Goal: Information Seeking & Learning: Learn about a topic

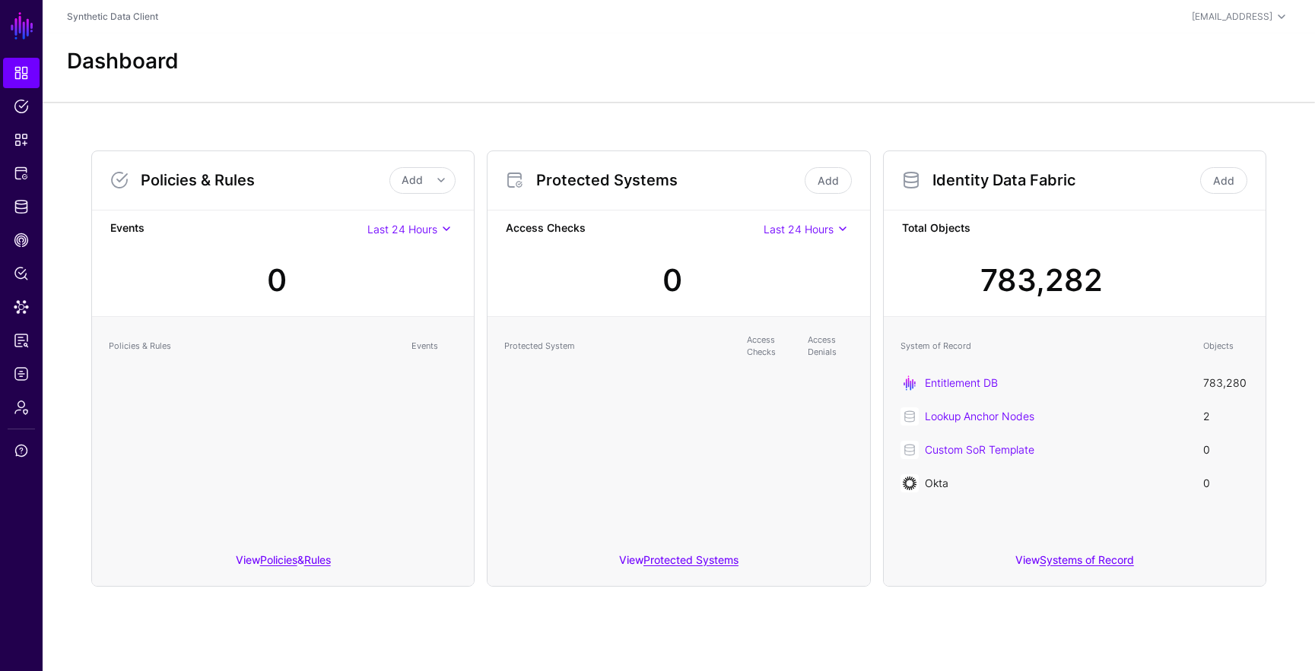
click at [944, 481] on link "Okta" at bounding box center [937, 483] width 24 height 13
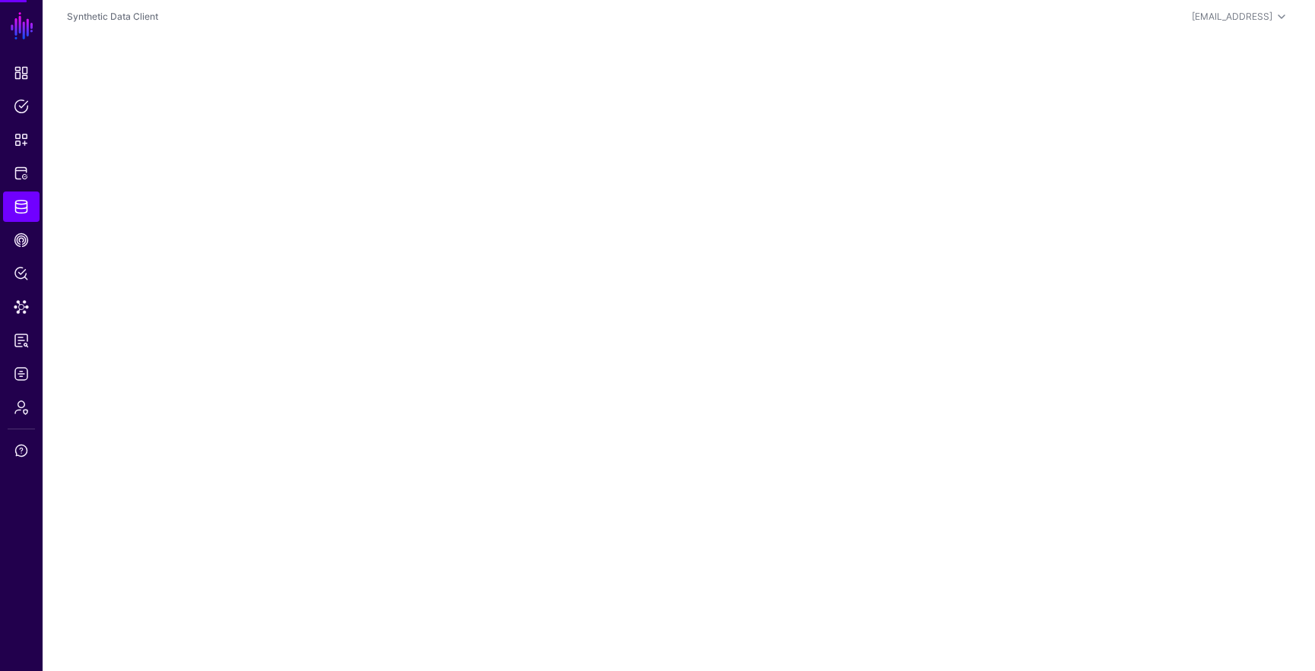
click at [944, 481] on main "SGNL Dashboard Policies Snippets Protected Systems Identity Data Fabric CAEP Hu…" at bounding box center [657, 335] width 1315 height 671
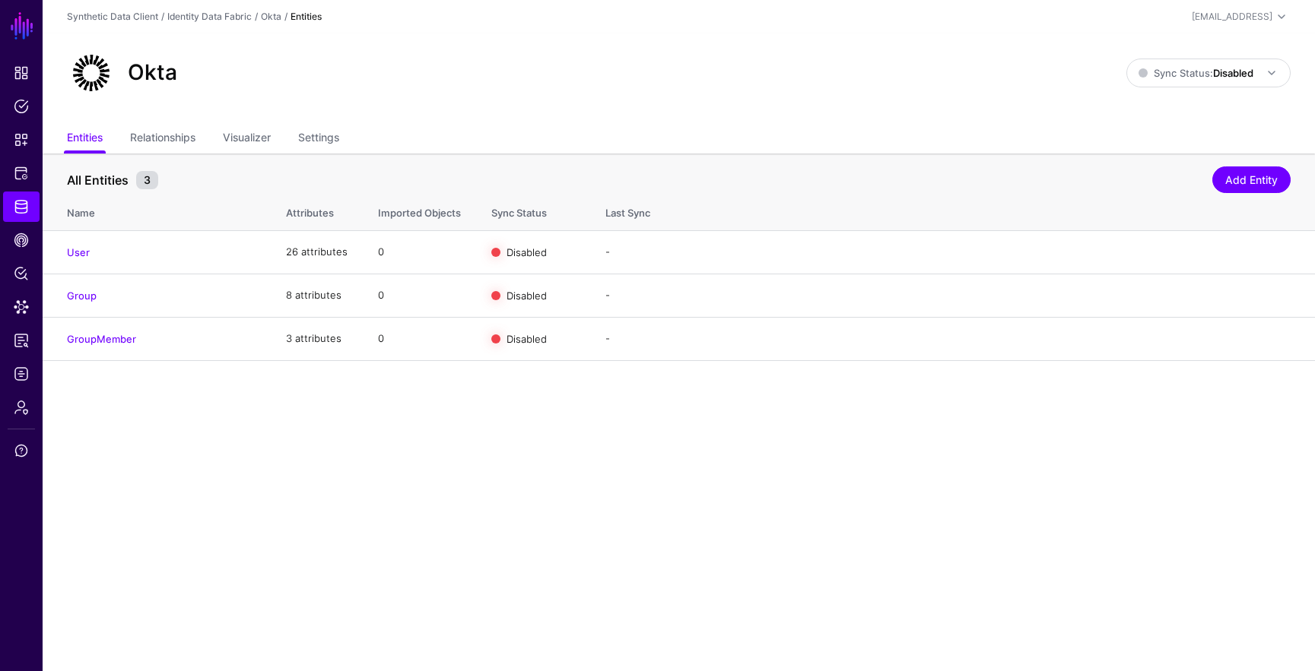
click at [303, 123] on div "Okta Sync Status: Disabled Enabled Syncing active for all configured entities t…" at bounding box center [679, 78] width 1272 height 91
click at [309, 130] on link "Settings" at bounding box center [318, 139] width 41 height 29
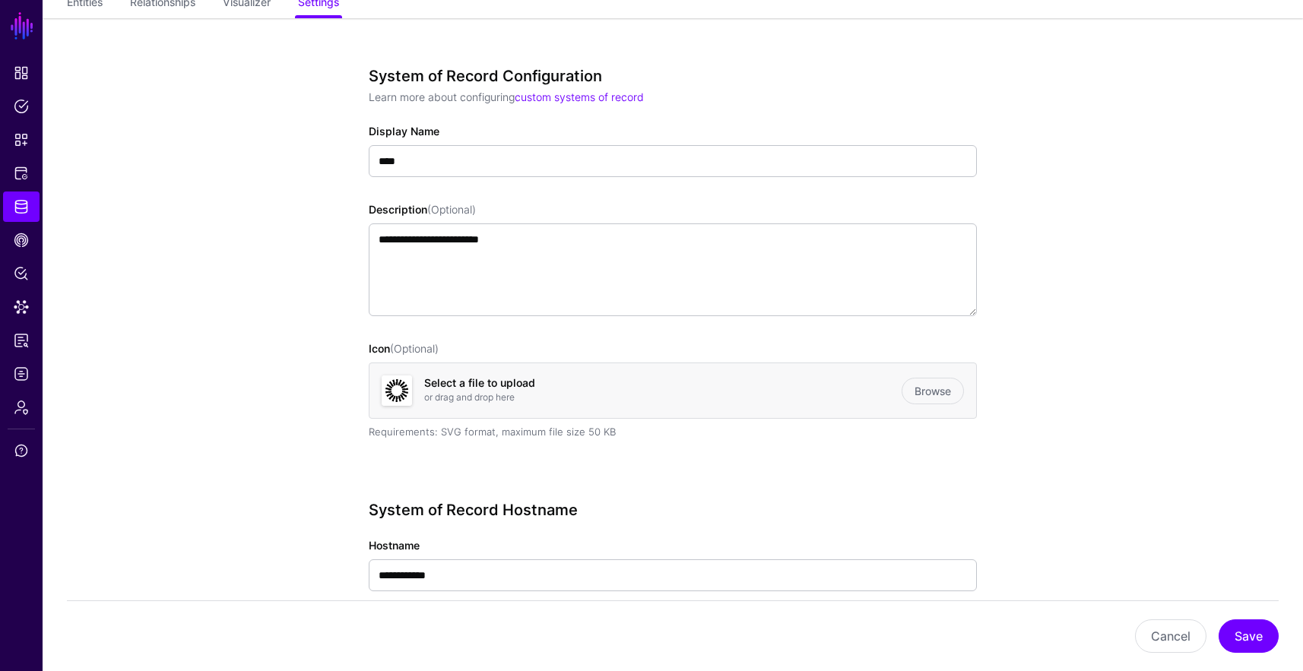
scroll to position [135, 0]
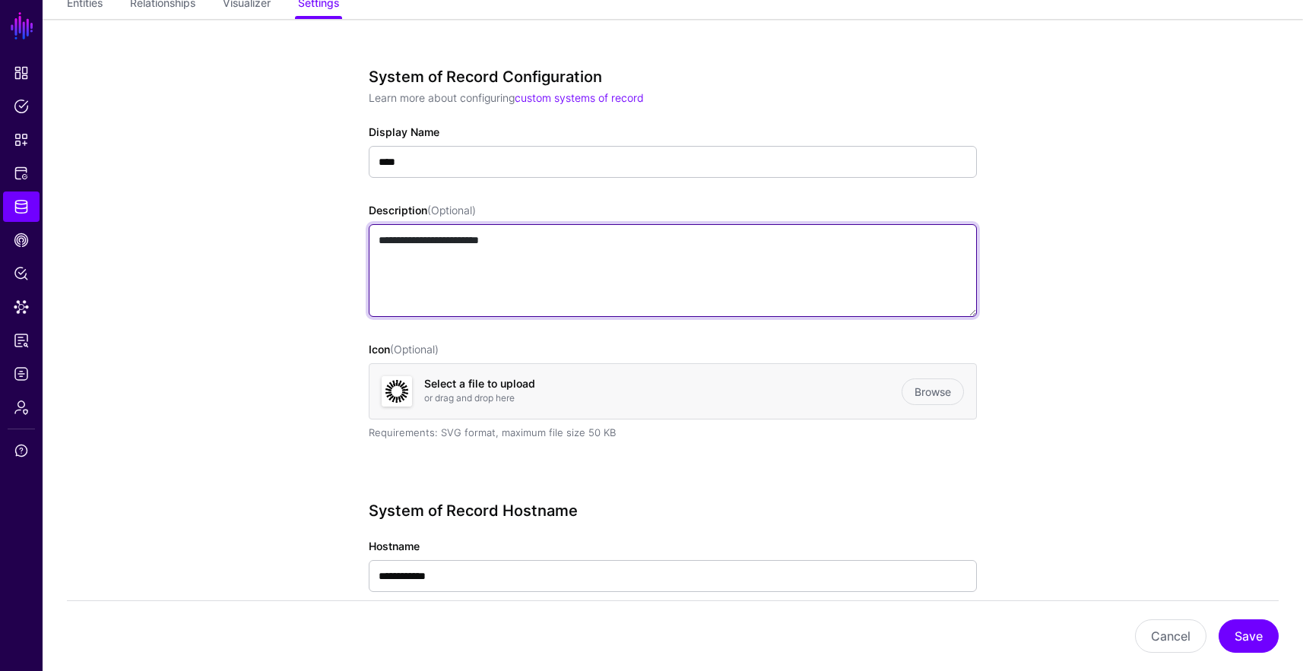
click at [696, 280] on textarea "**********" at bounding box center [673, 270] width 608 height 93
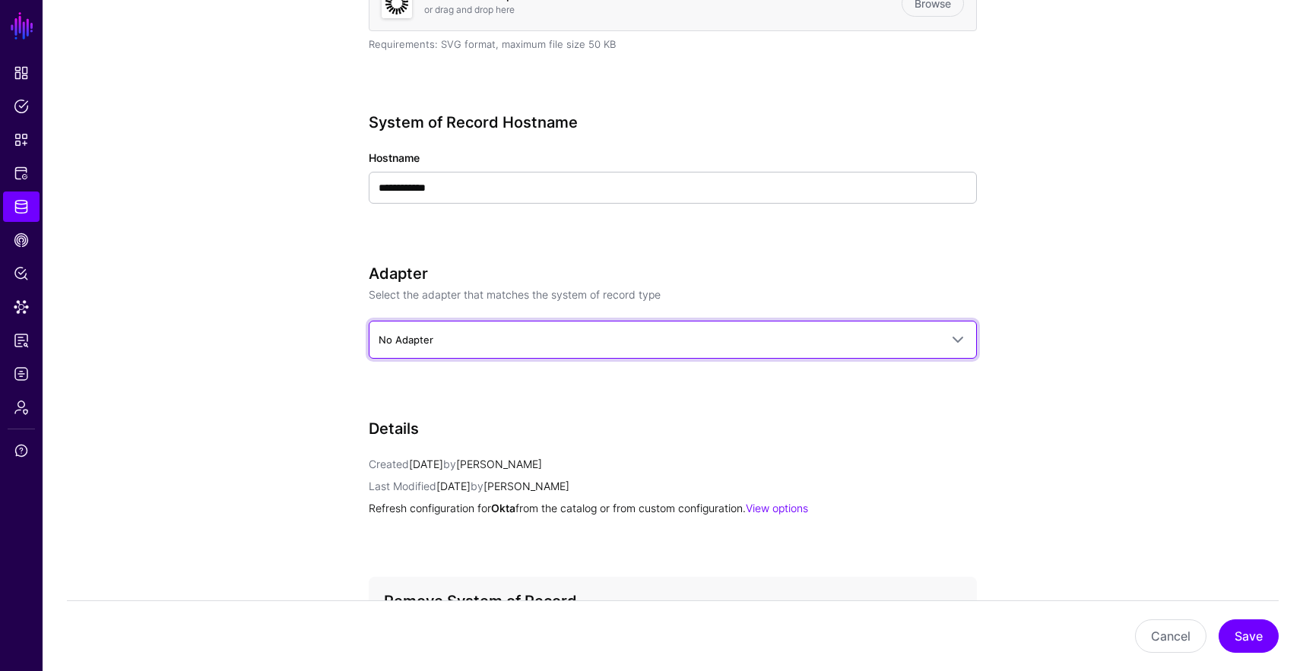
scroll to position [527, 0]
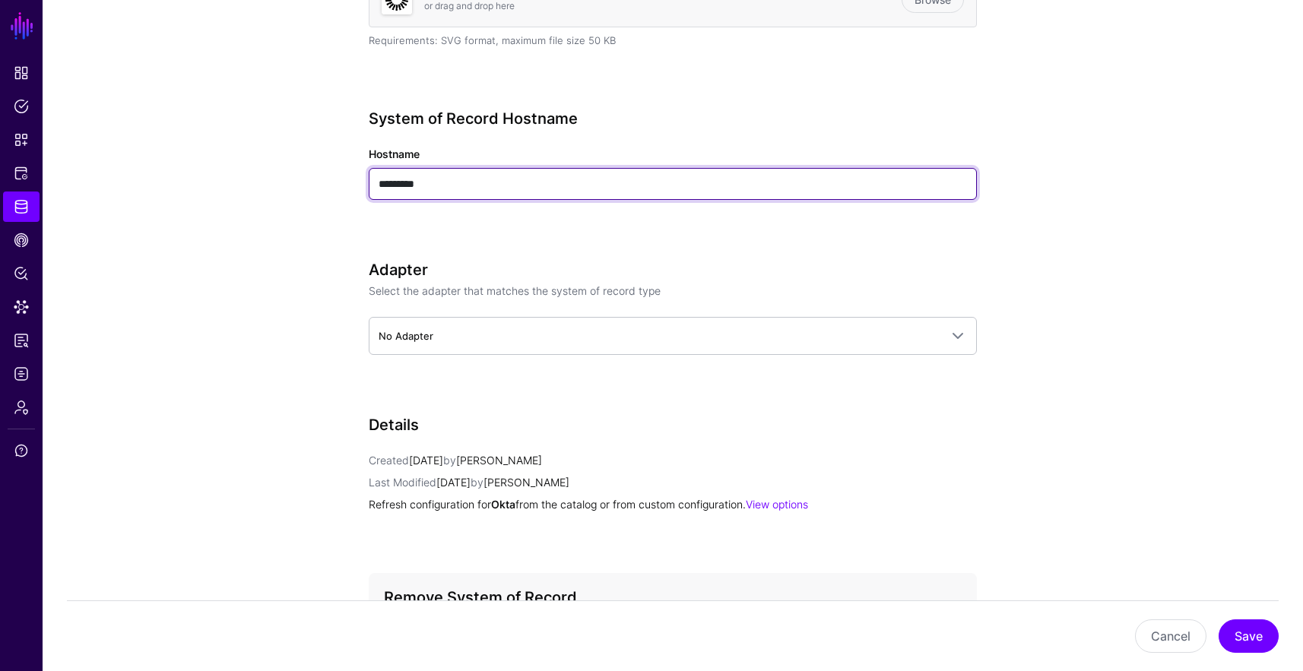
type input "**********"
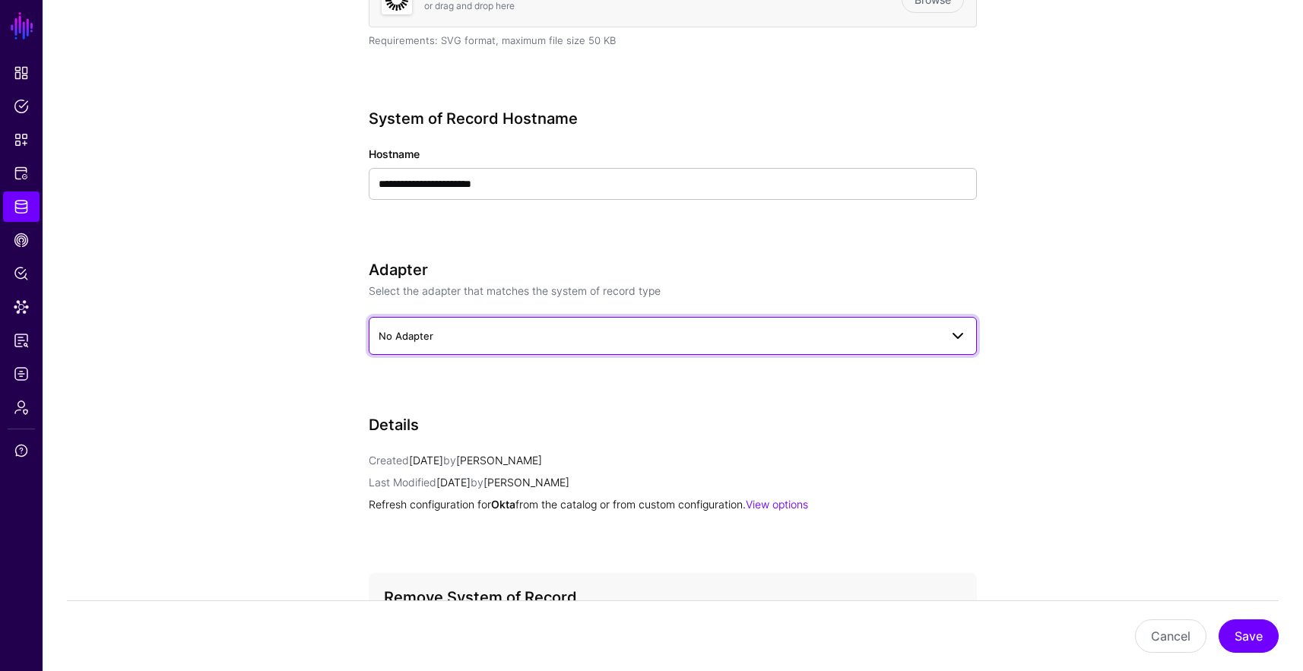
click at [666, 323] on link "No Adapter" at bounding box center [673, 336] width 608 height 38
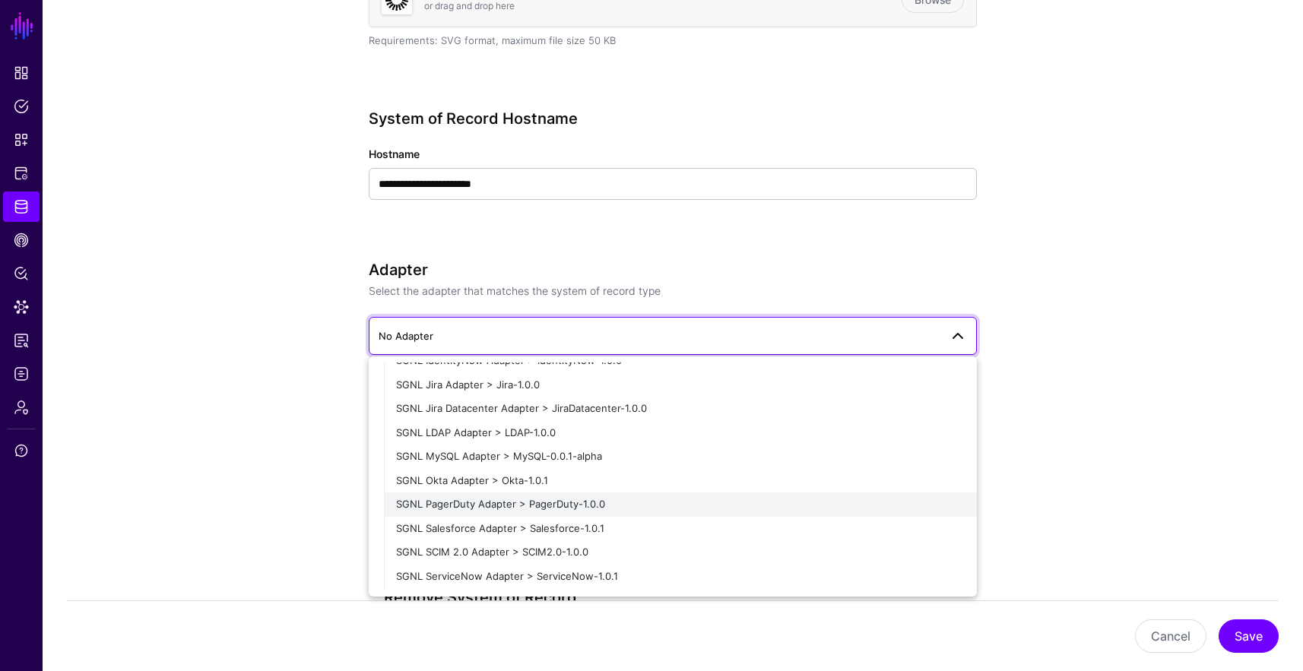
scroll to position [329, 0]
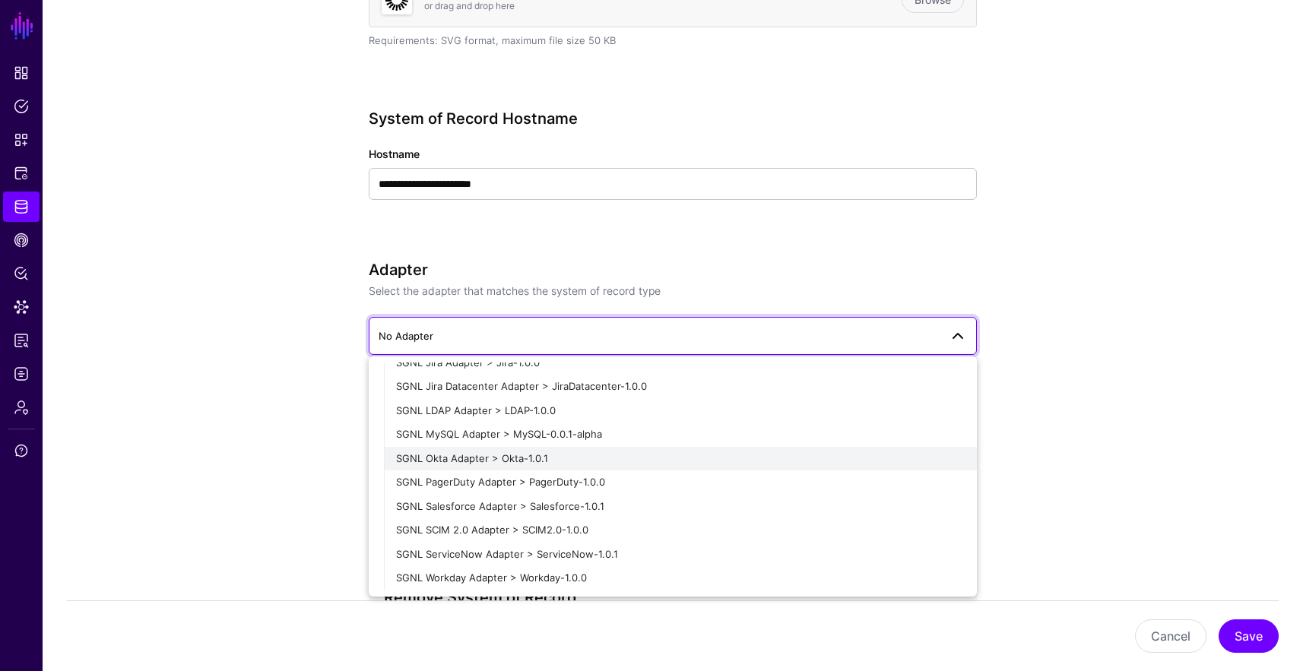
click at [672, 464] on div "SGNL Okta Adapter > Okta-1.0.1" at bounding box center [680, 459] width 569 height 15
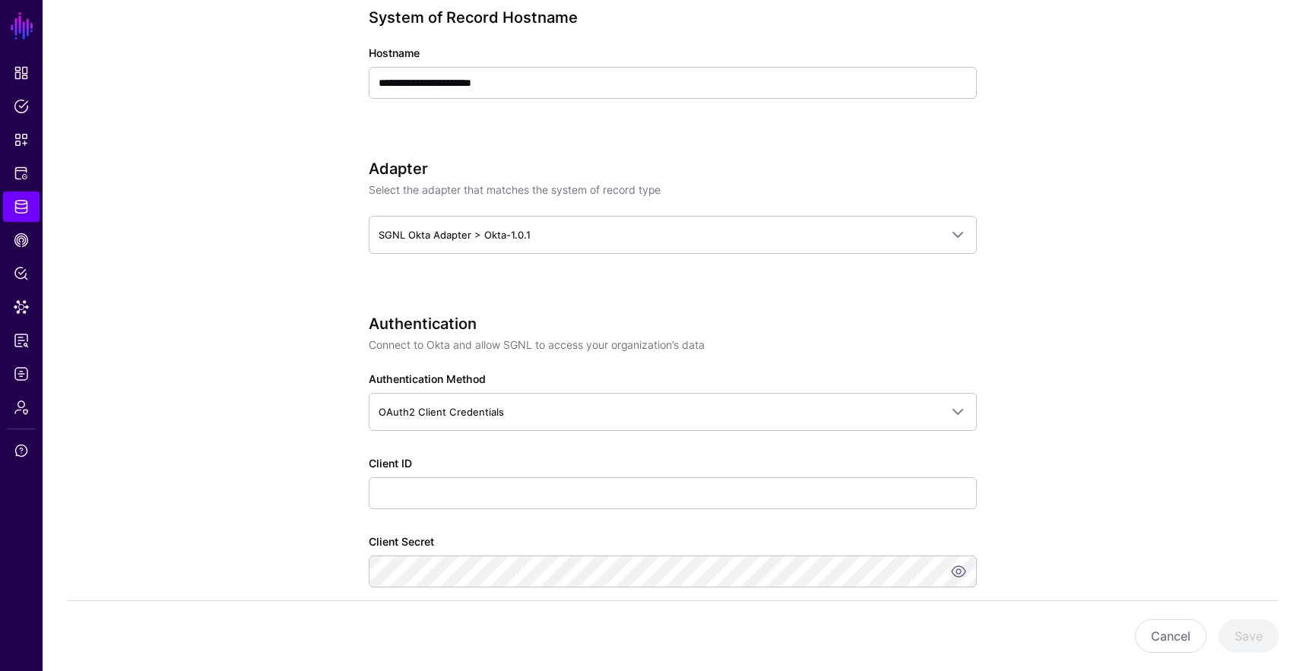
scroll to position [711, 0]
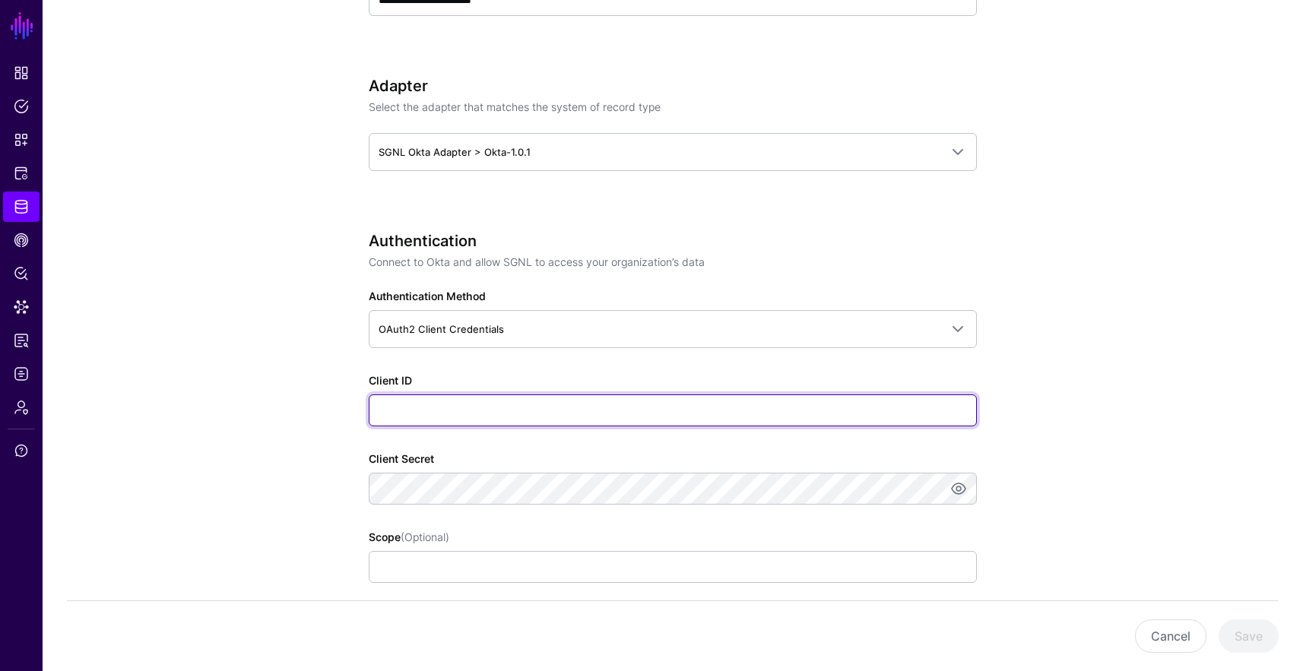
click at [493, 414] on input "Client ID" at bounding box center [673, 411] width 608 height 32
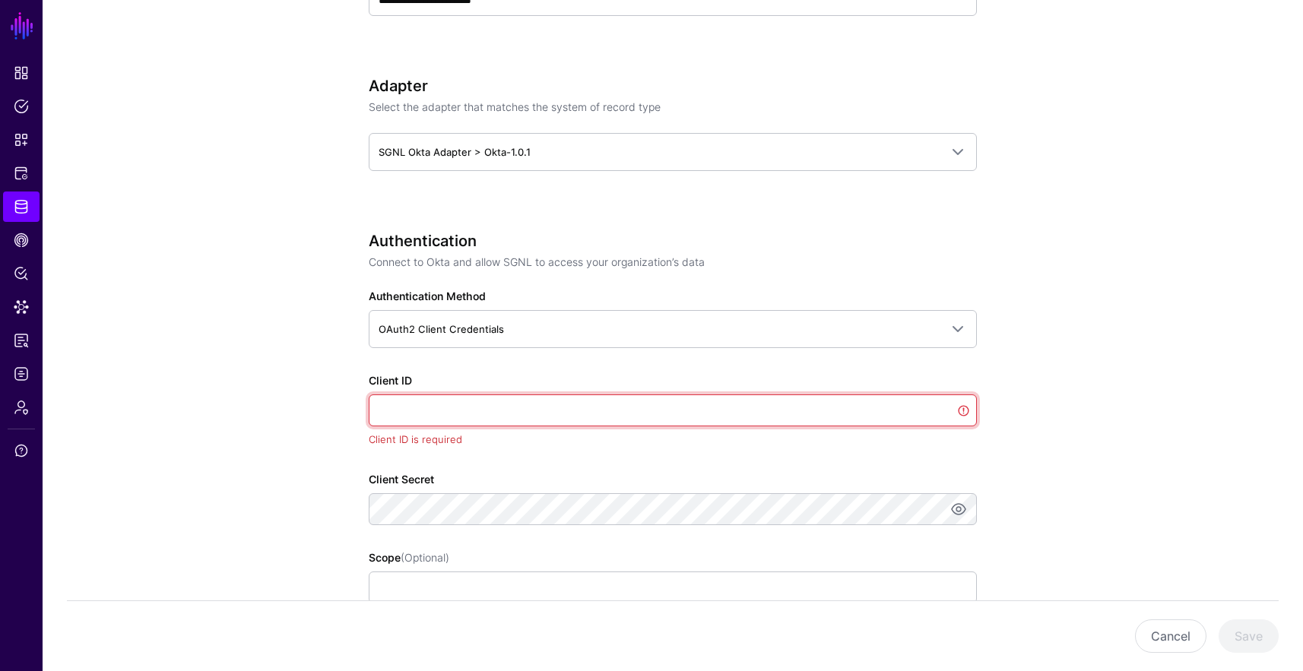
paste input "**********"
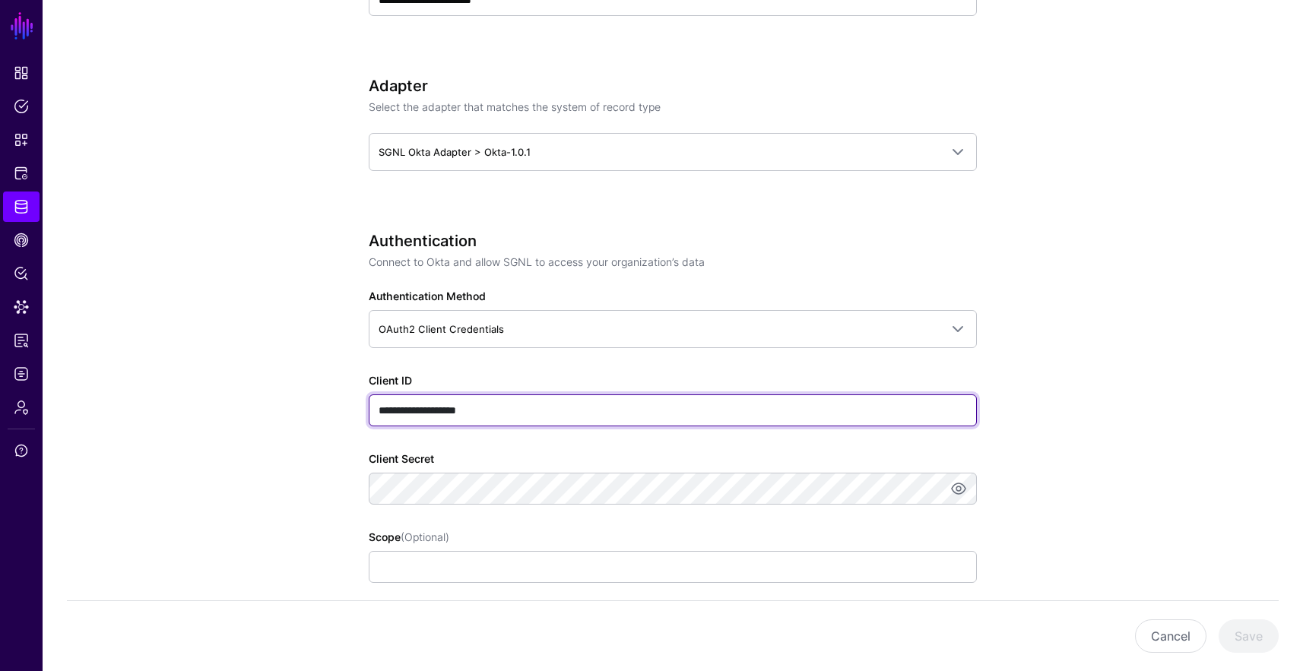
type input "**********"
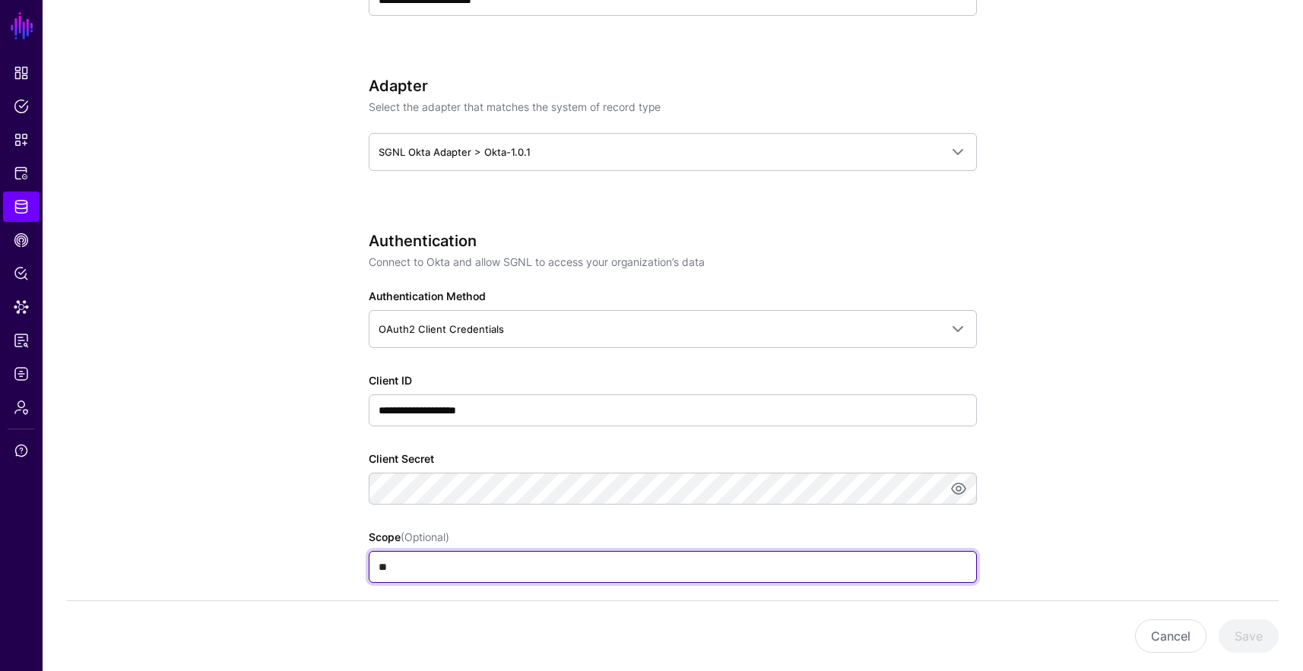
type input "*"
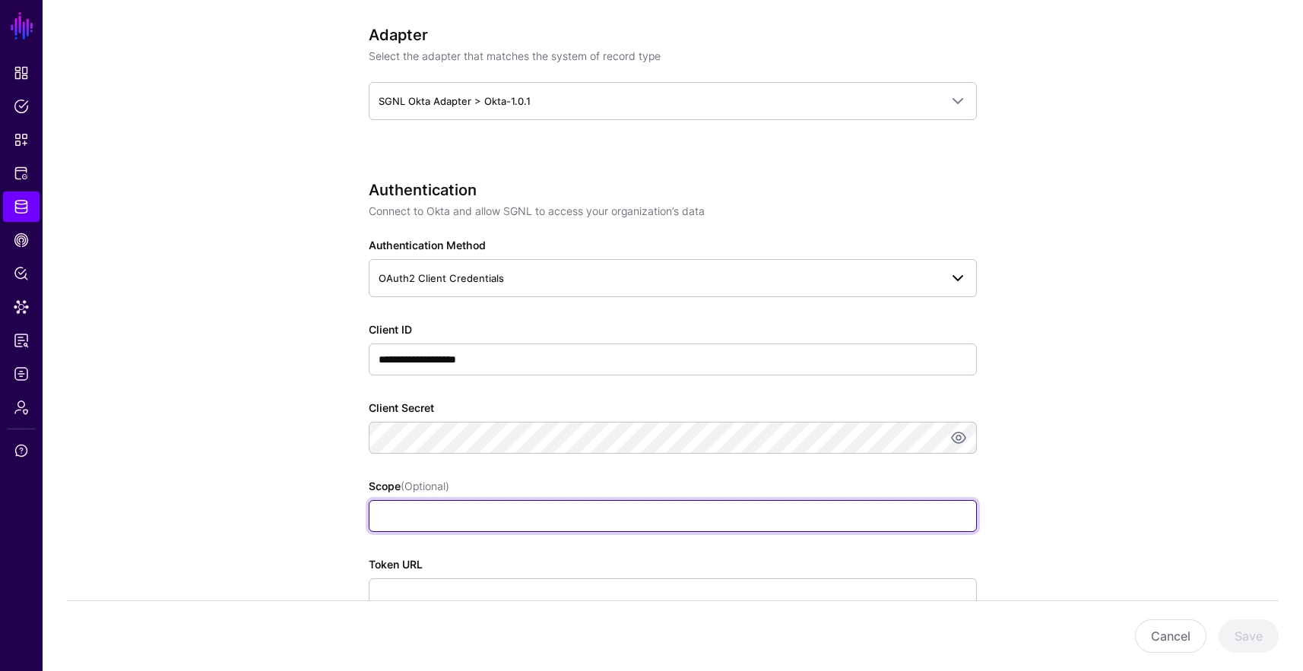
scroll to position [884, 0]
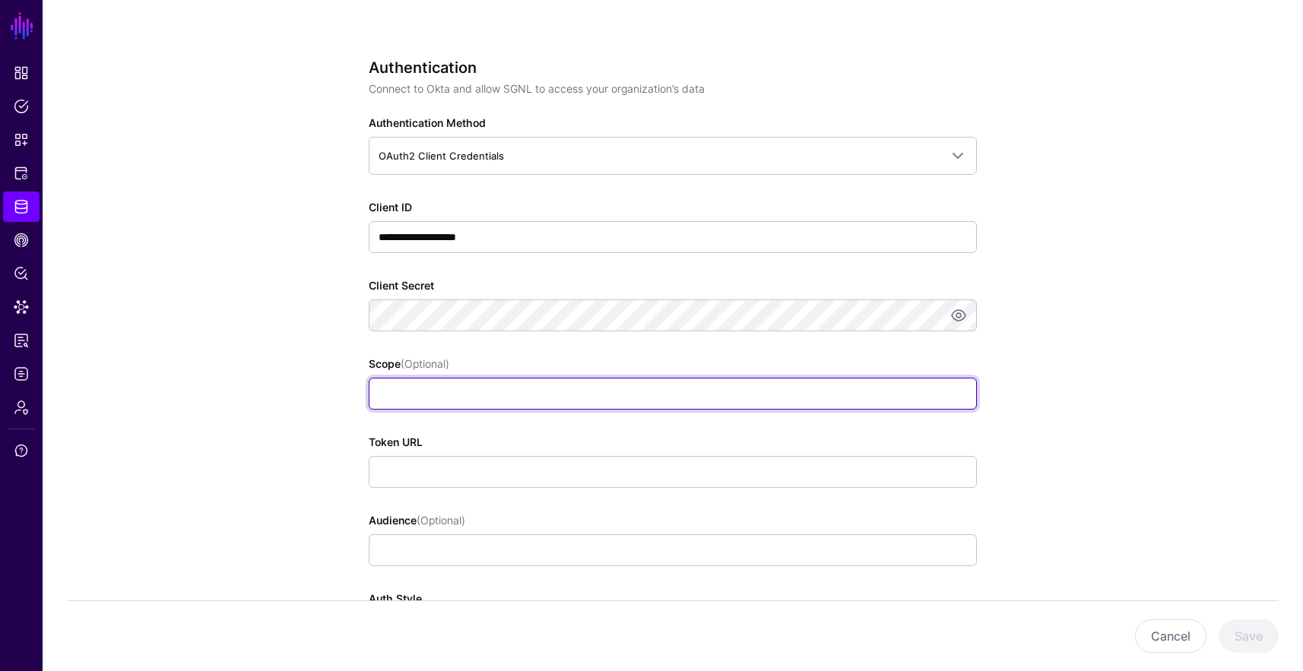
click at [468, 384] on input "Scope (Optional)" at bounding box center [673, 394] width 608 height 32
type input "**********"
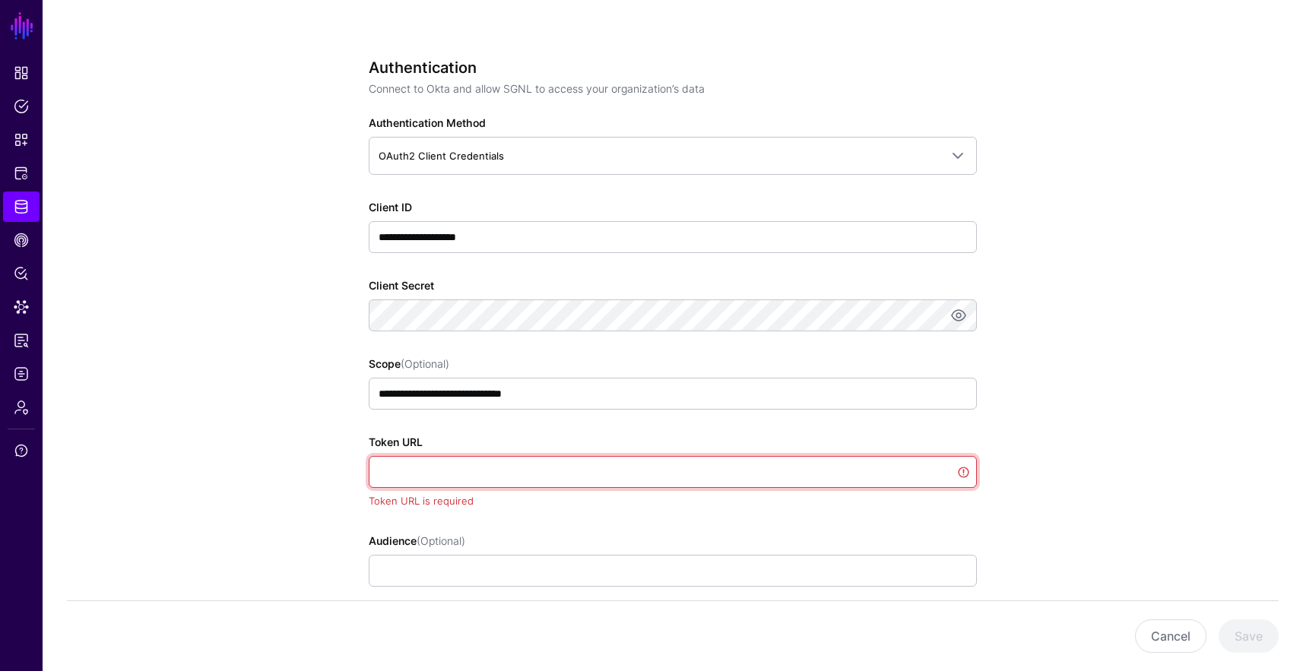
click at [494, 471] on input "Token URL" at bounding box center [673, 472] width 608 height 32
type input "**********"
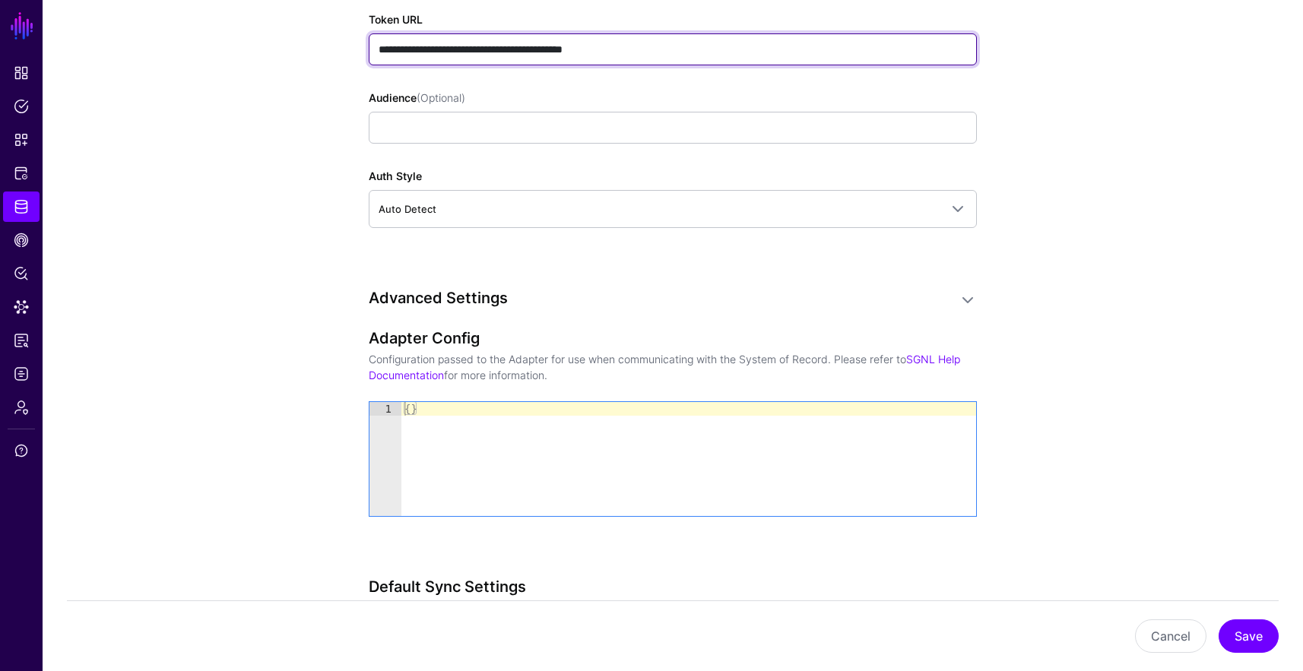
scroll to position [1432, 0]
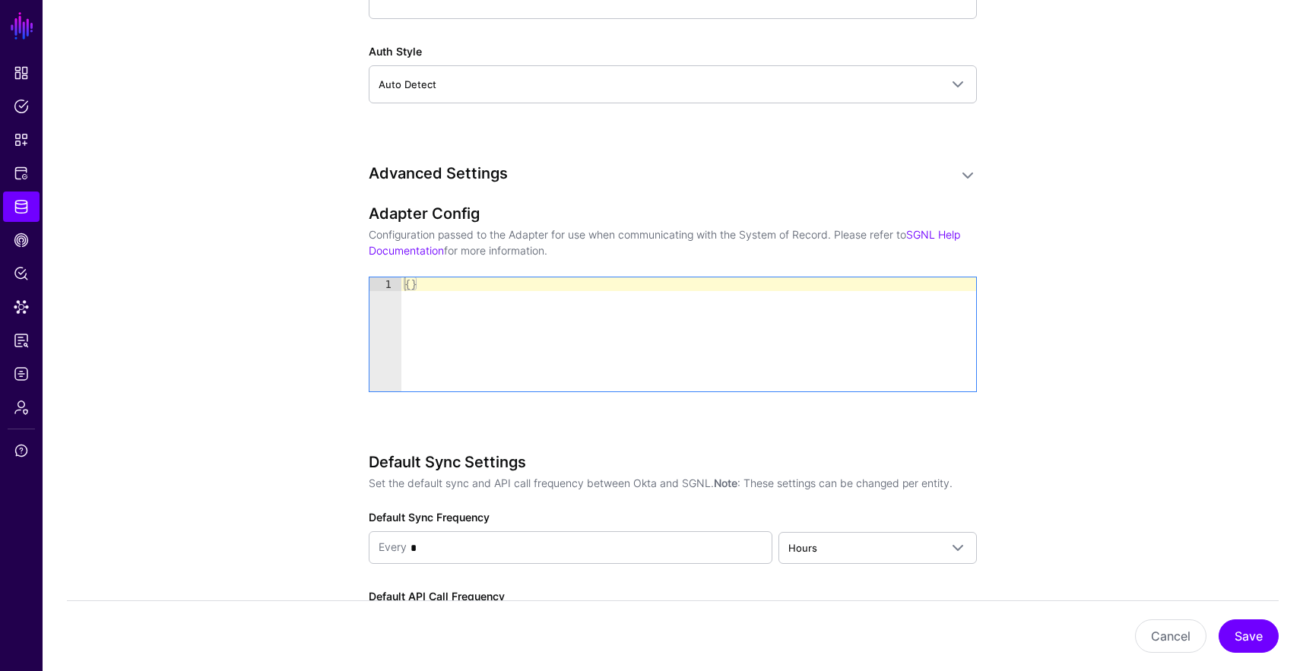
type textarea "**"
drag, startPoint x: 521, startPoint y: 322, endPoint x: 236, endPoint y: 196, distance: 311.5
click at [371, 286] on div "1" at bounding box center [386, 285] width 32 height 14
click at [411, 287] on div "{ }" at bounding box center [688, 348] width 575 height 141
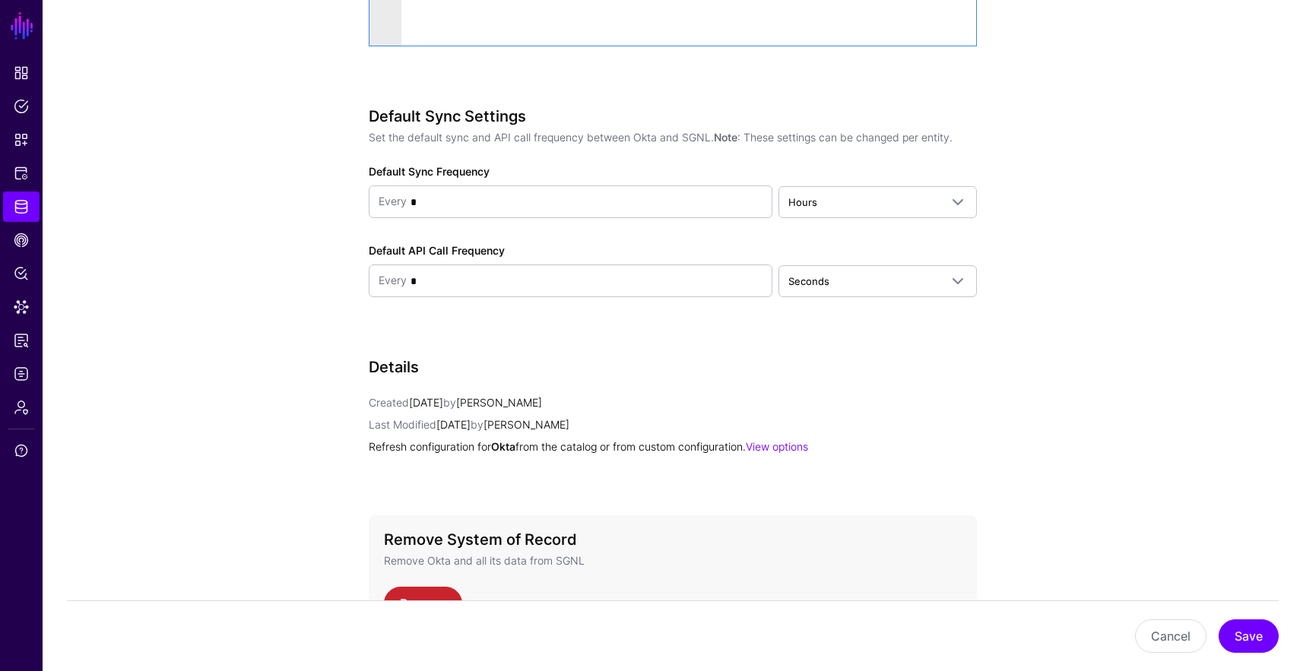
scroll to position [1782, 0]
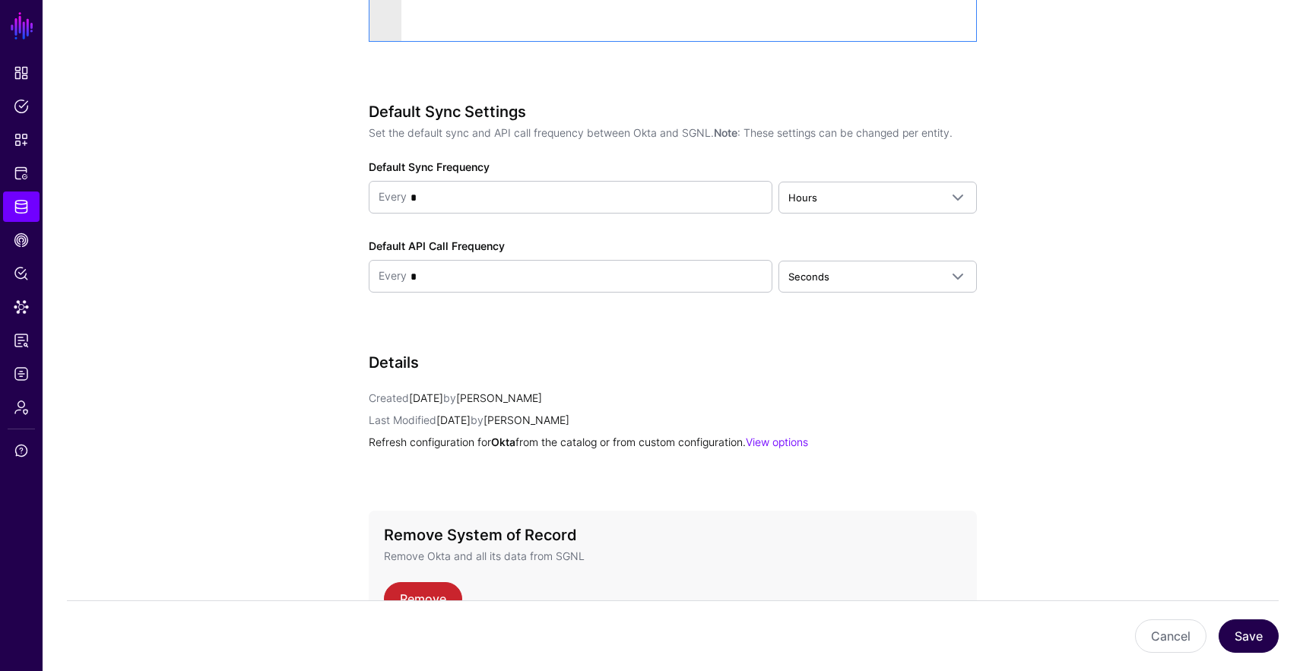
type textarea "**********"
click at [976, 643] on button "Save" at bounding box center [1249, 636] width 60 height 33
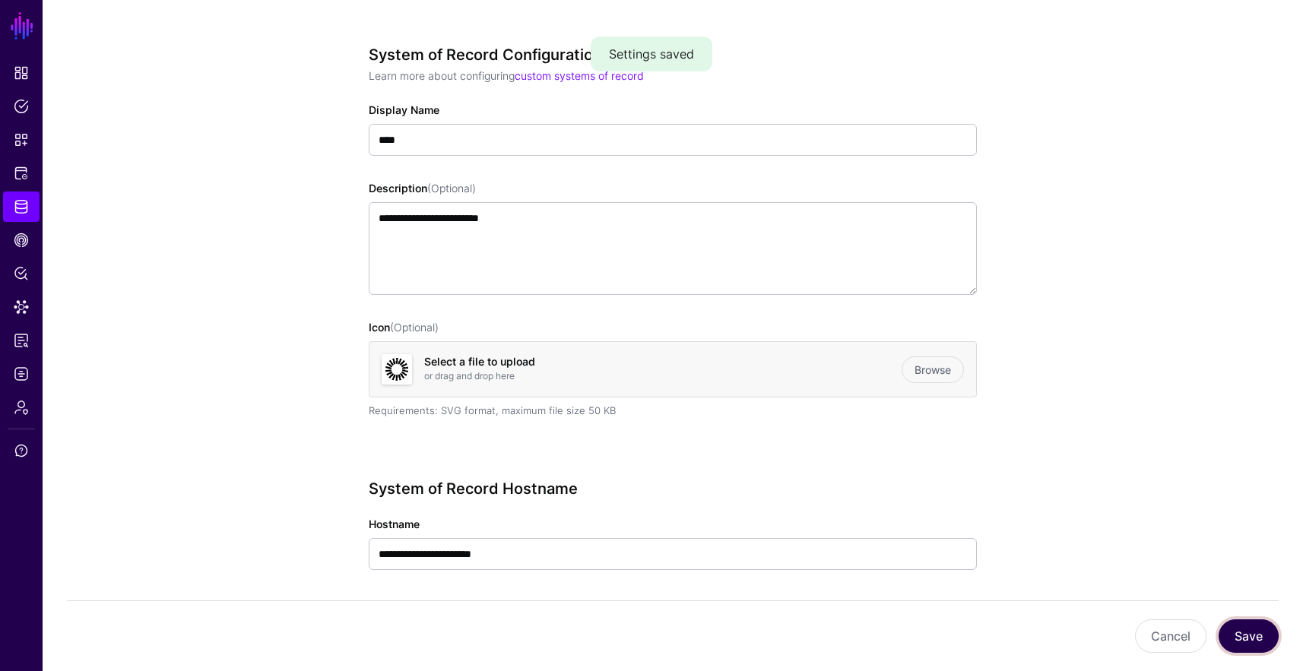
scroll to position [0, 0]
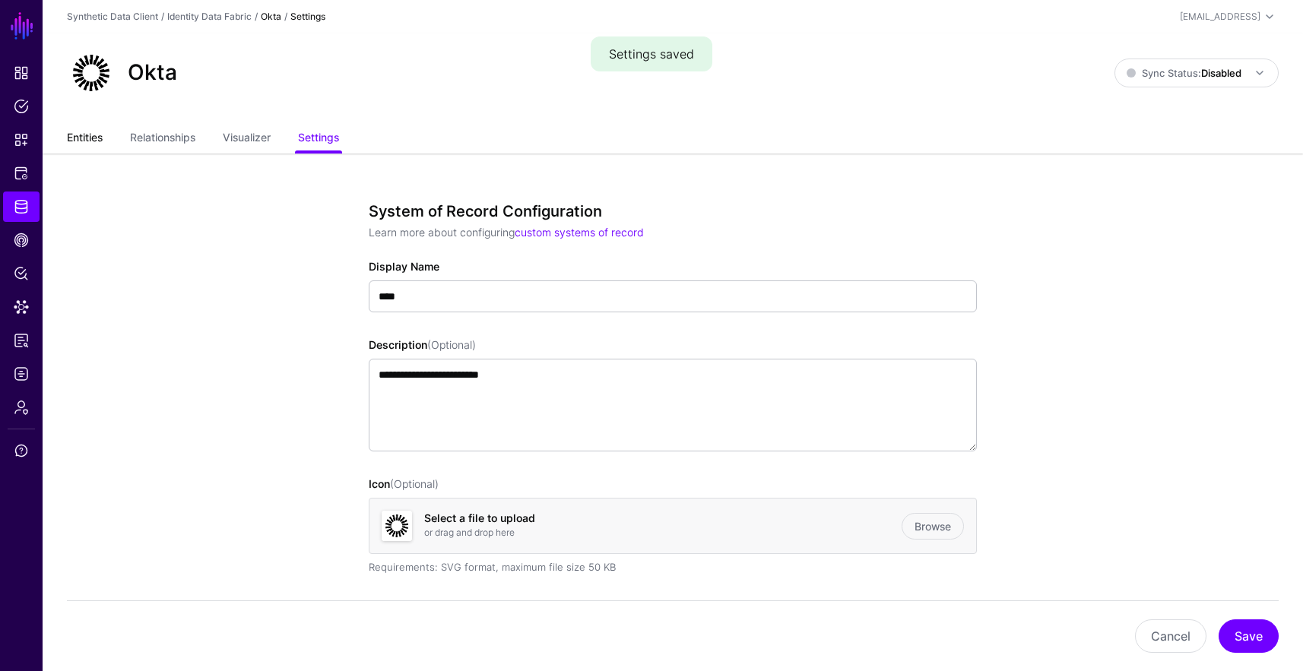
click at [100, 138] on link "Entities" at bounding box center [85, 139] width 36 height 29
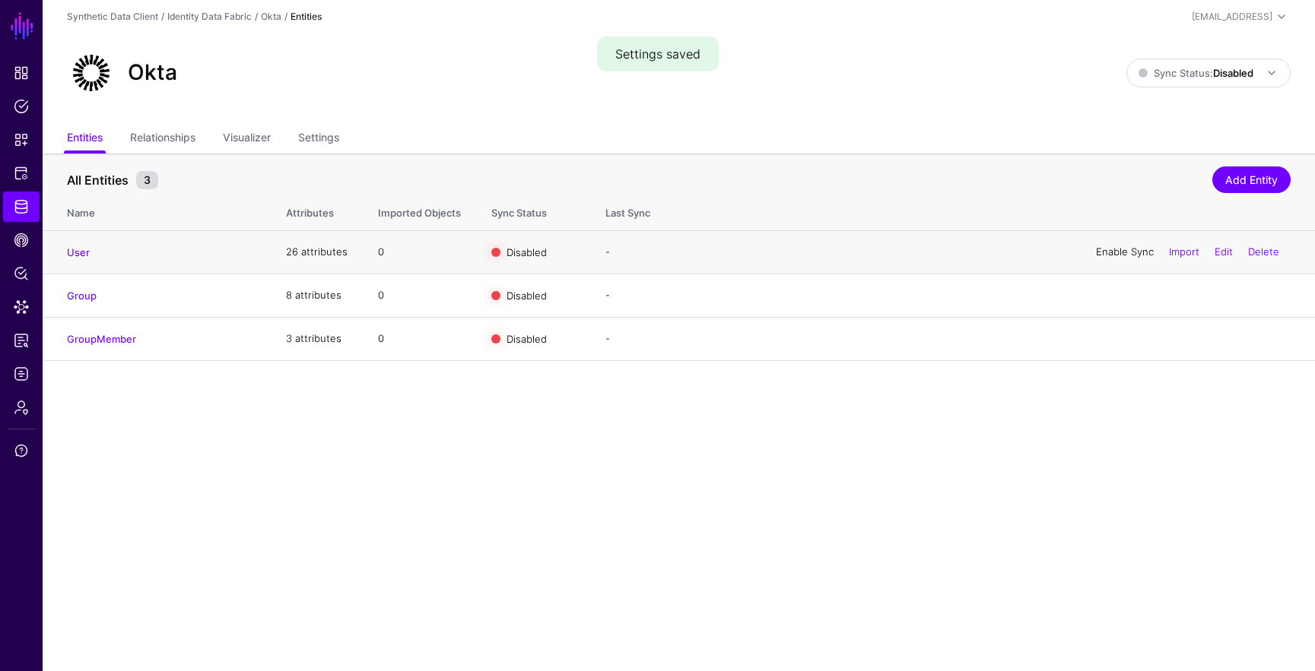
click at [976, 255] on link "Enable Sync" at bounding box center [1125, 252] width 58 height 12
click at [976, 296] on link "Enable Sync" at bounding box center [1125, 295] width 58 height 12
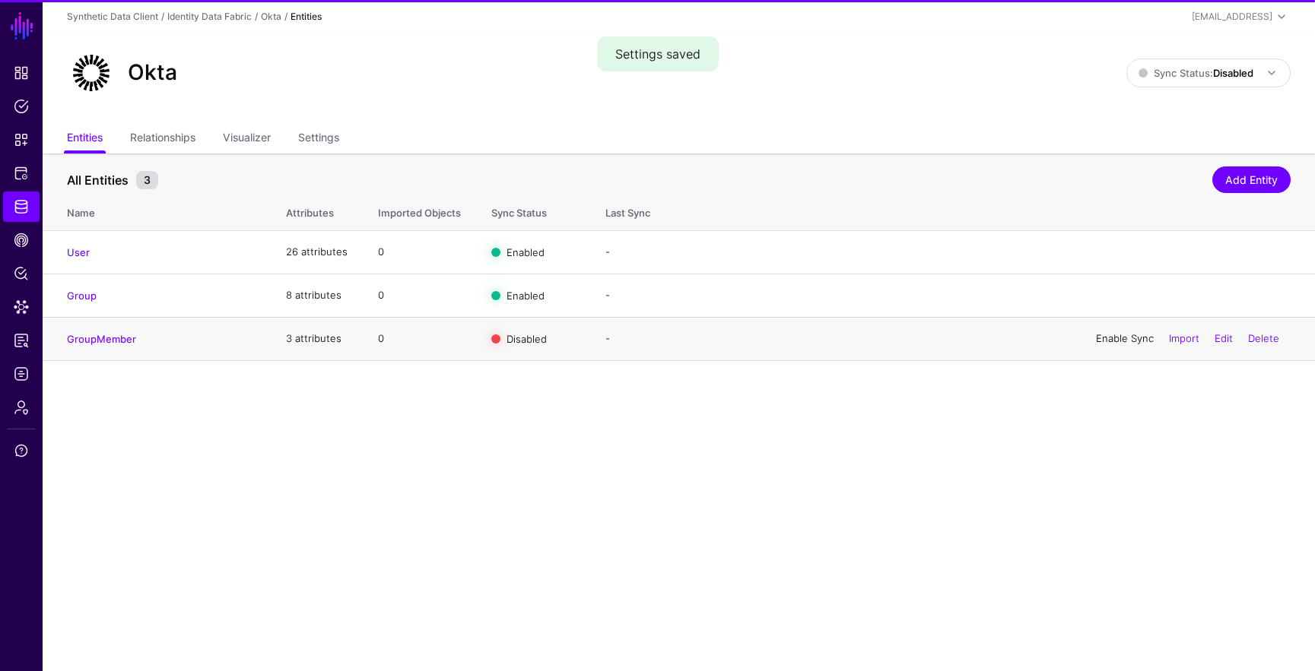
click at [976, 338] on link "Enable Sync" at bounding box center [1125, 338] width 58 height 12
click at [976, 84] on link "Sync Status: Disabled" at bounding box center [1208, 73] width 164 height 29
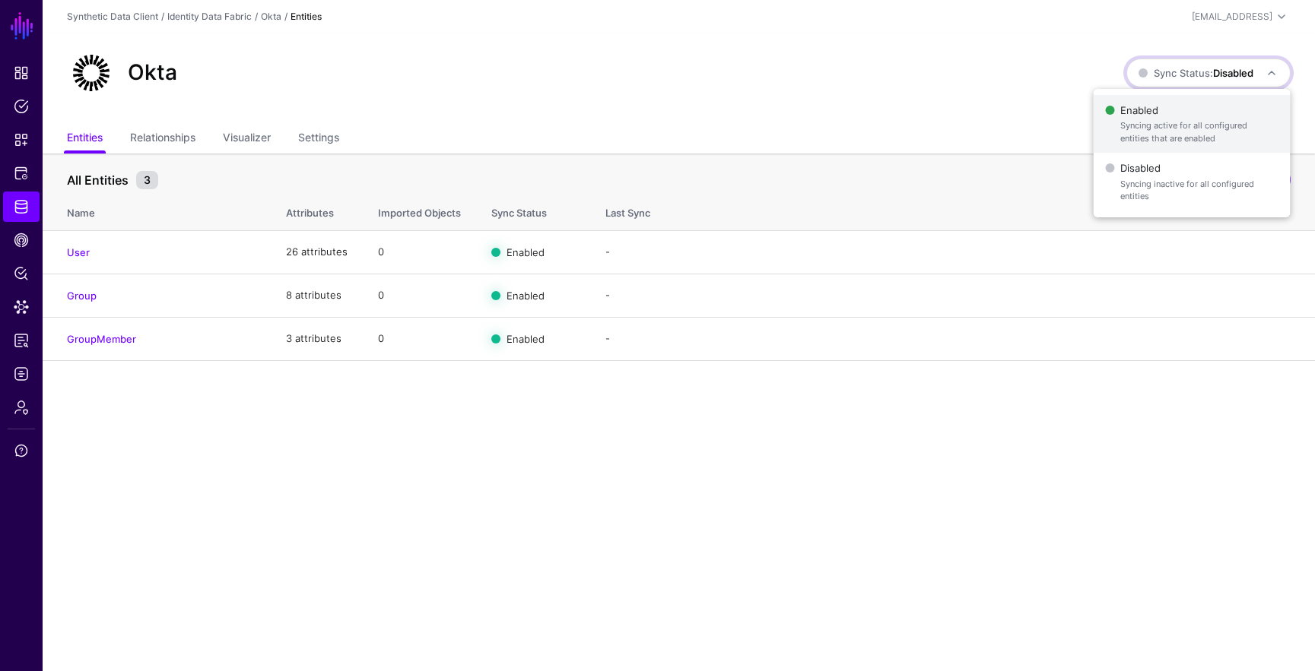
click at [976, 106] on span "Enabled Syncing active for all configured entities that are enabled" at bounding box center [1191, 124] width 173 height 49
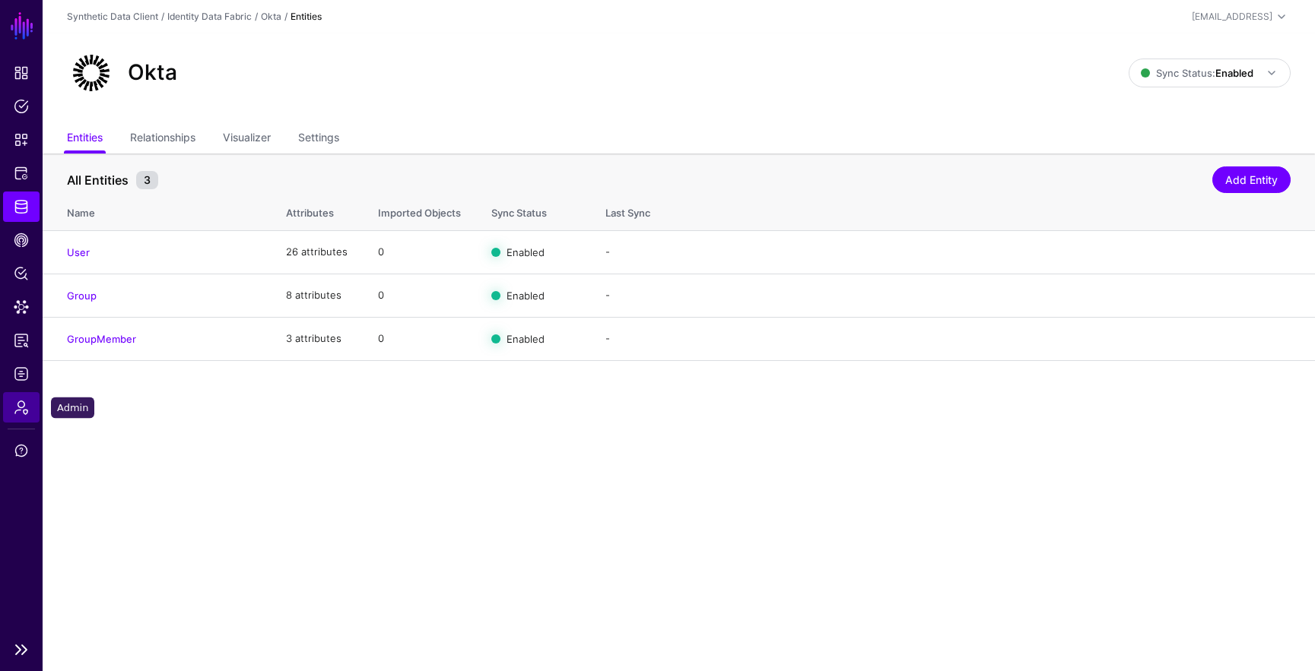
click at [35, 412] on link "Admin" at bounding box center [21, 407] width 36 height 30
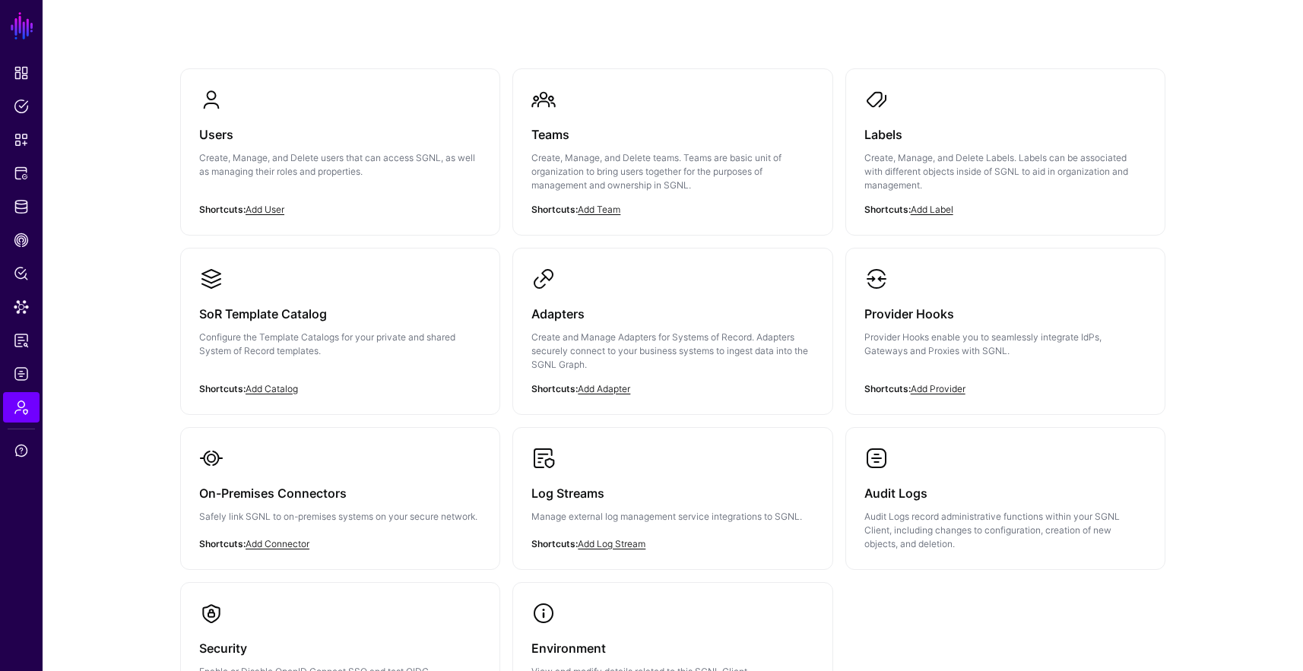
scroll to position [55, 0]
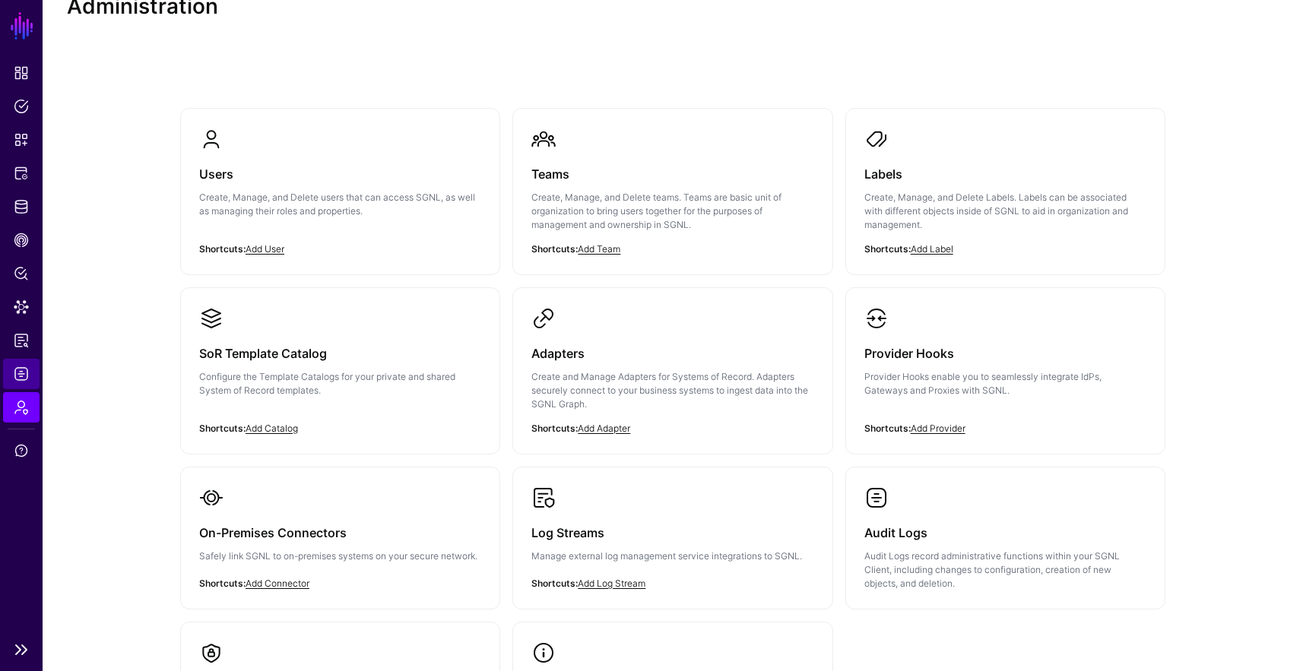
click at [31, 382] on link "Logs" at bounding box center [21, 374] width 36 height 30
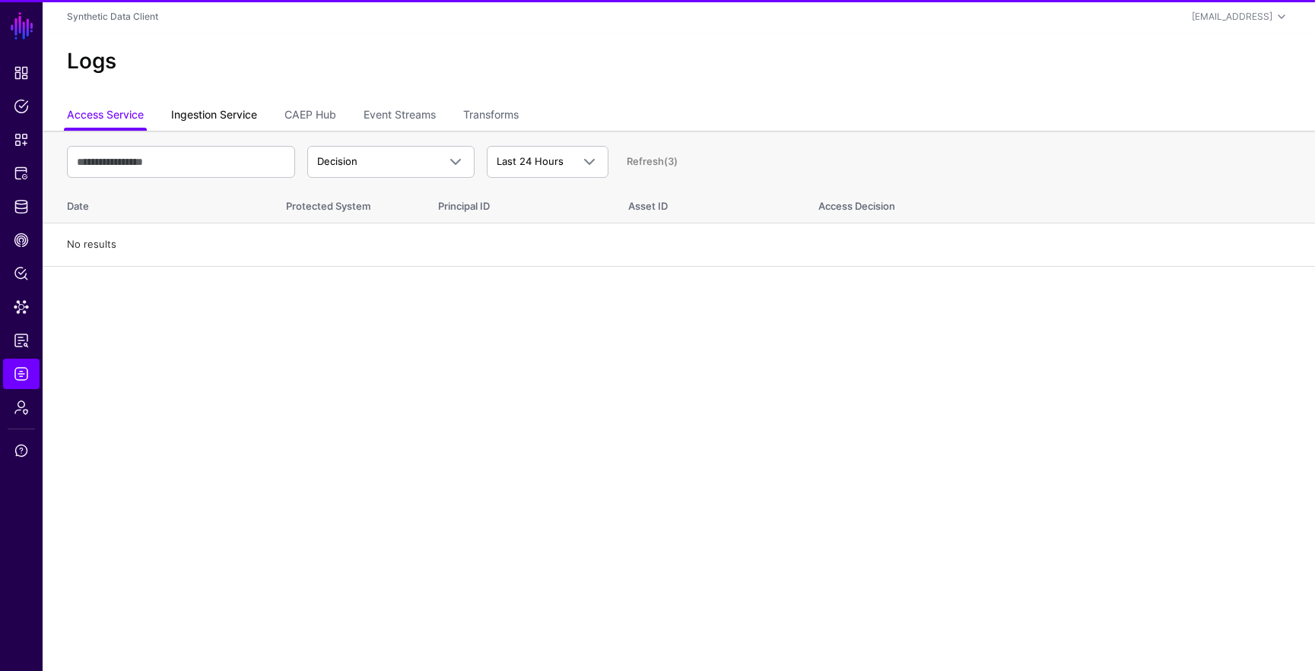
click at [210, 116] on link "Ingestion Service" at bounding box center [214, 116] width 86 height 29
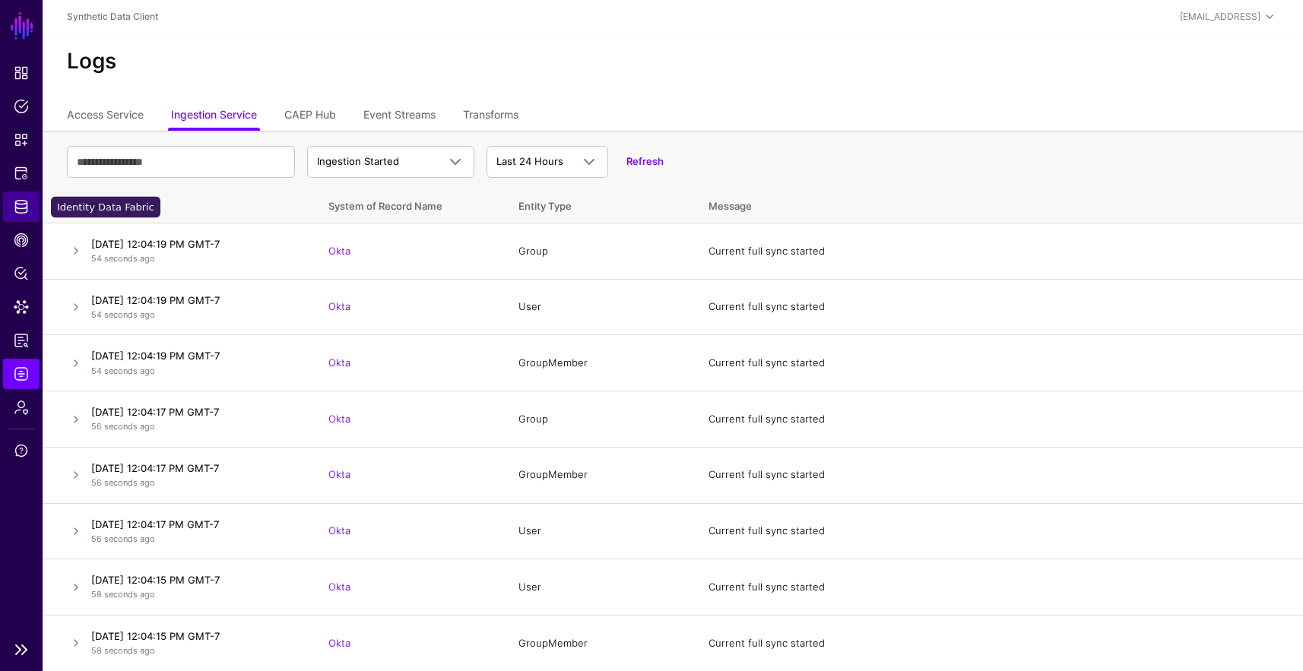
click at [21, 204] on span "Identity Data Fabric" at bounding box center [21, 206] width 15 height 15
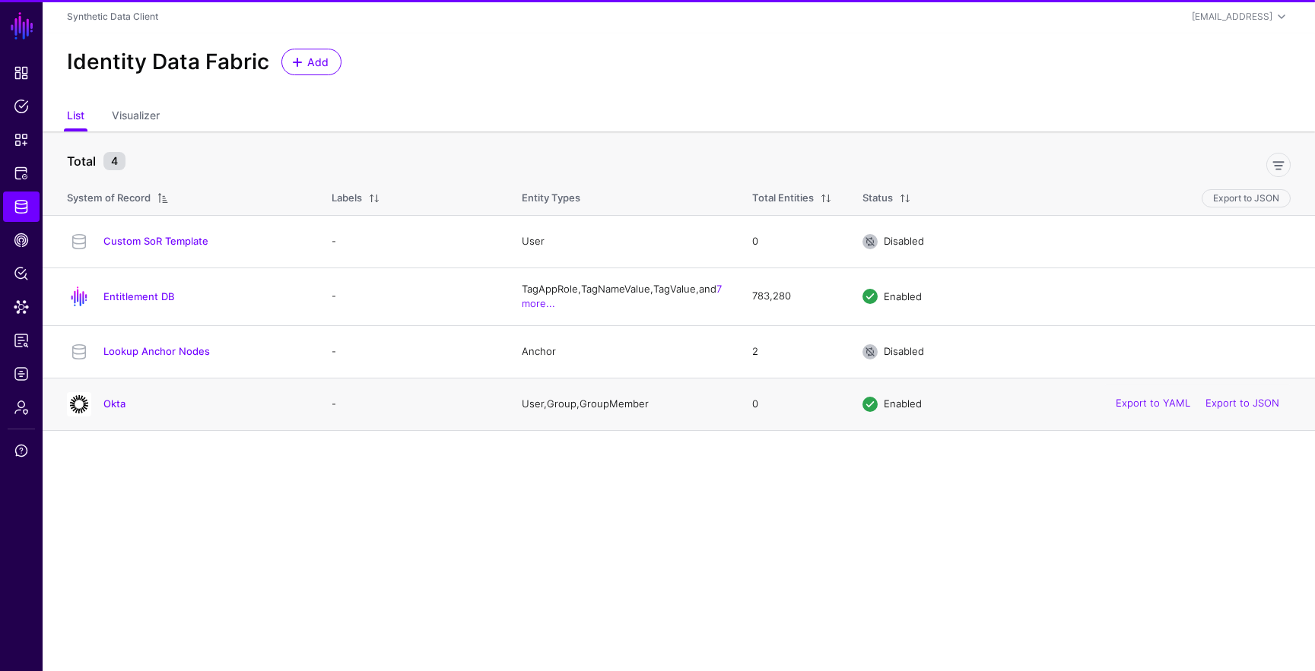
click at [119, 383] on td "Okta" at bounding box center [180, 404] width 274 height 52
click at [115, 400] on link "Okta" at bounding box center [114, 404] width 22 height 12
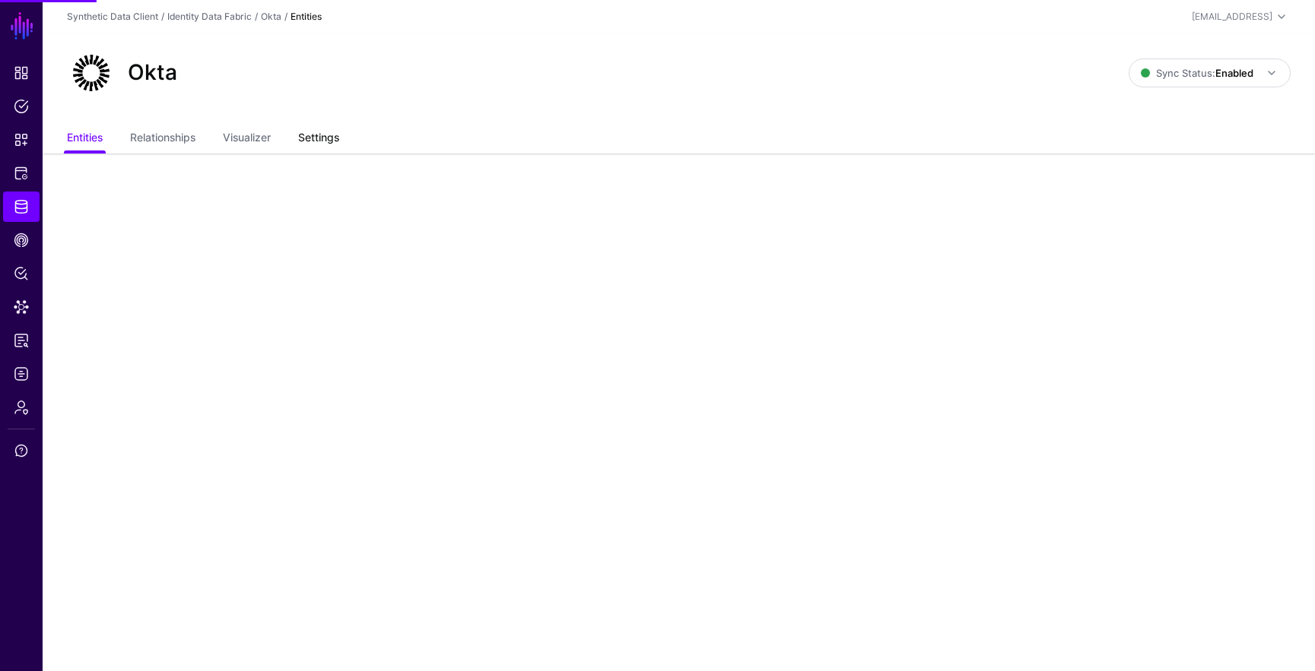
click at [316, 134] on link "Settings" at bounding box center [318, 139] width 41 height 29
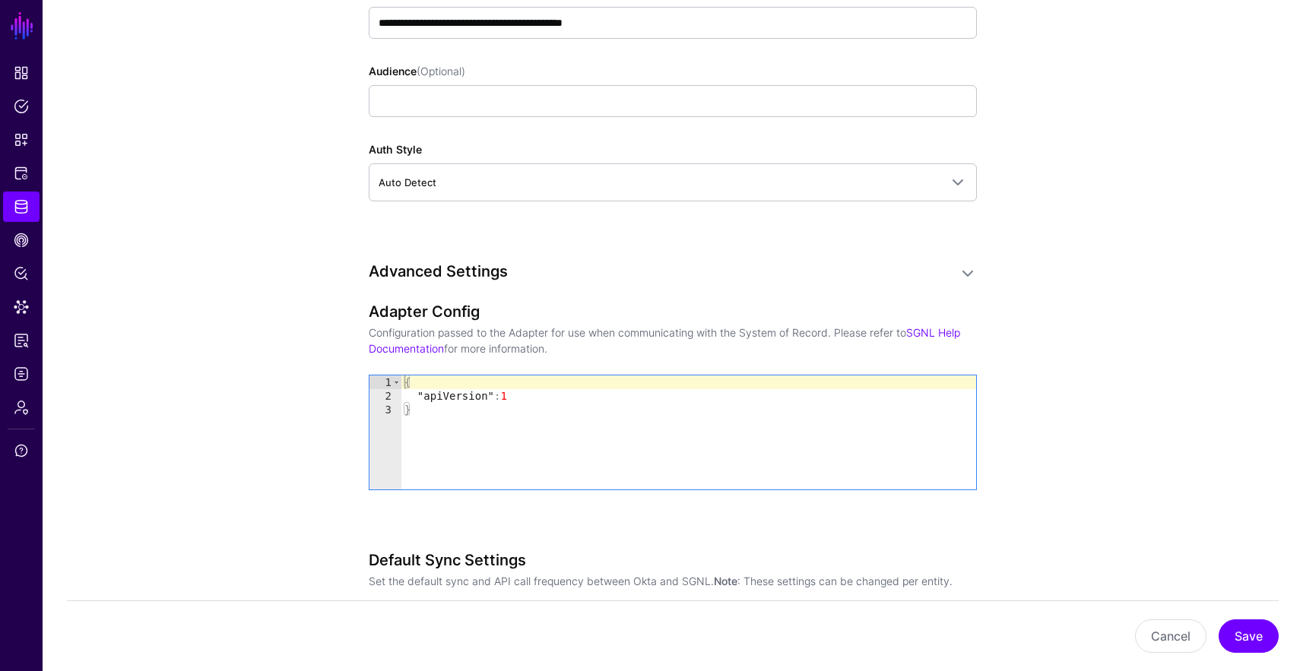
scroll to position [1372, 0]
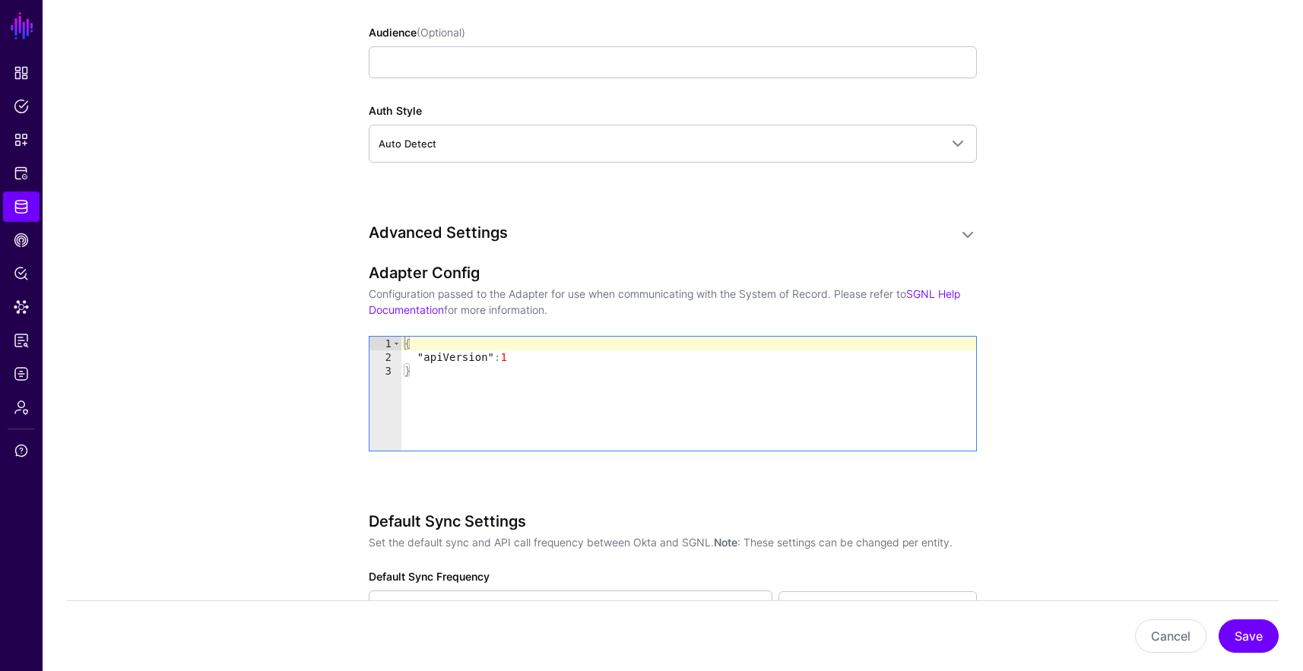
click at [586, 442] on div "{ "apiVersion" : 1 }" at bounding box center [688, 407] width 575 height 141
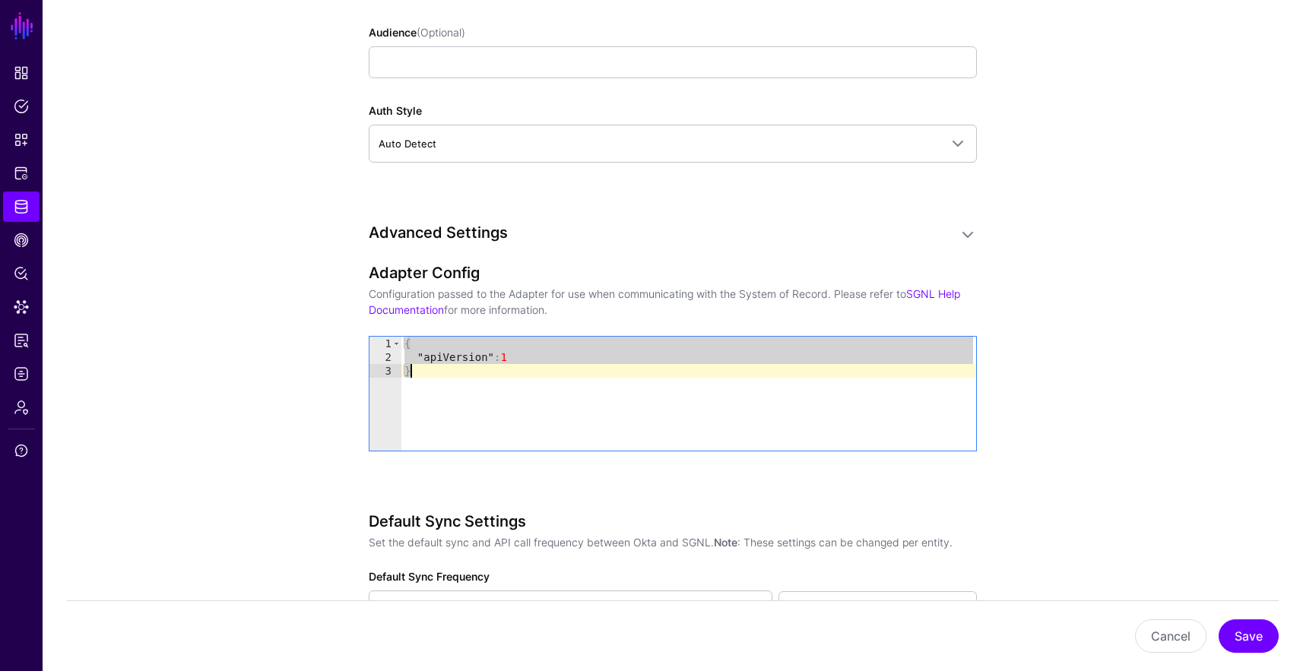
paste textarea "**********"
type textarea "**********"
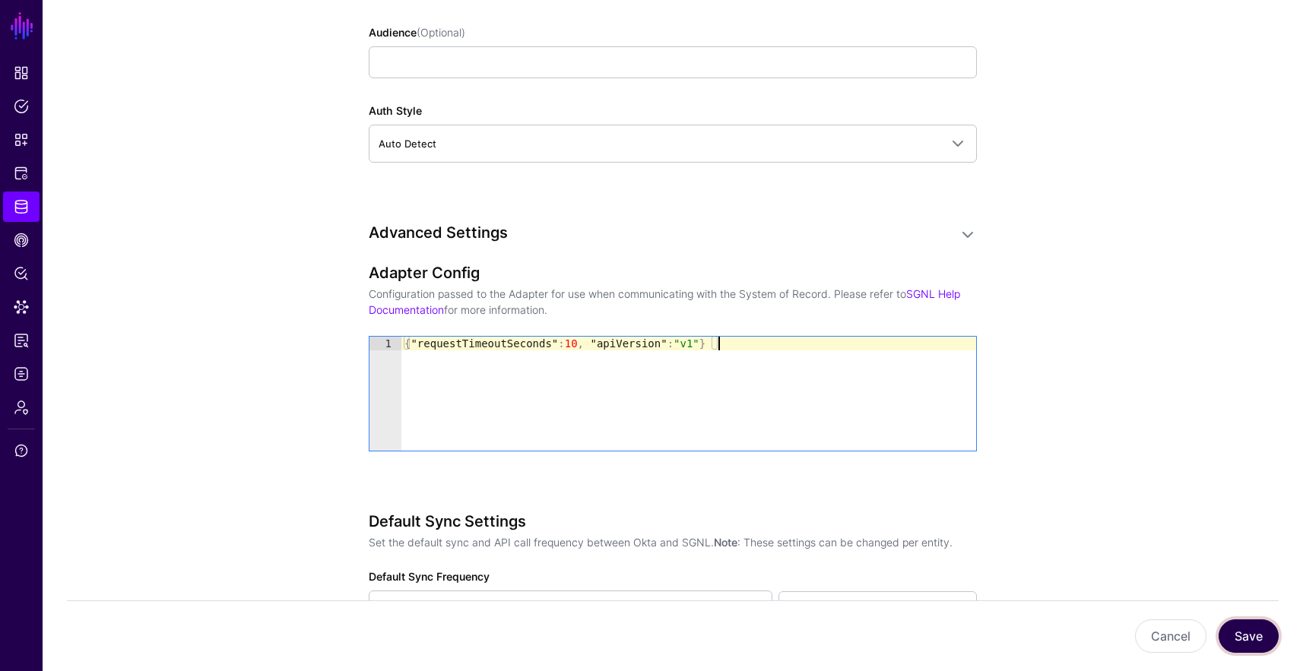
click at [976, 629] on button "Save" at bounding box center [1249, 636] width 60 height 33
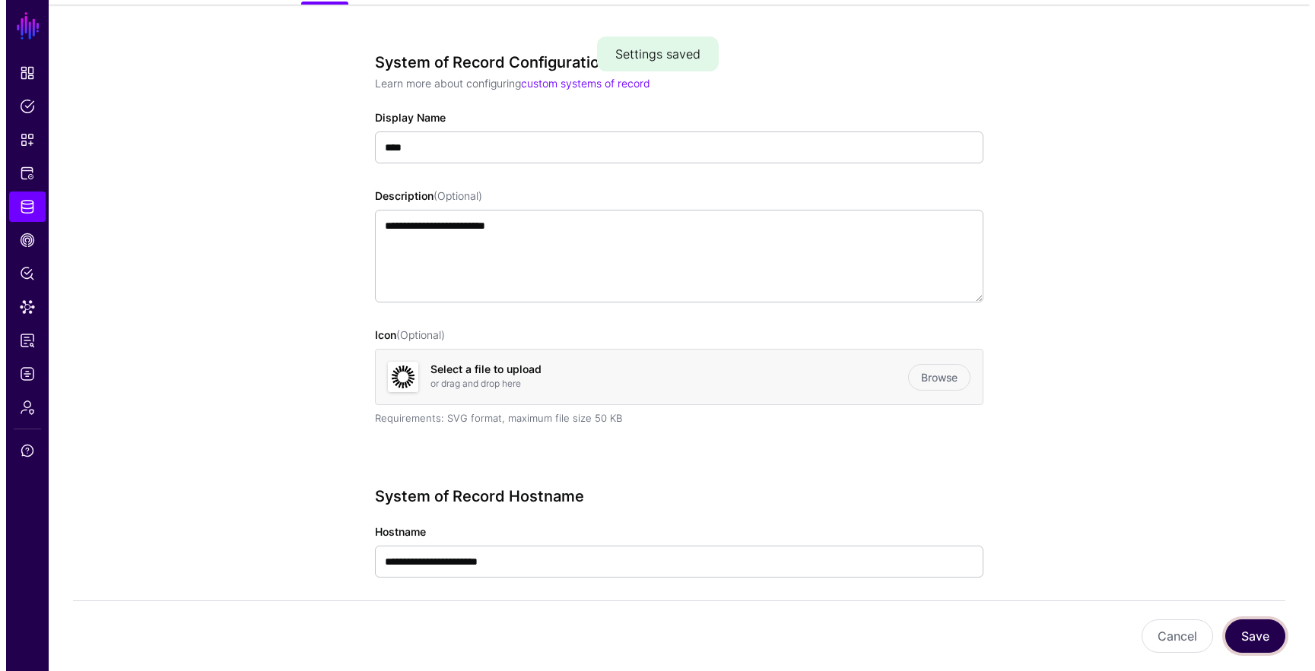
scroll to position [0, 0]
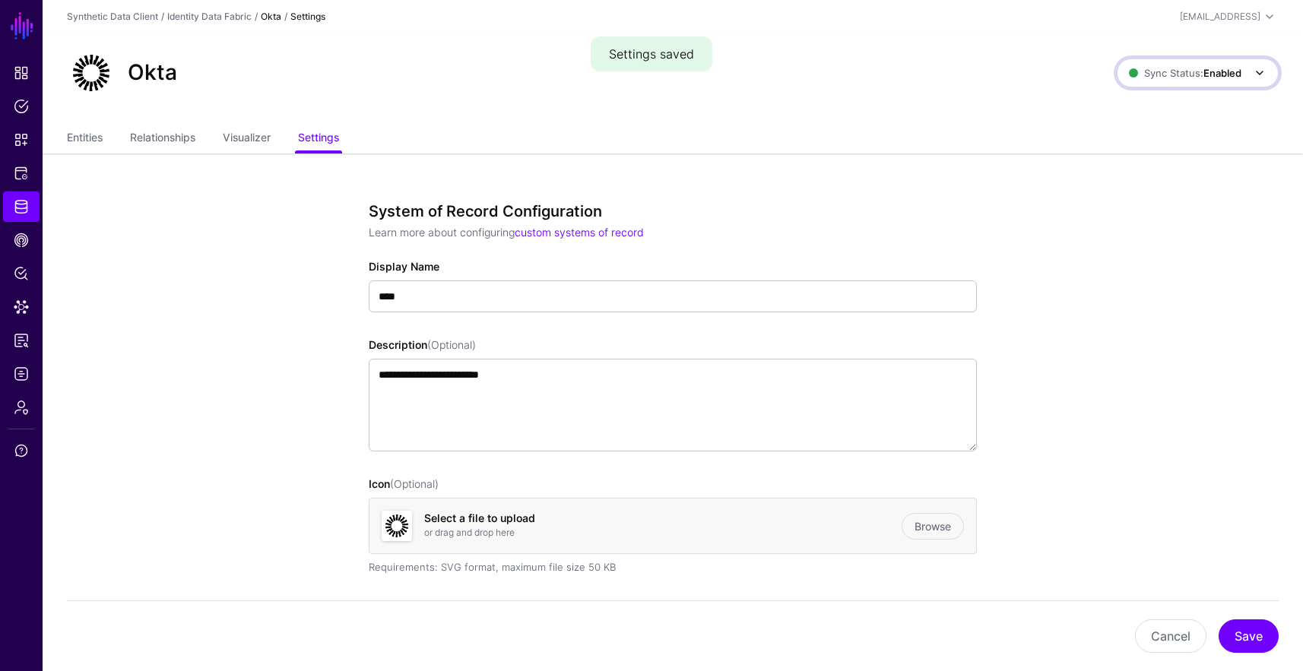
click at [976, 86] on link "Sync Status: Enabled" at bounding box center [1198, 73] width 162 height 29
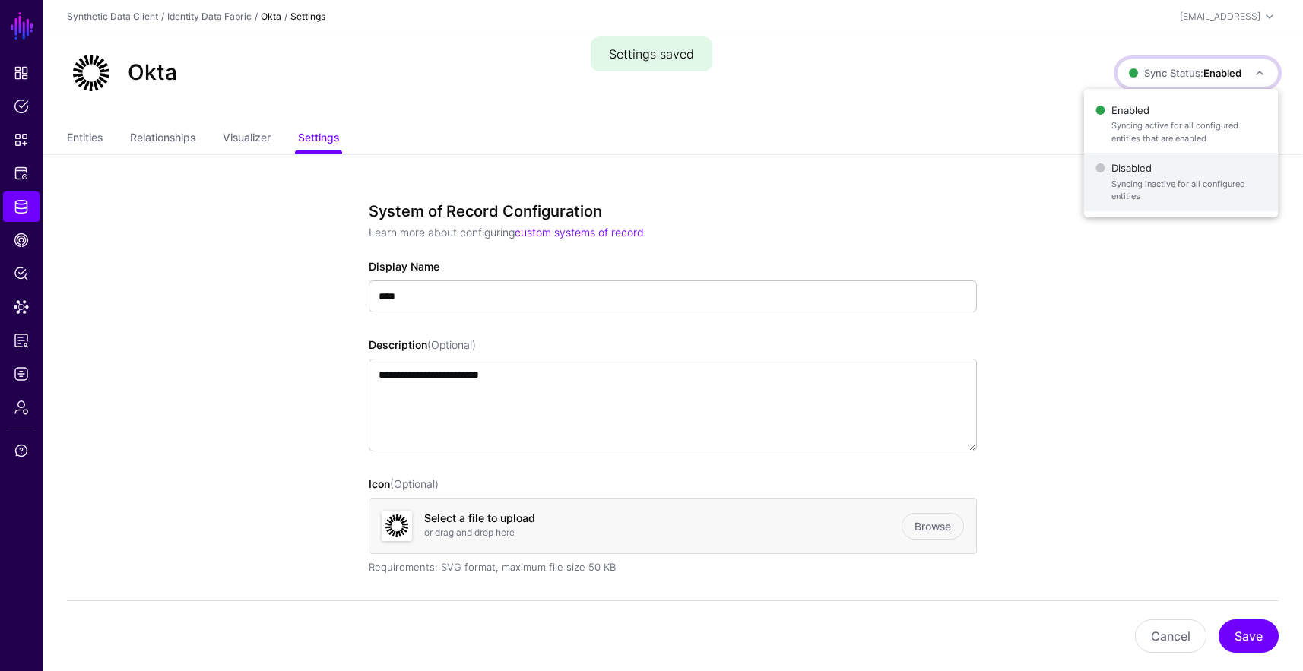
click at [976, 165] on span "Disabled Syncing inactive for all configured entities" at bounding box center [1181, 181] width 170 height 49
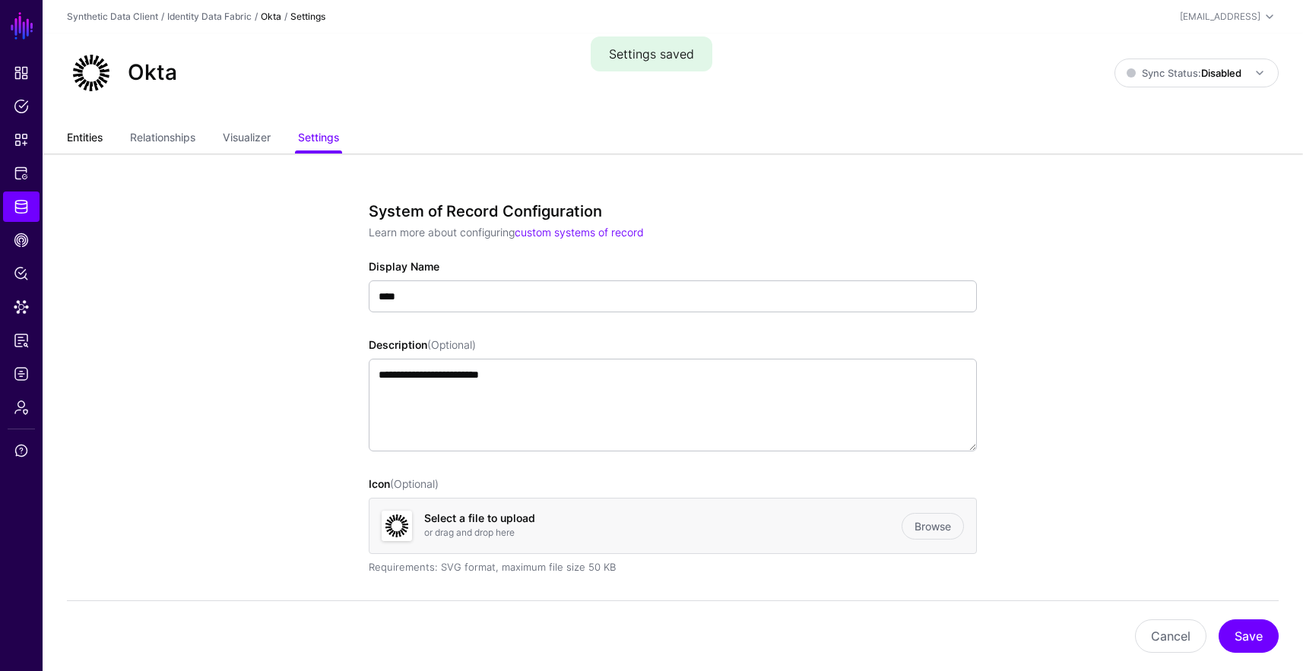
click at [97, 144] on link "Entities" at bounding box center [85, 139] width 36 height 29
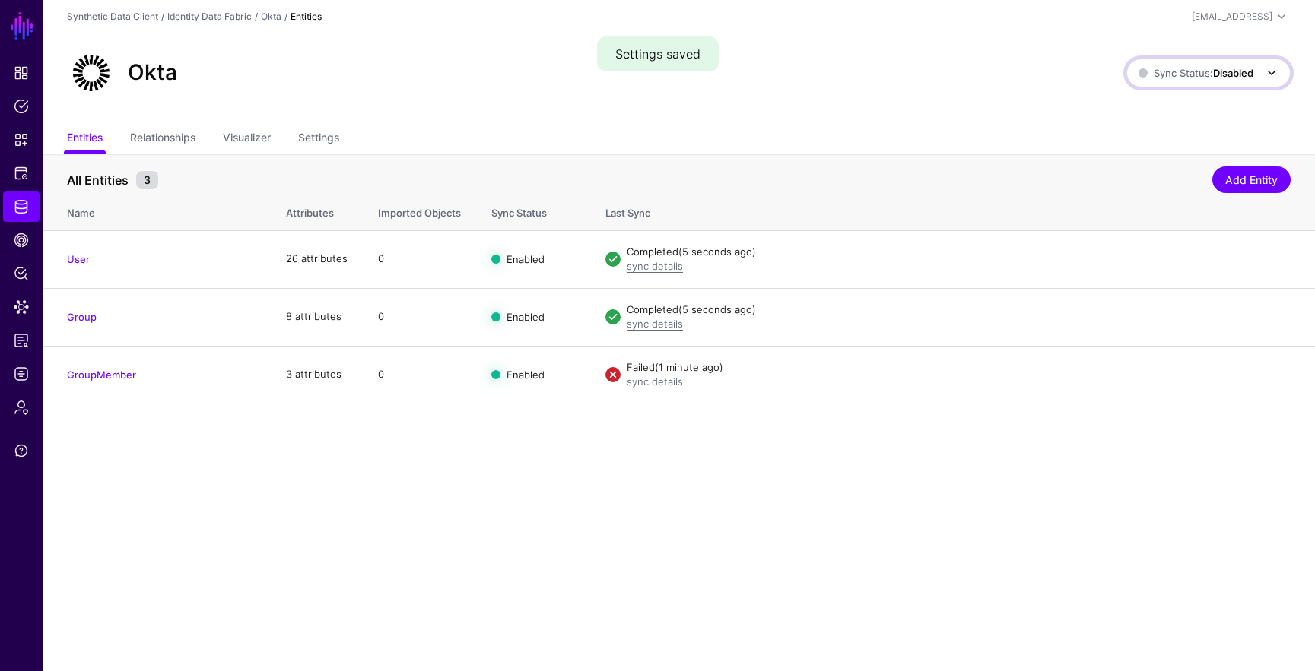
click at [976, 65] on span "Sync Status: Disabled" at bounding box center [1195, 73] width 115 height 17
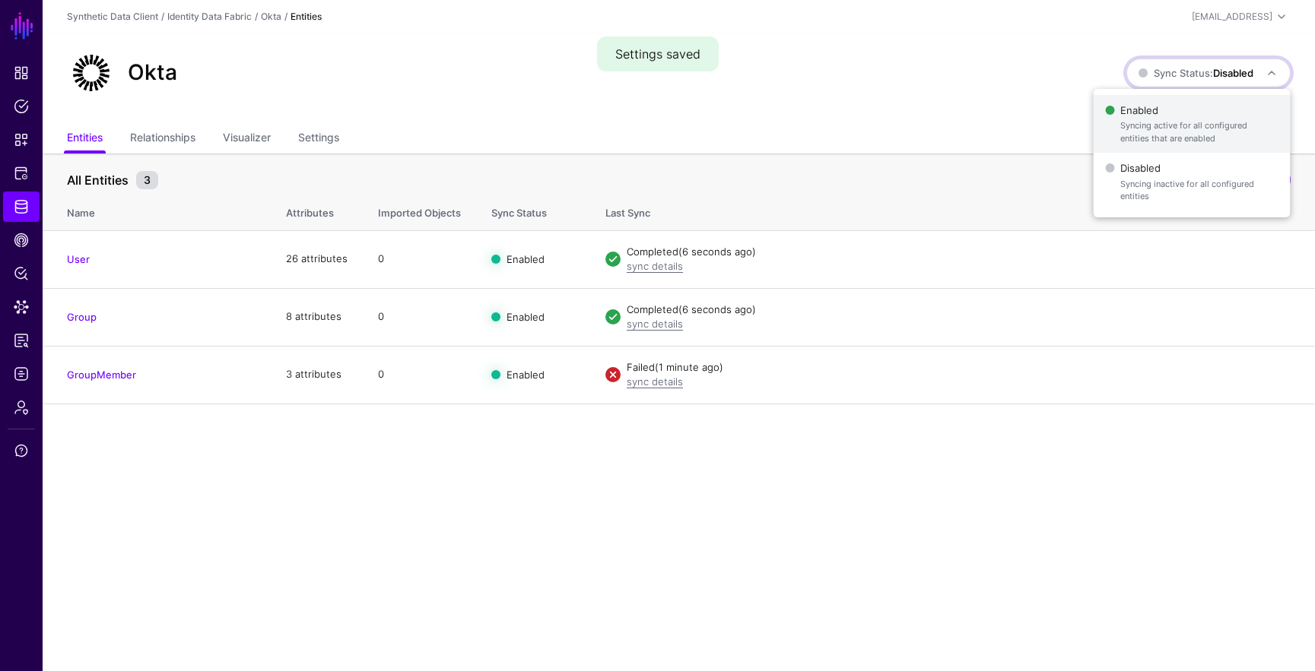
click at [976, 110] on span "Enabled Syncing active for all configured entities that are enabled" at bounding box center [1191, 124] width 173 height 49
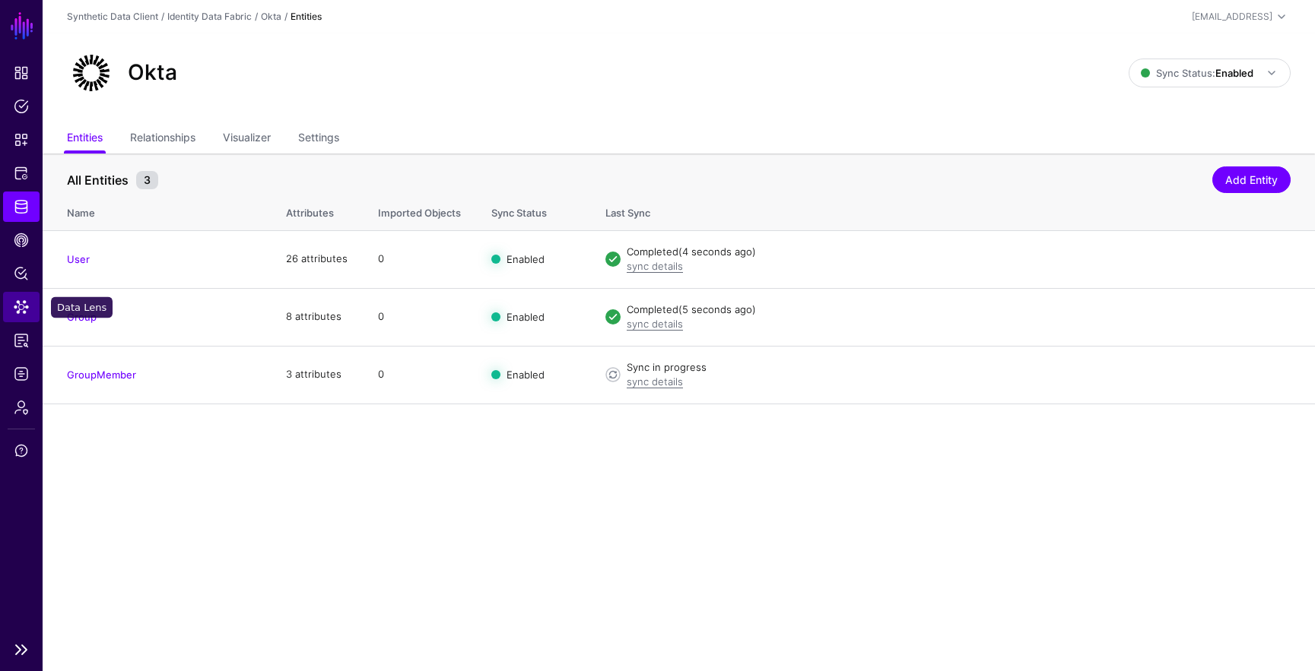
click at [14, 307] on span "Data Lens" at bounding box center [21, 307] width 15 height 15
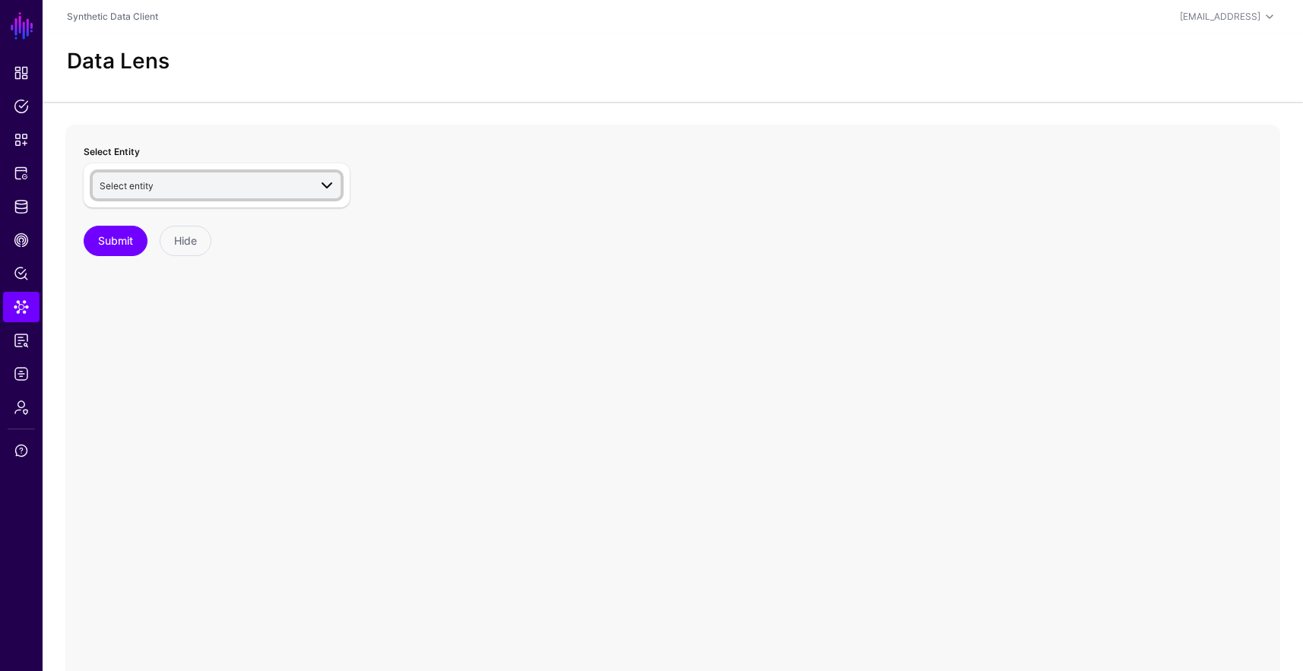
click at [154, 173] on link "Select entity" at bounding box center [217, 186] width 248 height 26
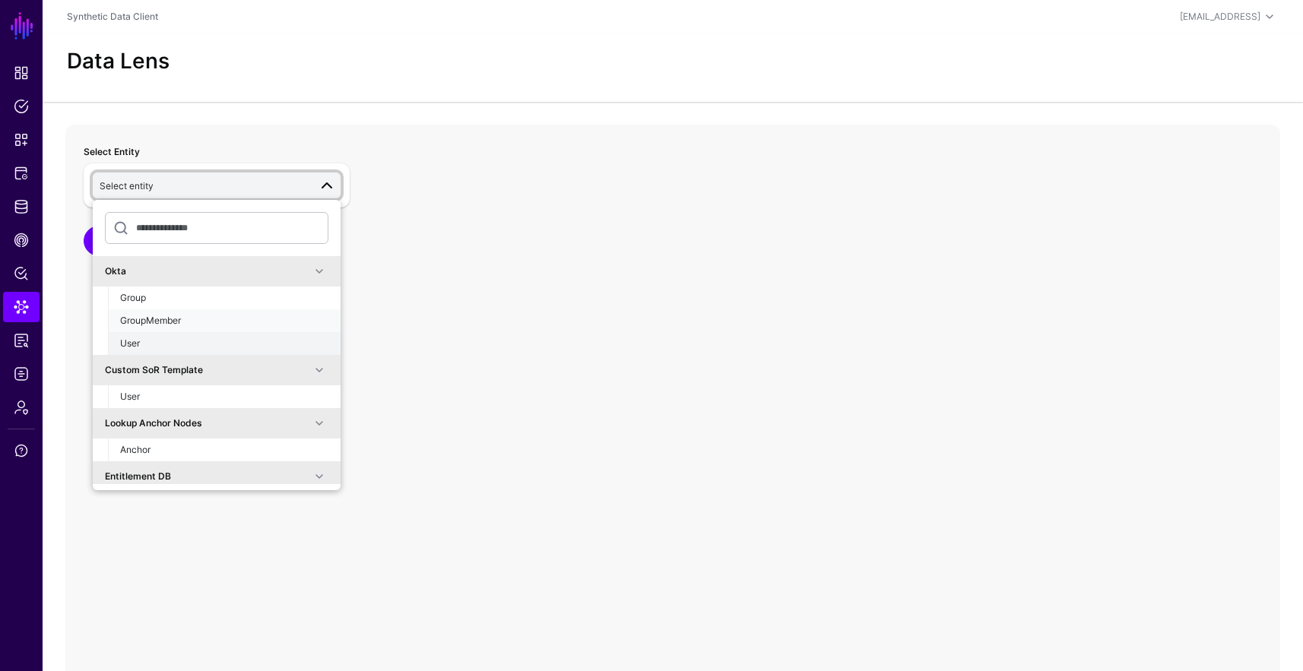
drag, startPoint x: 188, startPoint y: 329, endPoint x: 189, endPoint y: 341, distance: 12.3
click at [189, 341] on ul "Group GroupMember User" at bounding box center [224, 321] width 233 height 68
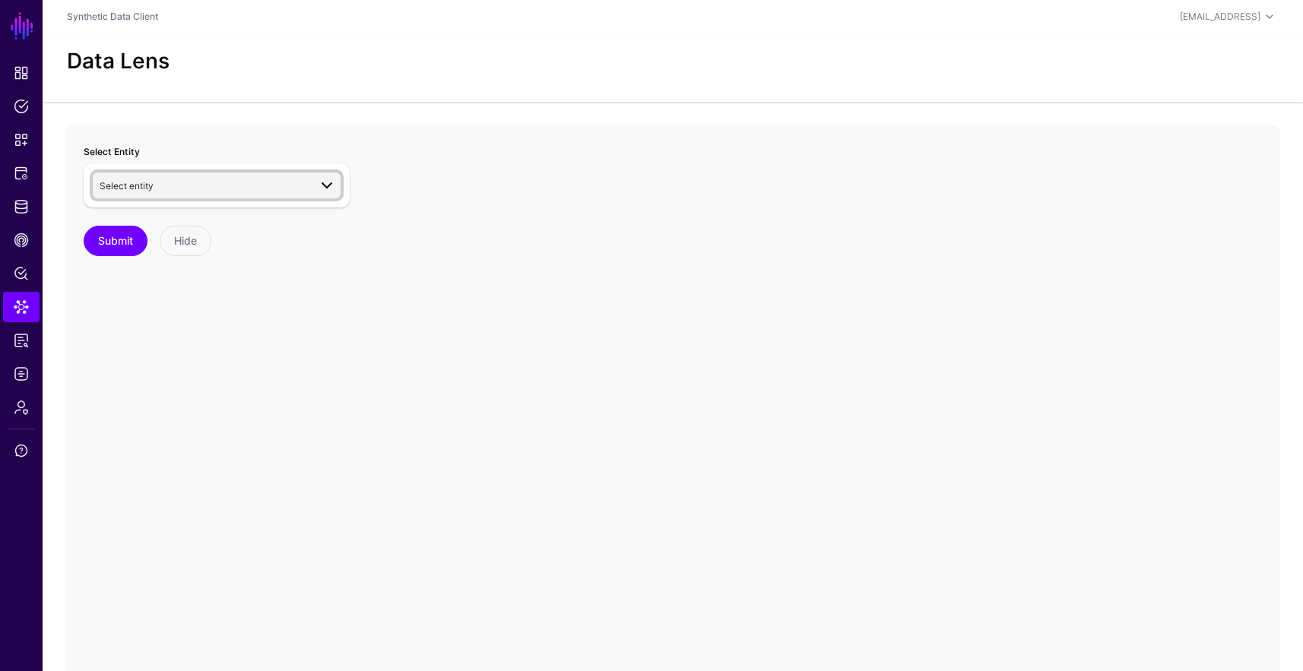
click at [202, 186] on span "Select entity" at bounding box center [204, 185] width 209 height 17
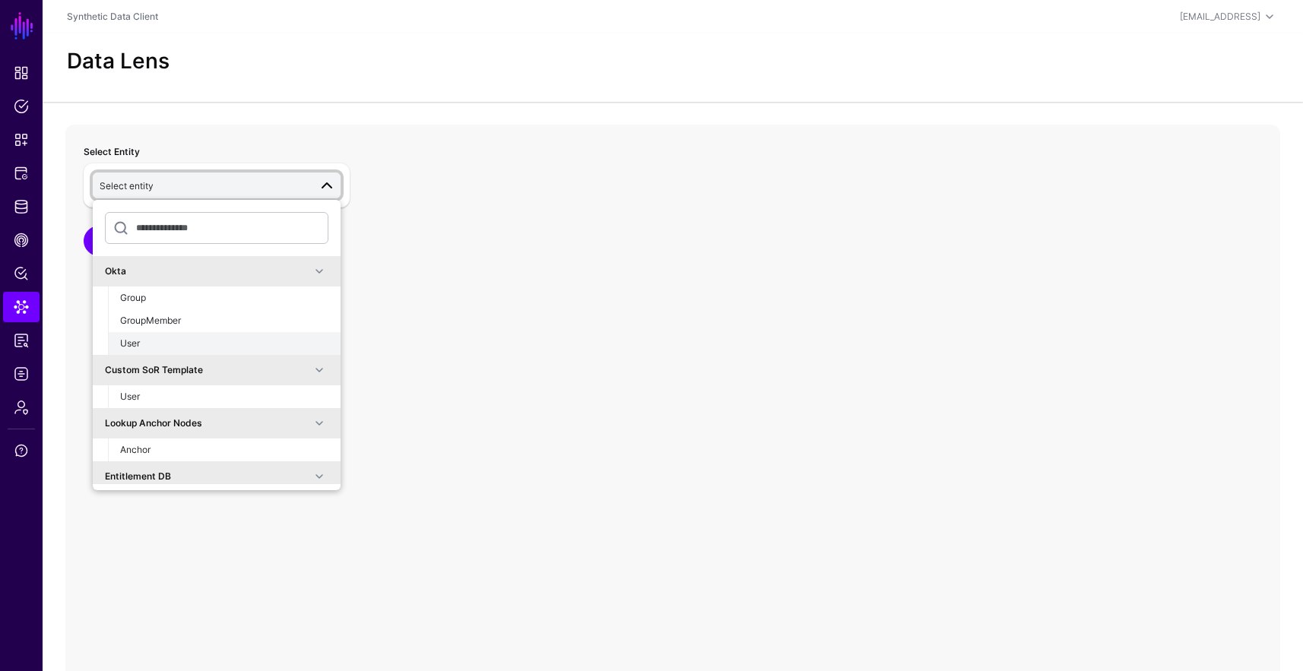
click at [154, 337] on div "User" at bounding box center [224, 344] width 208 height 14
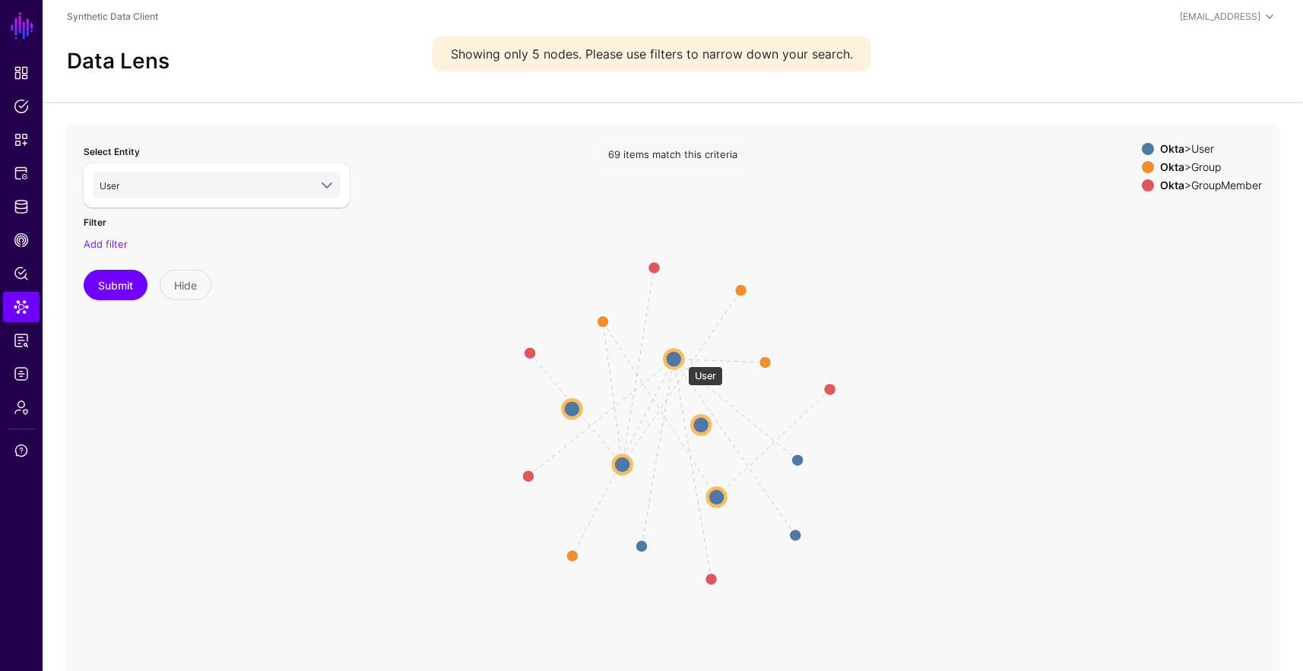
click at [675, 360] on circle at bounding box center [674, 359] width 18 height 18
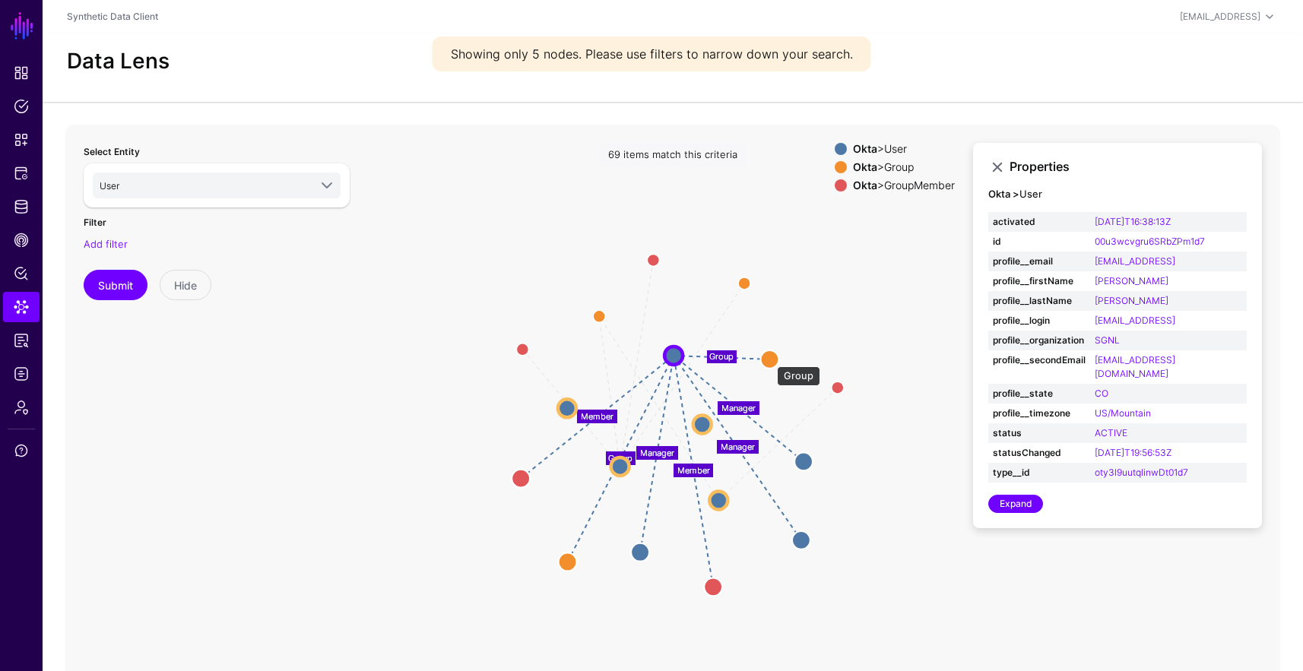
click at [770, 359] on circle at bounding box center [769, 360] width 18 height 18
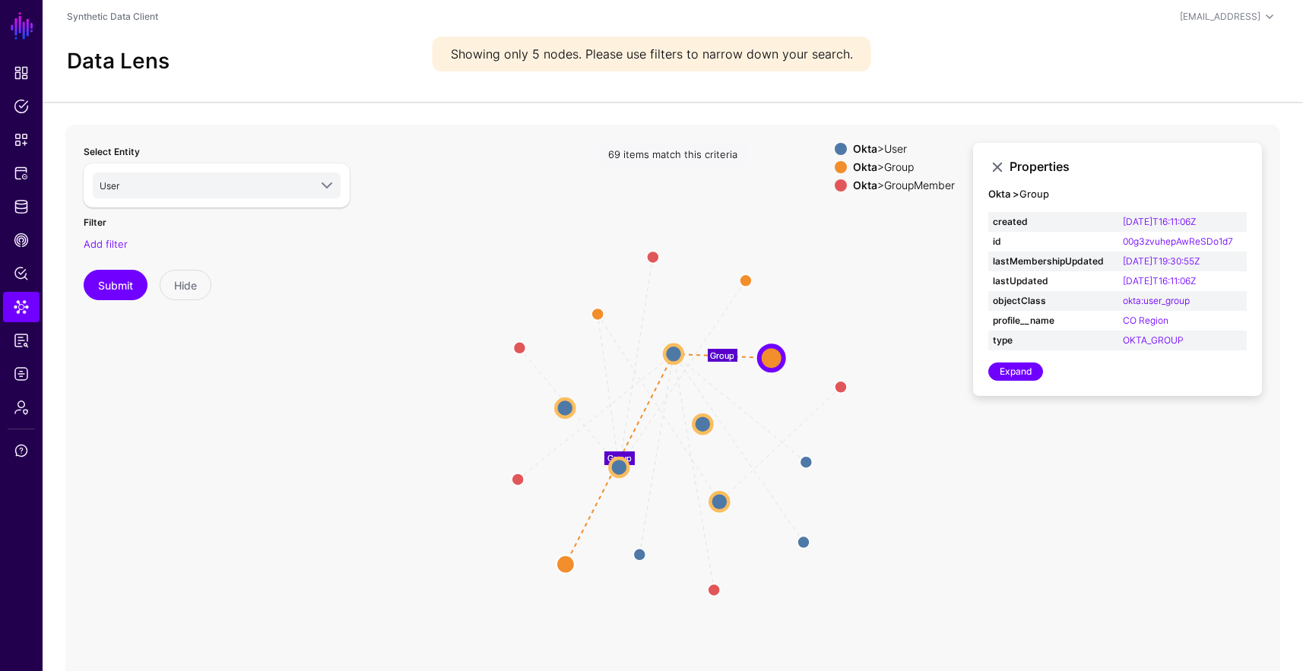
click at [828, 319] on icon "Manager Manager Manager Member Member Member Member Group Group Member Group Gr…" at bounding box center [672, 429] width 1215 height 608
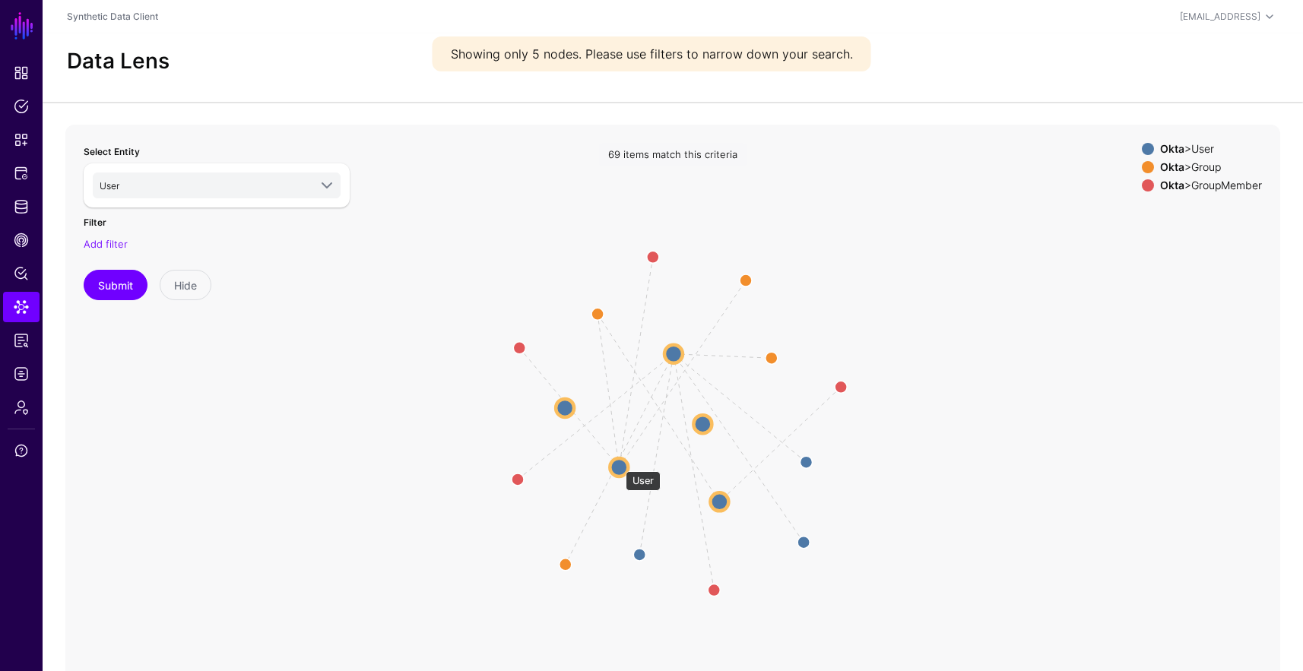
click at [618, 464] on circle at bounding box center [619, 468] width 18 height 18
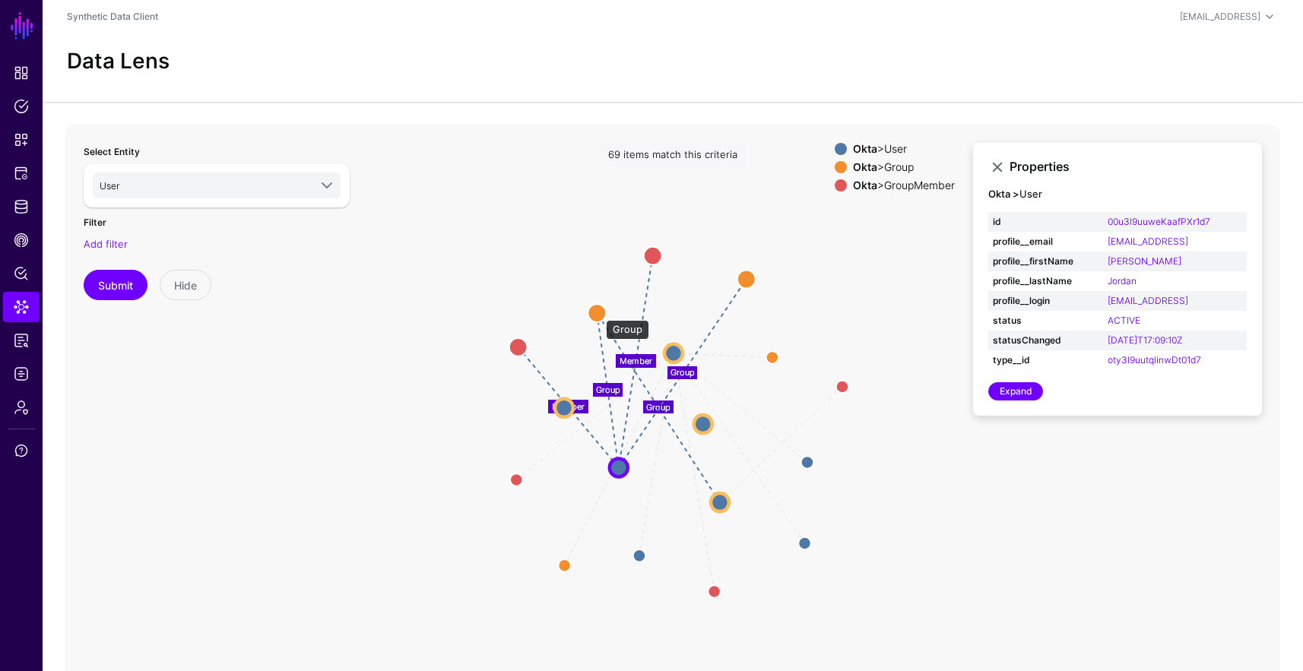
click at [598, 313] on circle at bounding box center [597, 313] width 18 height 18
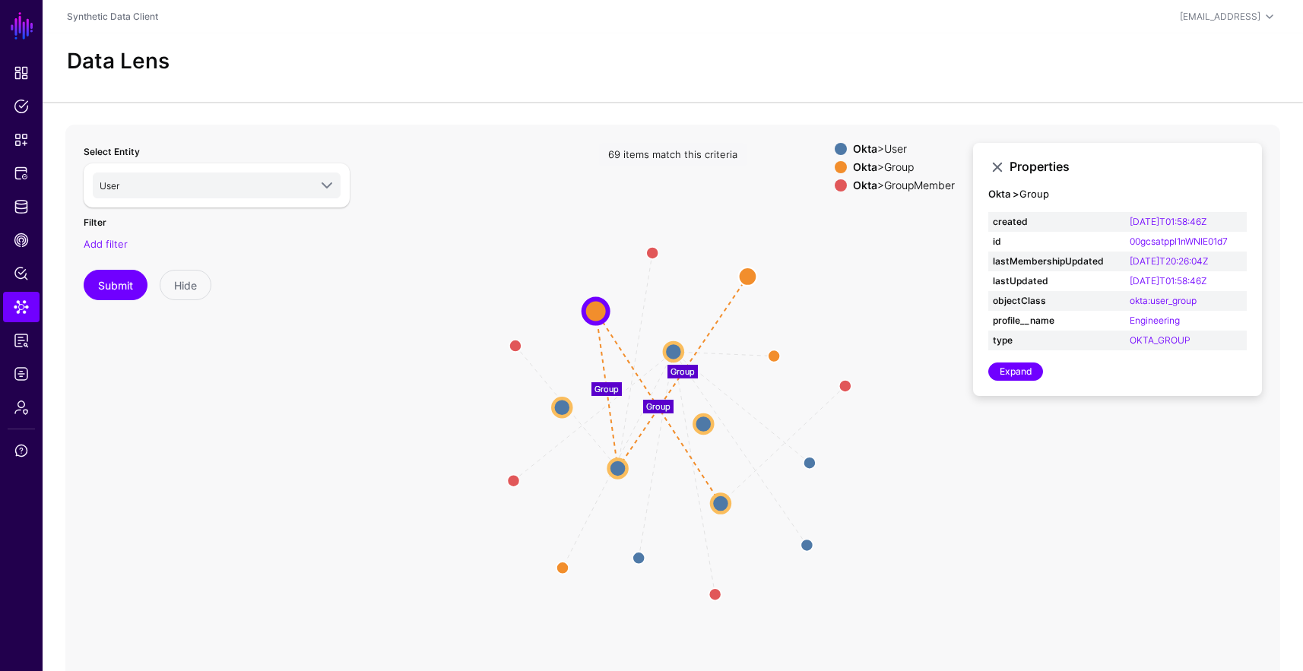
click at [386, 278] on icon "Member Member Manager Manager Manager Member Member Member Group Group Group Gr…" at bounding box center [672, 429] width 1215 height 608
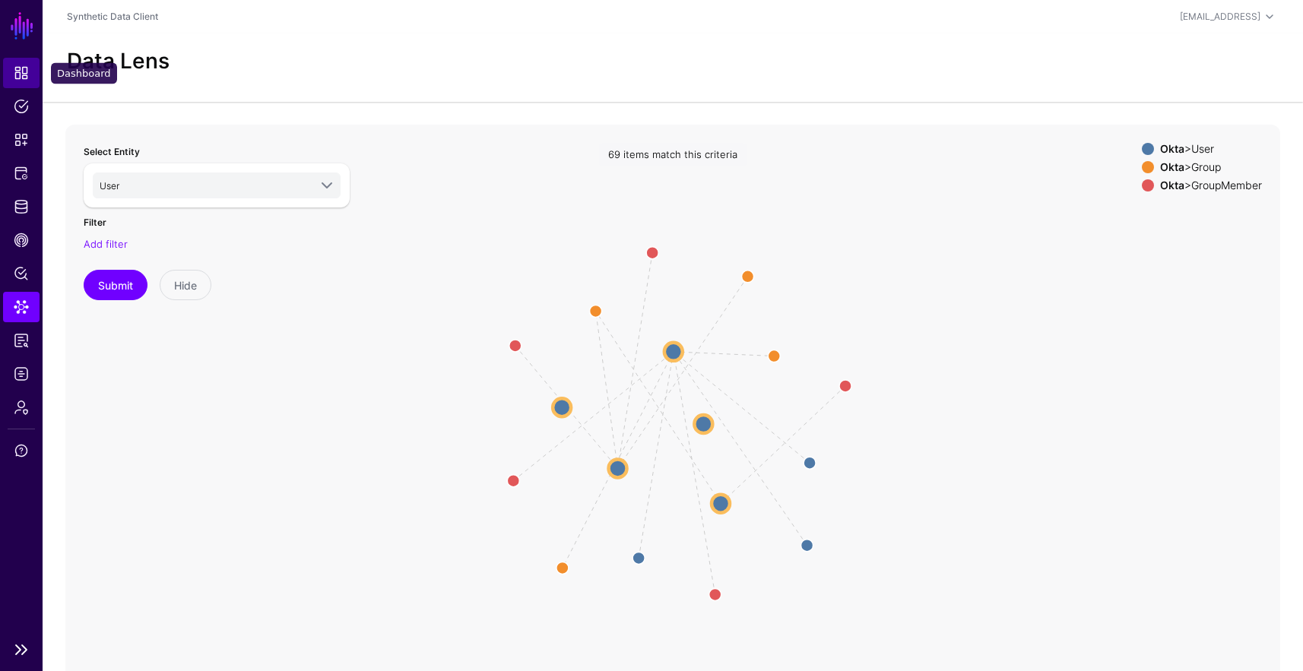
click at [21, 66] on span "Dashboard" at bounding box center [21, 72] width 15 height 15
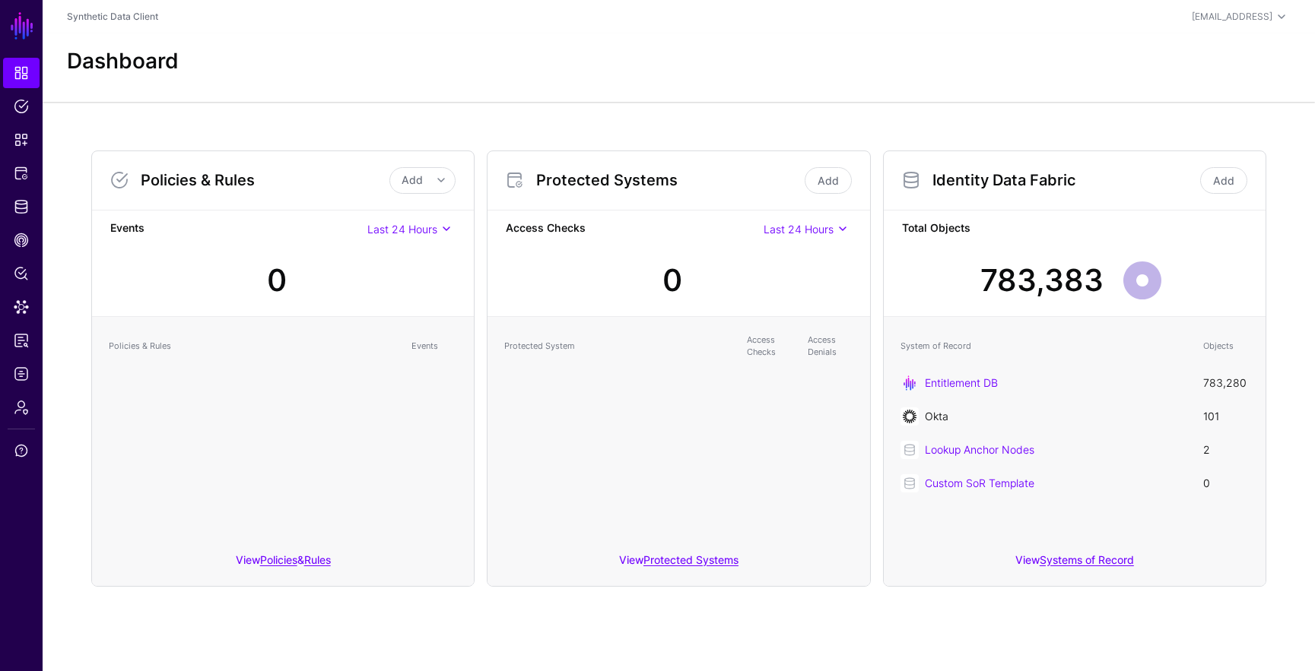
click at [944, 418] on link "Okta" at bounding box center [937, 416] width 24 height 13
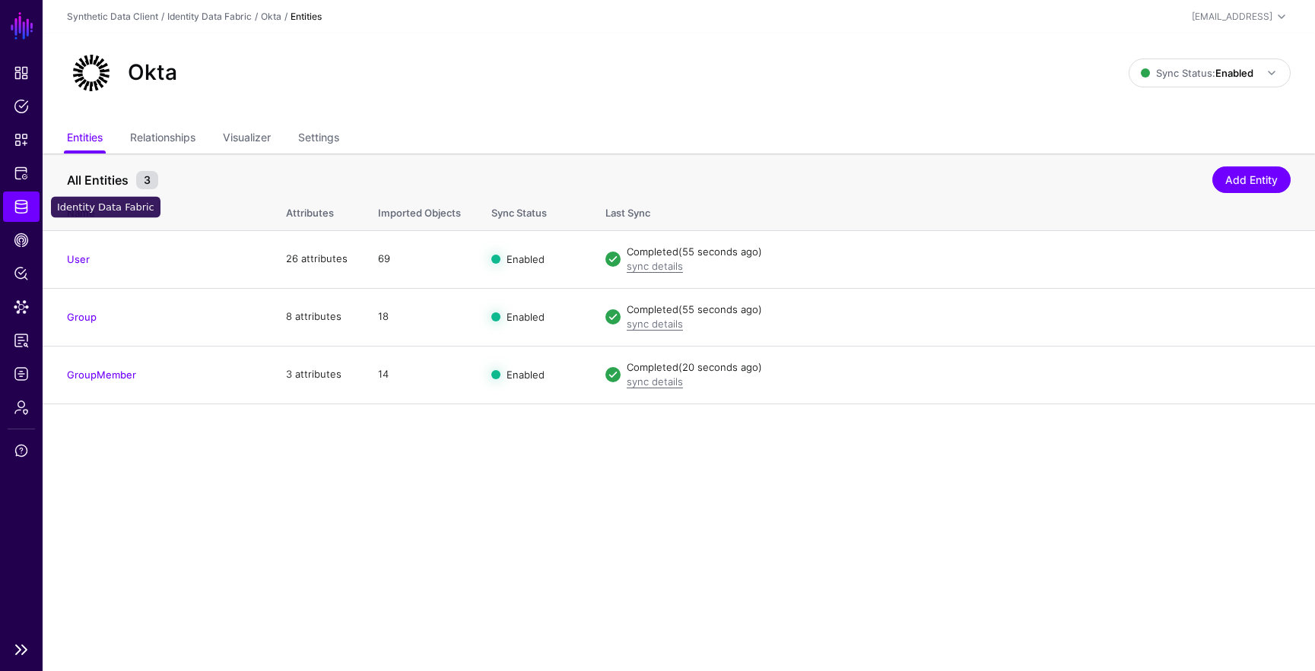
click at [17, 204] on span "Identity Data Fabric" at bounding box center [21, 206] width 15 height 15
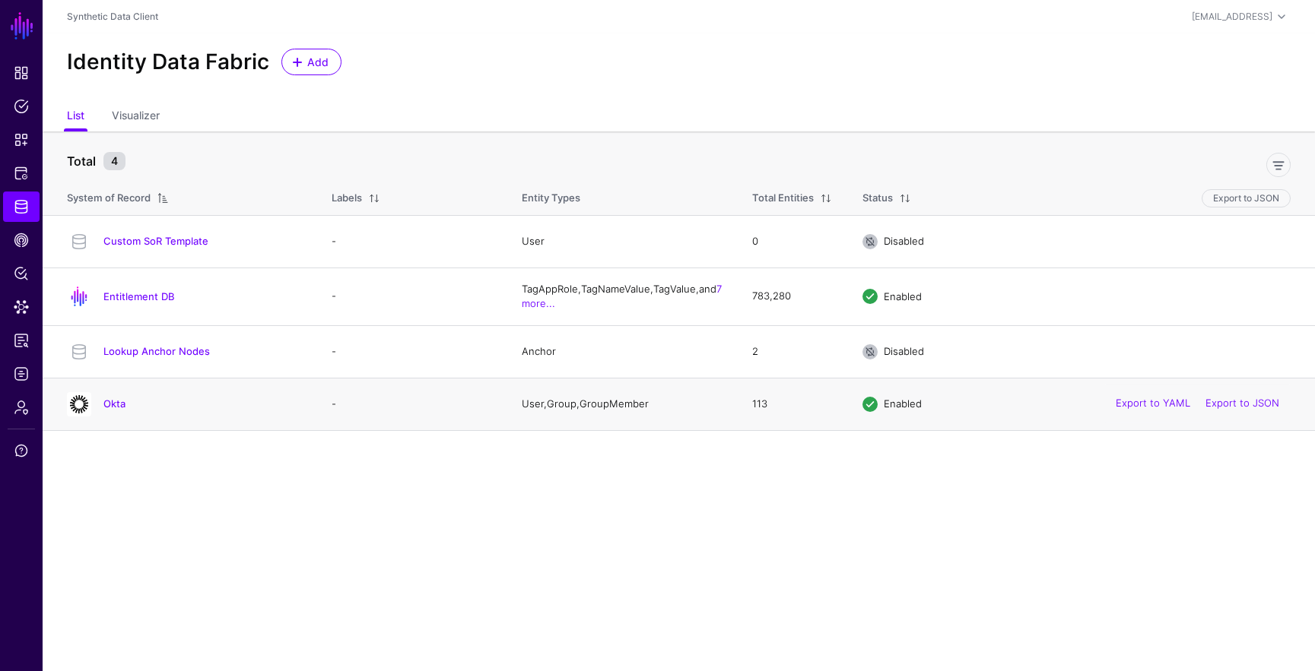
click at [103, 409] on div "Okta" at bounding box center [202, 404] width 210 height 14
click at [105, 400] on link "Okta" at bounding box center [114, 404] width 22 height 12
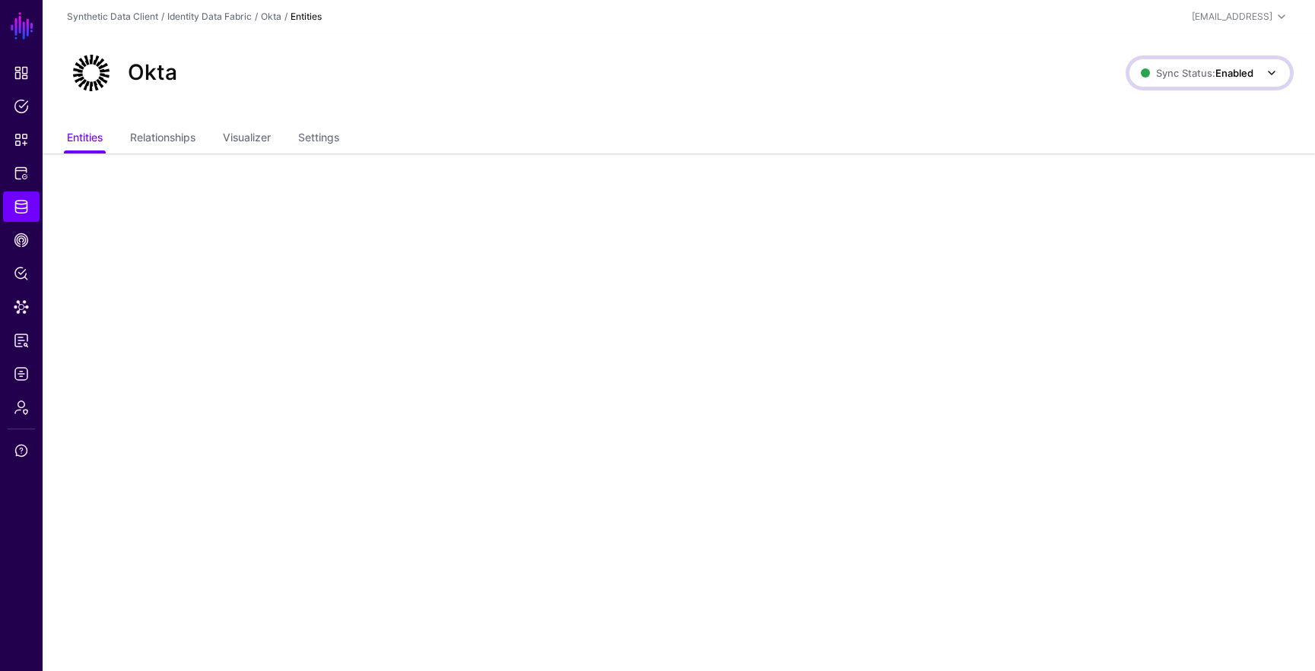
click at [1218, 79] on span "Sync Status: Enabled" at bounding box center [1197, 73] width 113 height 17
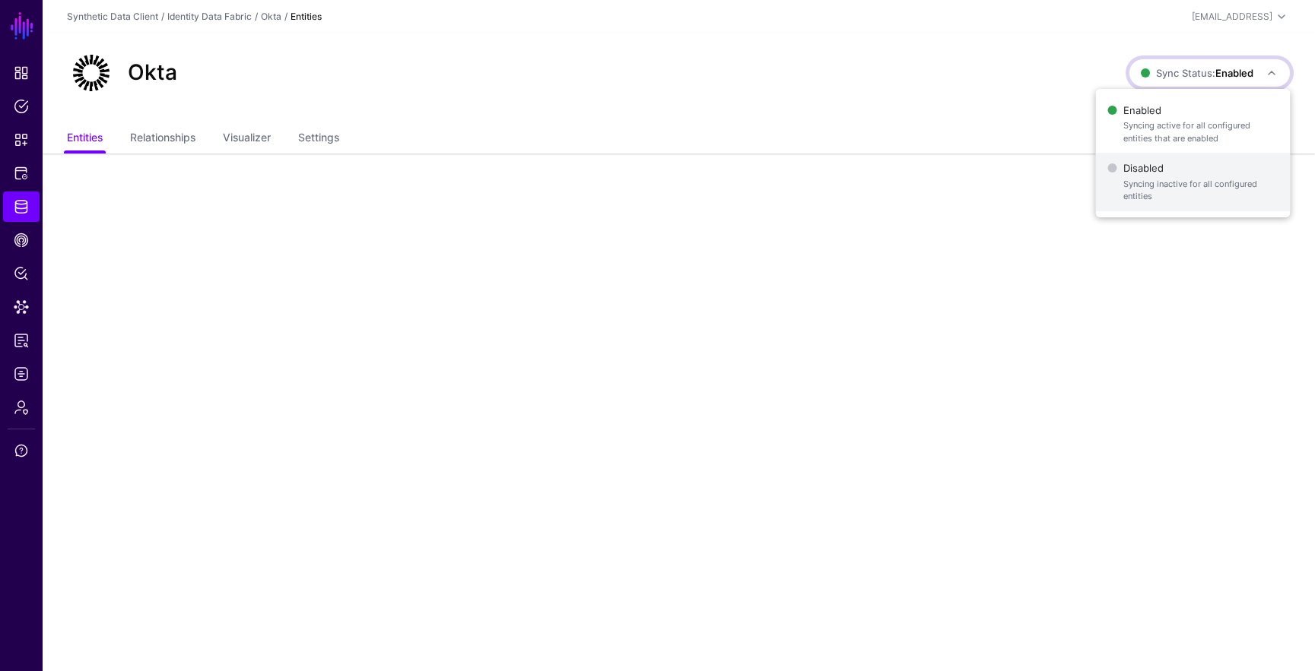
click at [1200, 198] on span "Syncing inactive for all configured entities" at bounding box center [1200, 190] width 155 height 25
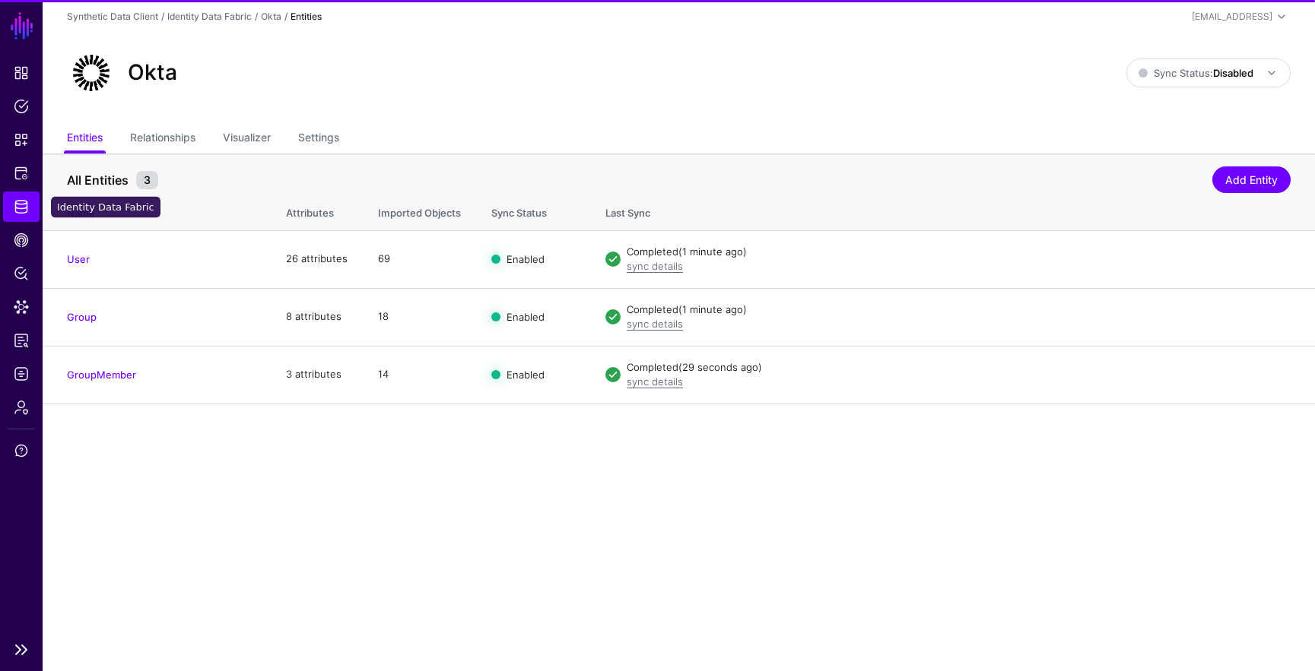
click at [24, 207] on span "Identity Data Fabric" at bounding box center [21, 206] width 15 height 15
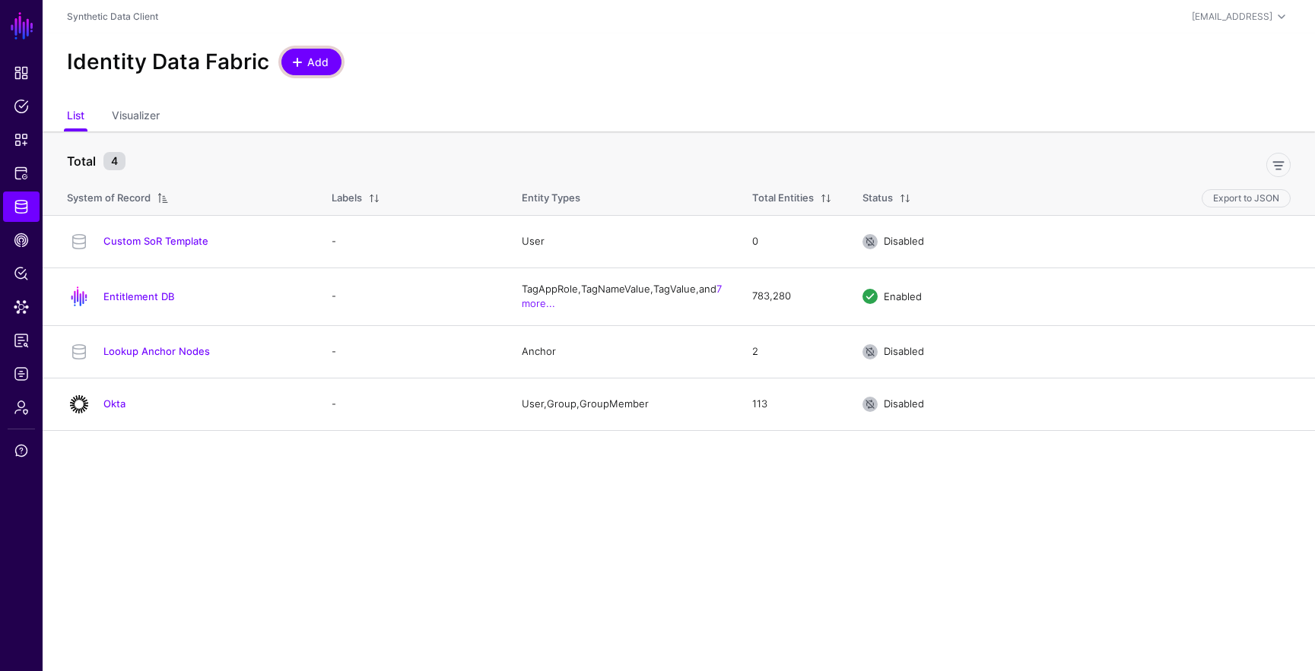
click at [312, 60] on span "Add" at bounding box center [318, 62] width 25 height 16
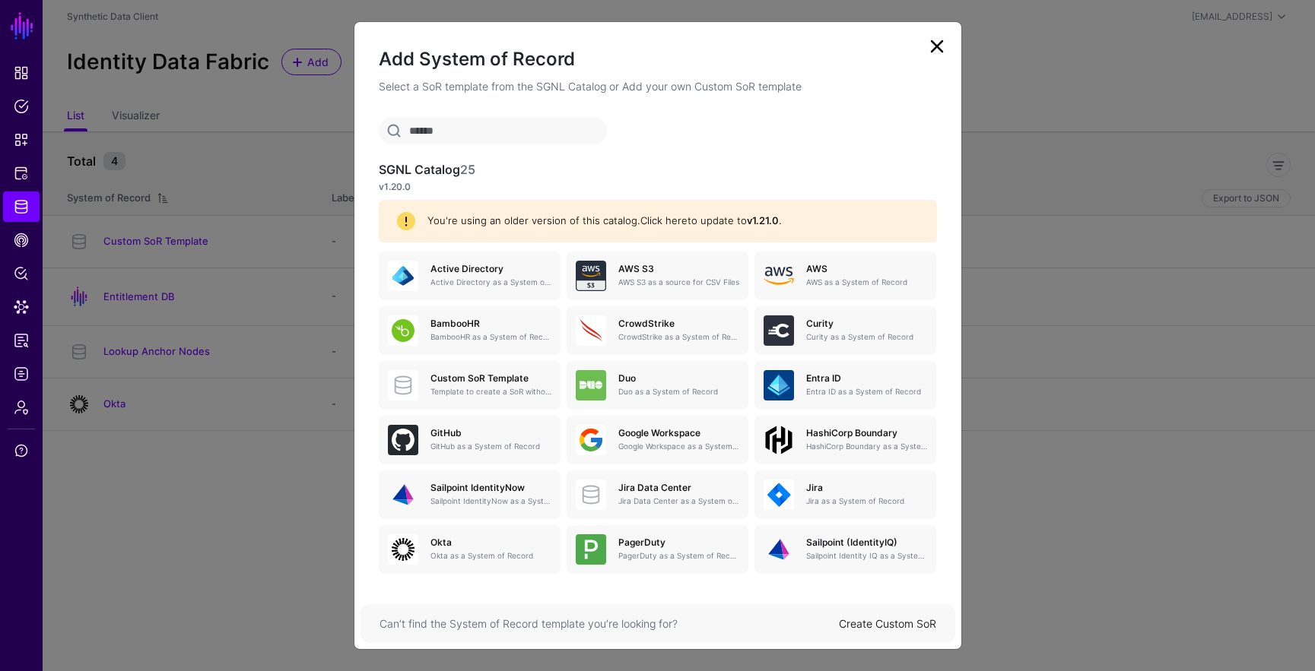
click at [653, 225] on link "Click here" at bounding box center [663, 220] width 47 height 12
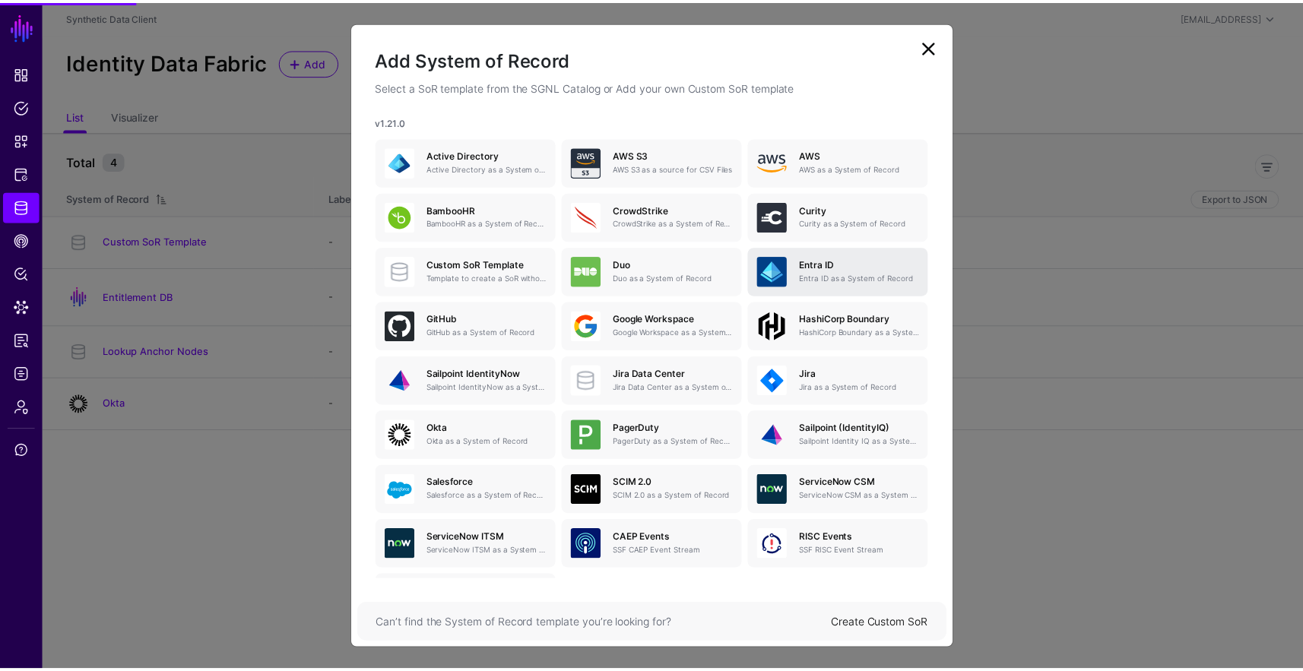
scroll to position [127, 0]
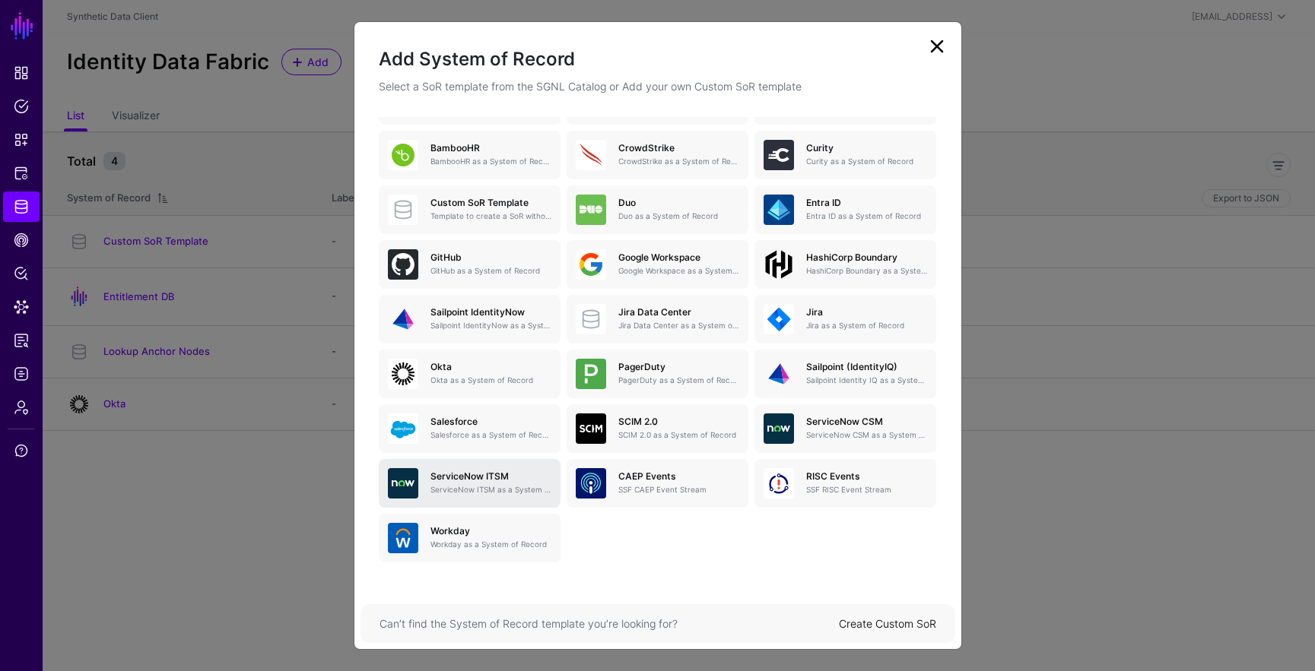
click at [442, 478] on h5 "ServiceNow ITSM" at bounding box center [490, 476] width 121 height 11
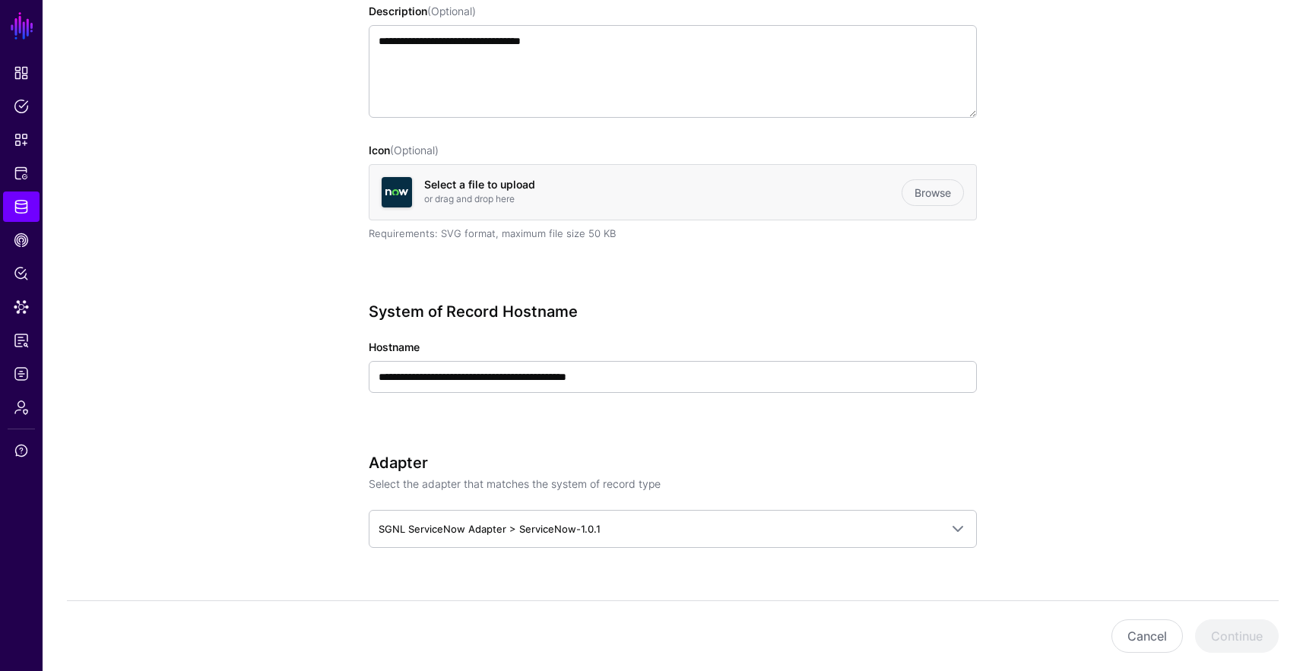
scroll to position [306, 0]
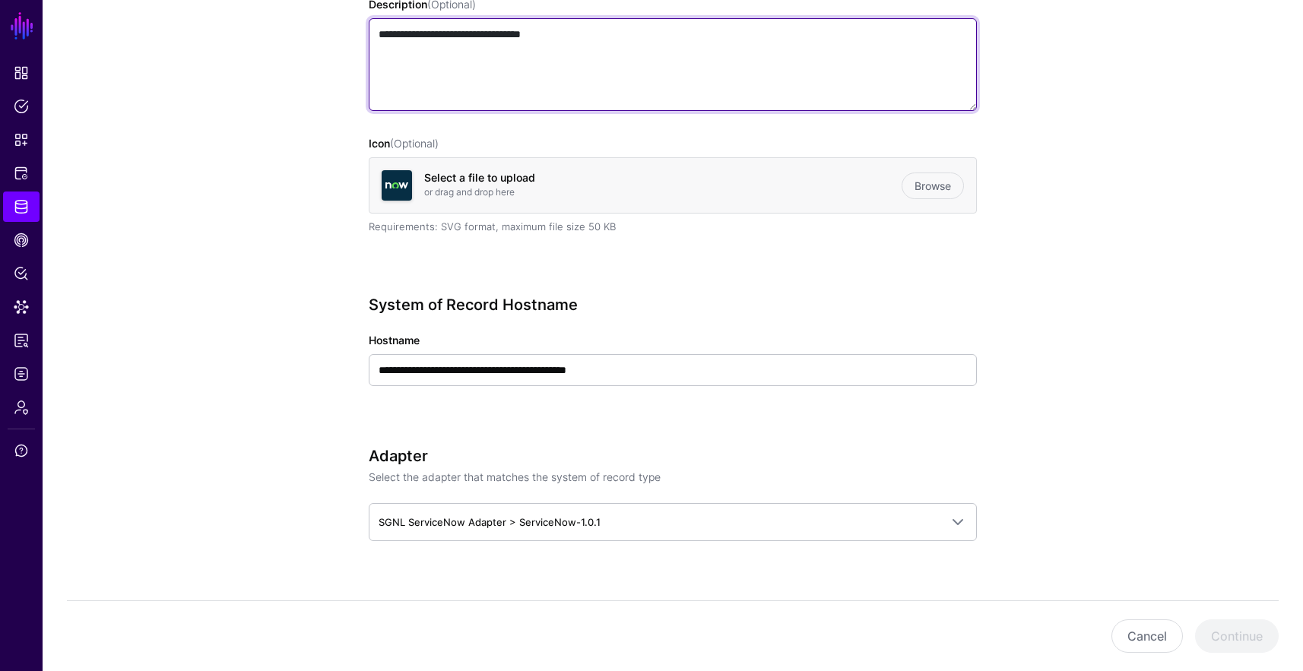
click at [668, 87] on textarea "**********" at bounding box center [673, 64] width 608 height 93
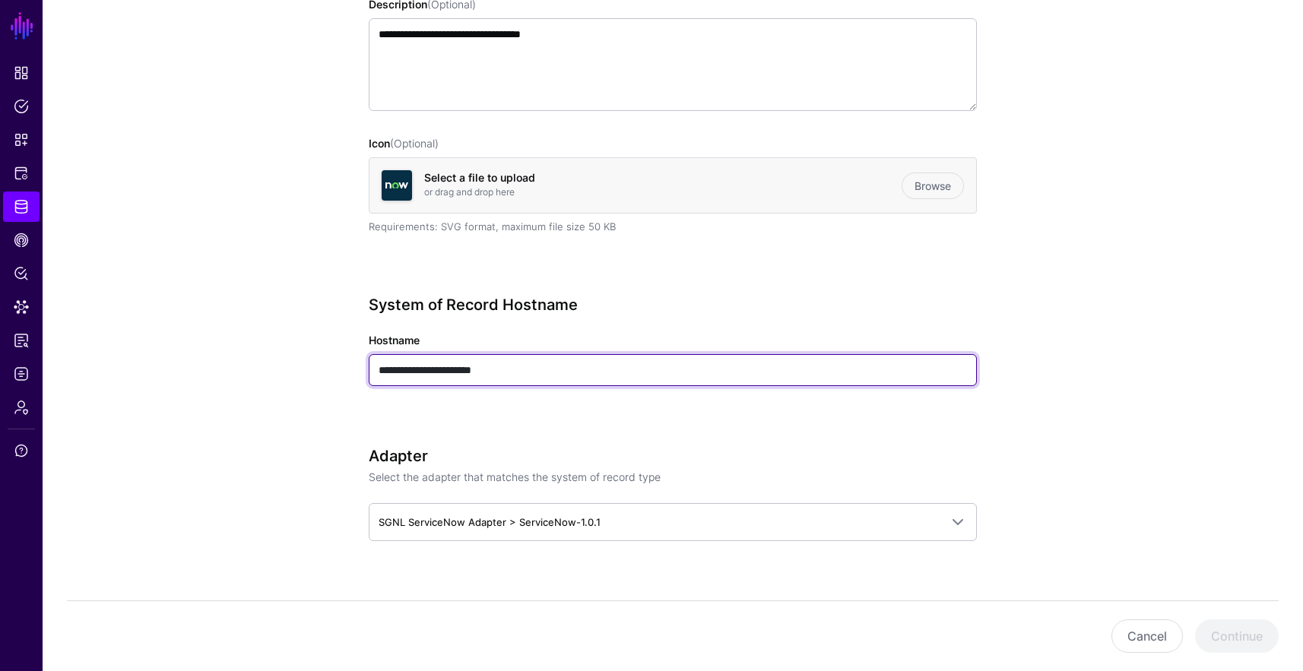
type input "**********"
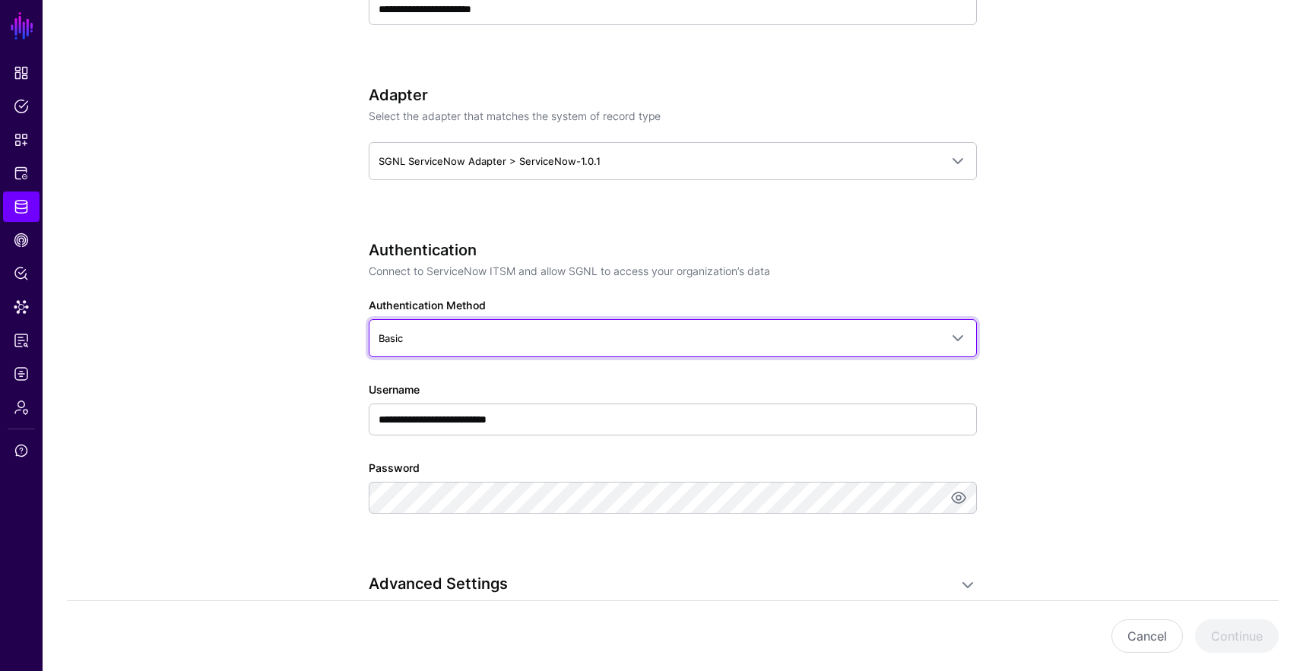
scroll to position [669, 0]
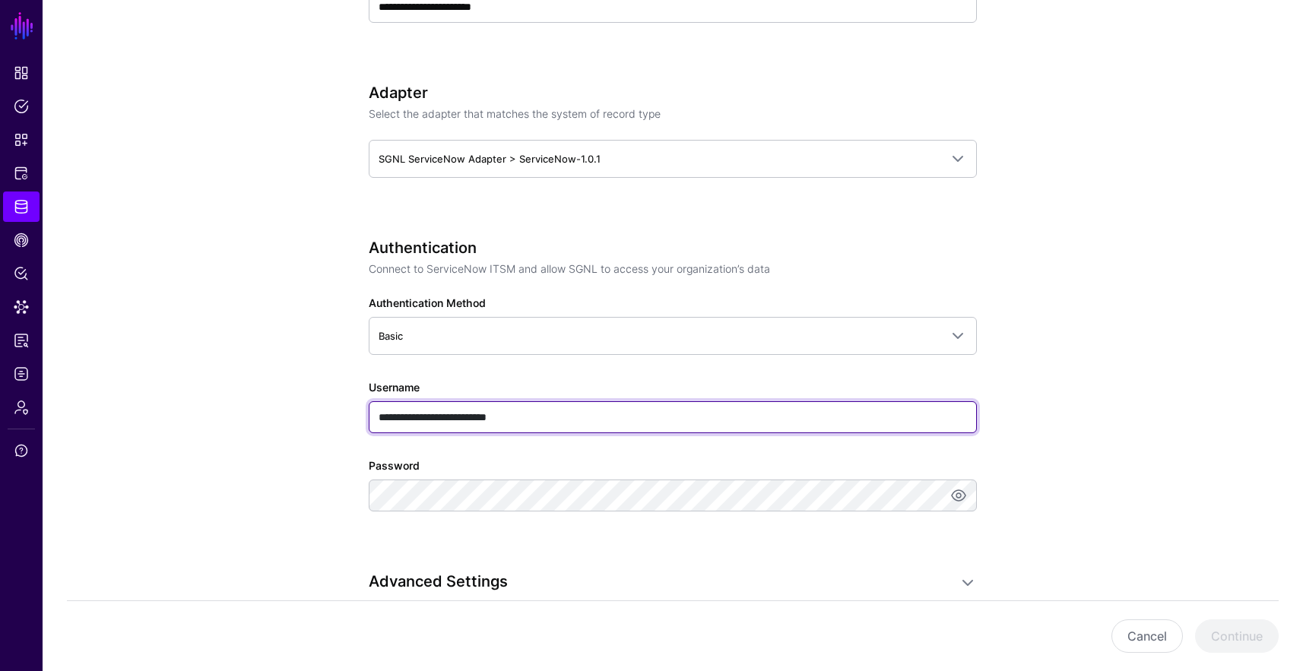
paste input "text"
type input "**********"
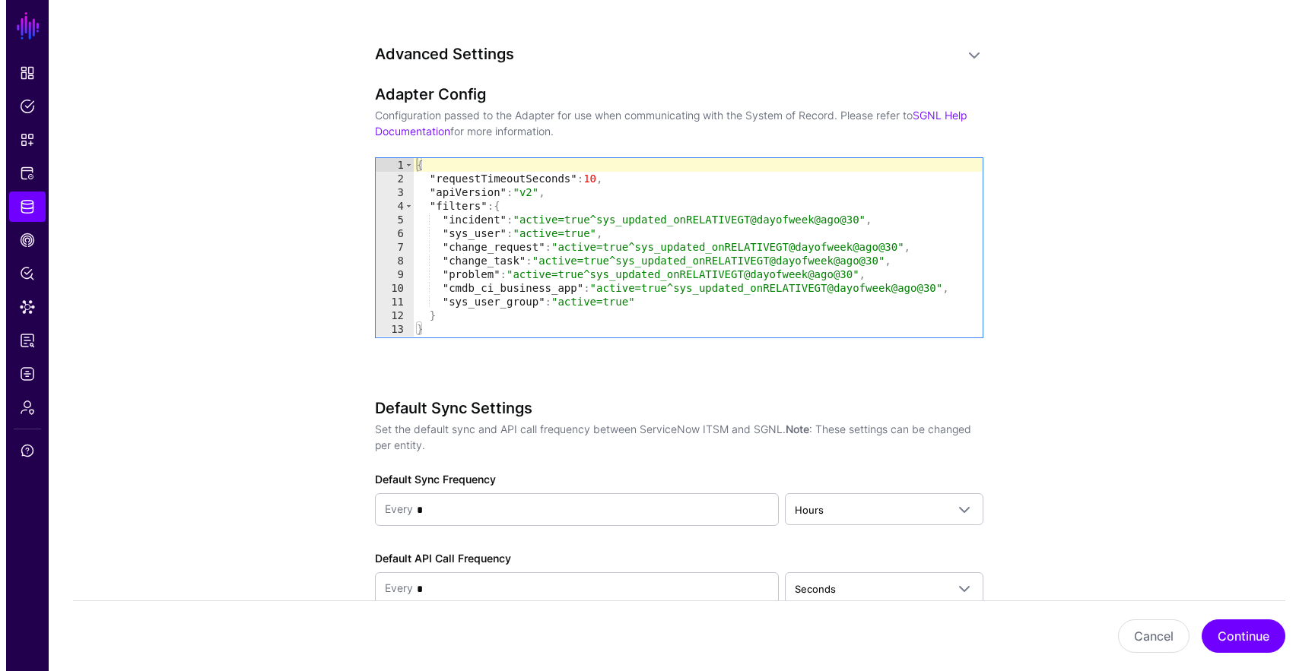
scroll to position [1287, 0]
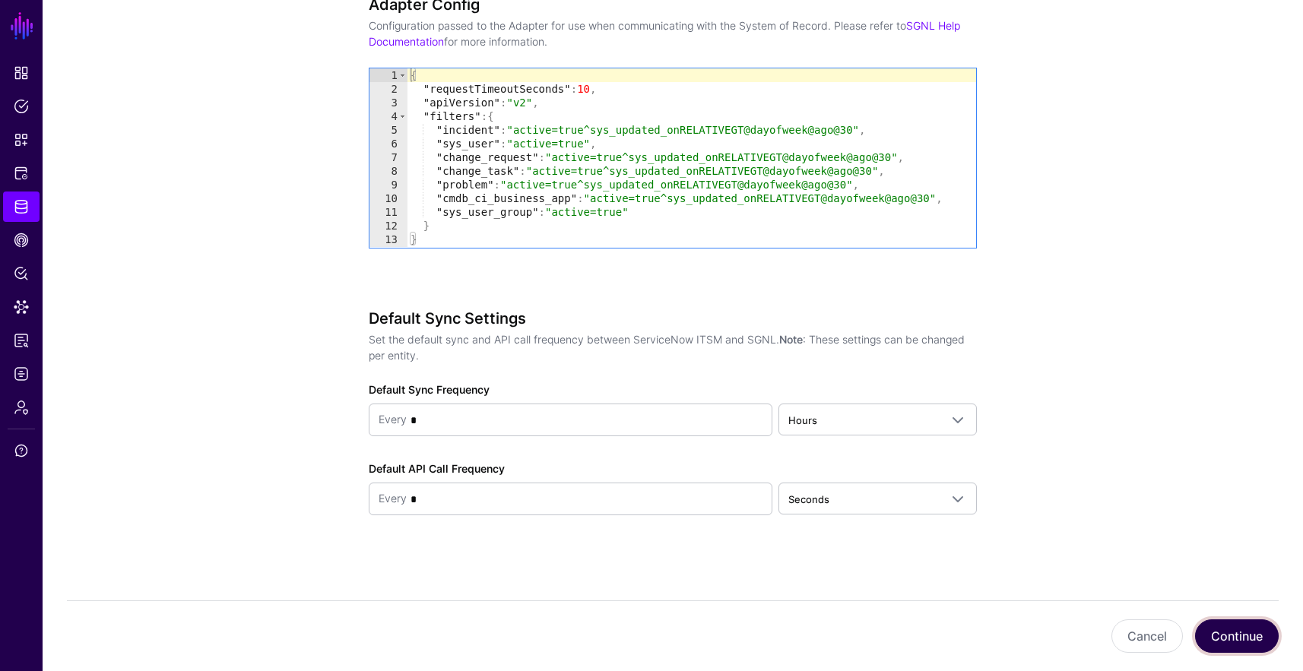
click at [1219, 638] on button "Continue" at bounding box center [1237, 636] width 84 height 33
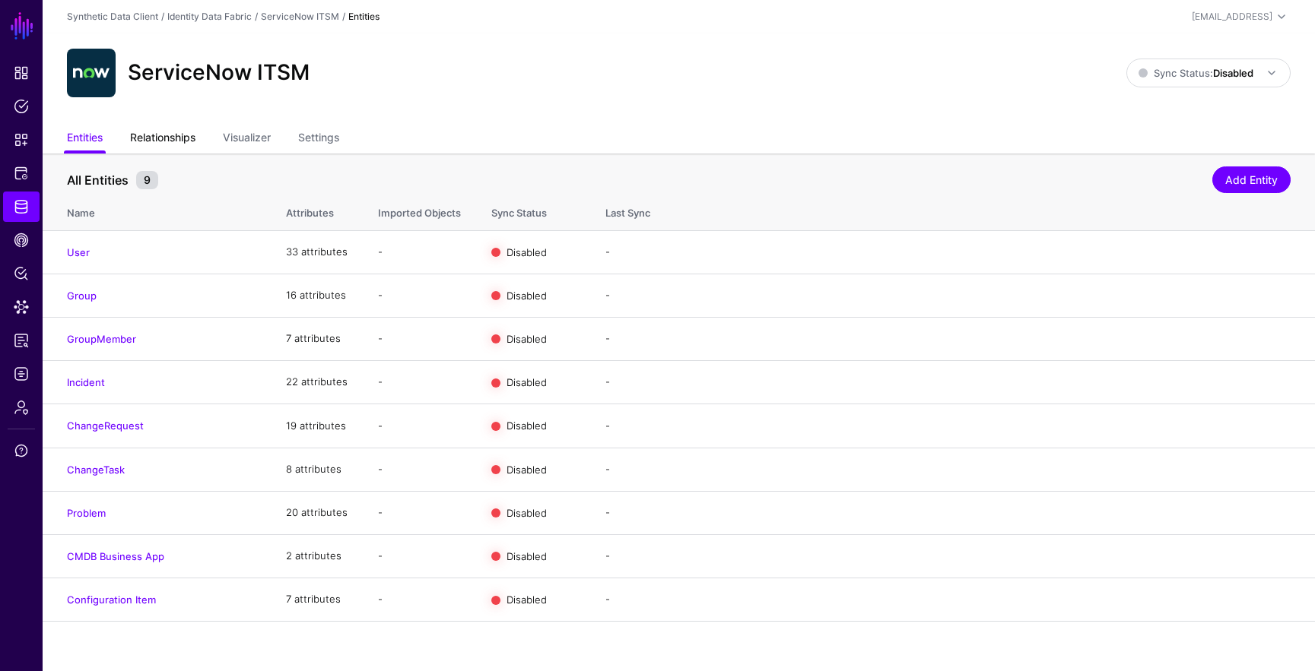
click at [170, 136] on link "Relationships" at bounding box center [162, 139] width 65 height 29
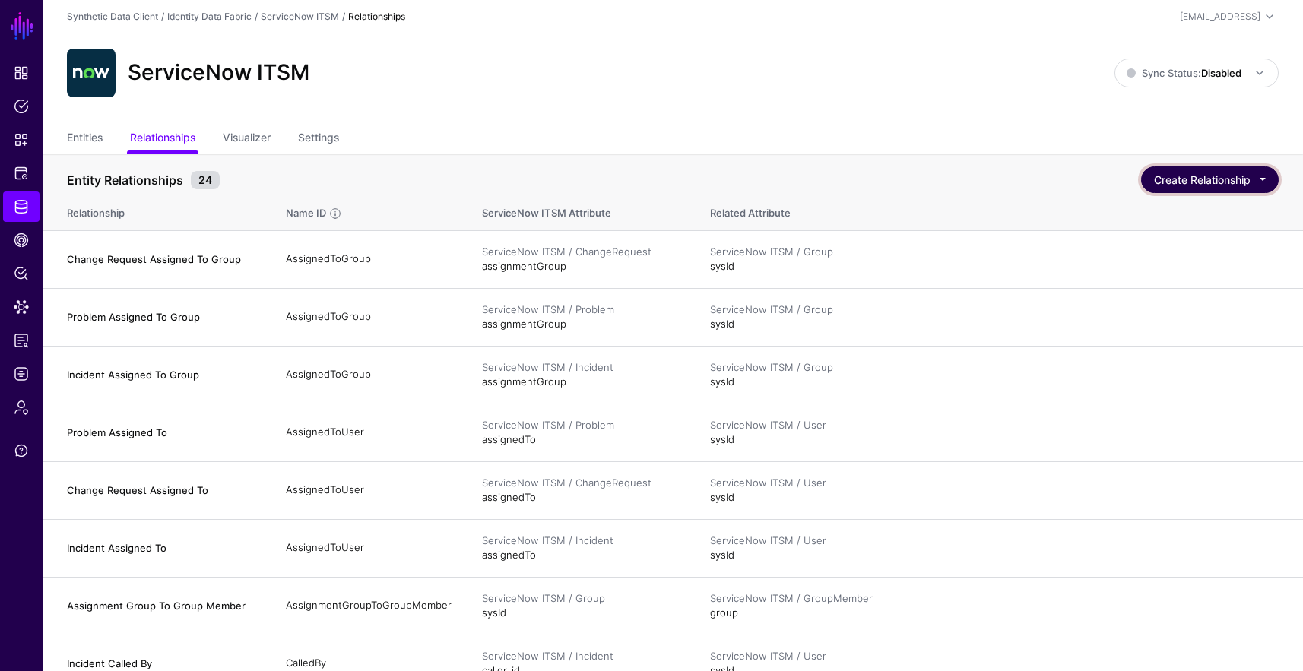
click at [1229, 185] on button "Create Relationship" at bounding box center [1210, 180] width 138 height 27
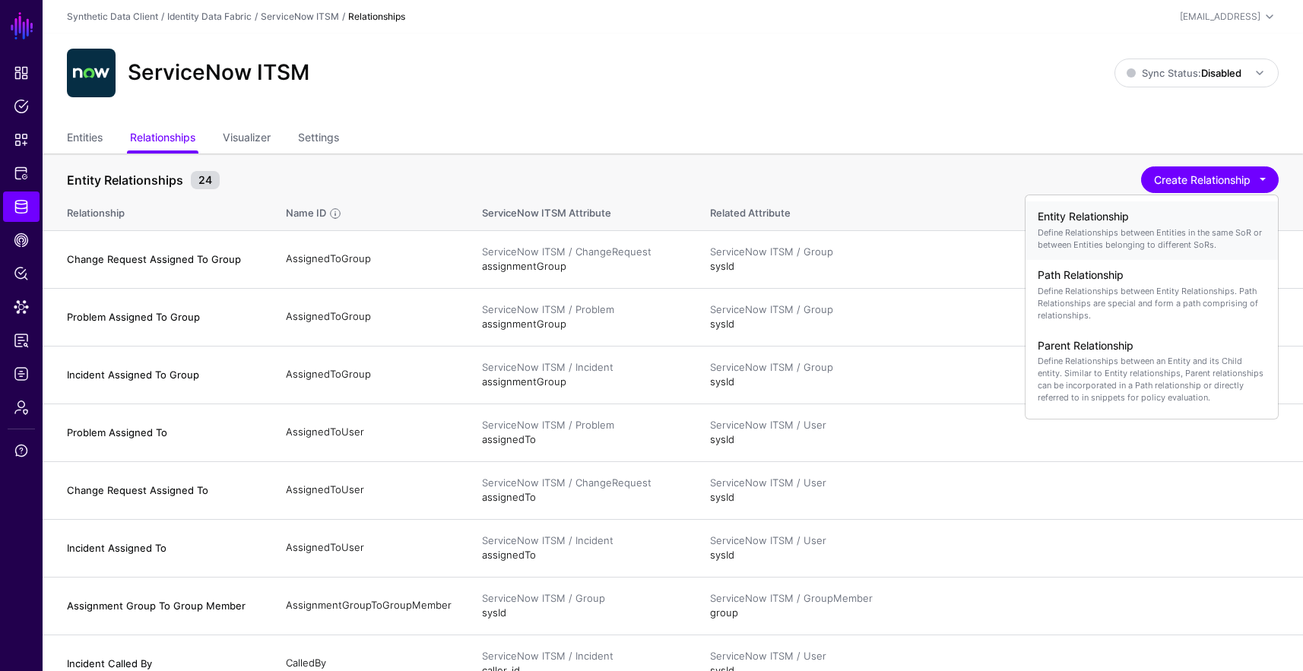
click at [1125, 224] on div "Entity Relationship Define Relationships between Entities in the same SoR or be…" at bounding box center [1152, 231] width 228 height 52
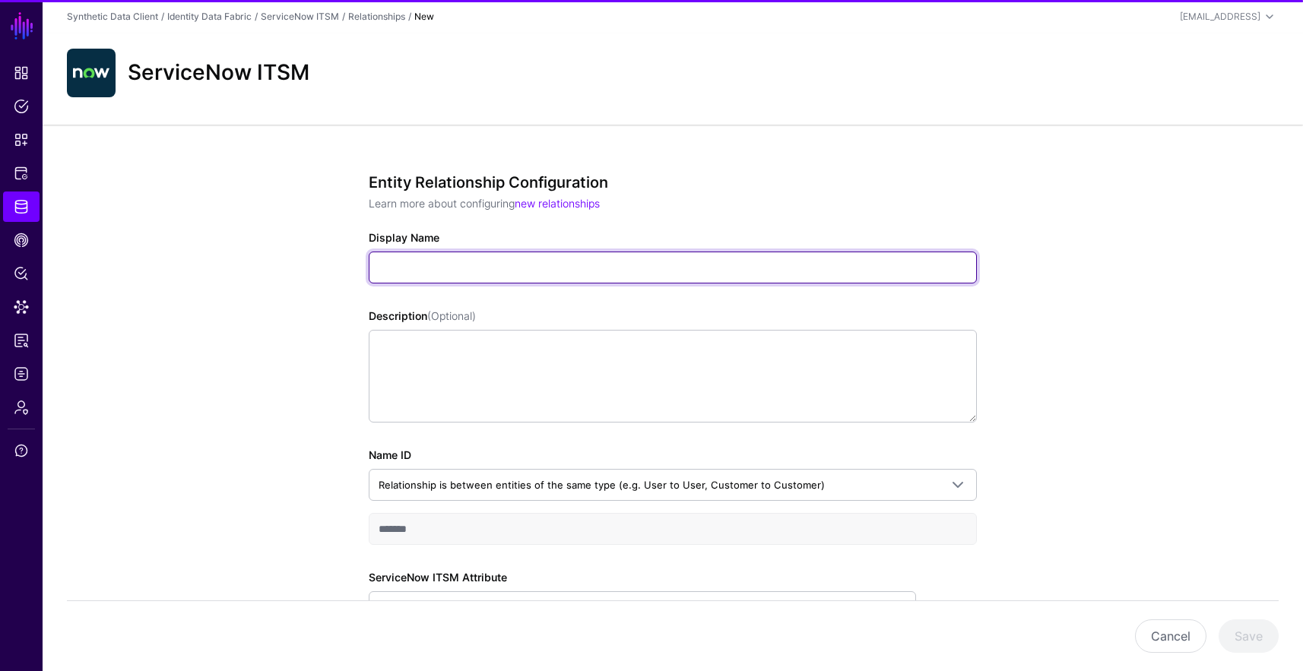
click at [430, 270] on input "Display Name" at bounding box center [673, 268] width 608 height 32
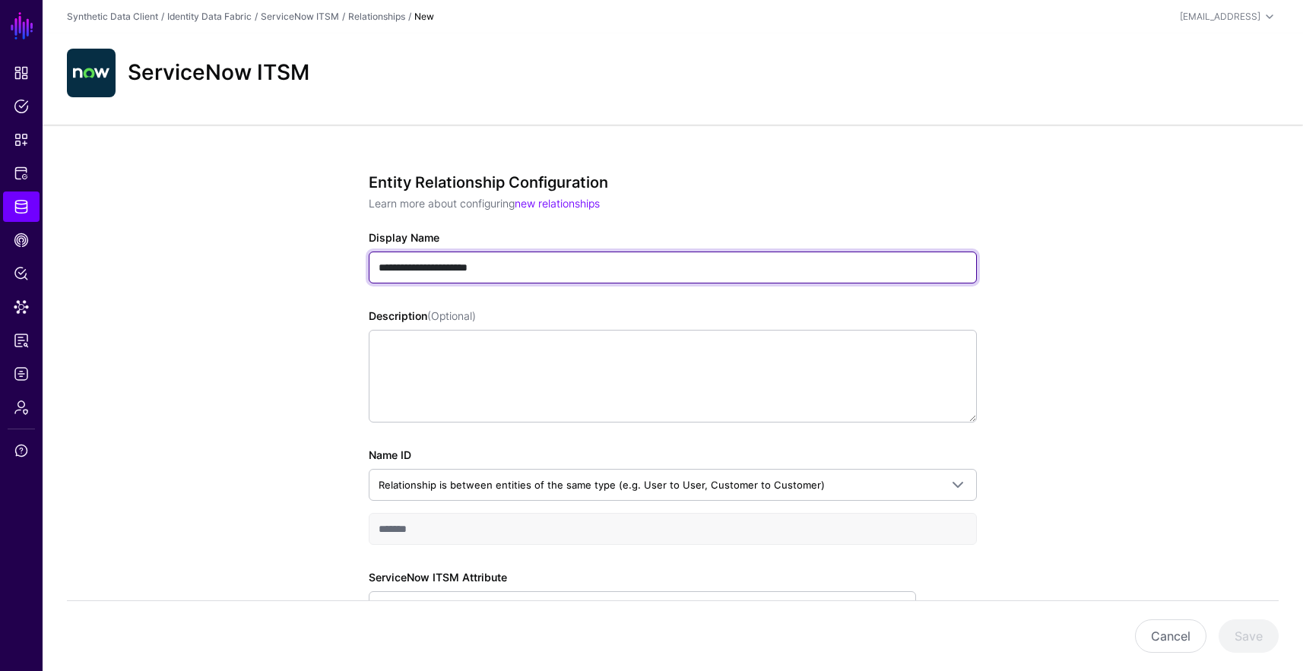
type input "**********"
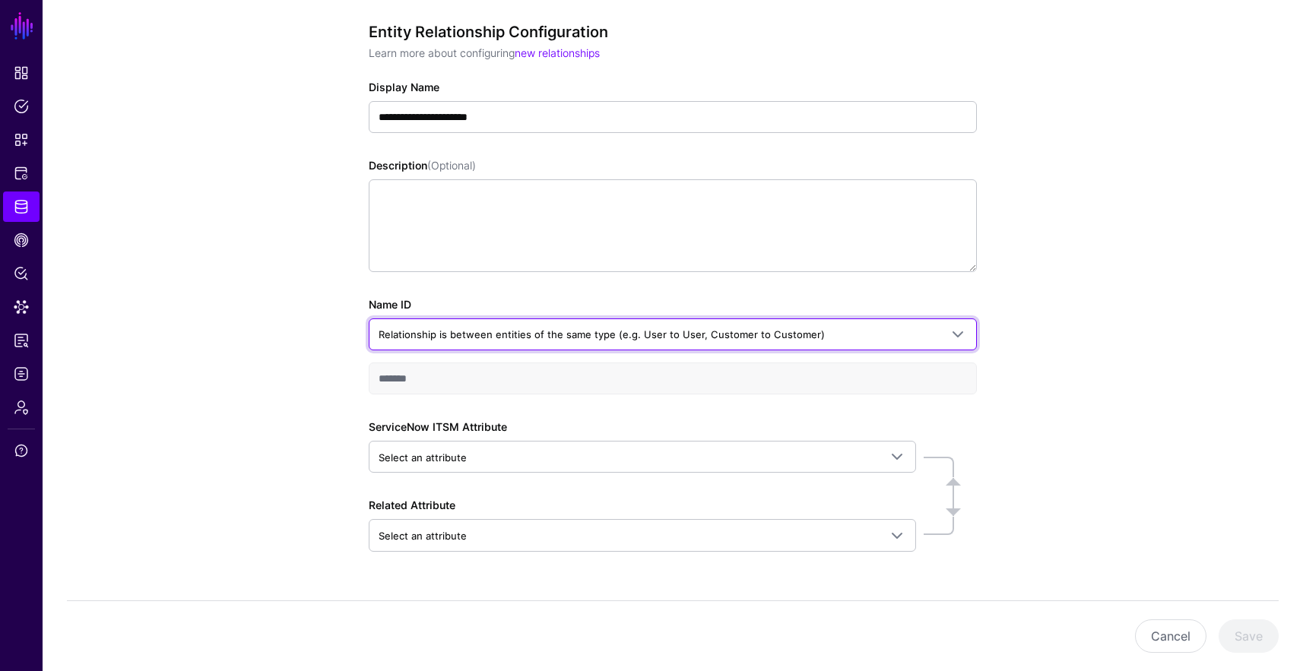
scroll to position [189, 0]
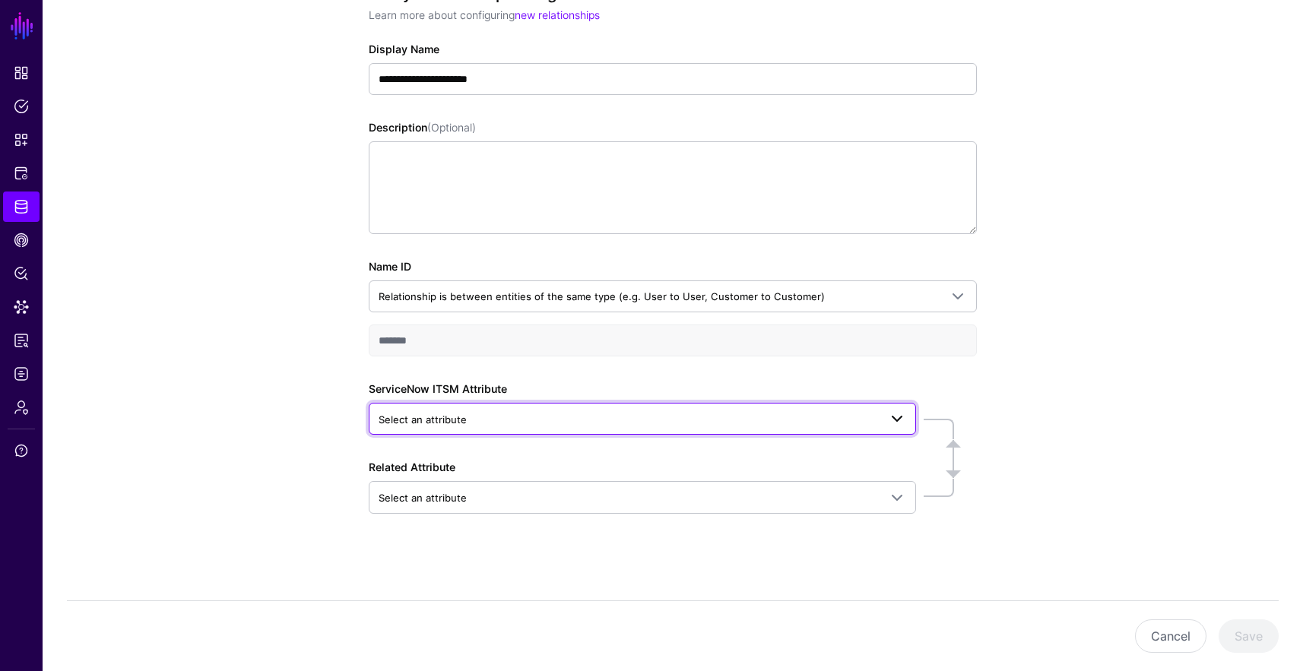
click at [512, 411] on span "Select an attribute" at bounding box center [629, 419] width 500 height 17
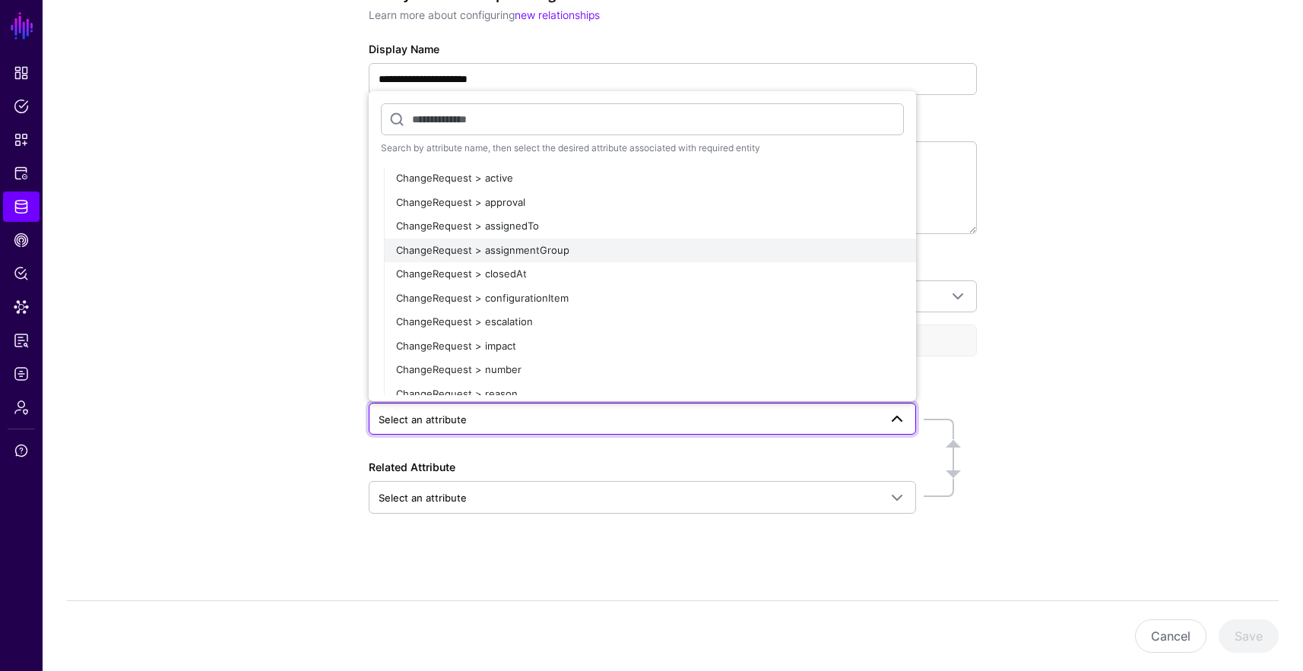
scroll to position [165, 0]
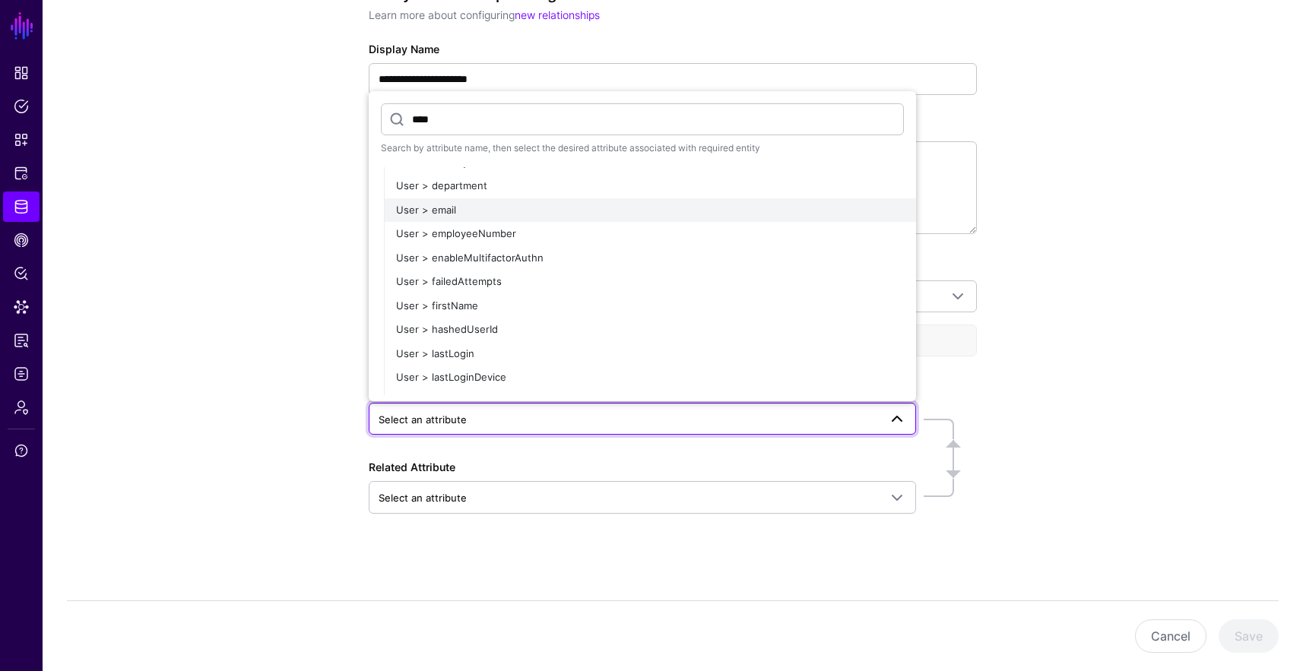
type input "****"
click at [544, 204] on div "User > email" at bounding box center [650, 210] width 508 height 15
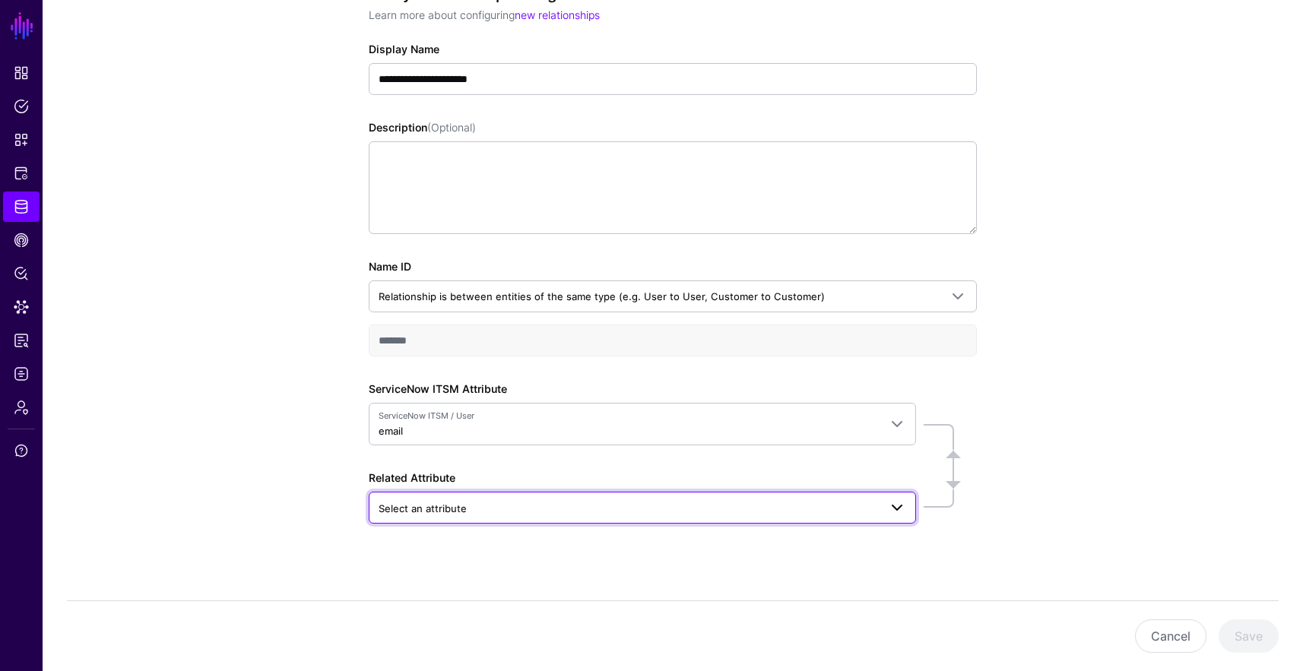
click at [446, 503] on span "Select an attribute" at bounding box center [423, 509] width 88 height 12
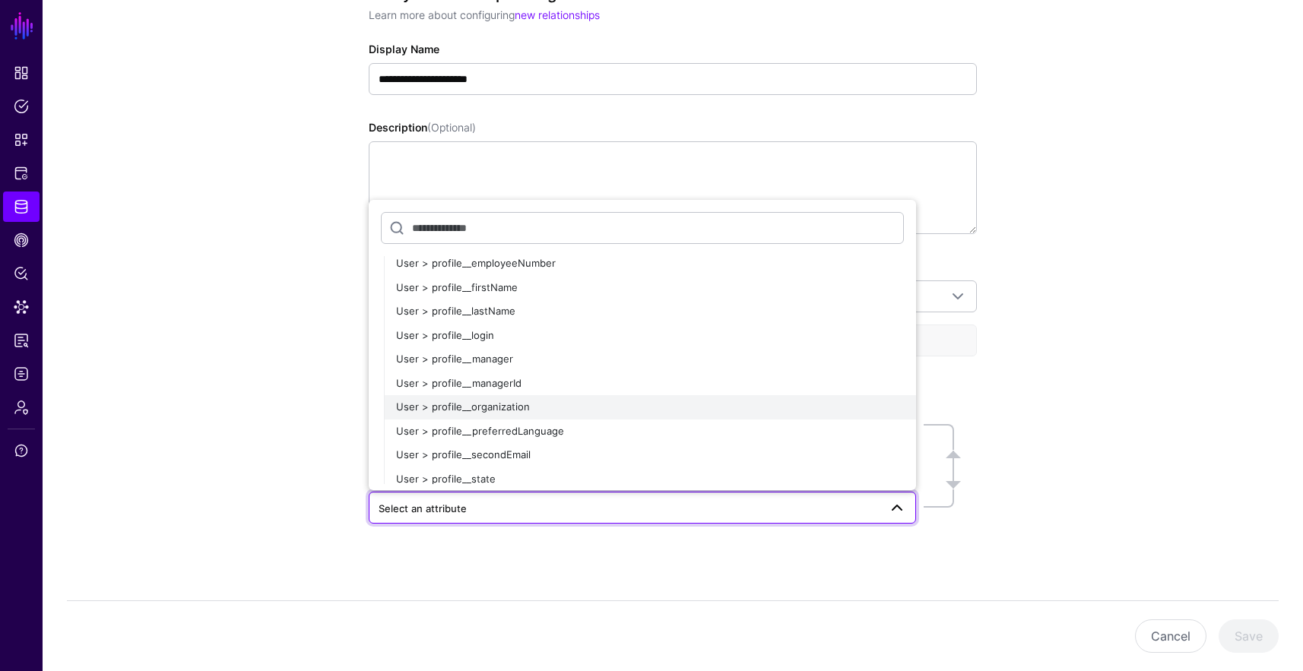
scroll to position [1577, 0]
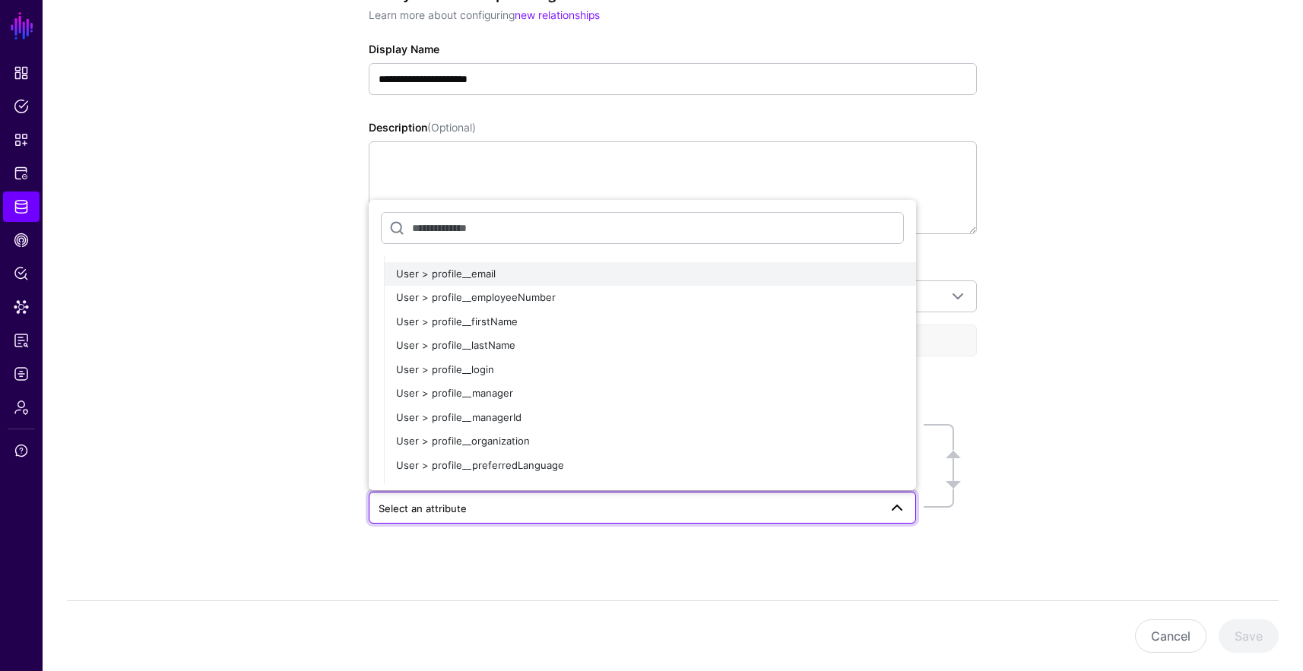
click at [560, 265] on button "User > profile__email" at bounding box center [650, 274] width 532 height 24
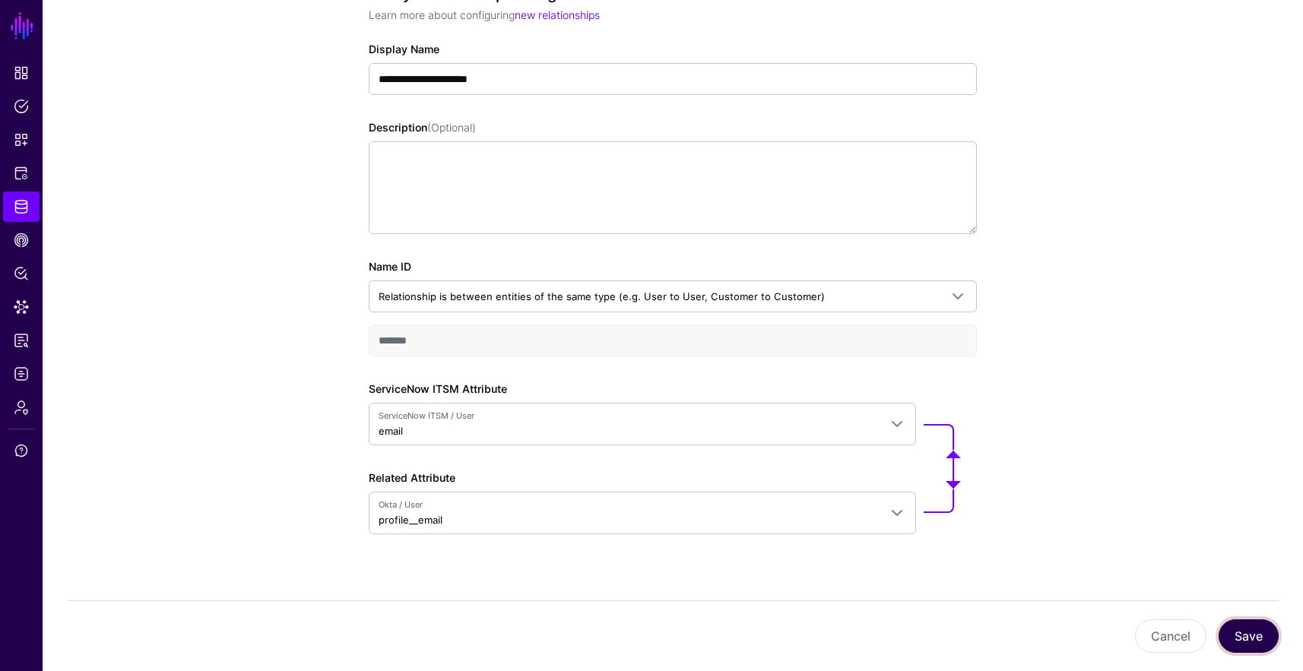
click at [1234, 625] on button "Save" at bounding box center [1249, 636] width 60 height 33
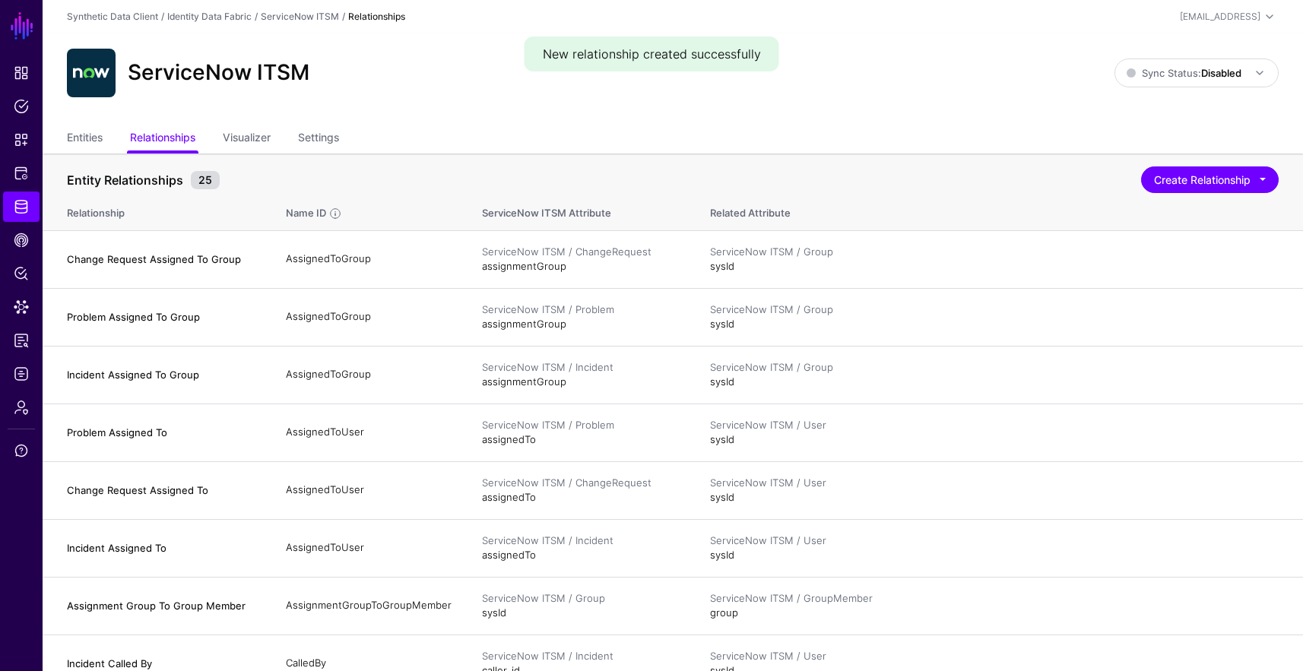
click at [130, 135] on ul "Entities Relationships Visualizer Settings" at bounding box center [673, 139] width 1212 height 29
click at [103, 135] on ul "Entities Relationships Visualizer Settings" at bounding box center [673, 139] width 1212 height 29
click at [102, 137] on link "Entities" at bounding box center [85, 139] width 36 height 29
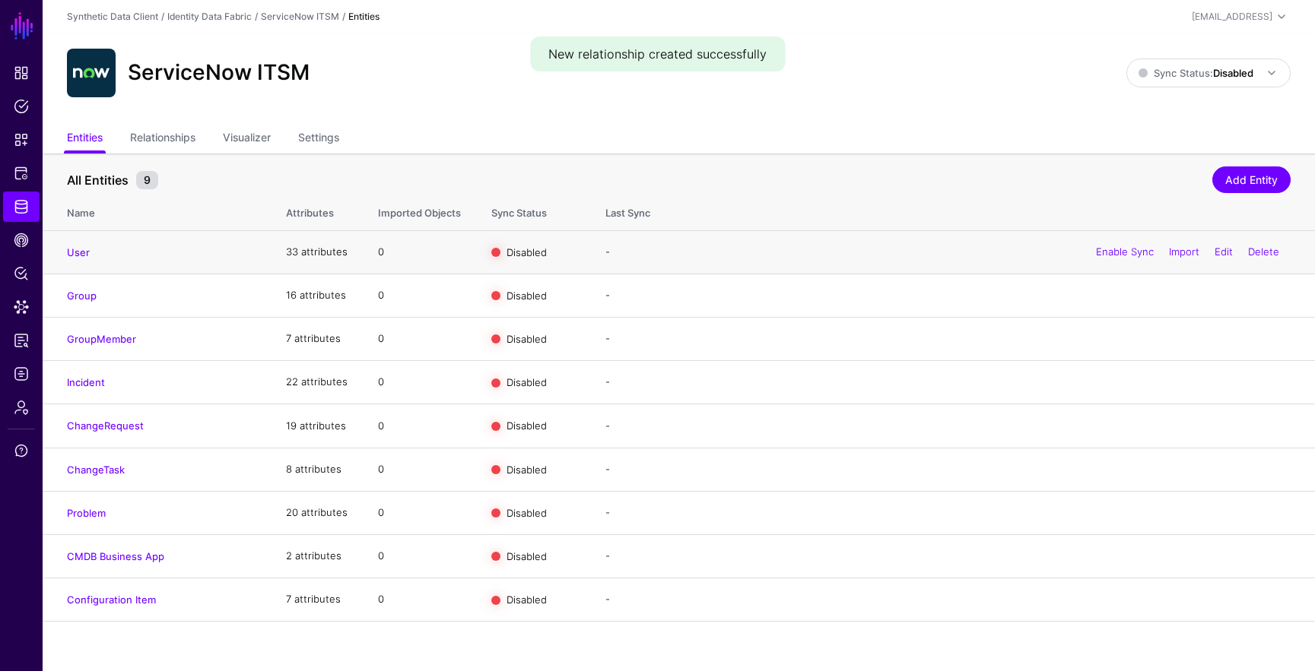
click at [1140, 245] on div "Enable Sync Import Edit Delete" at bounding box center [1187, 252] width 206 height 38
click at [1137, 249] on link "Enable Sync" at bounding box center [1125, 252] width 58 height 12
click at [1116, 290] on link "Enable Sync" at bounding box center [1125, 295] width 58 height 12
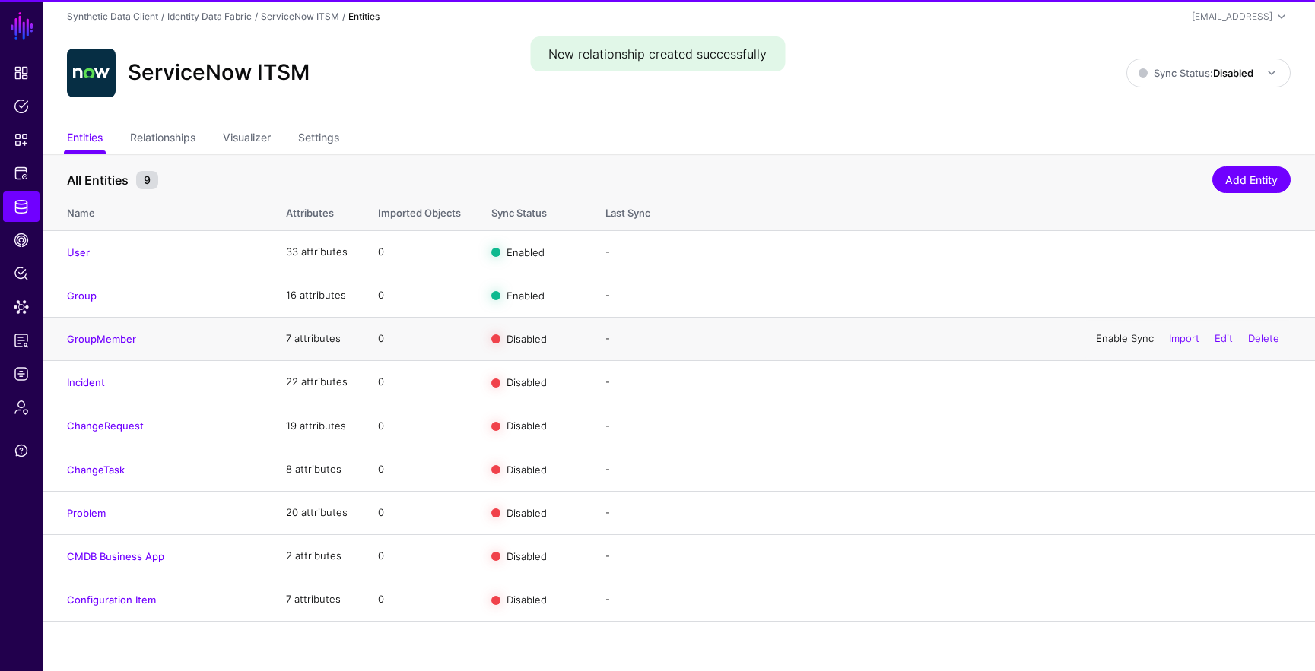
click at [1109, 335] on link "Enable Sync" at bounding box center [1125, 338] width 58 height 12
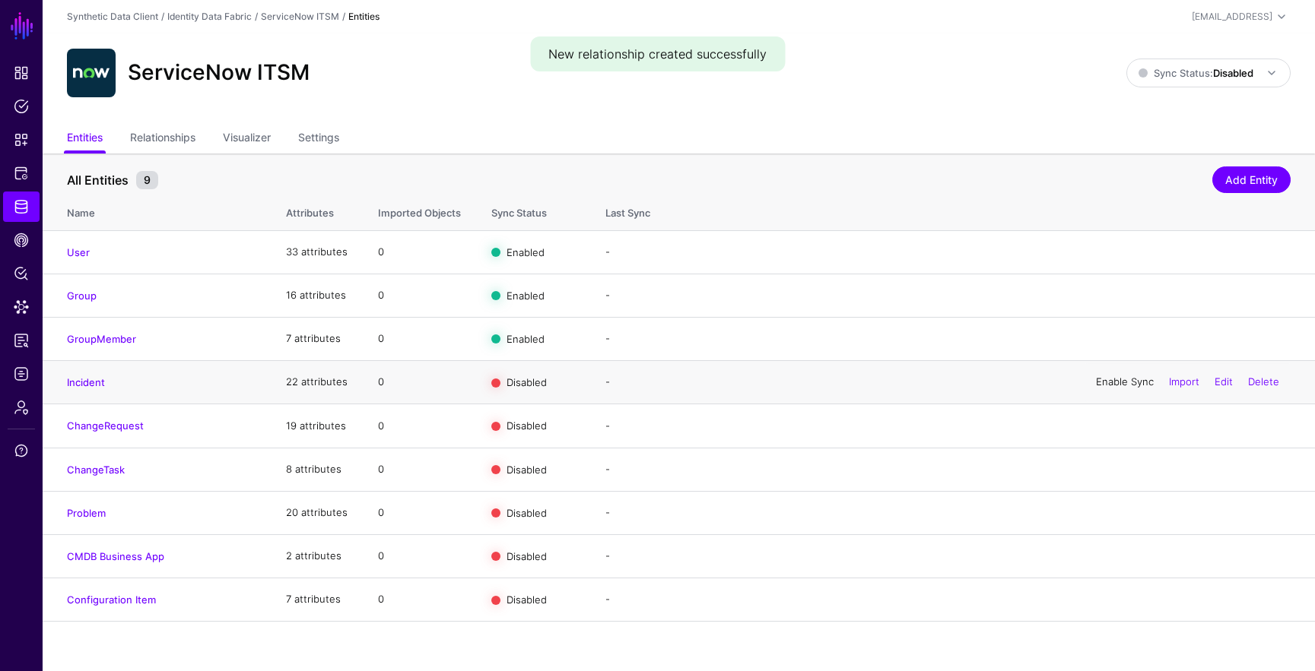
click at [1110, 382] on link "Enable Sync" at bounding box center [1125, 382] width 58 height 12
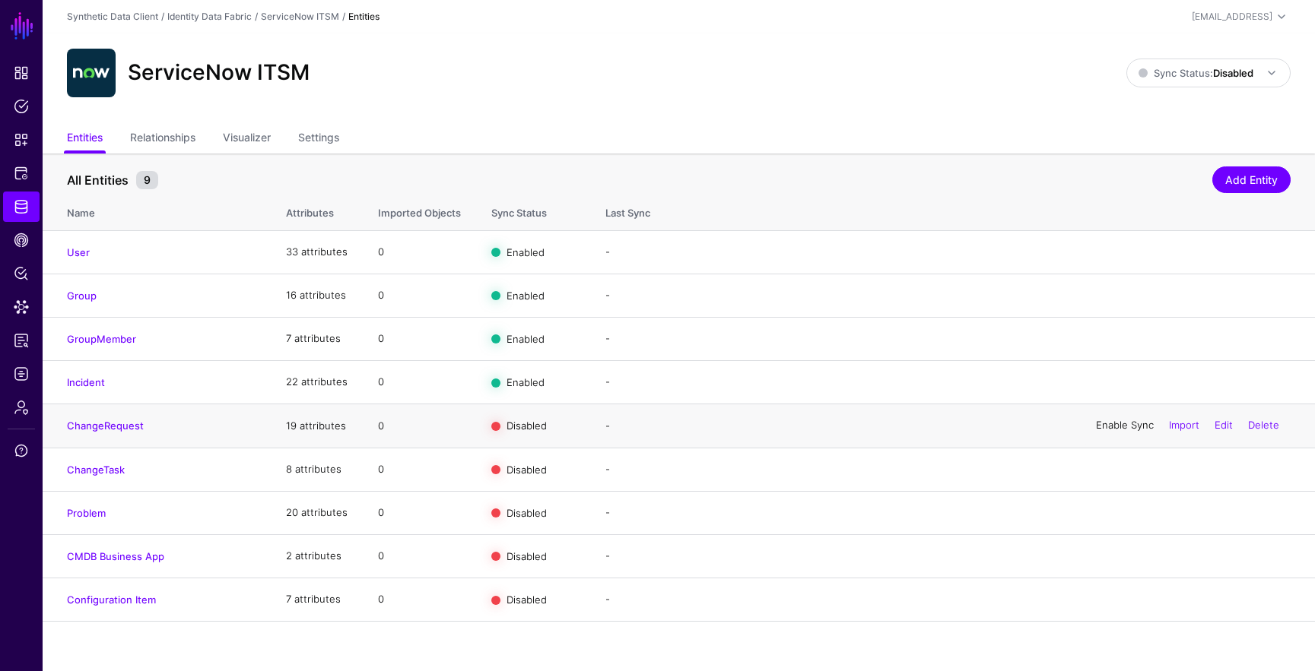
click at [1115, 427] on link "Enable Sync" at bounding box center [1125, 426] width 58 height 12
click at [1263, 80] on span at bounding box center [1271, 73] width 18 height 18
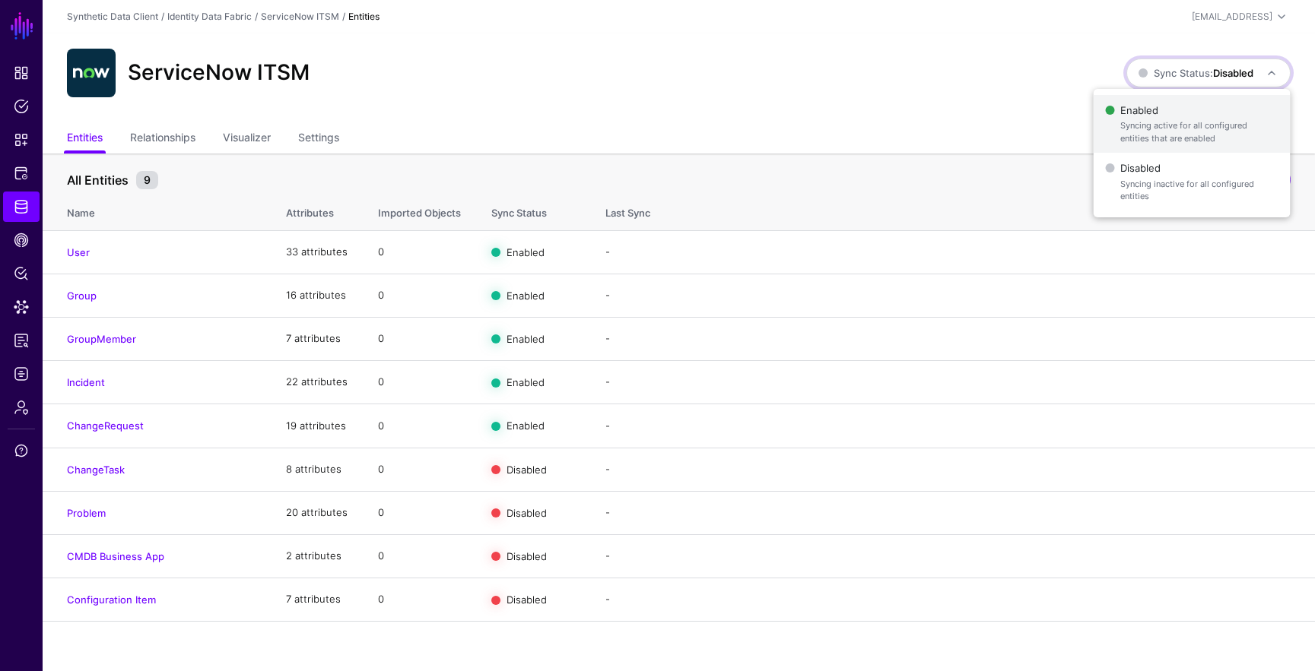
click at [1248, 113] on span "Enabled Syncing active for all configured entities that are enabled" at bounding box center [1191, 124] width 173 height 49
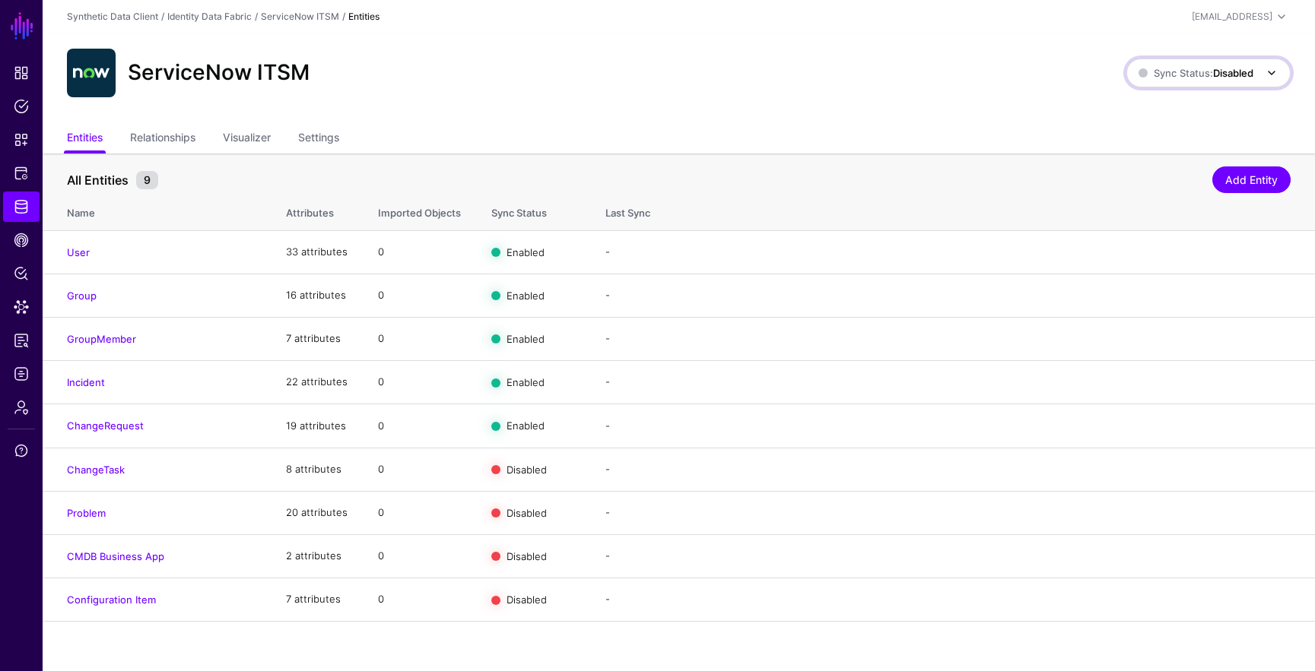
click at [1152, 65] on span "Sync Status: Disabled" at bounding box center [1195, 73] width 115 height 17
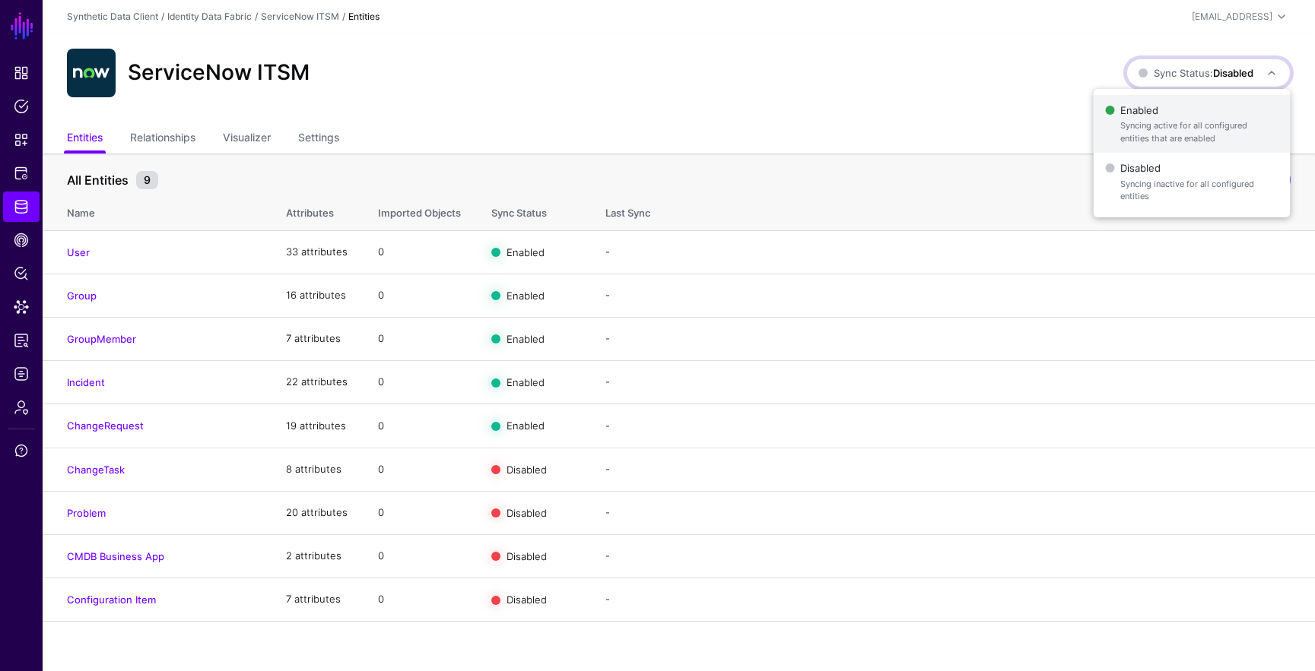
click at [1163, 105] on span "Enabled Syncing active for all configured entities that are enabled" at bounding box center [1191, 124] width 173 height 49
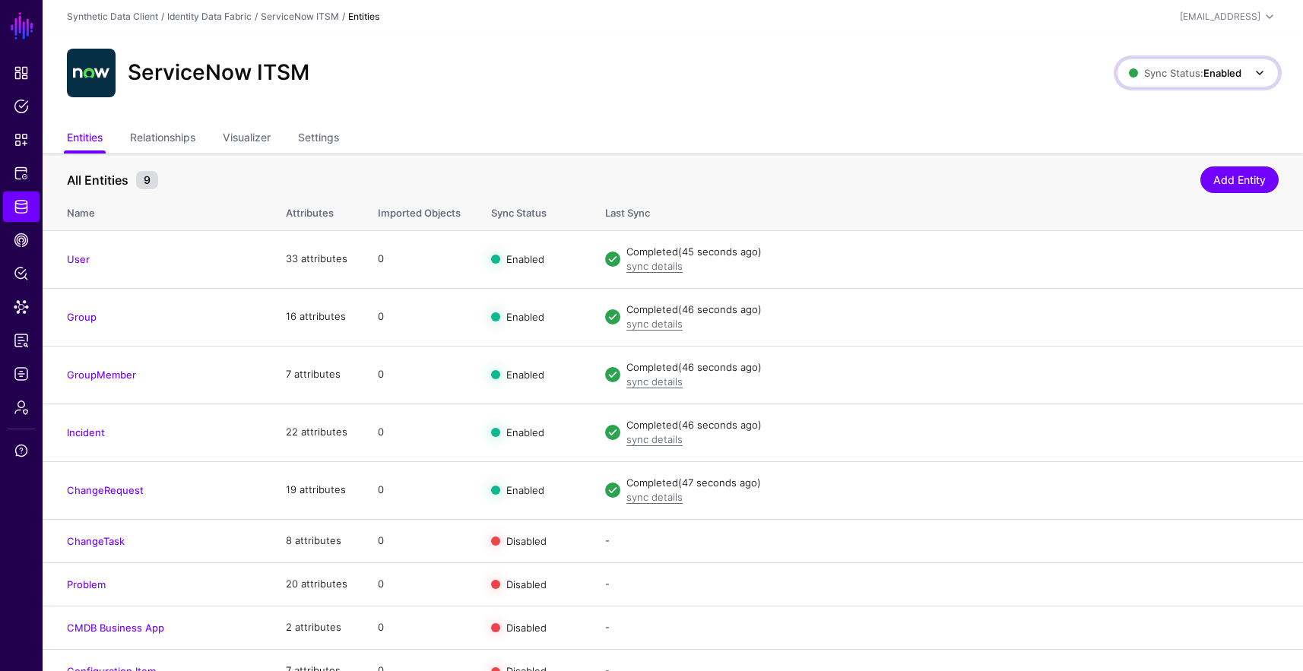
click at [1190, 70] on span "Sync Status: Enabled" at bounding box center [1185, 73] width 113 height 12
click at [1166, 175] on span "Disabled Syncing inactive for all configured entities" at bounding box center [1181, 181] width 170 height 49
click at [23, 303] on span "Data Lens" at bounding box center [21, 307] width 15 height 15
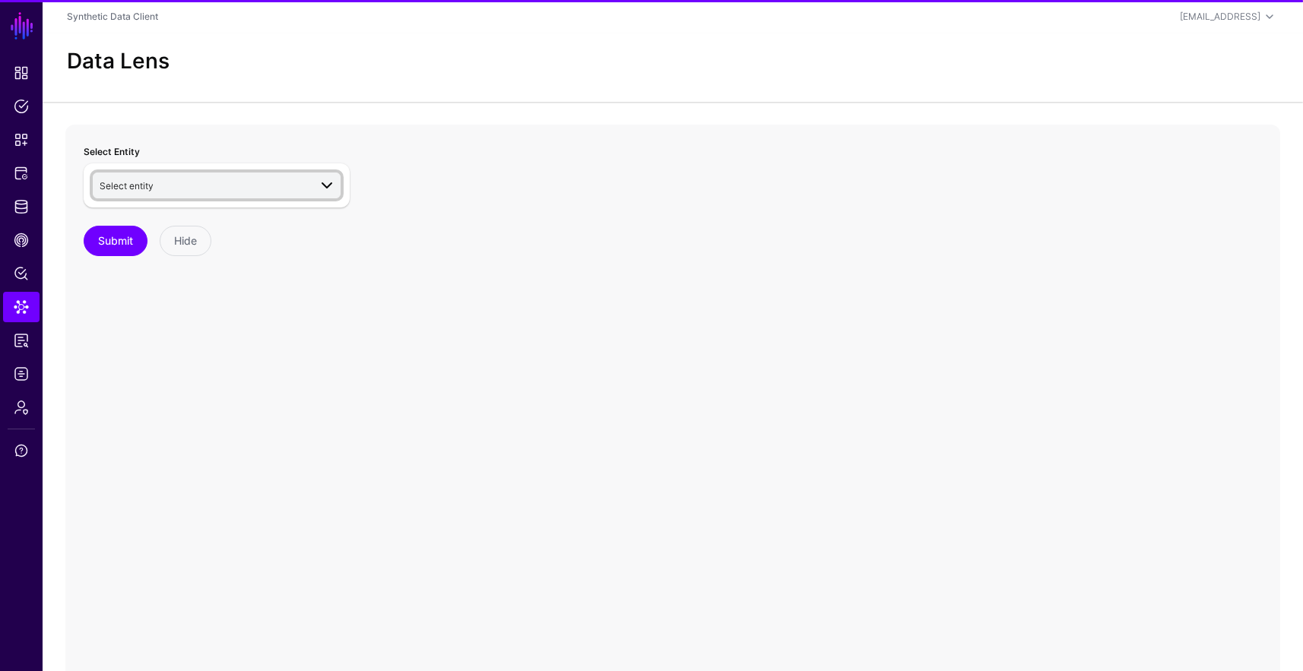
click at [163, 182] on span "Select entity" at bounding box center [204, 185] width 209 height 17
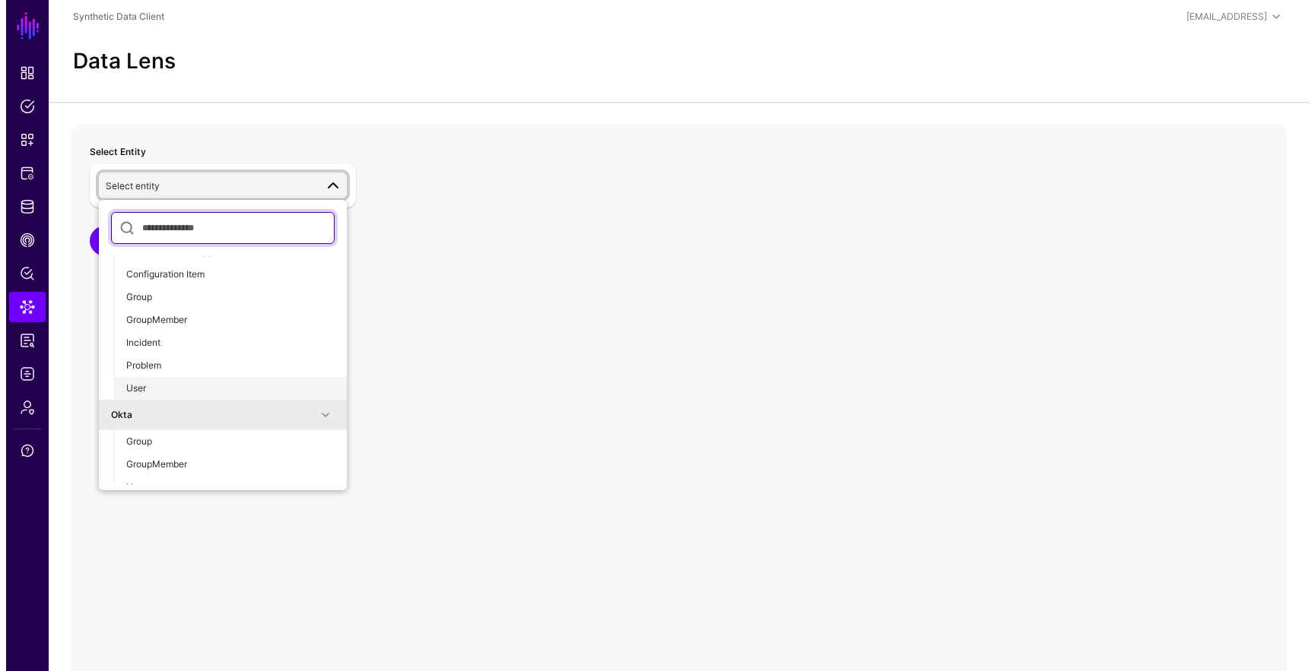
scroll to position [141, 0]
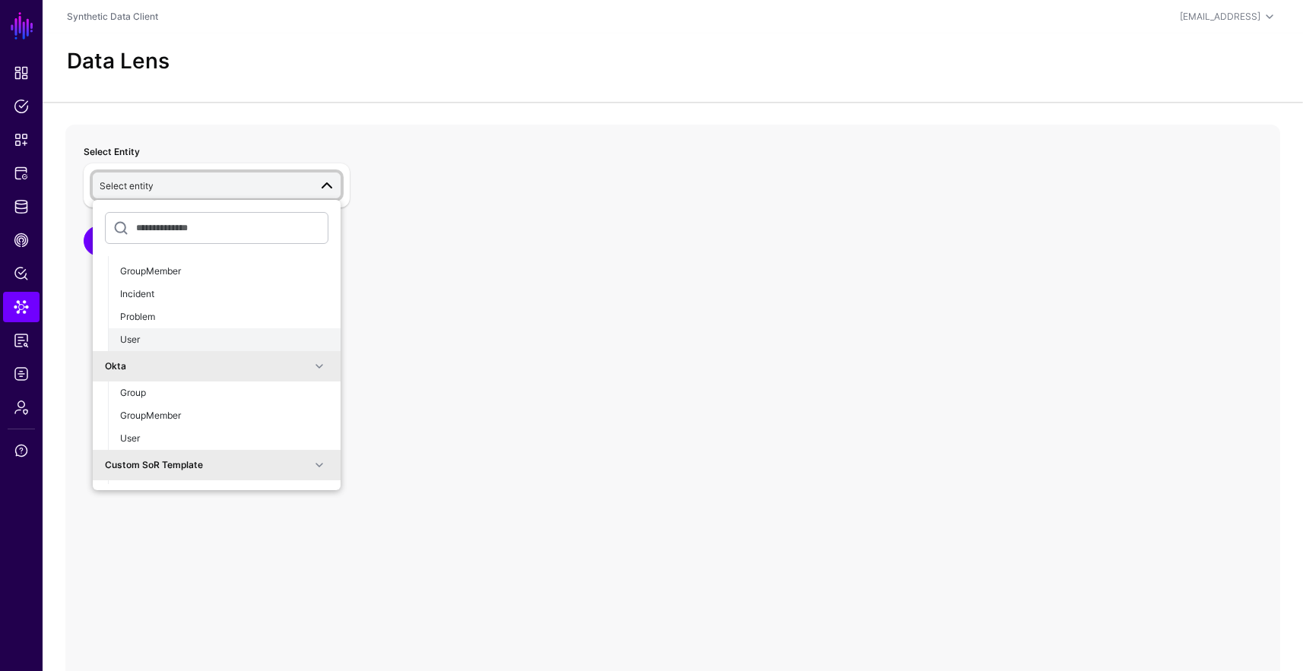
click at [157, 335] on div "User" at bounding box center [224, 340] width 208 height 14
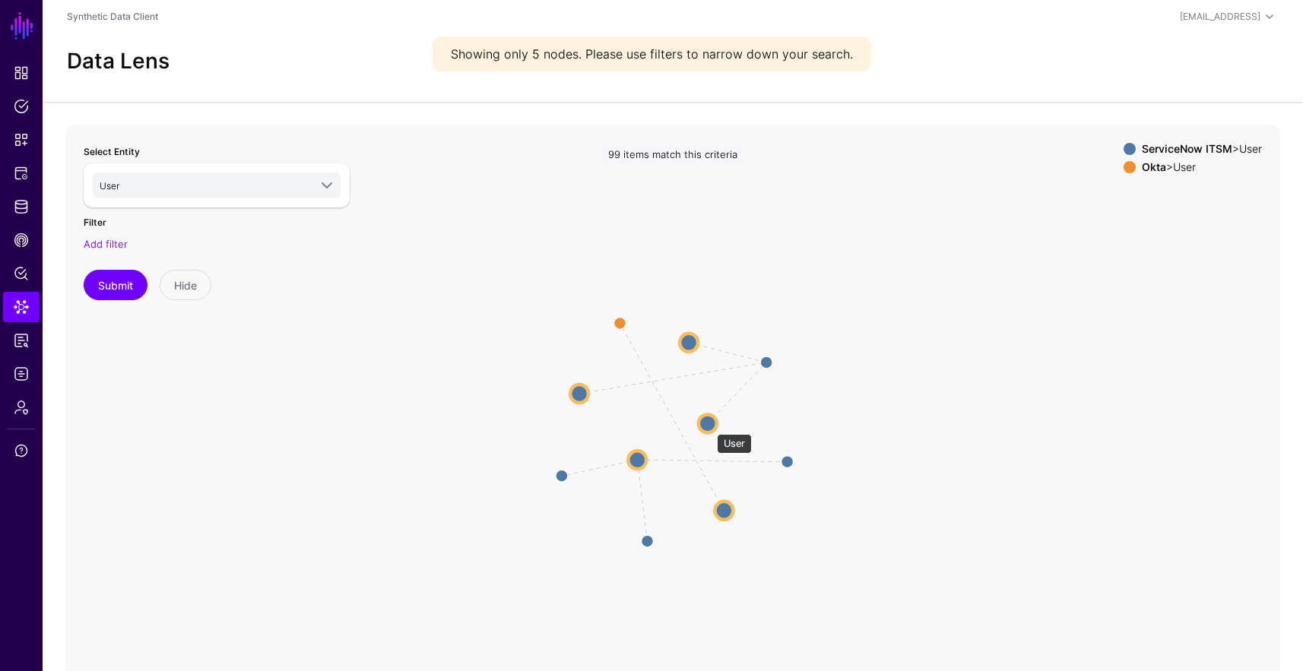
click at [709, 427] on circle at bounding box center [708, 423] width 18 height 18
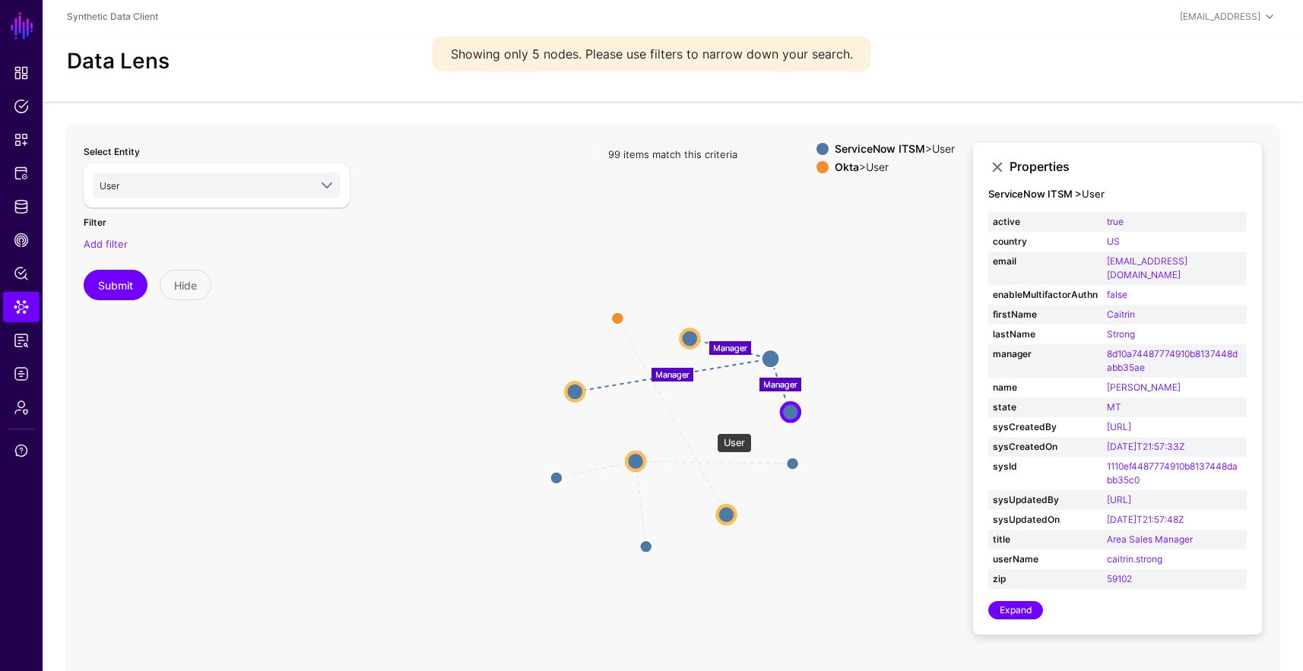
drag, startPoint x: 709, startPoint y: 426, endPoint x: 801, endPoint y: 411, distance: 93.1
click at [798, 413] on circle at bounding box center [791, 412] width 18 height 18
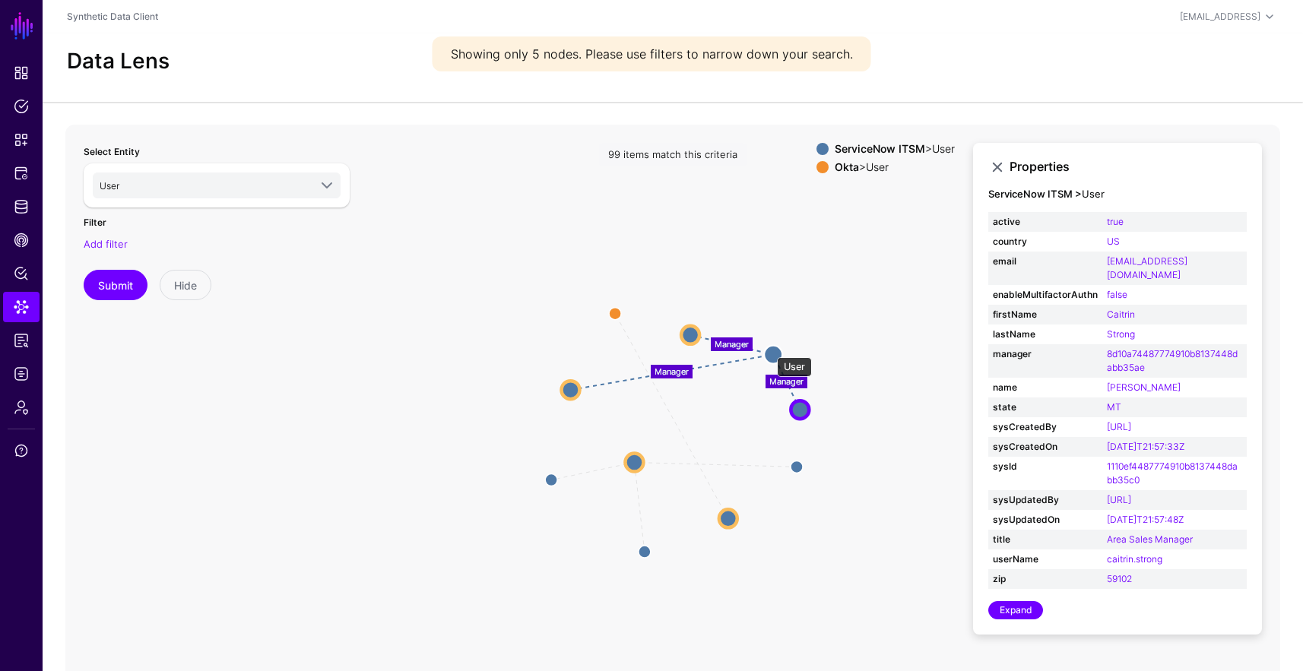
click at [770, 350] on circle at bounding box center [773, 354] width 18 height 18
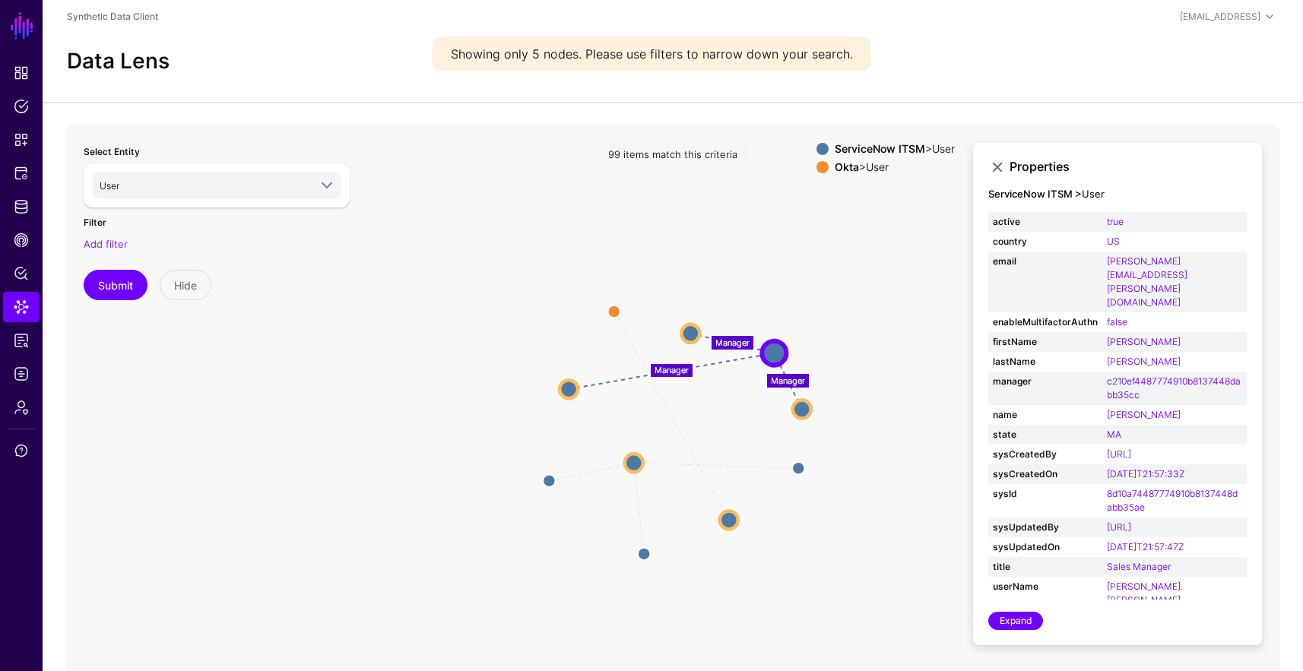
click at [801, 293] on icon "Manager Manager Manager same_as Manager Manager Manager User User User User Use…" at bounding box center [672, 429] width 1215 height 608
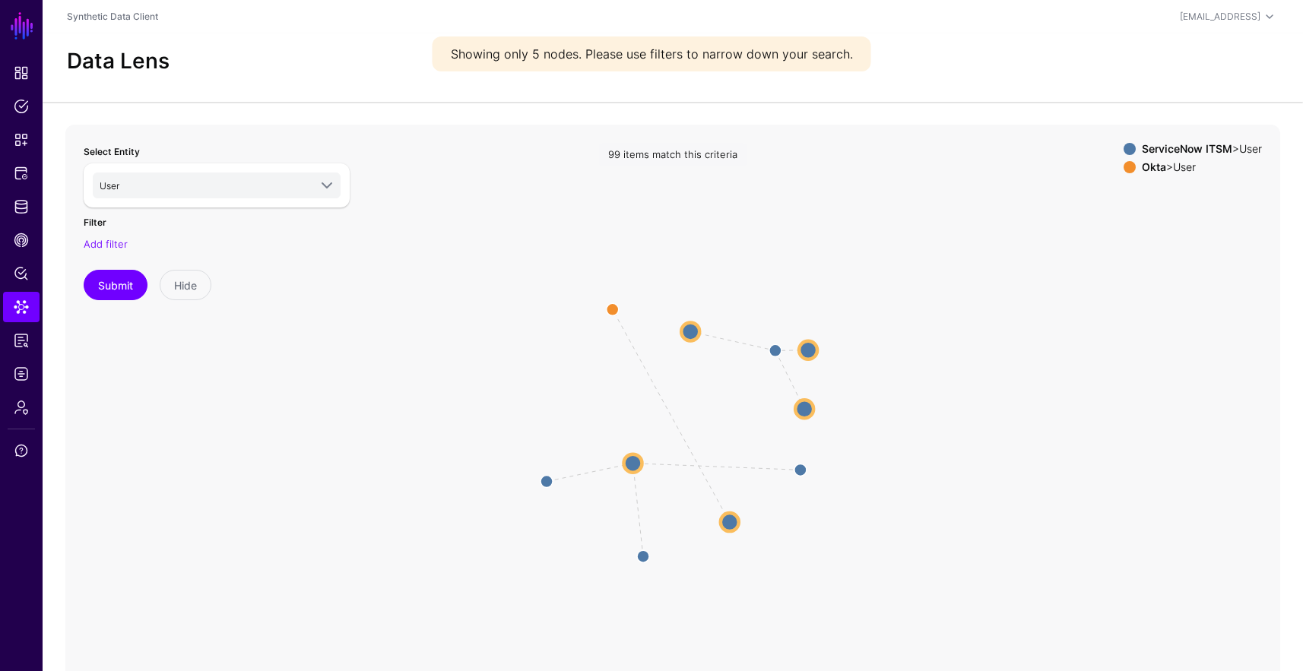
drag, startPoint x: 578, startPoint y: 389, endPoint x: 846, endPoint y: 313, distance: 278.5
click at [817, 341] on circle at bounding box center [808, 350] width 18 height 18
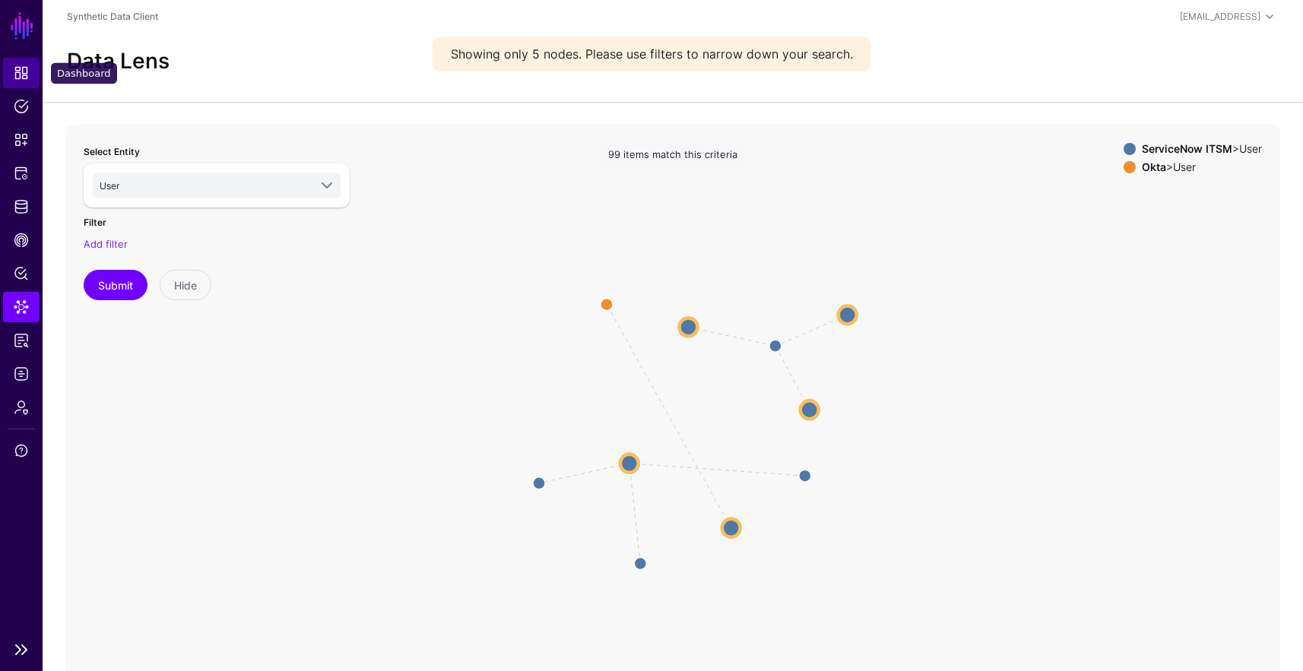
click at [29, 74] on link "Dashboard" at bounding box center [21, 73] width 36 height 30
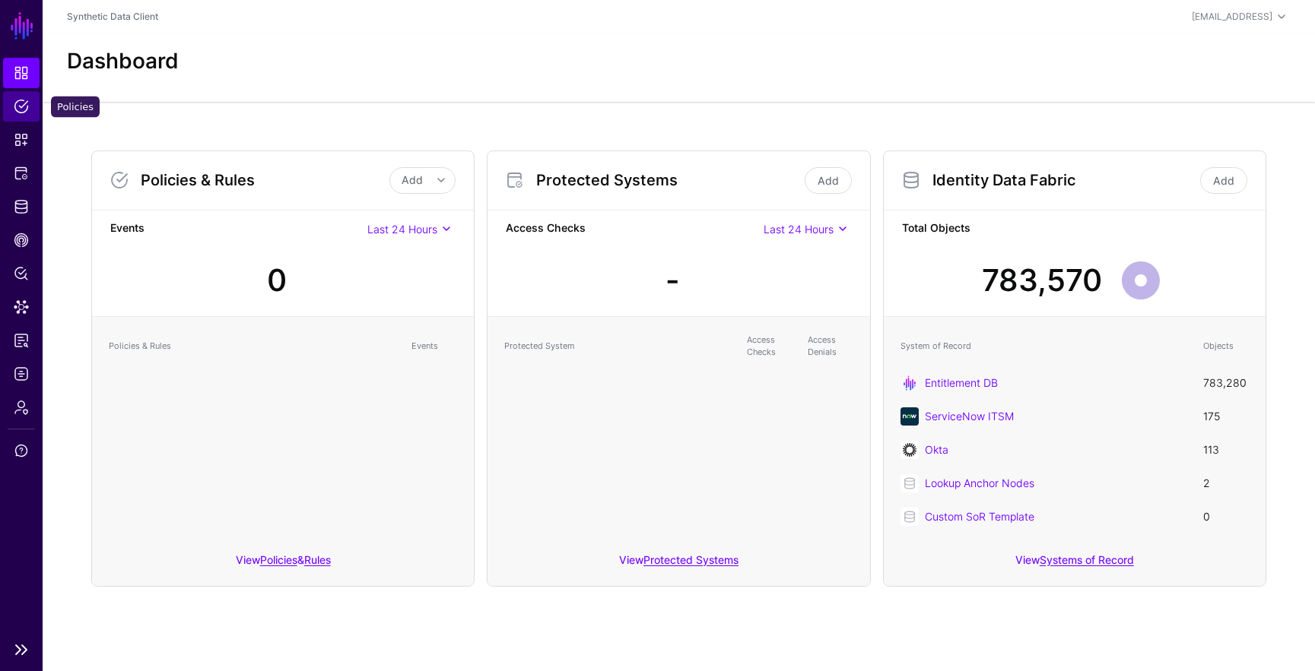
click at [30, 113] on link "Policies" at bounding box center [21, 106] width 36 height 30
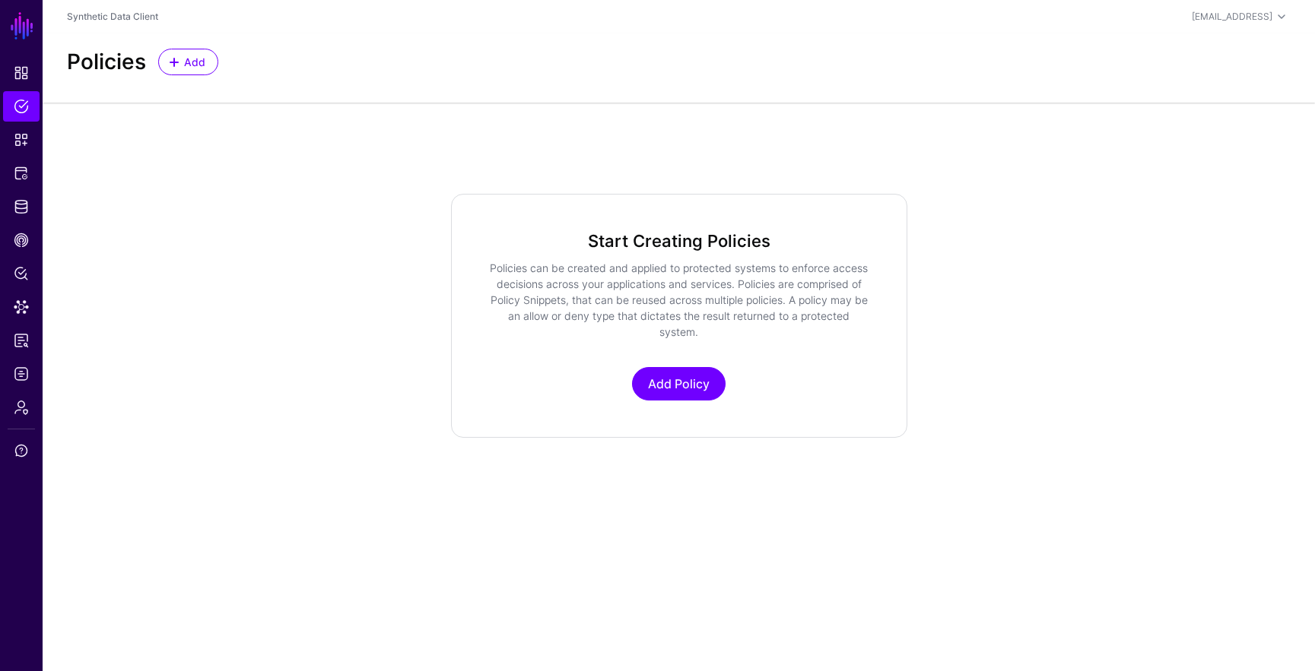
click at [677, 403] on div "Start Creating Policies Policies can be created and applied to protected system…" at bounding box center [679, 316] width 456 height 244
click at [677, 388] on link "Add Policy" at bounding box center [679, 383] width 94 height 33
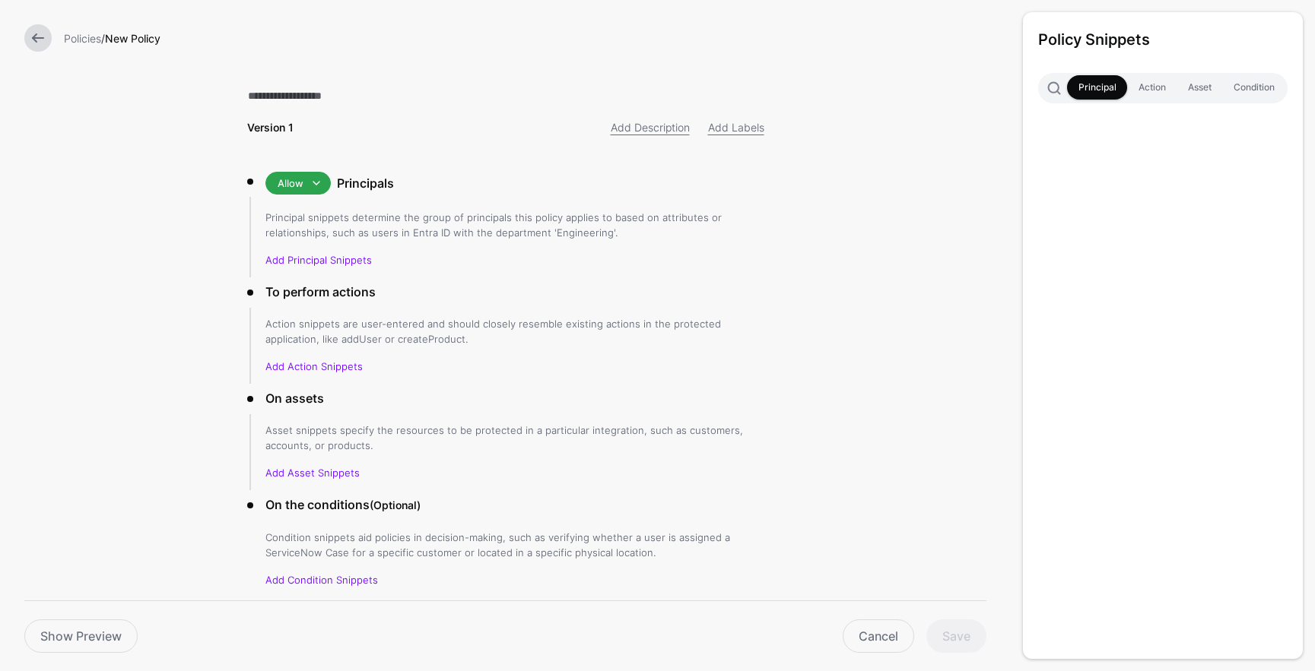
click at [48, 39] on link at bounding box center [37, 37] width 27 height 27
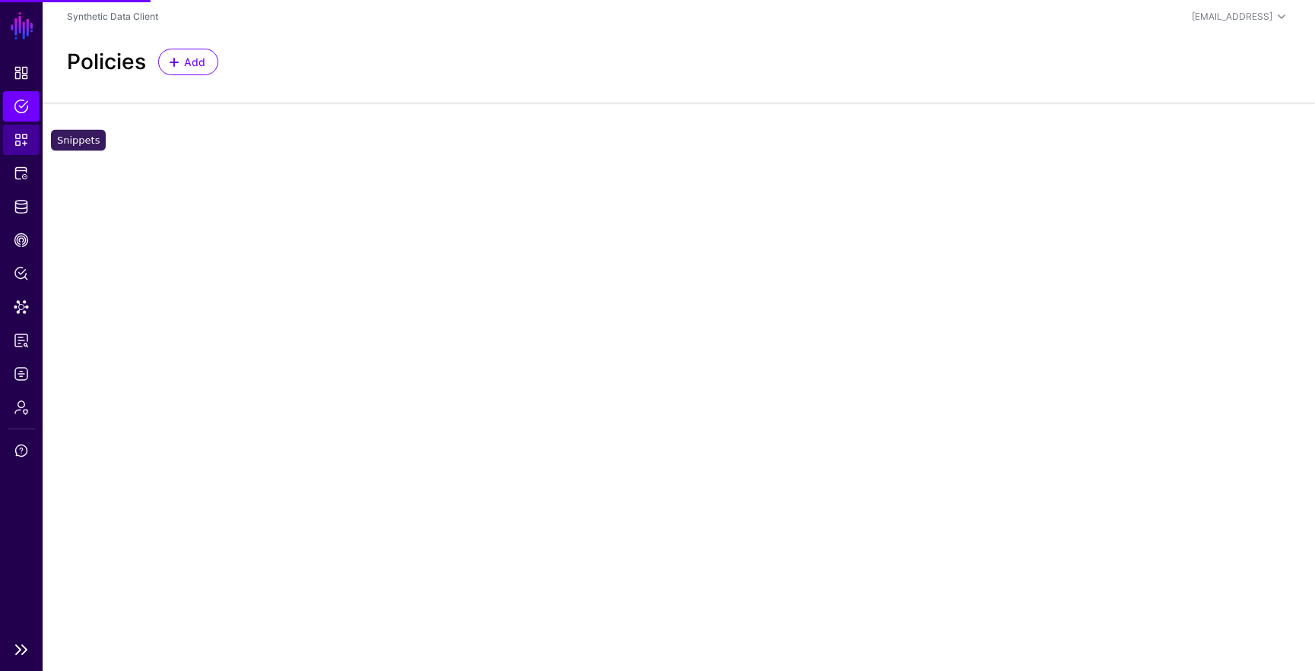
click at [21, 130] on link "Snippets" at bounding box center [21, 140] width 36 height 30
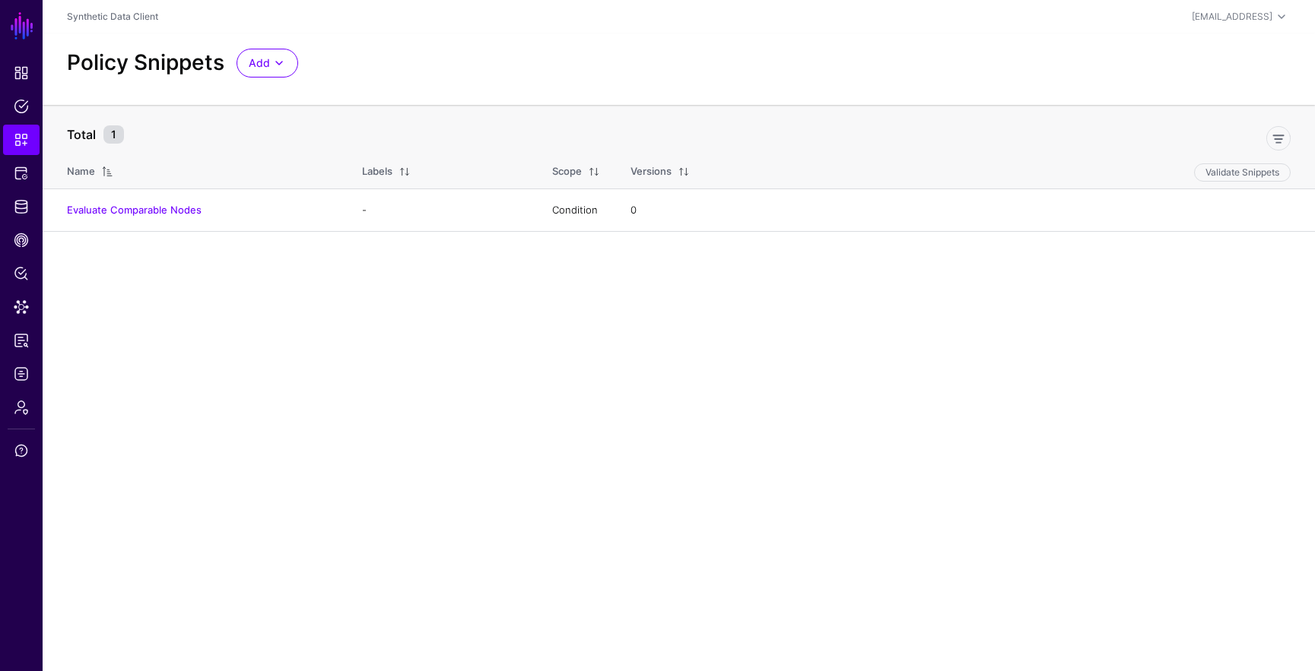
click at [261, 82] on div "Policy Snippets Add Start from a Snippet Template Start from a Blank Snippet" at bounding box center [679, 68] width 1272 height 71
click at [265, 73] on link "Add" at bounding box center [267, 63] width 62 height 29
click at [288, 94] on span "Start from a Snippet Template" at bounding box center [320, 96] width 142 height 12
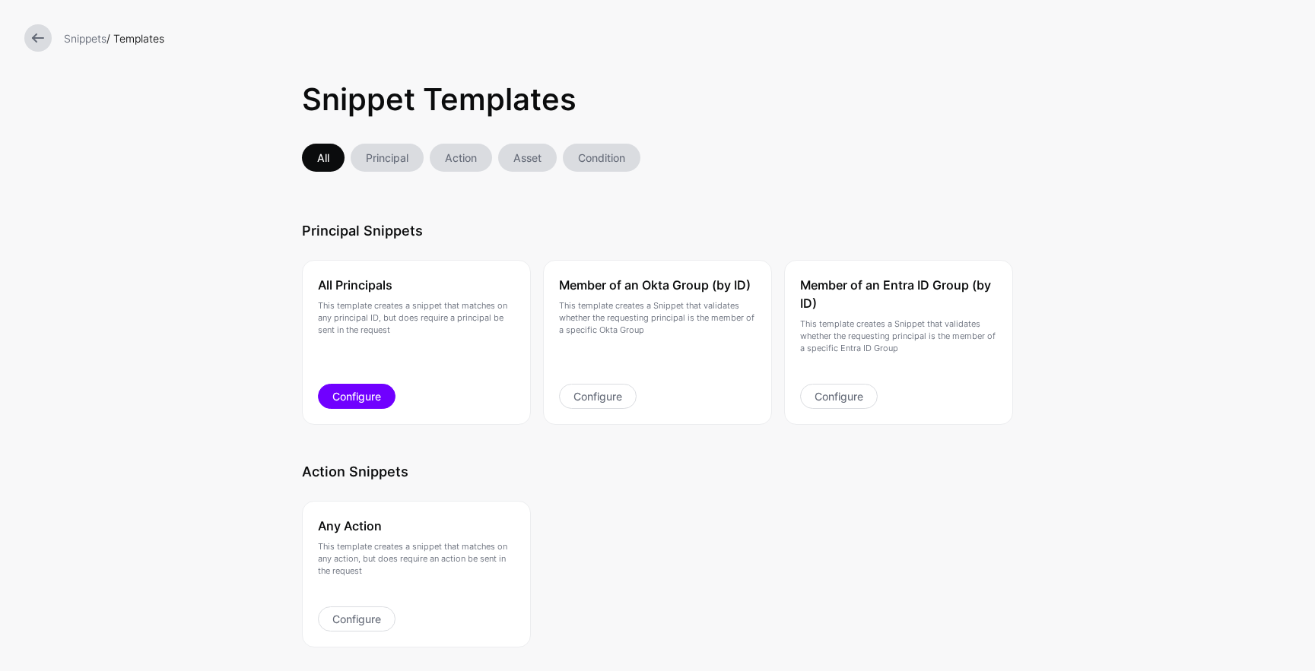
click at [364, 393] on link "Configure" at bounding box center [357, 396] width 78 height 25
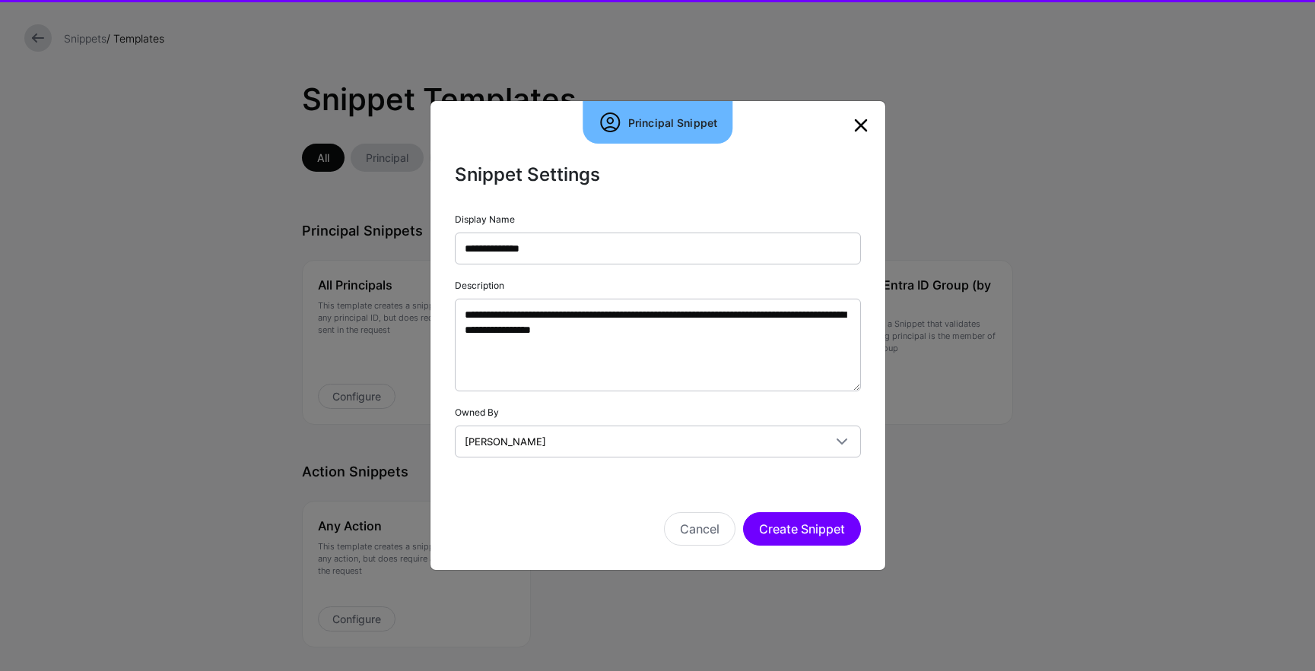
click at [829, 504] on div "Cancel Create Snippet" at bounding box center [658, 508] width 406 height 76
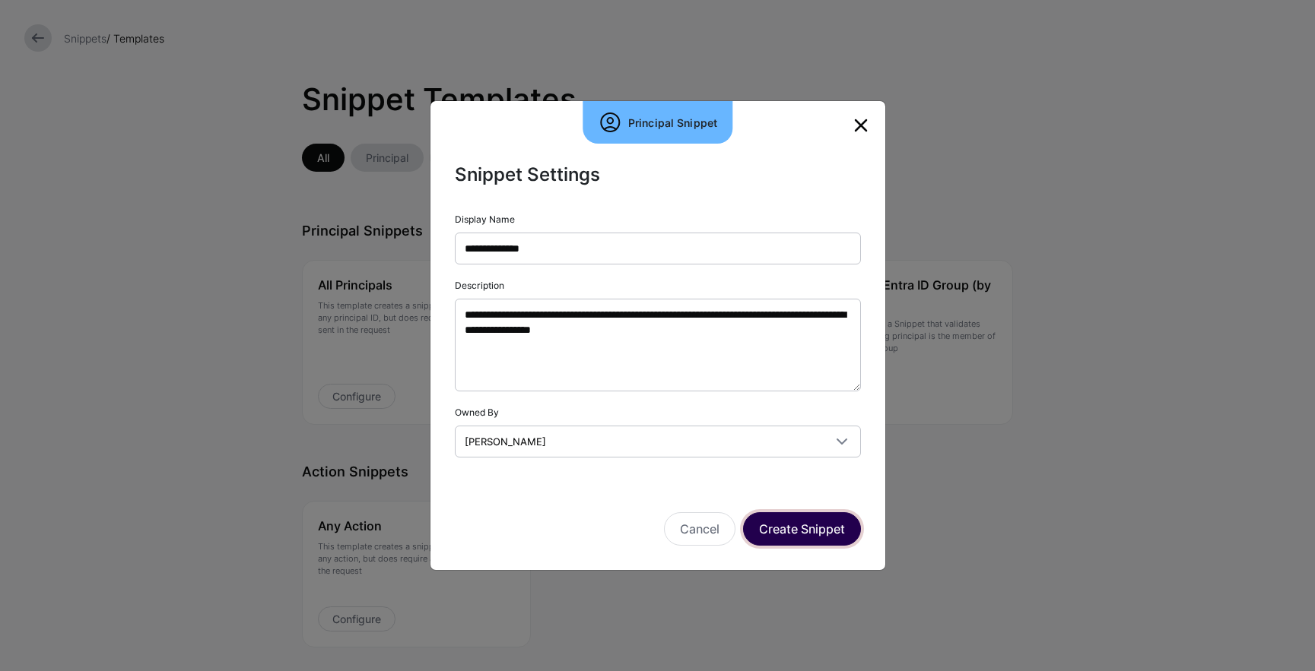
click at [828, 519] on button "Create Snippet" at bounding box center [802, 528] width 118 height 33
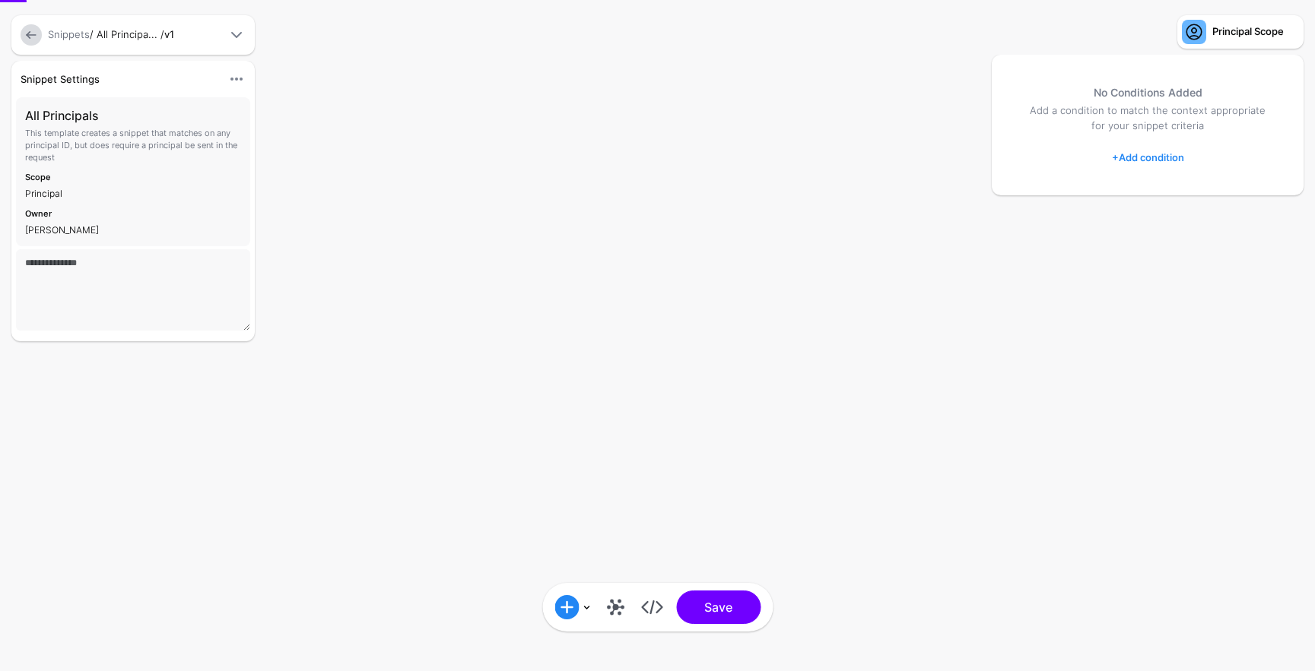
type textarea "**********"
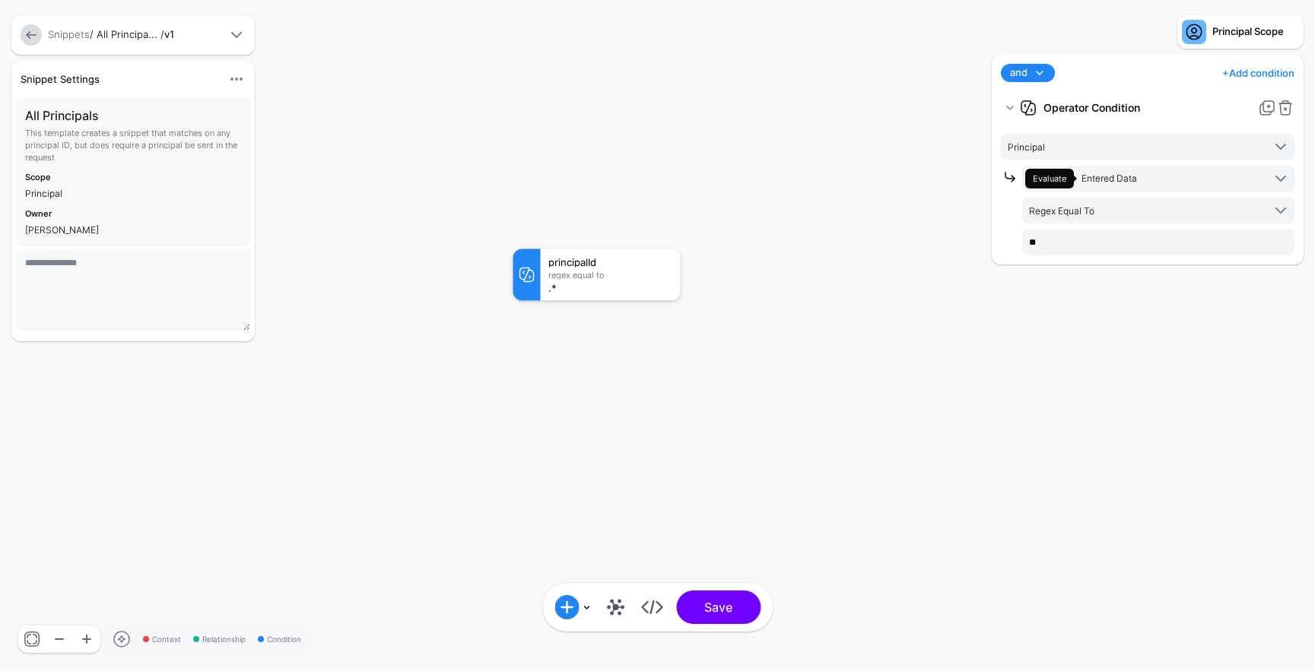
click at [29, 37] on link at bounding box center [31, 34] width 21 height 21
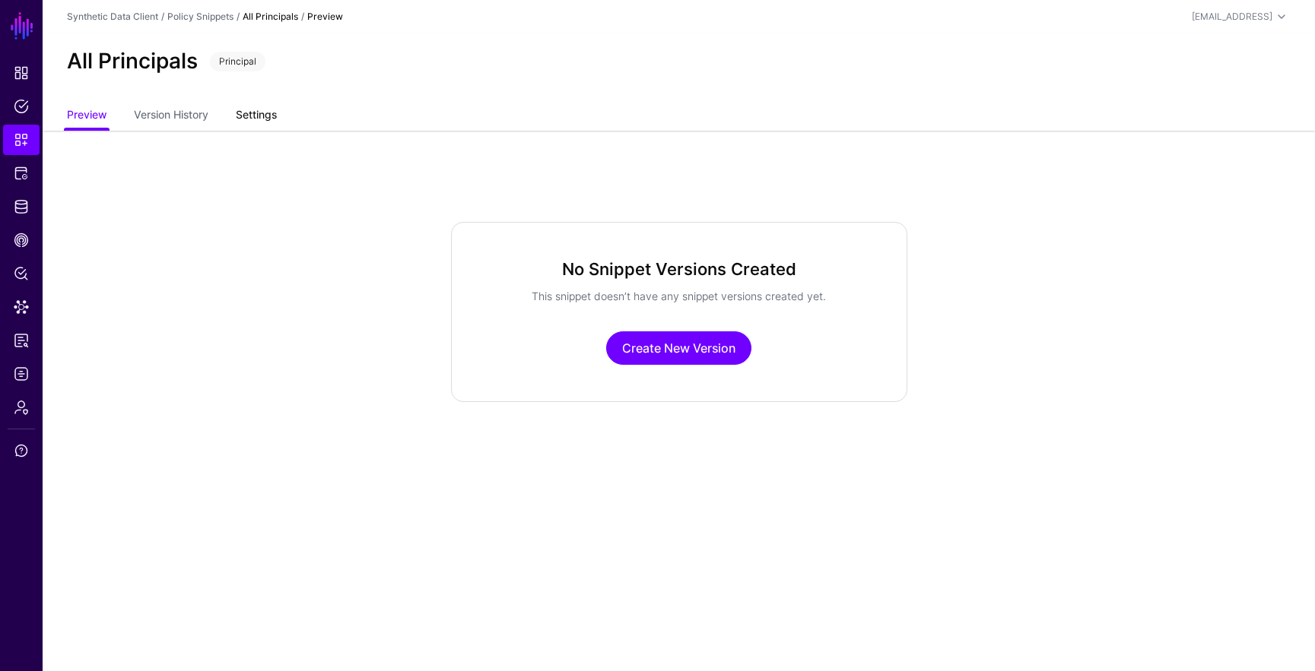
click at [269, 115] on link "Settings" at bounding box center [256, 116] width 41 height 29
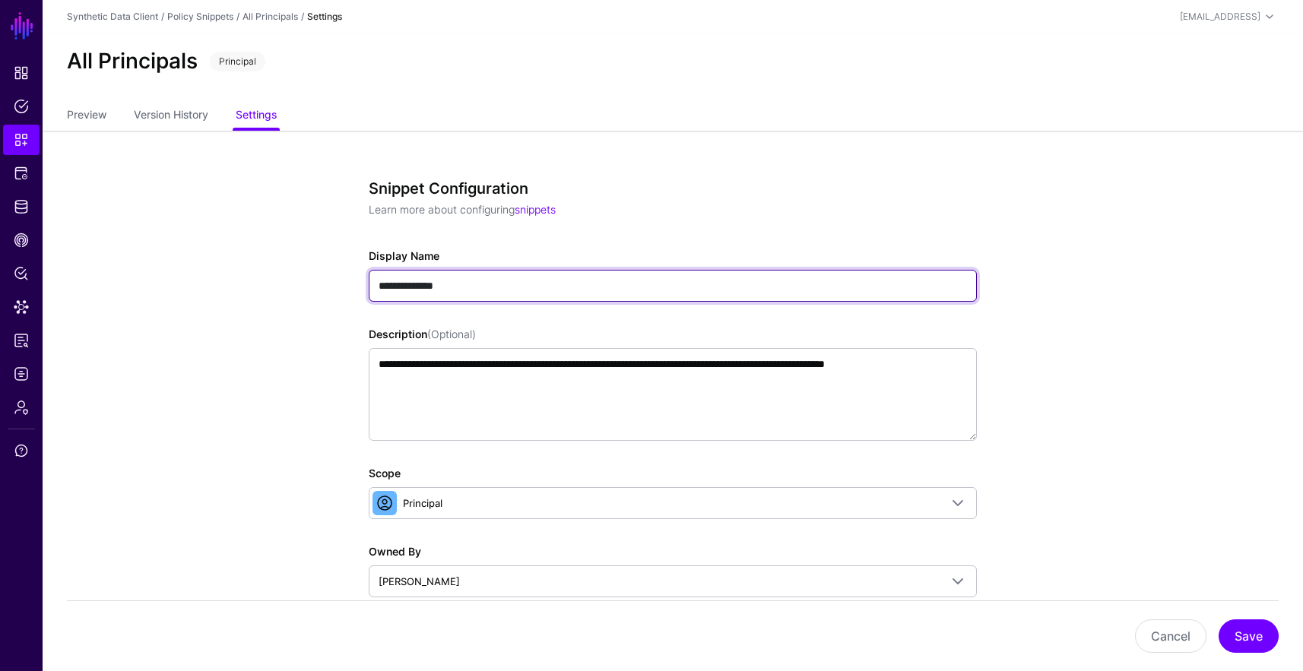
click at [421, 285] on input "**********" at bounding box center [673, 286] width 608 height 32
type input "***"
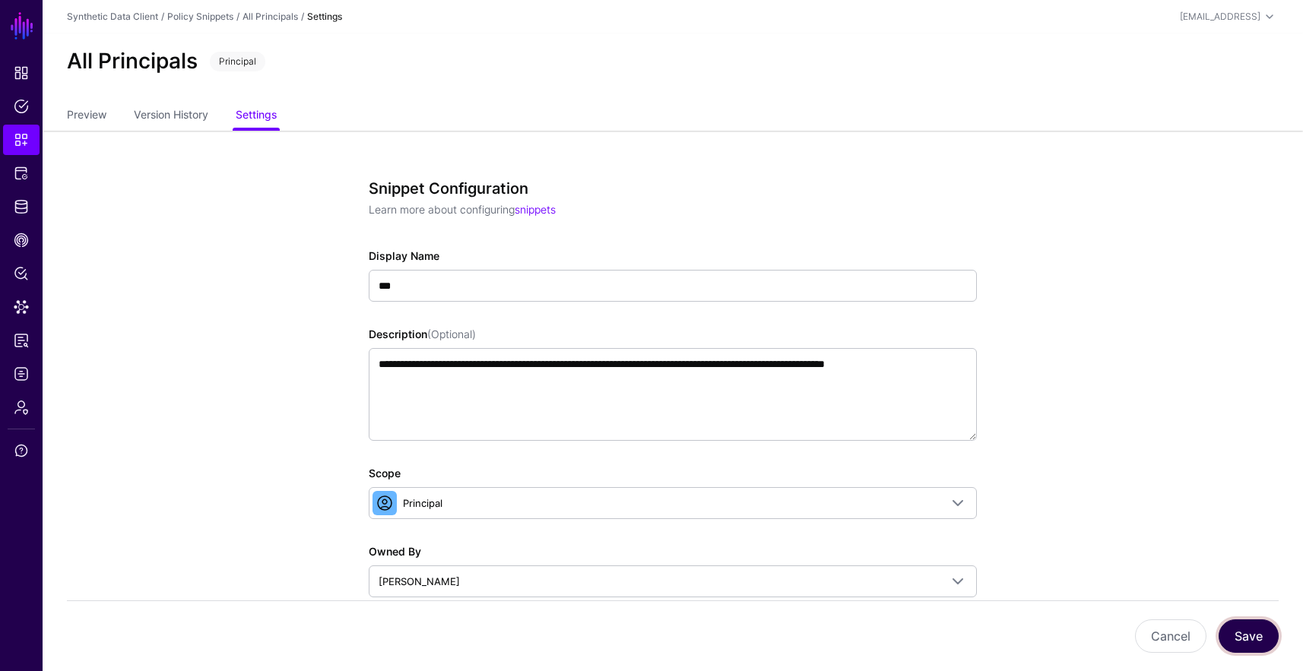
drag, startPoint x: 1234, startPoint y: 628, endPoint x: 1223, endPoint y: 622, distance: 12.3
click at [1234, 627] on button "Save" at bounding box center [1249, 636] width 60 height 33
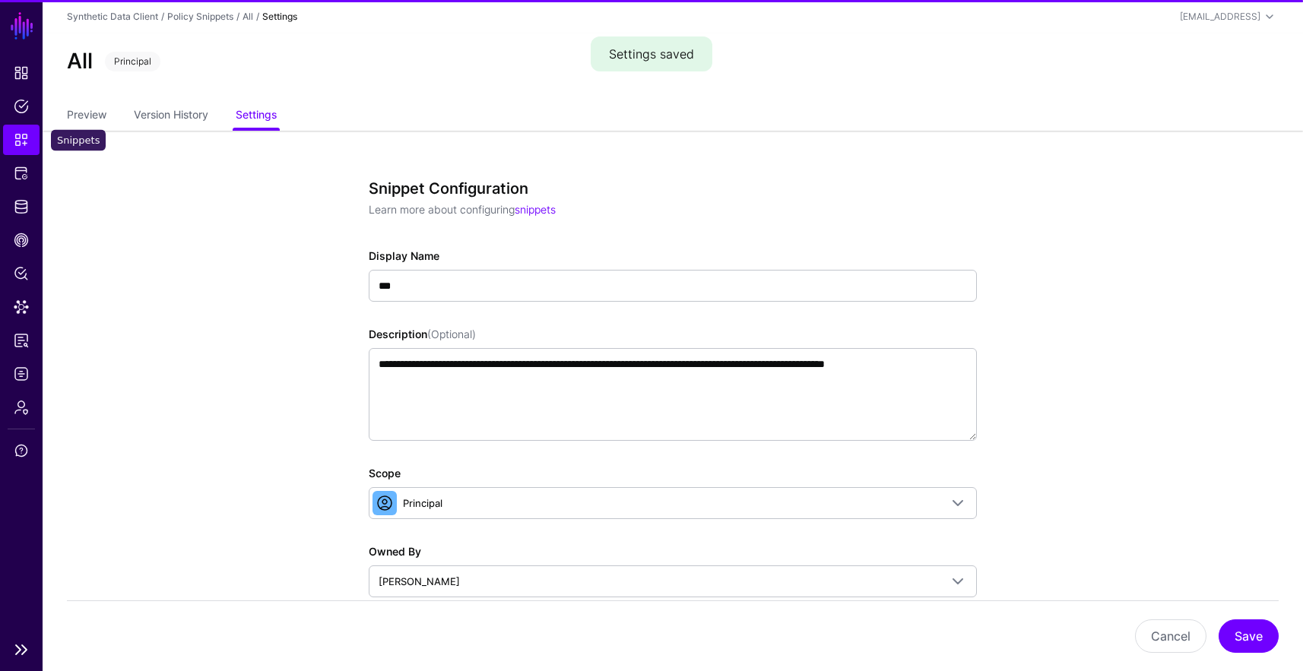
click at [14, 136] on span "Snippets" at bounding box center [21, 139] width 15 height 15
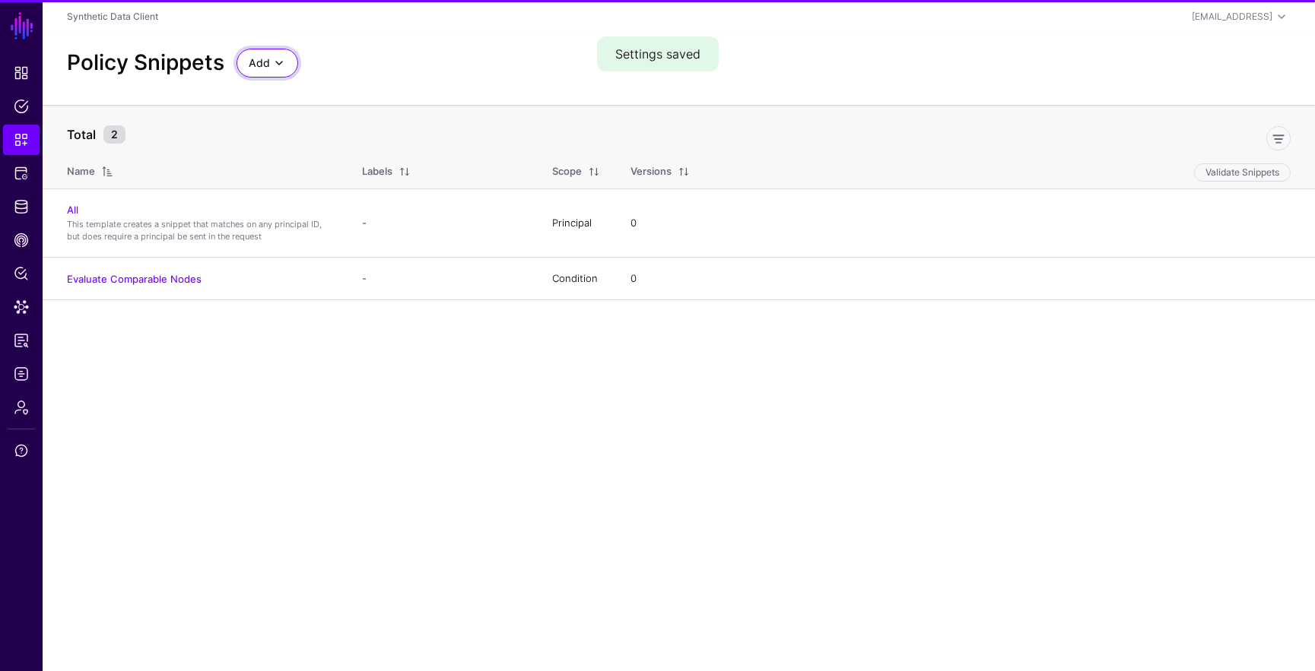
click at [270, 65] on span at bounding box center [279, 63] width 18 height 18
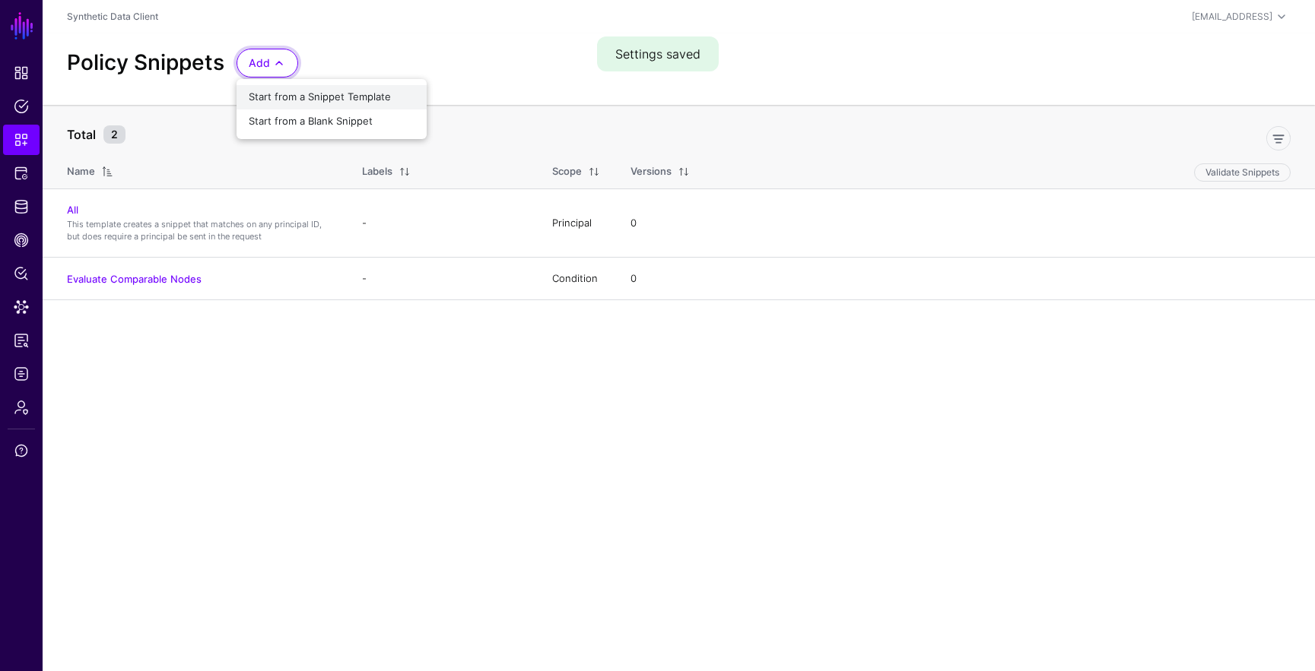
click at [351, 103] on div "Start from a Snippet Template" at bounding box center [332, 97] width 166 height 15
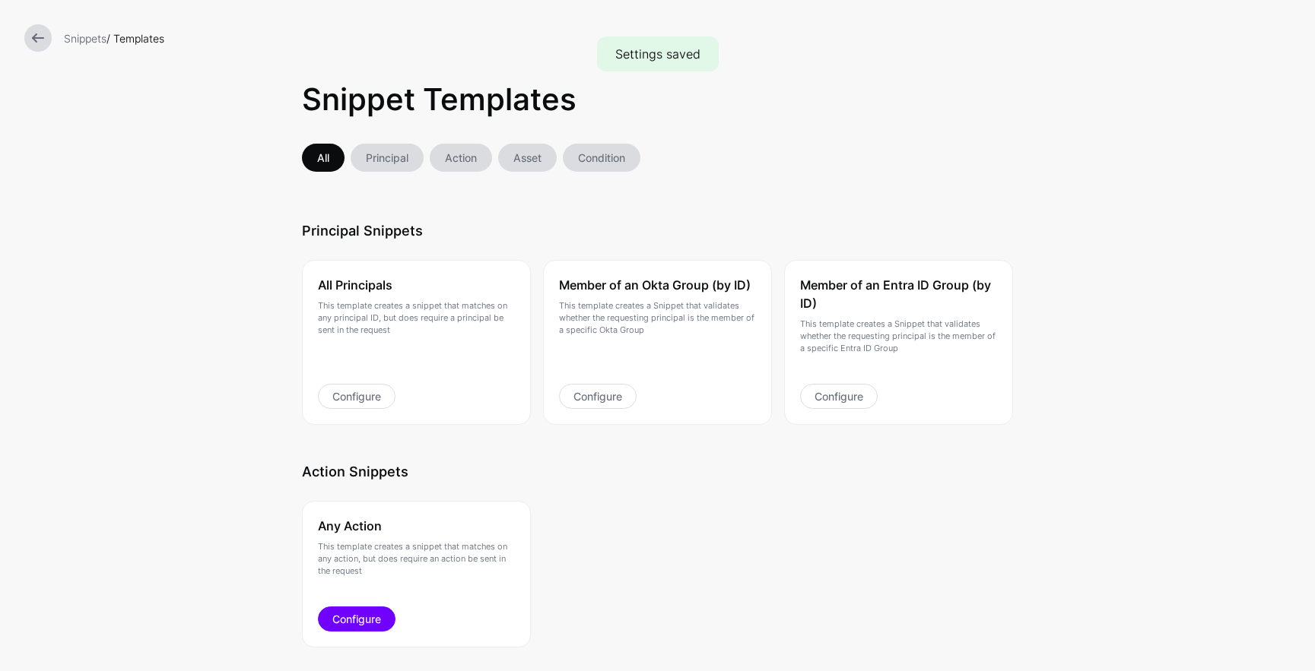
click at [370, 617] on link "Configure" at bounding box center [357, 619] width 78 height 25
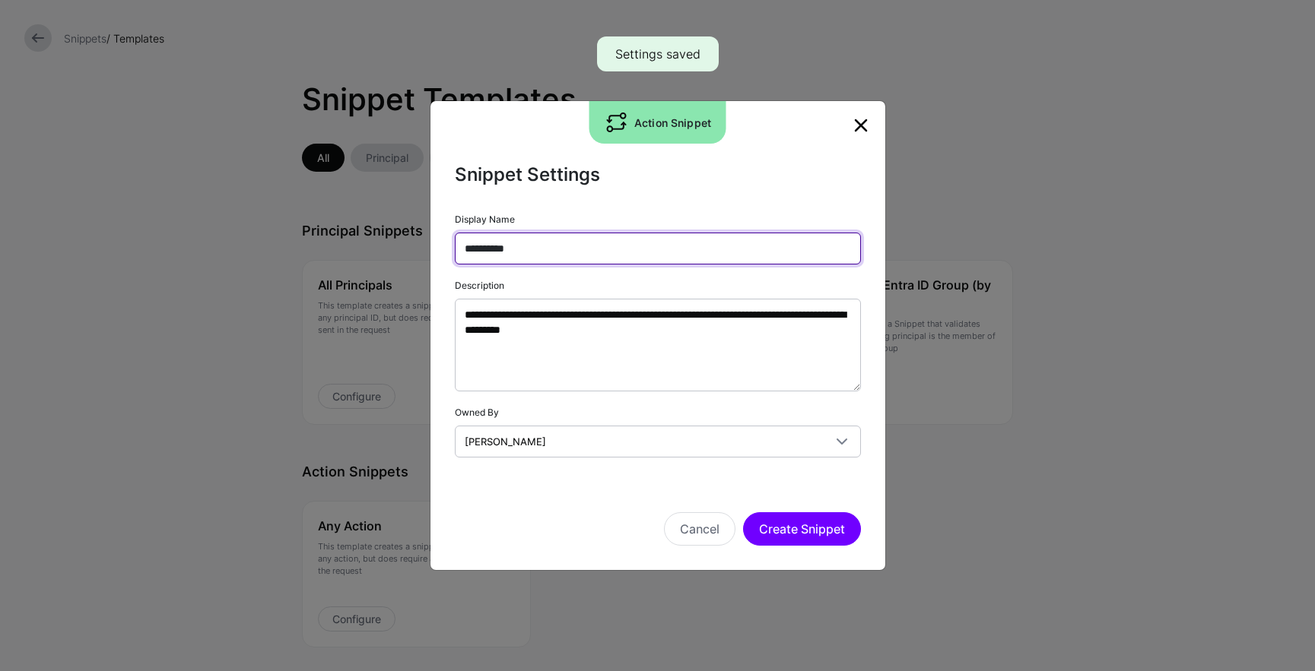
click at [475, 252] on input "**********" at bounding box center [658, 249] width 406 height 32
type input "***"
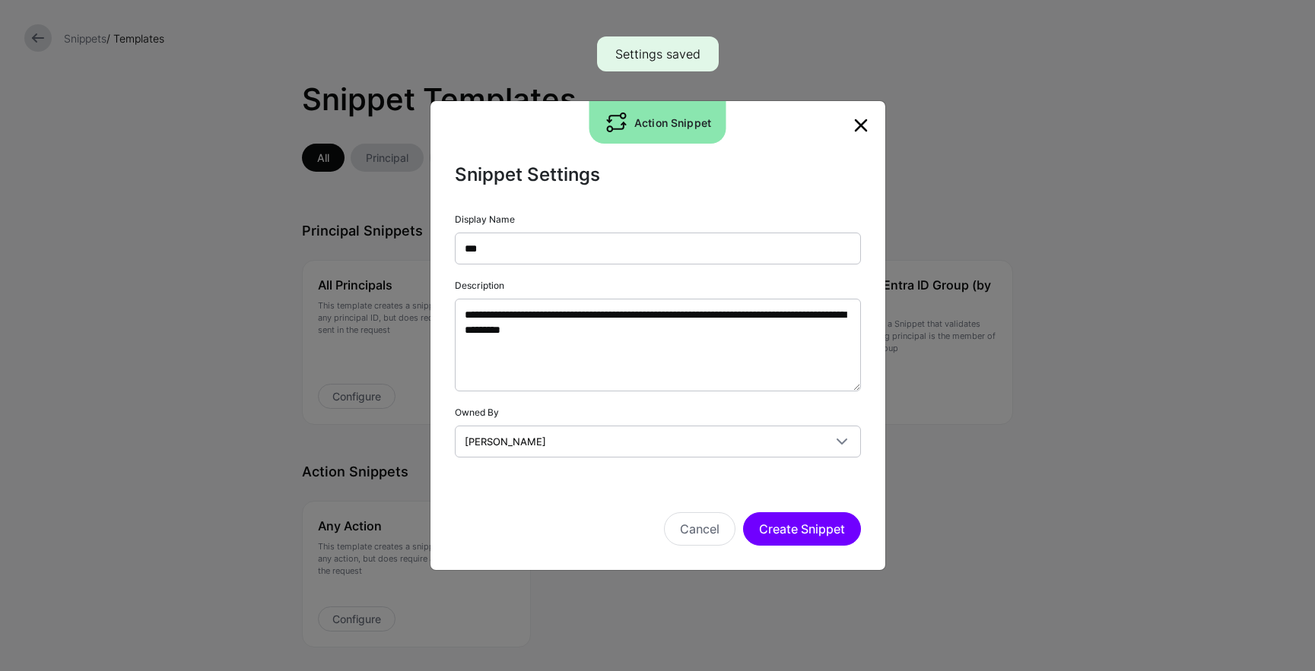
click at [862, 532] on div "**********" at bounding box center [658, 335] width 456 height 471
click at [859, 532] on button "Create Snippet" at bounding box center [802, 528] width 118 height 33
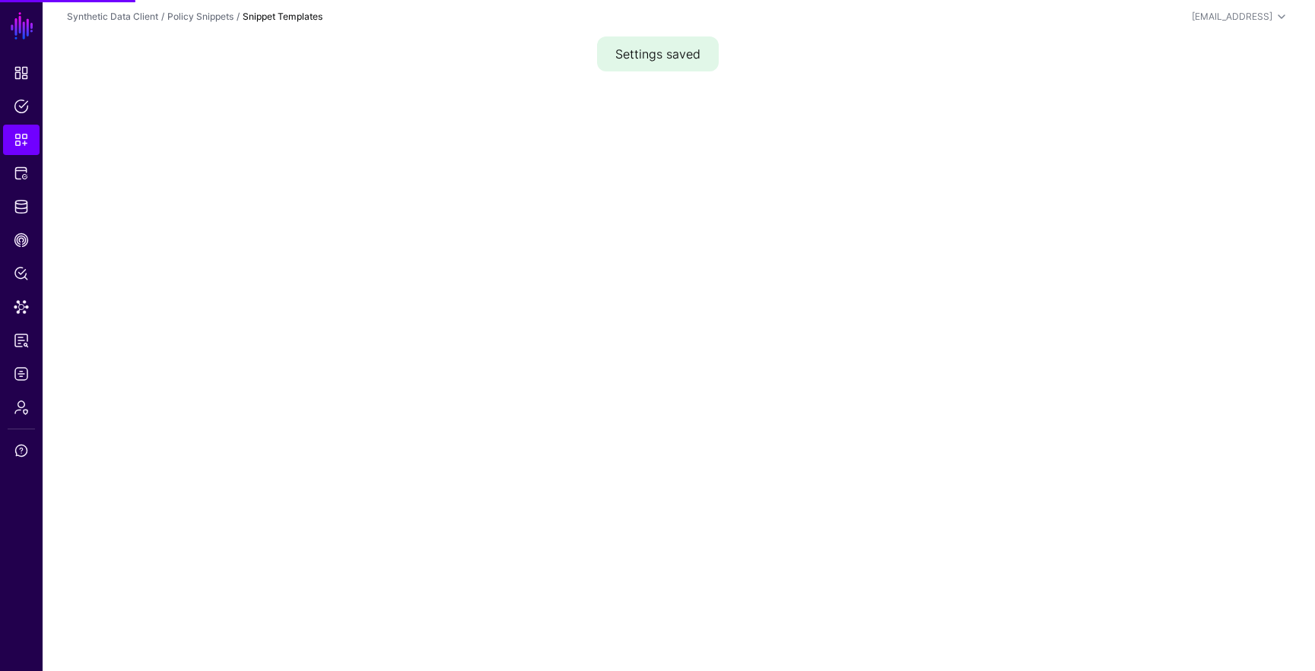
click at [842, 530] on div "**********" at bounding box center [658, 297] width 456 height 471
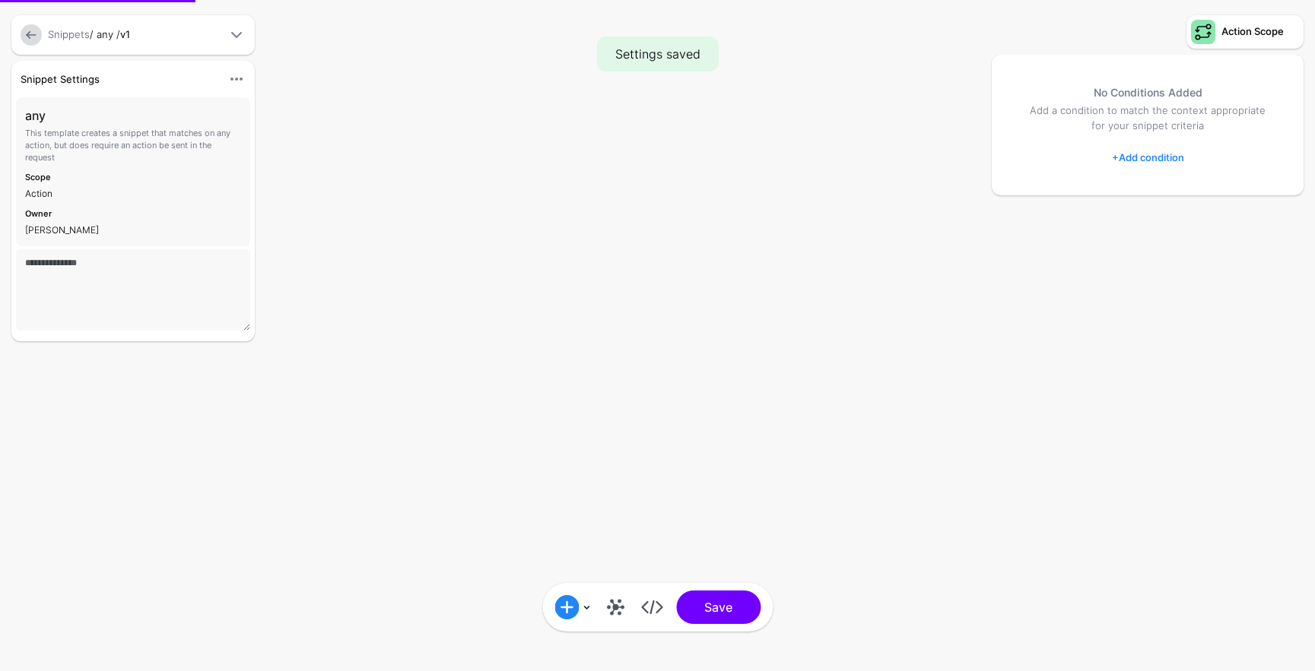
type textarea "**********"
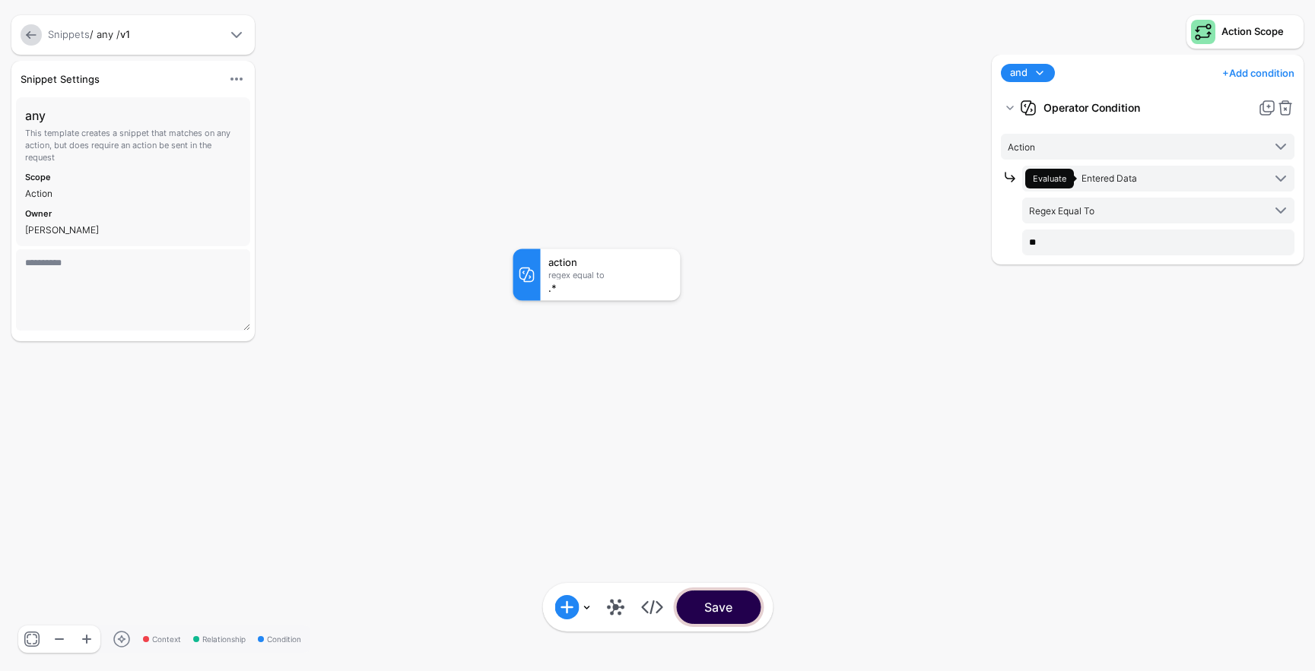
click at [700, 614] on button "Save" at bounding box center [718, 607] width 84 height 33
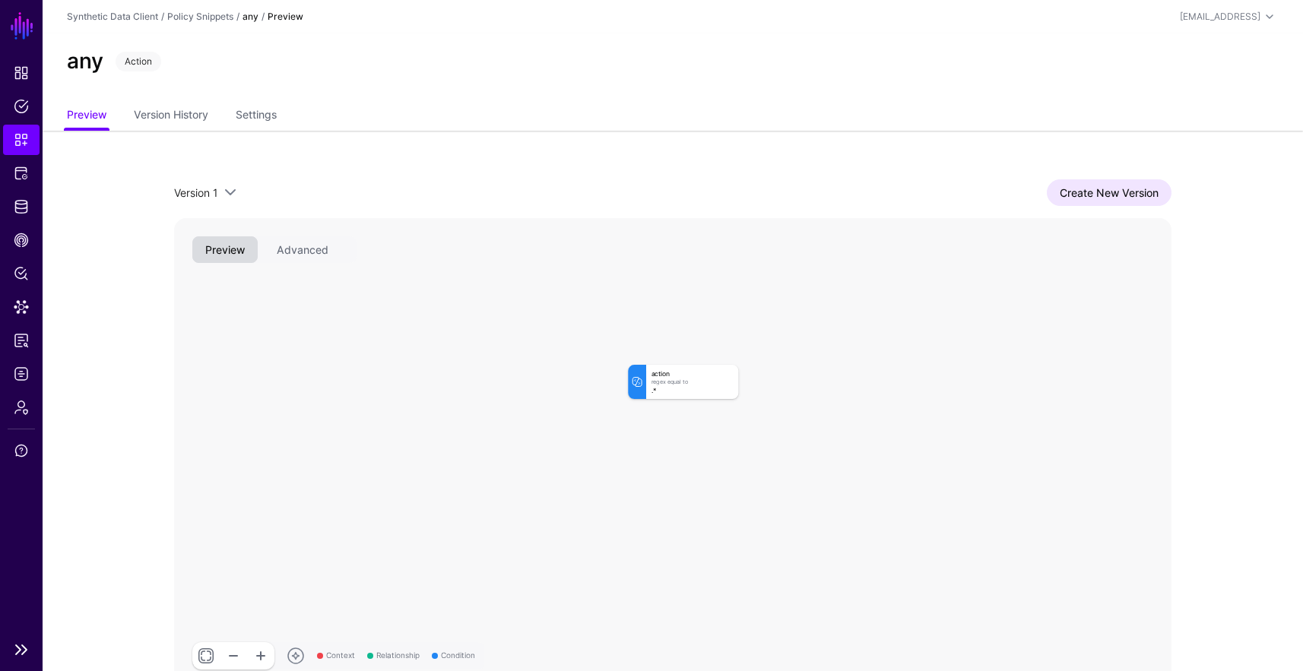
click at [28, 137] on span "Snippets" at bounding box center [21, 139] width 15 height 15
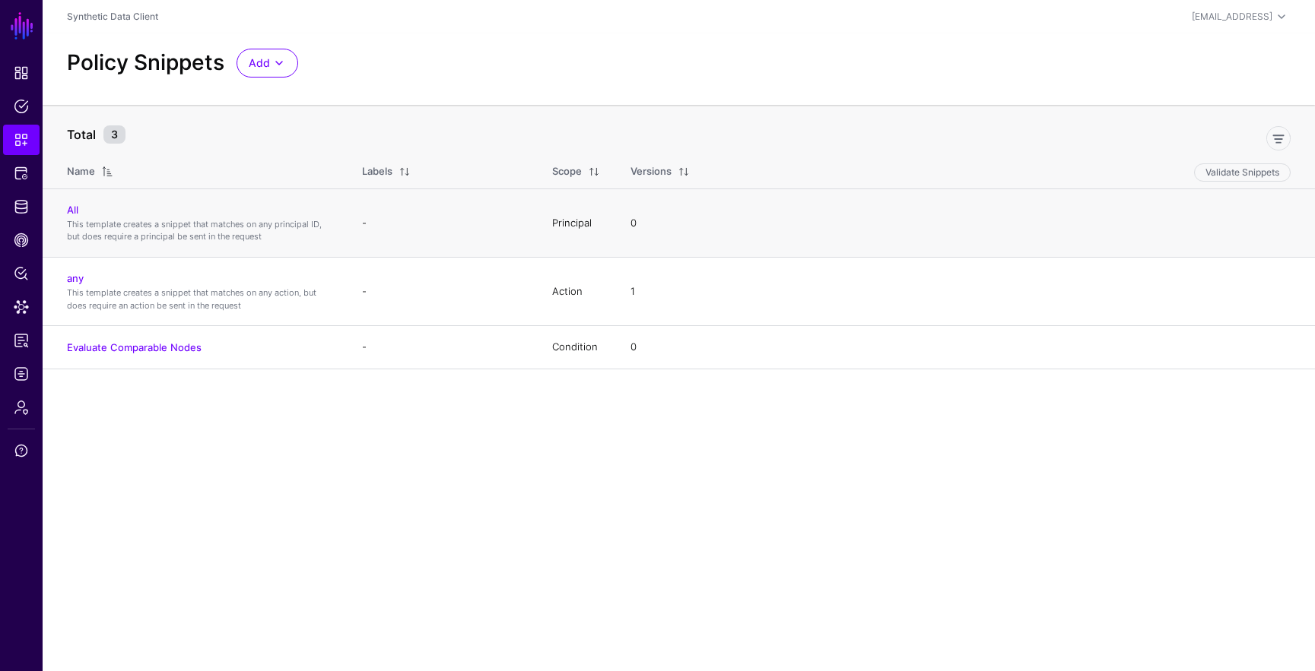
click at [64, 211] on td "All This template creates a snippet that matches on any principal ID, but does …" at bounding box center [195, 223] width 304 height 68
click at [64, 210] on td "All This template creates a snippet that matches on any principal ID, but does …" at bounding box center [195, 223] width 304 height 68
click at [68, 208] on link "All" at bounding box center [72, 210] width 11 height 12
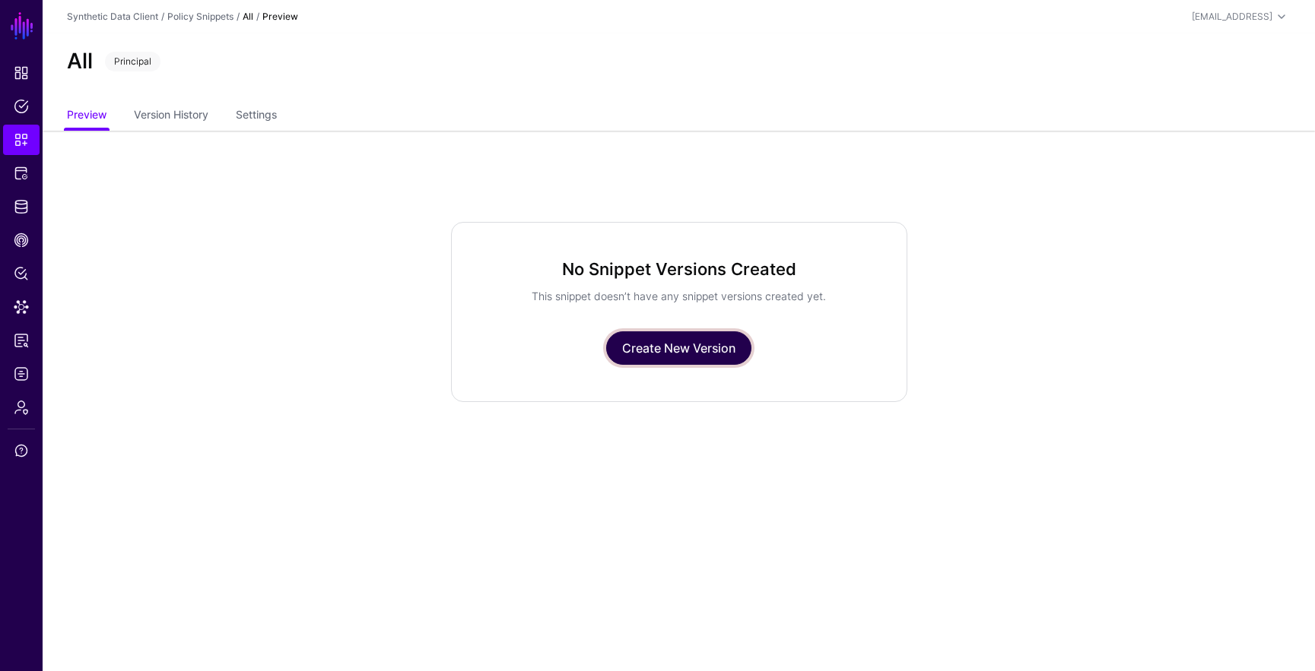
click at [707, 334] on link "Create New Version" at bounding box center [678, 348] width 145 height 33
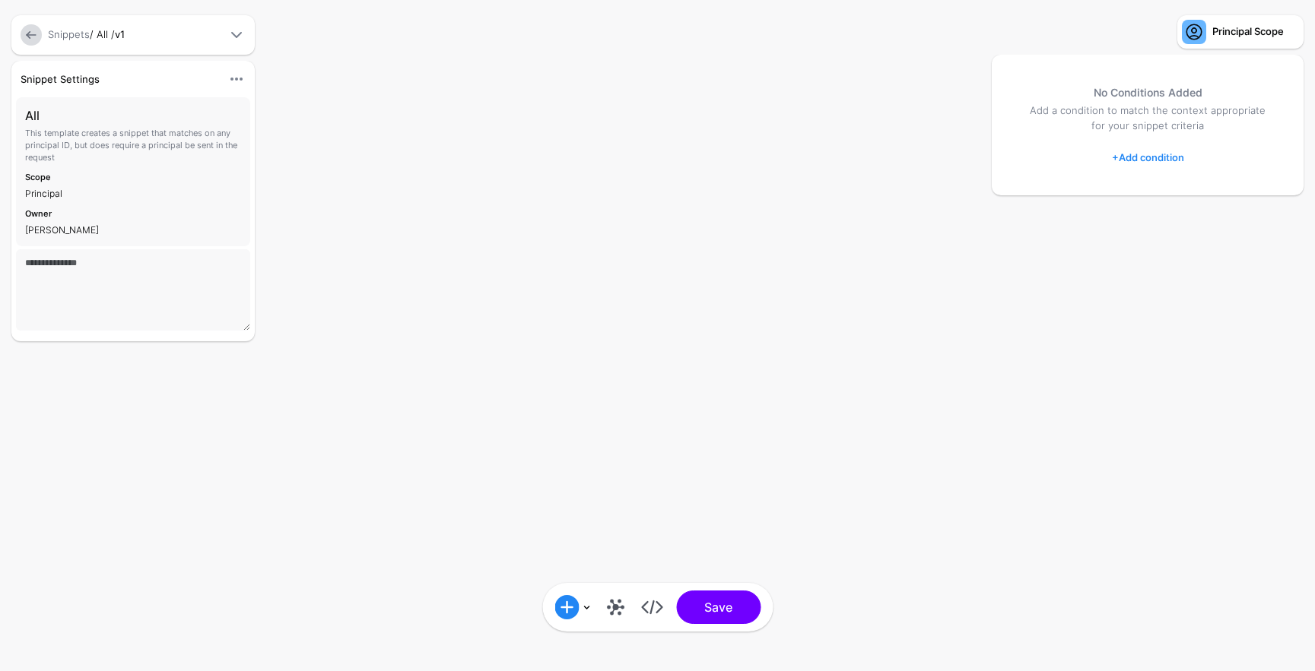
click at [1130, 153] on link "+ Add condition" at bounding box center [1148, 157] width 72 height 24
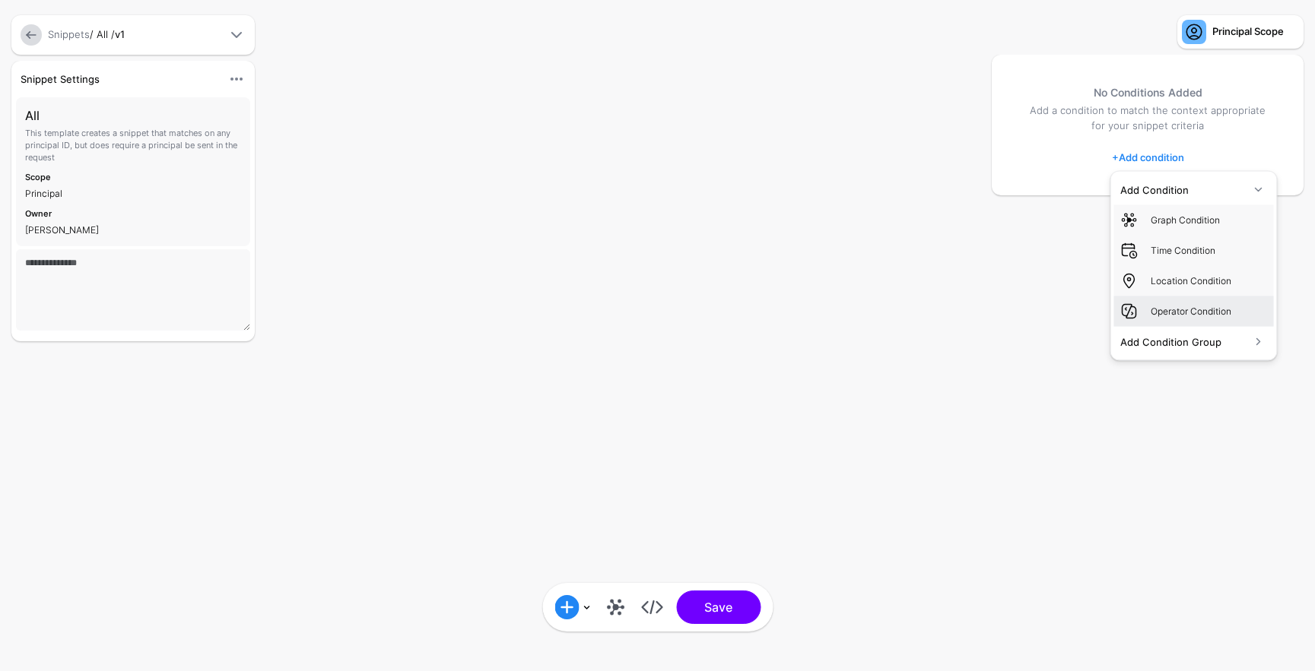
click at [1172, 313] on div "Operator Condition" at bounding box center [1208, 311] width 117 height 14
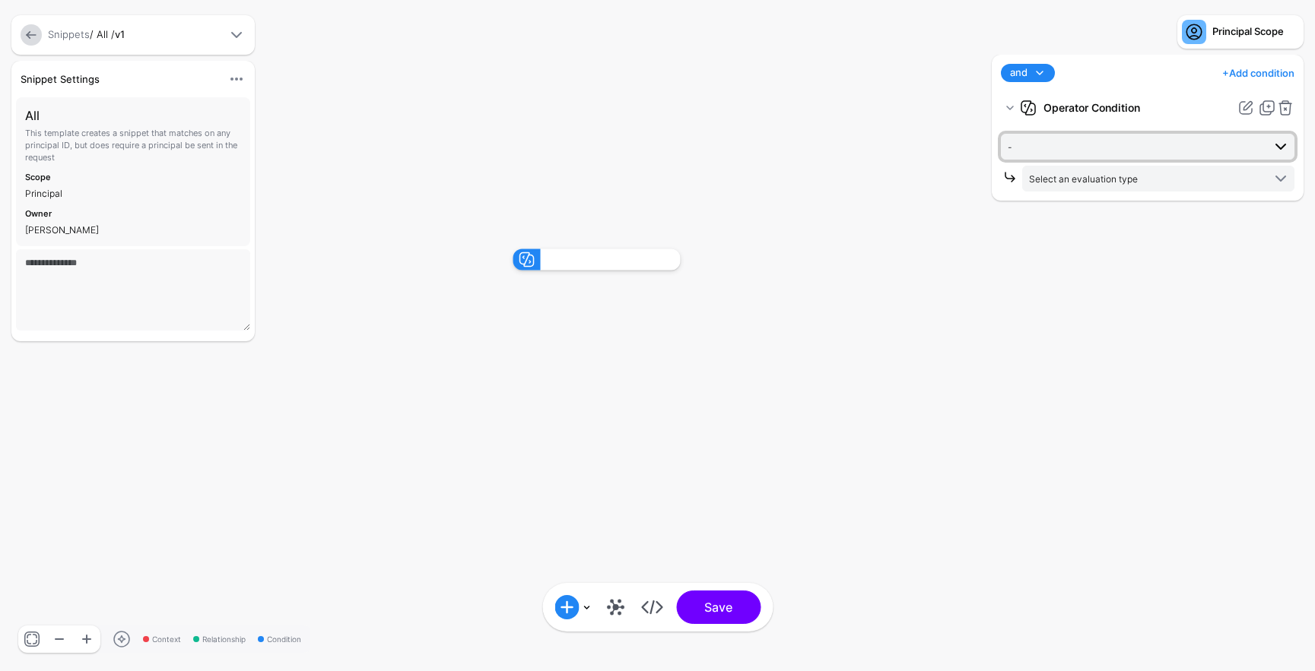
click at [1116, 147] on span "-" at bounding box center [1134, 146] width 255 height 17
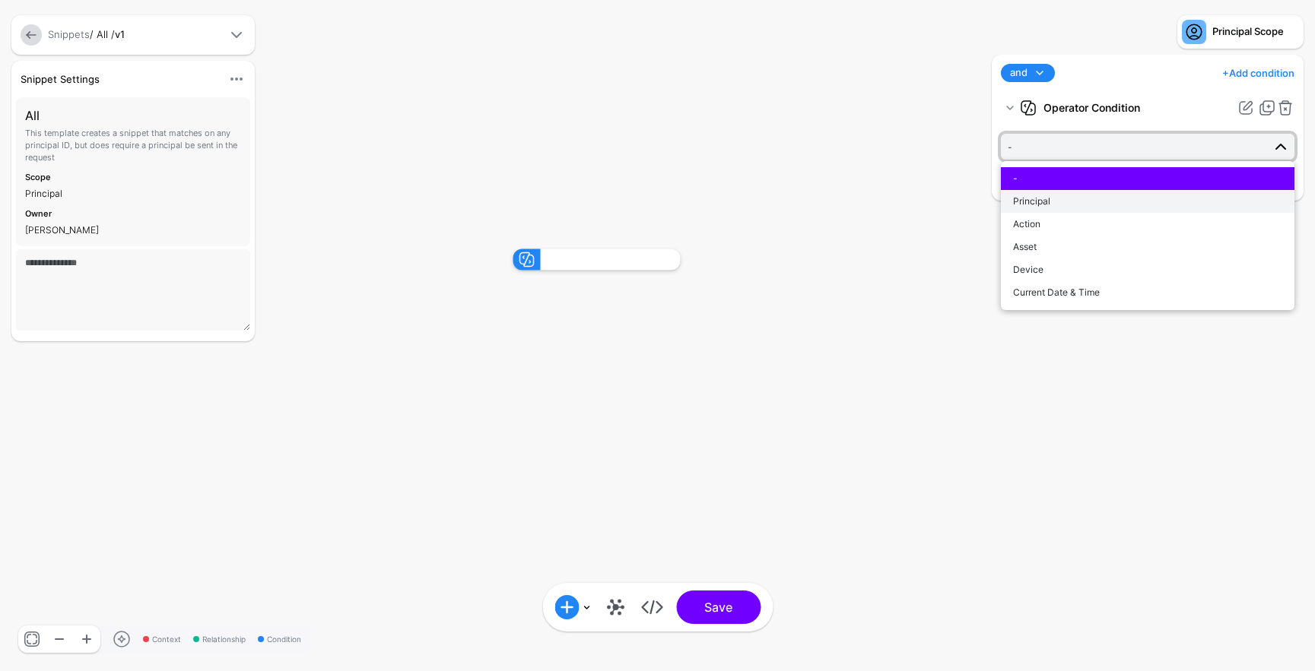
click at [1110, 198] on div "Principal" at bounding box center [1147, 202] width 269 height 14
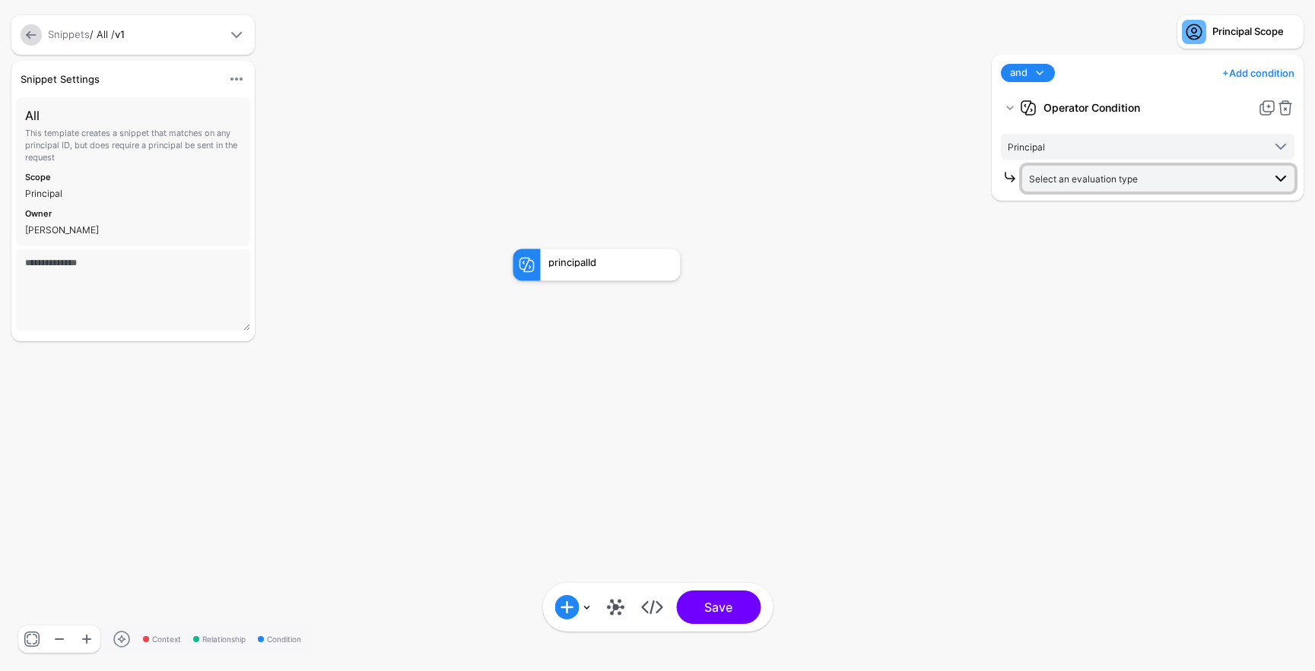
click at [1101, 180] on span "Select an evaluation type" at bounding box center [1083, 178] width 109 height 11
click at [1109, 322] on span "Entered Data Evaluate against text that you enter, like a specific value, ident…" at bounding box center [1158, 330] width 248 height 48
click at [1070, 212] on span "Equal To" at bounding box center [1145, 210] width 233 height 17
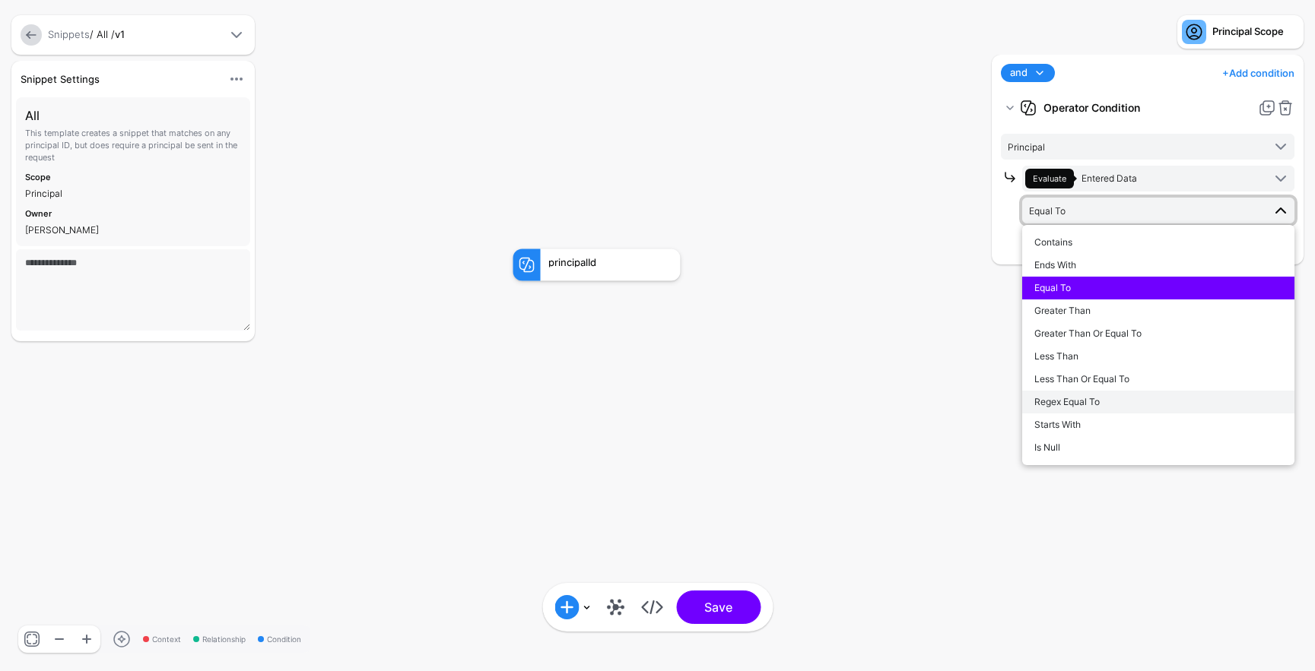
click at [1095, 405] on span "Regex Equal To" at bounding box center [1066, 401] width 65 height 11
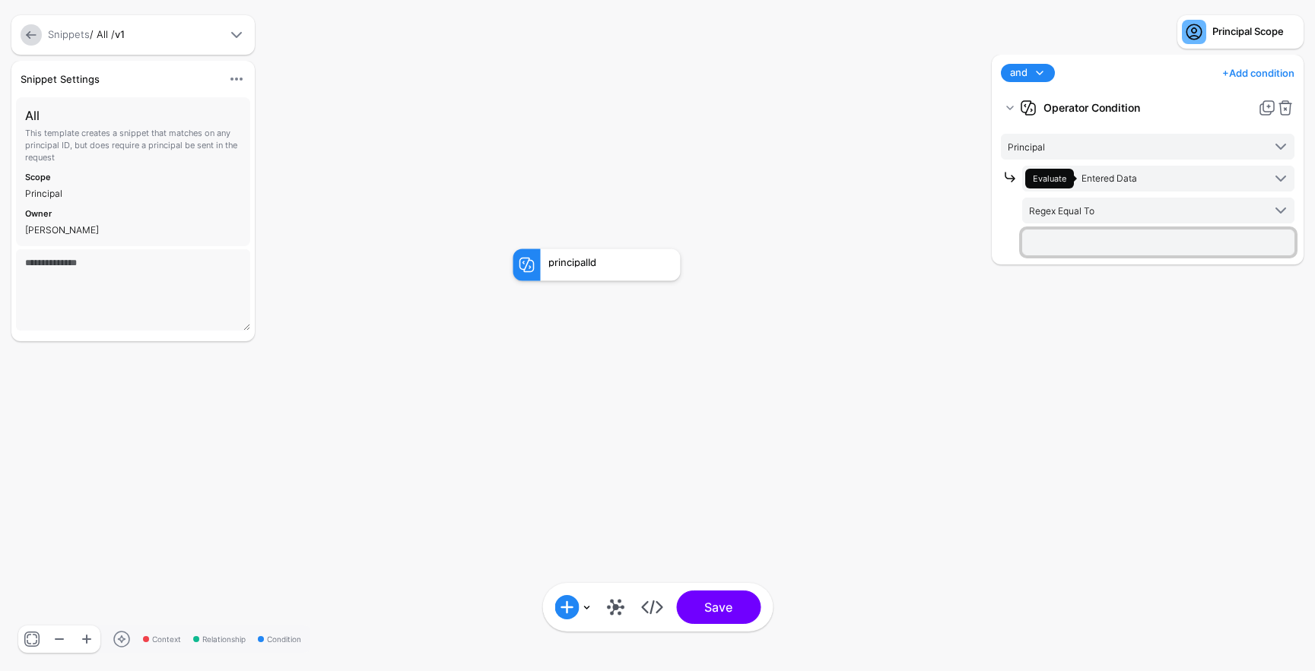
click at [1042, 238] on input "text" at bounding box center [1158, 243] width 272 height 26
type input "**"
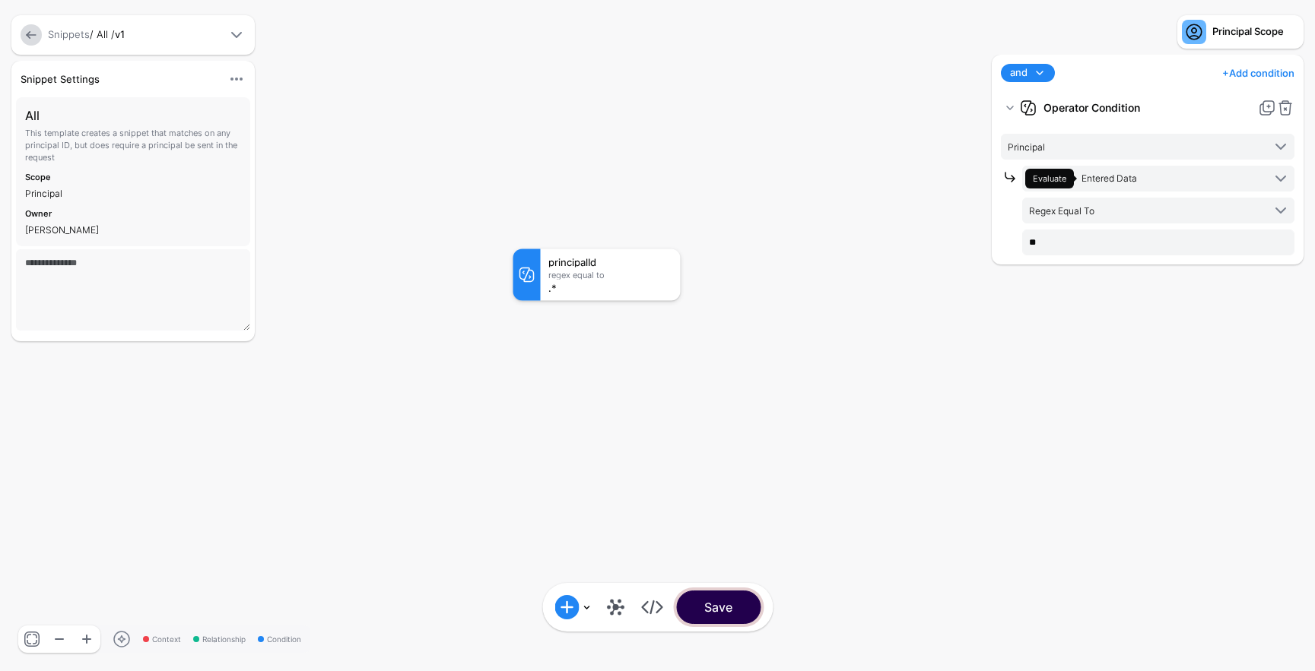
click at [720, 604] on button "Save" at bounding box center [718, 607] width 84 height 33
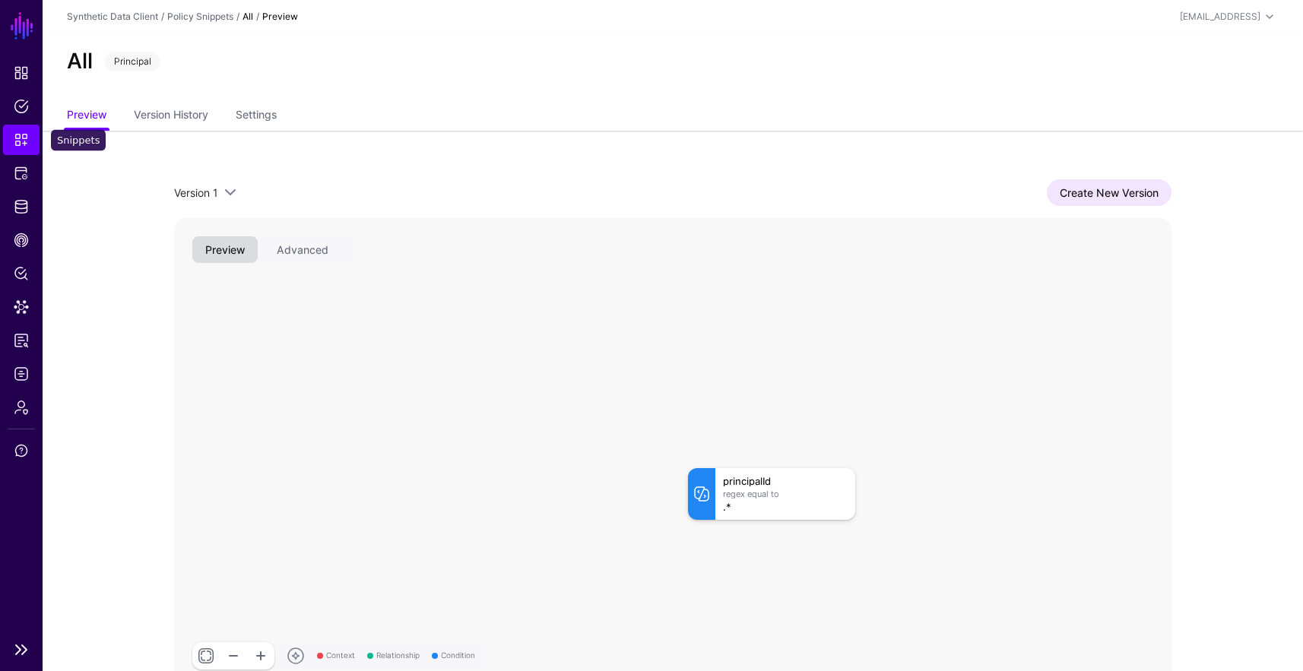
click at [14, 142] on span "Snippets" at bounding box center [21, 139] width 15 height 15
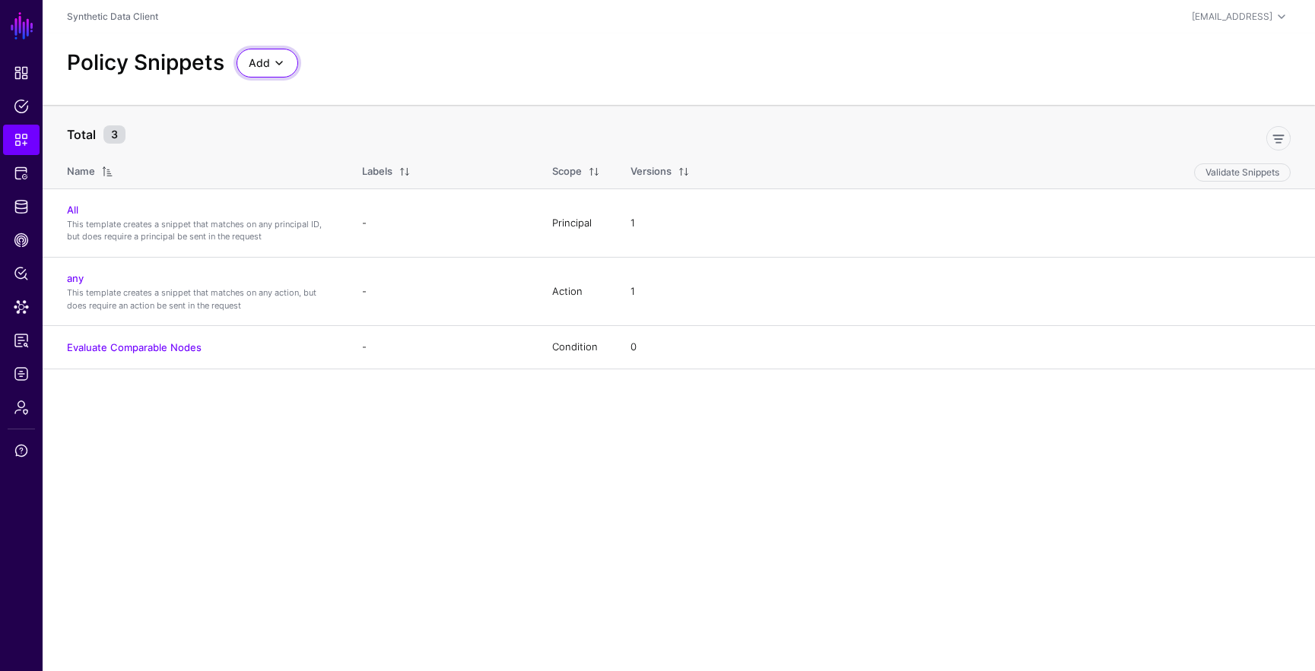
click at [259, 61] on span "Add" at bounding box center [259, 63] width 21 height 17
click at [335, 97] on span "Start from a Snippet Template" at bounding box center [320, 96] width 142 height 12
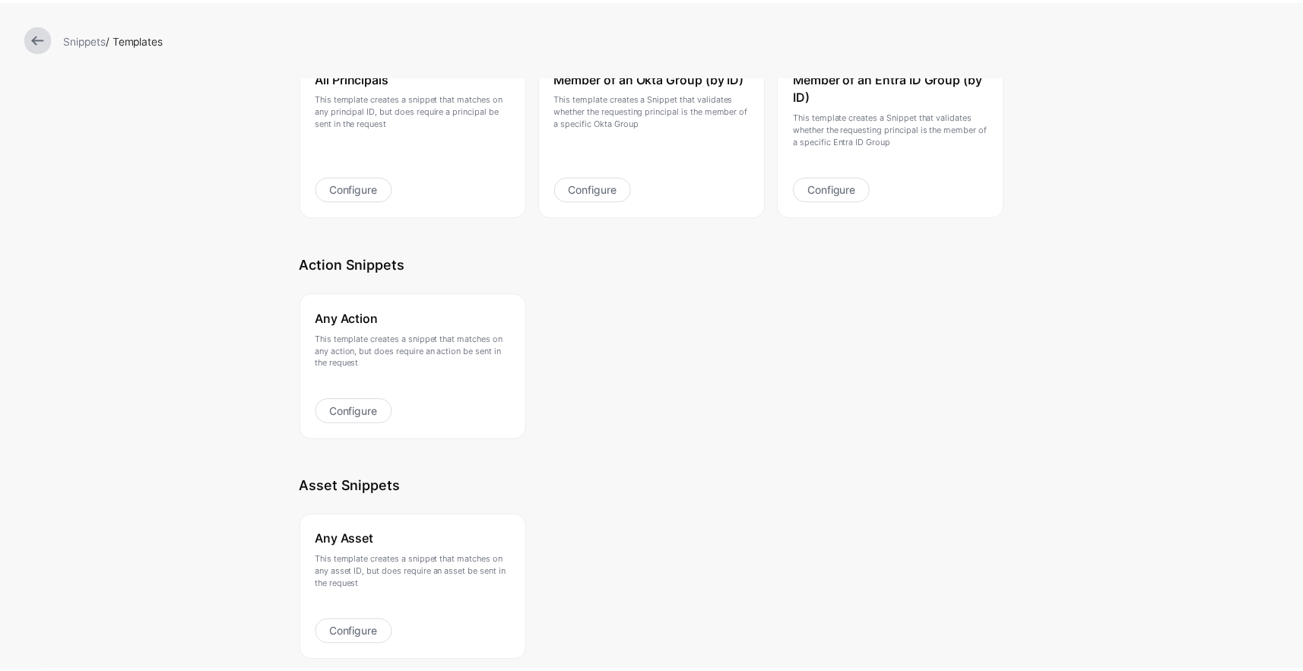
scroll to position [266, 0]
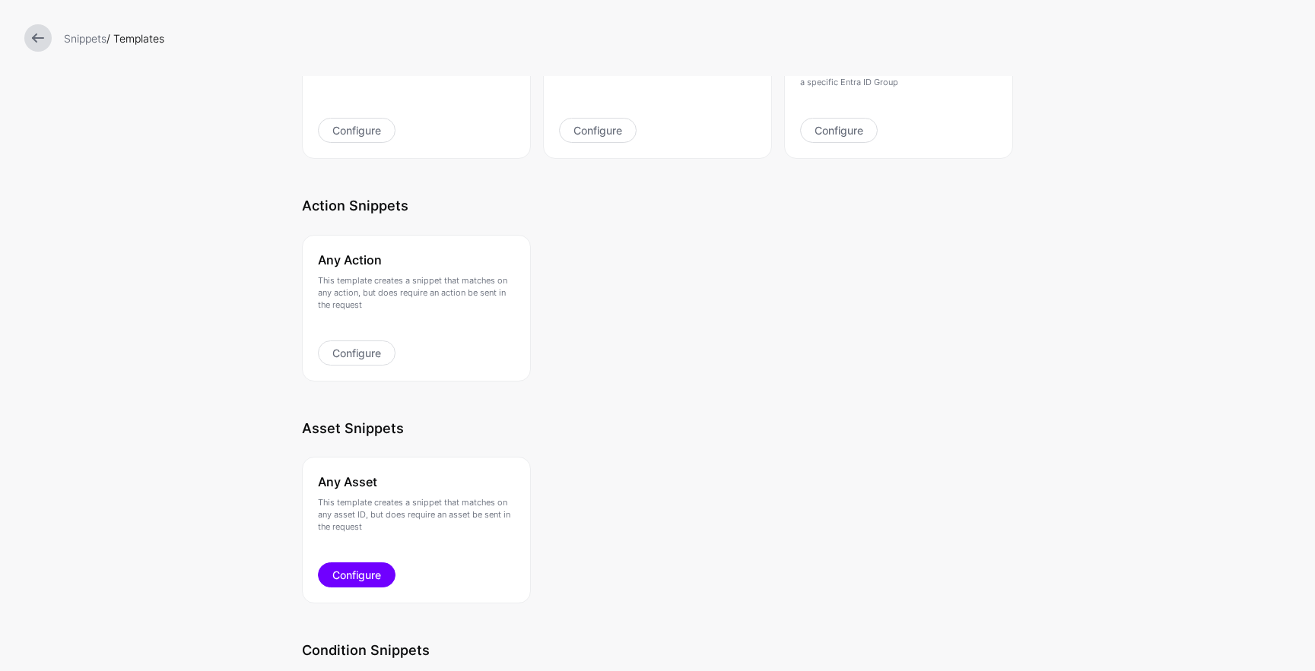
click at [363, 570] on link "Configure" at bounding box center [357, 575] width 78 height 25
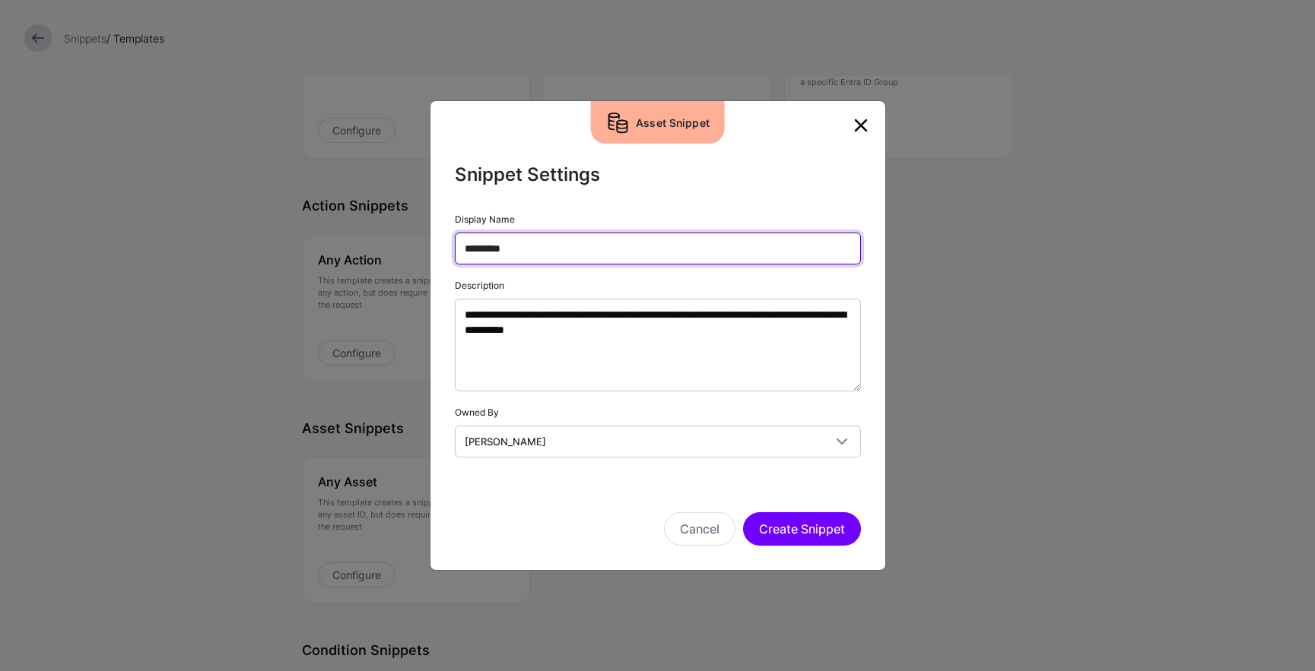
drag, startPoint x: 593, startPoint y: 255, endPoint x: 386, endPoint y: 227, distance: 209.5
click at [386, 227] on ngb-modal-window "**********" at bounding box center [657, 335] width 1315 height 671
type input "***"
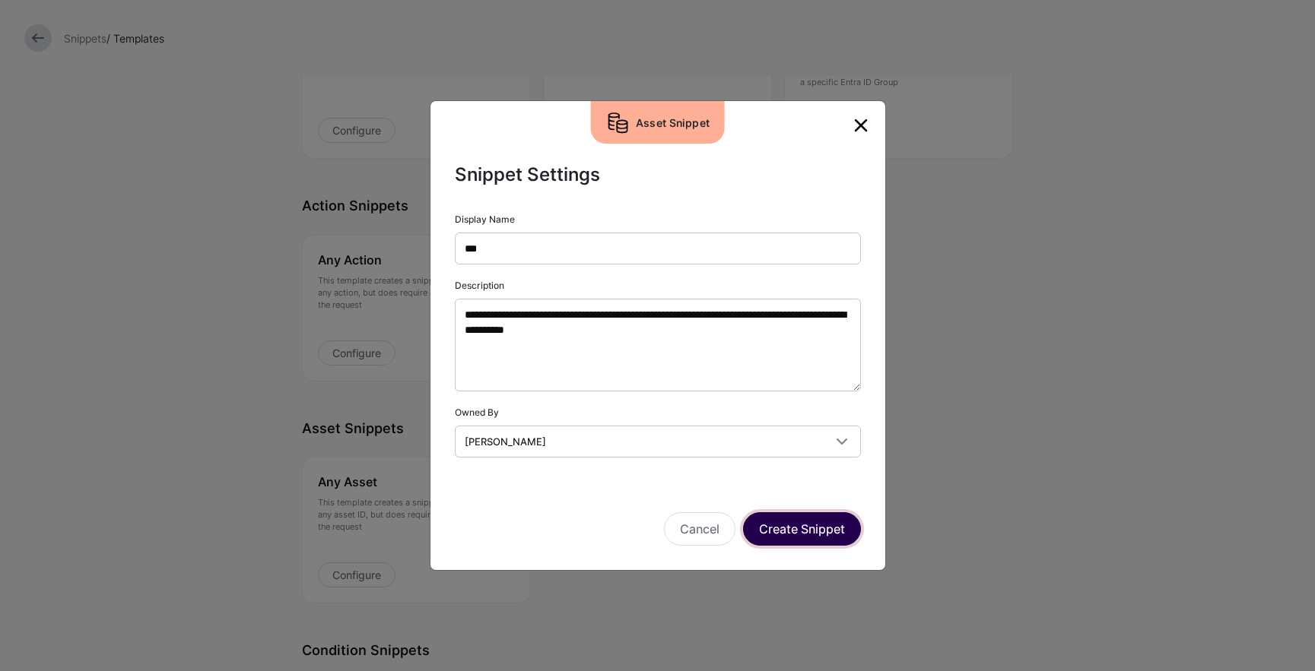
click at [810, 533] on button "Create Snippet" at bounding box center [802, 528] width 118 height 33
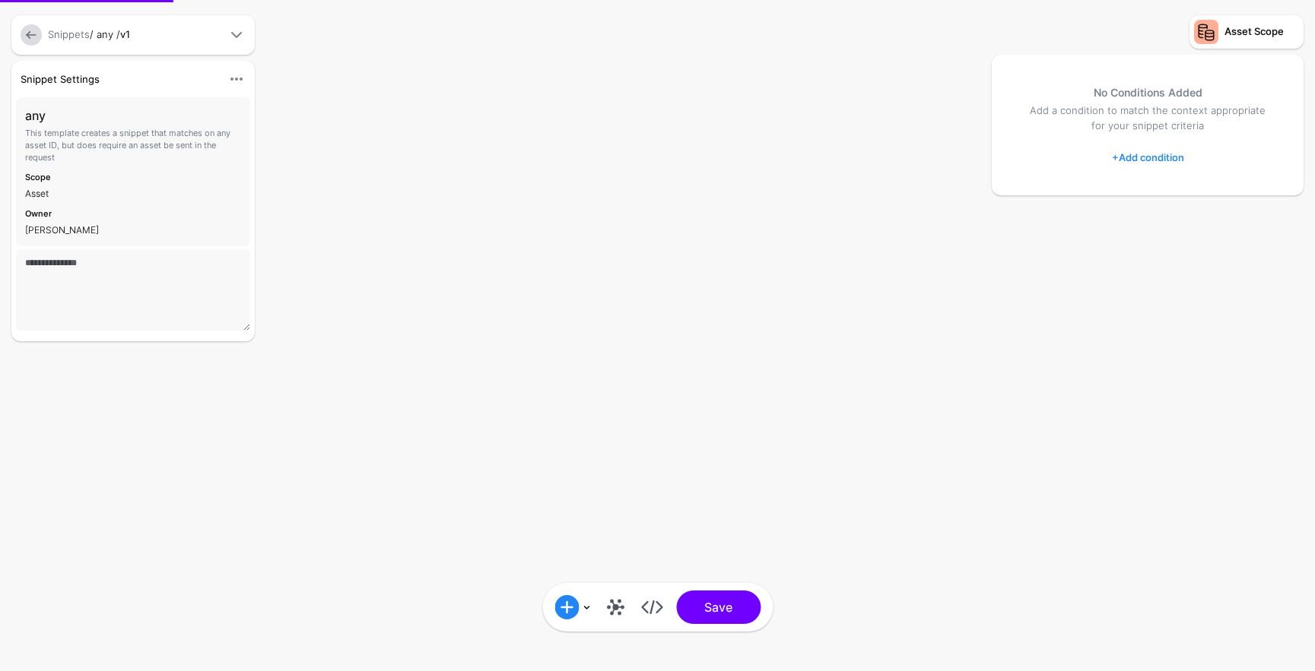
type textarea "**********"
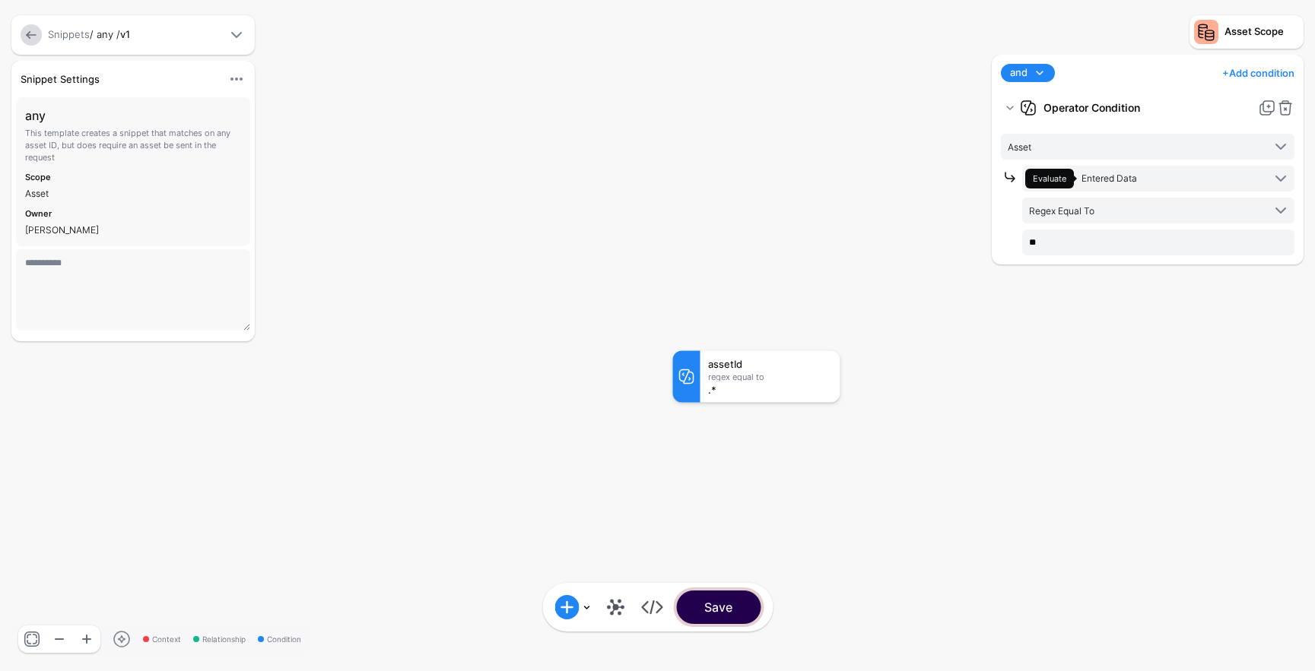
click at [730, 597] on button "Save" at bounding box center [718, 607] width 84 height 33
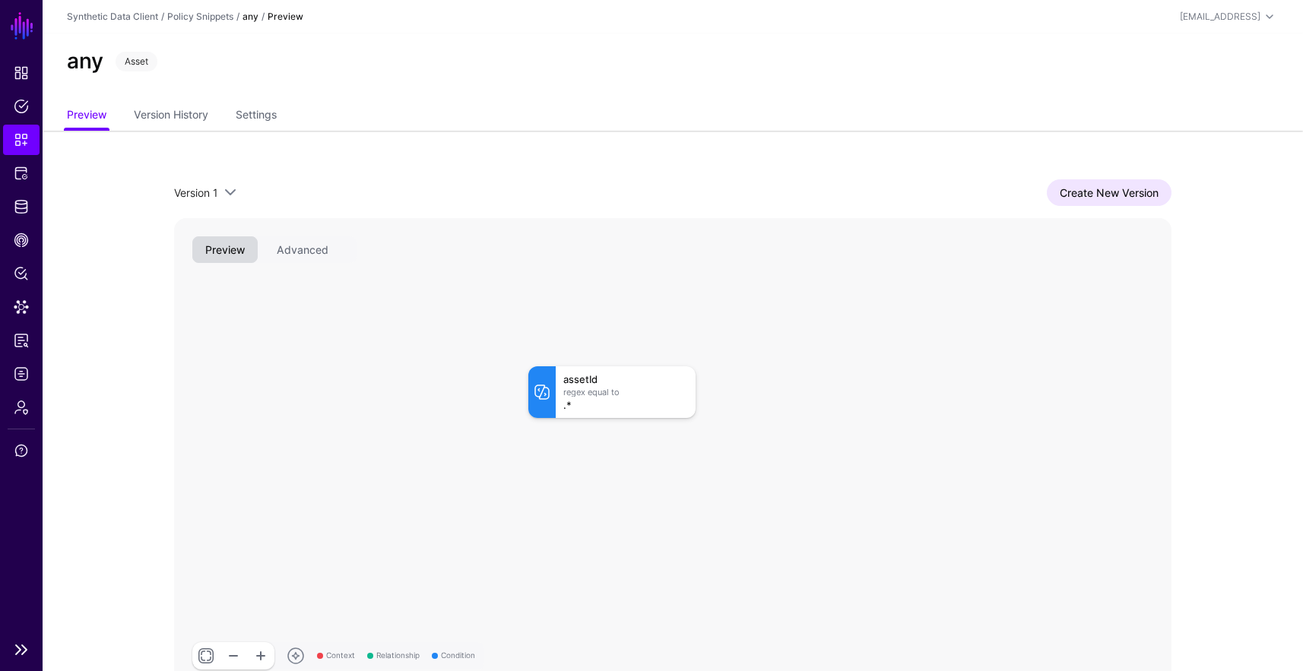
click at [33, 130] on link "Snippets" at bounding box center [21, 140] width 36 height 30
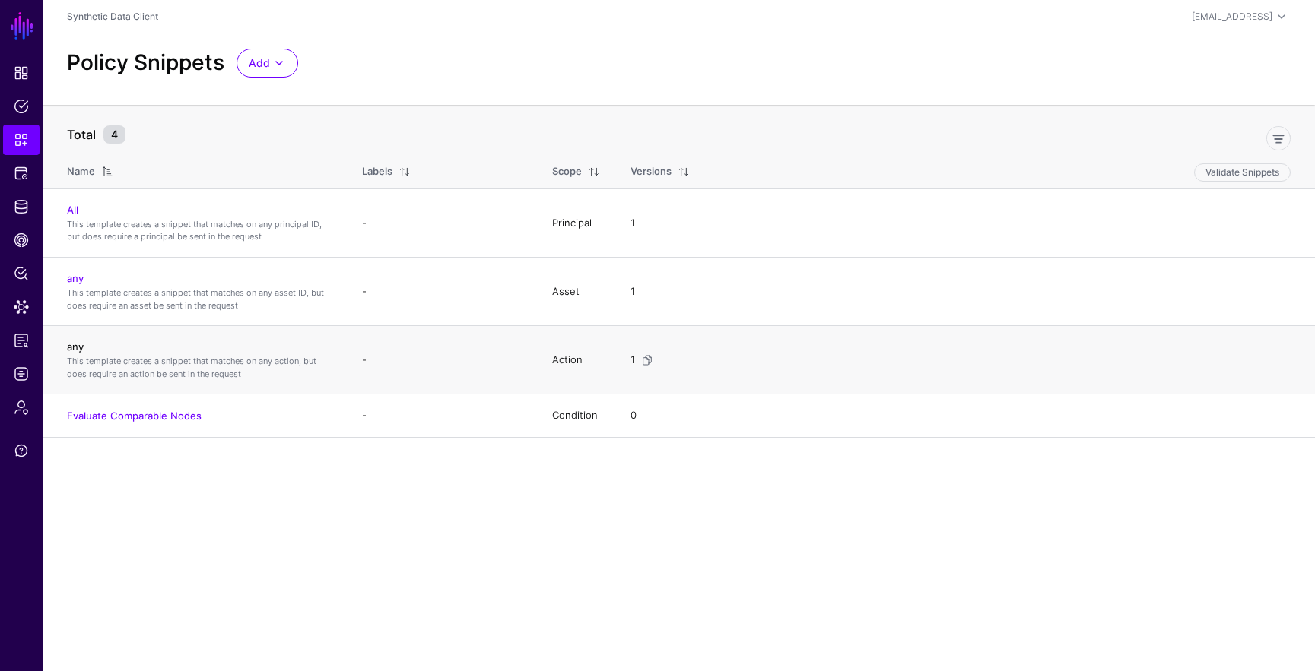
click at [78, 347] on link "any" at bounding box center [75, 347] width 17 height 12
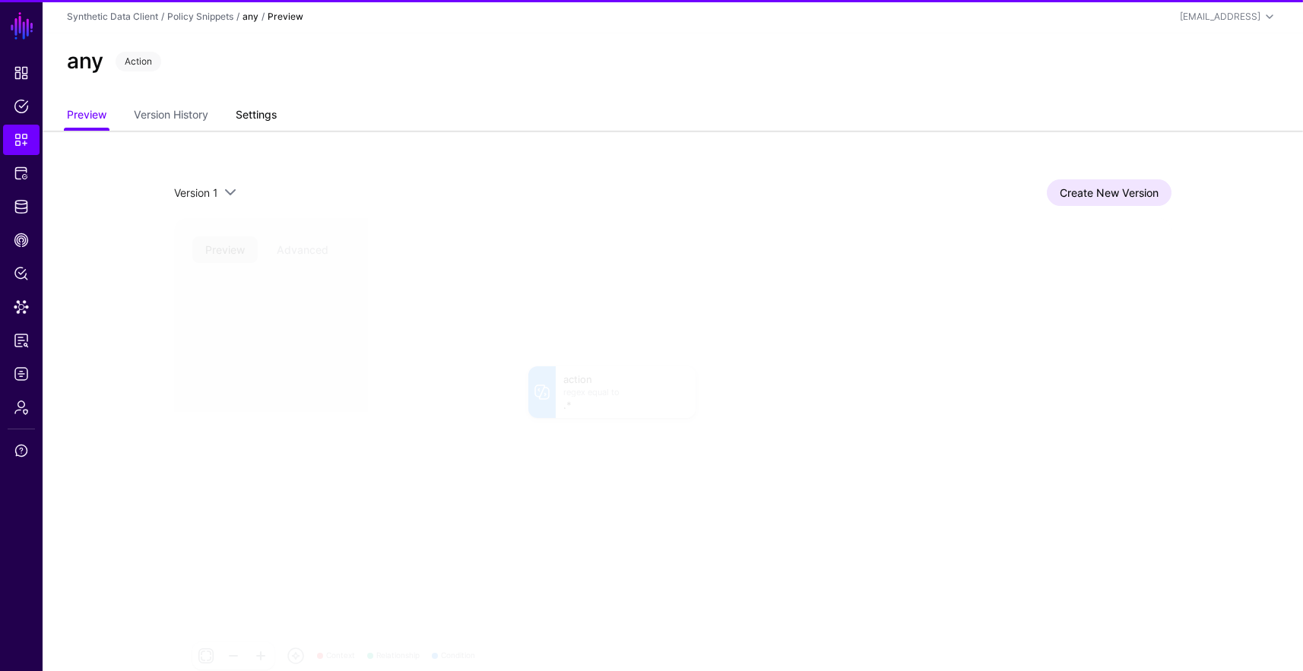
click at [261, 113] on link "Settings" at bounding box center [256, 116] width 41 height 29
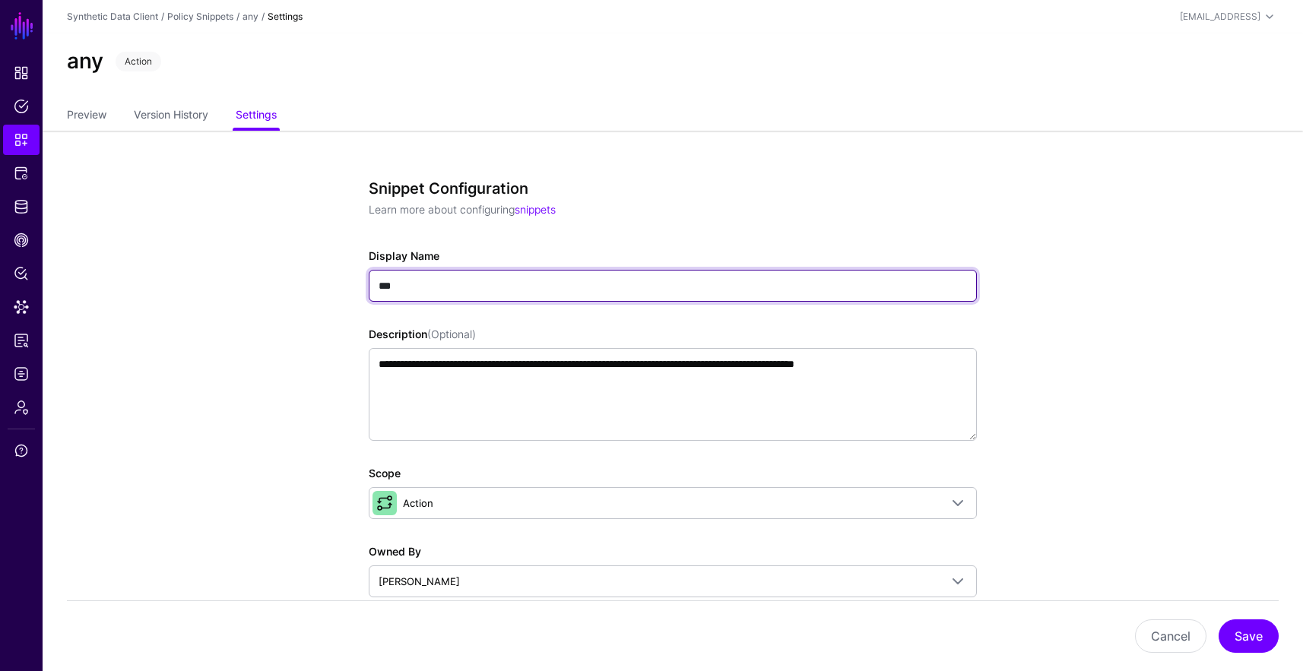
click at [437, 297] on input "***" at bounding box center [673, 286] width 608 height 32
type input "******"
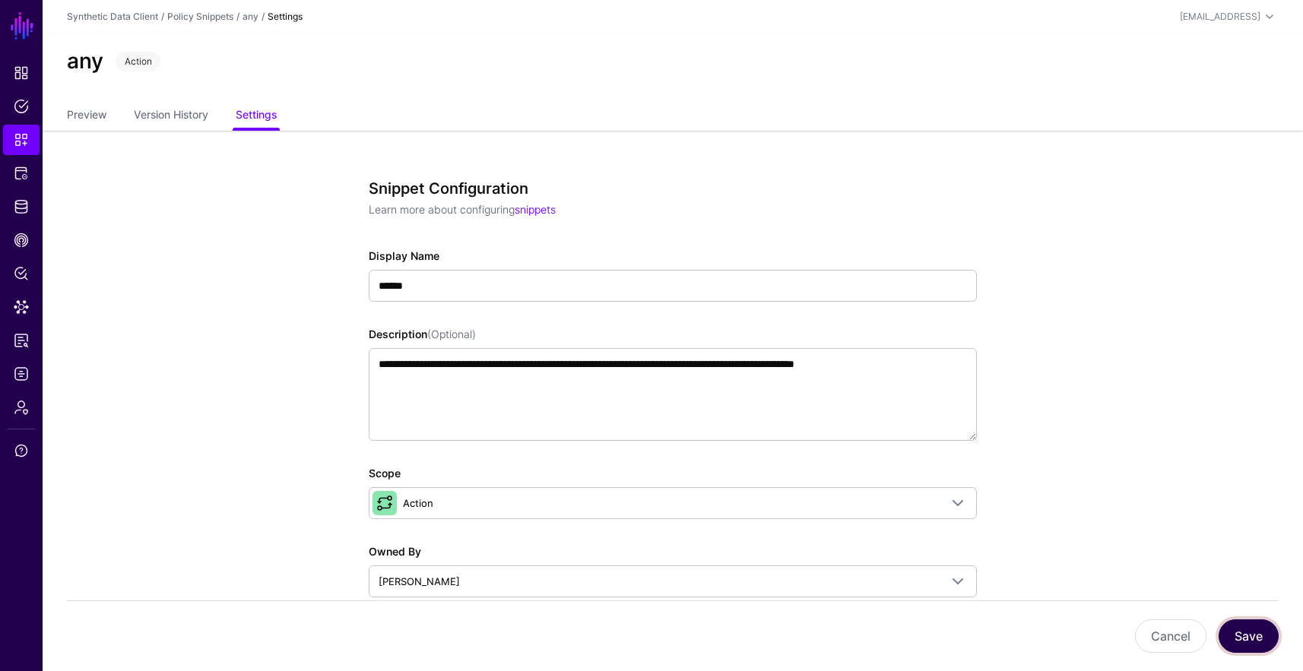
click at [1235, 630] on button "Save" at bounding box center [1249, 636] width 60 height 33
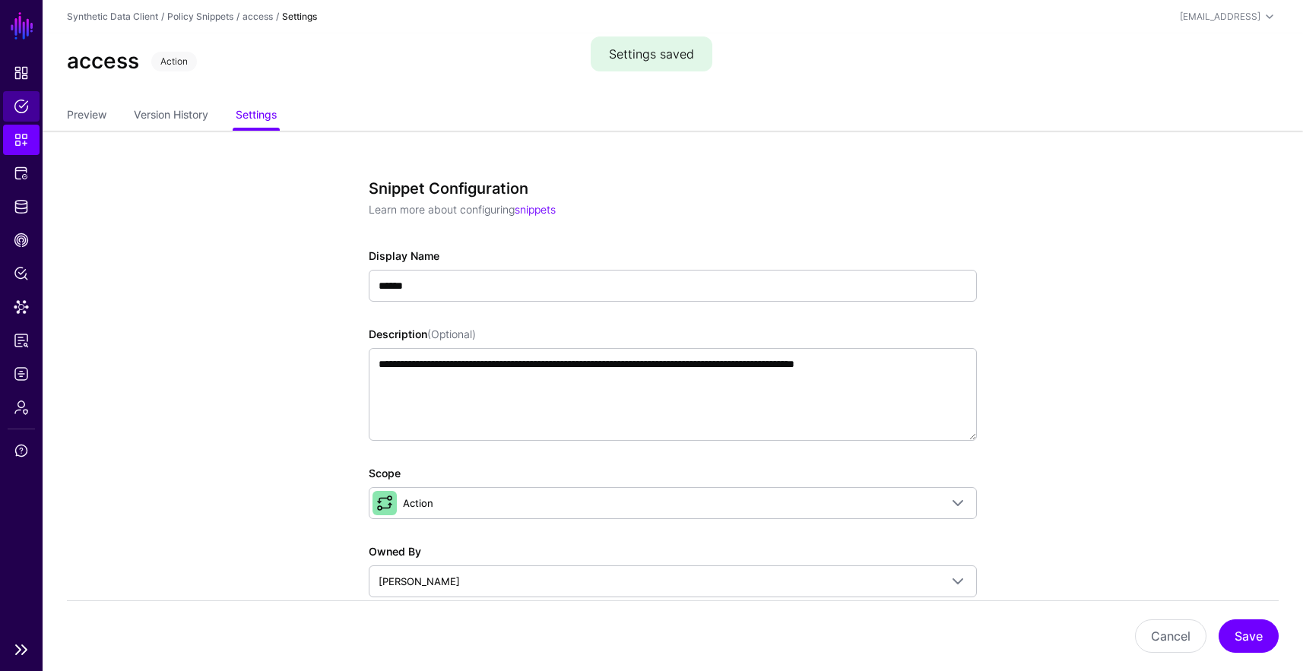
click at [21, 113] on span "Policies" at bounding box center [21, 106] width 15 height 15
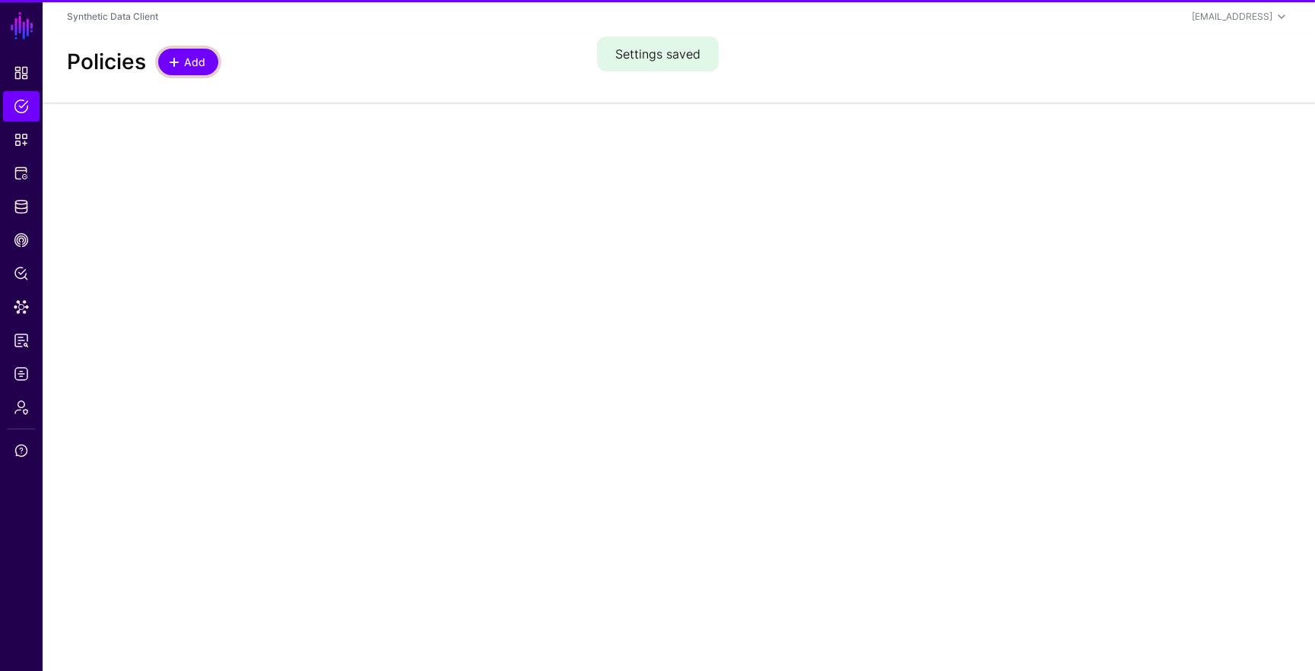
click at [173, 68] on span at bounding box center [174, 62] width 12 height 12
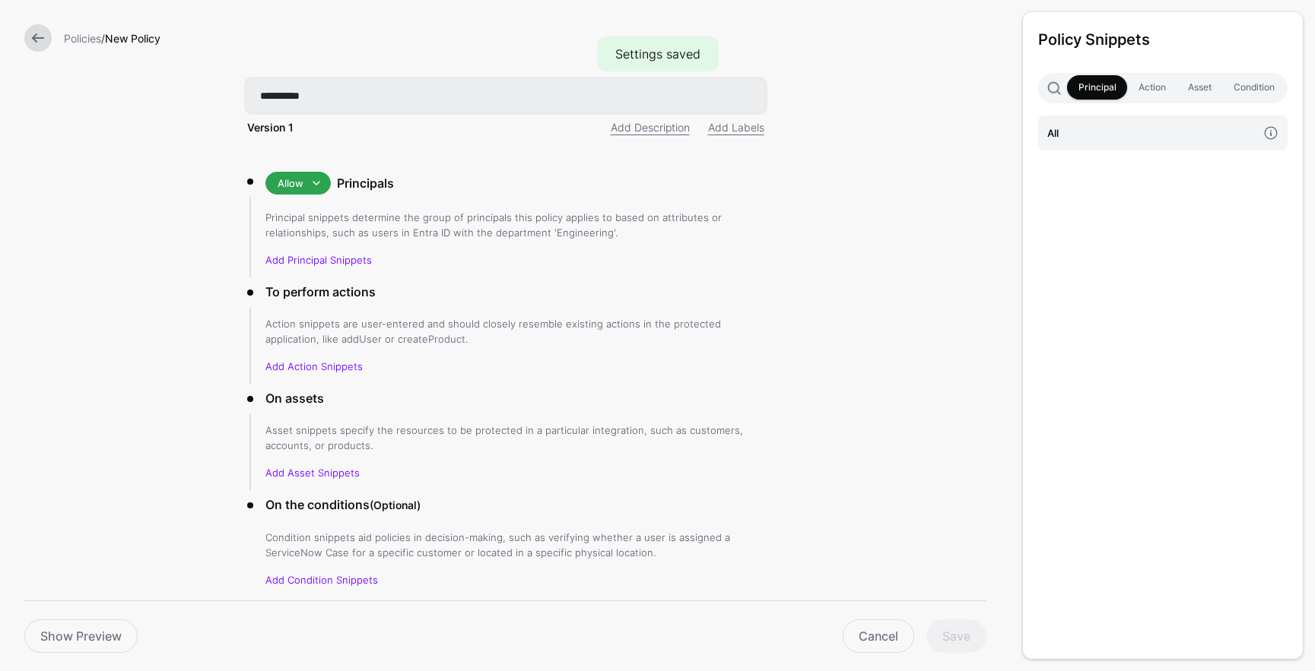
click at [437, 87] on input "**********" at bounding box center [505, 96] width 517 height 32
type input "**********"
click at [1142, 125] on h4 "All" at bounding box center [1152, 133] width 210 height 17
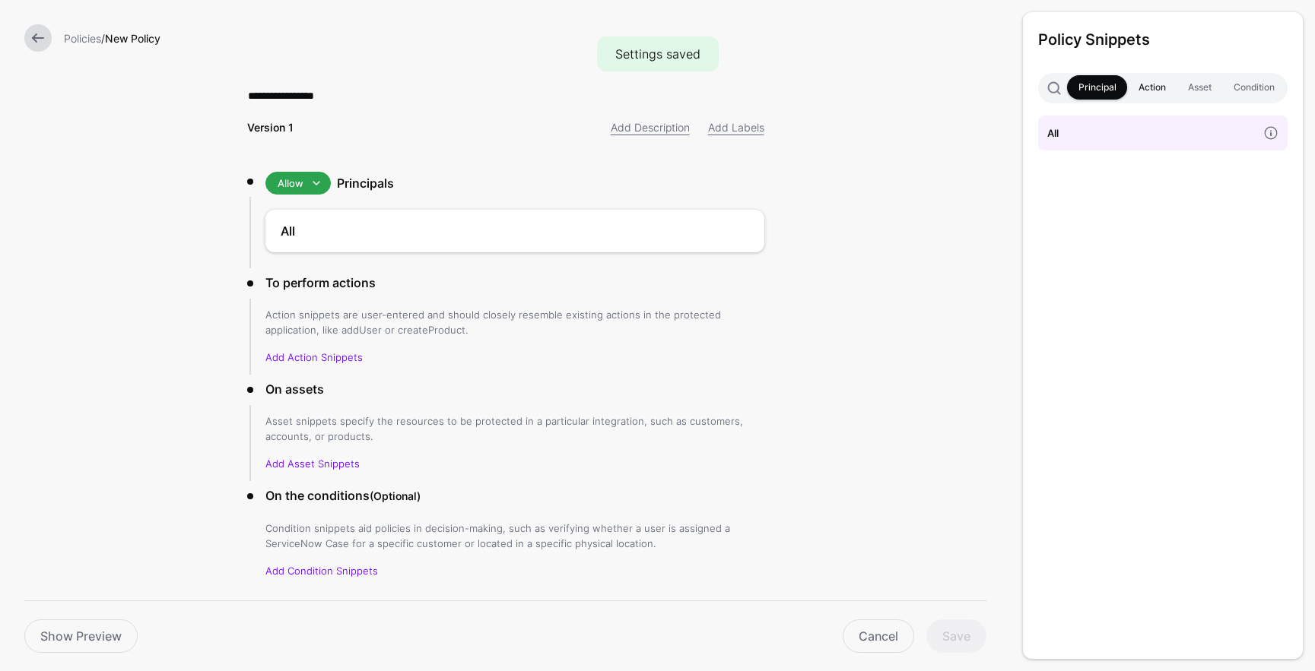
click at [1153, 90] on link "Action" at bounding box center [1151, 87] width 49 height 24
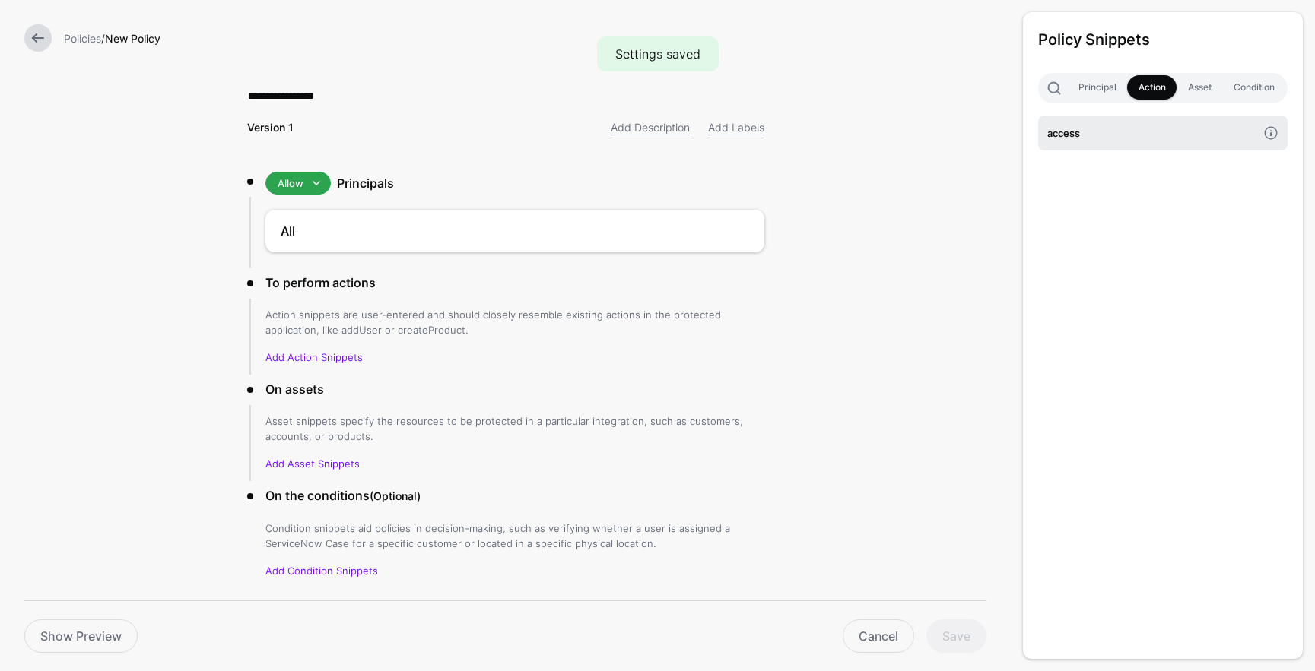
click at [1153, 129] on h4 "access" at bounding box center [1152, 133] width 210 height 17
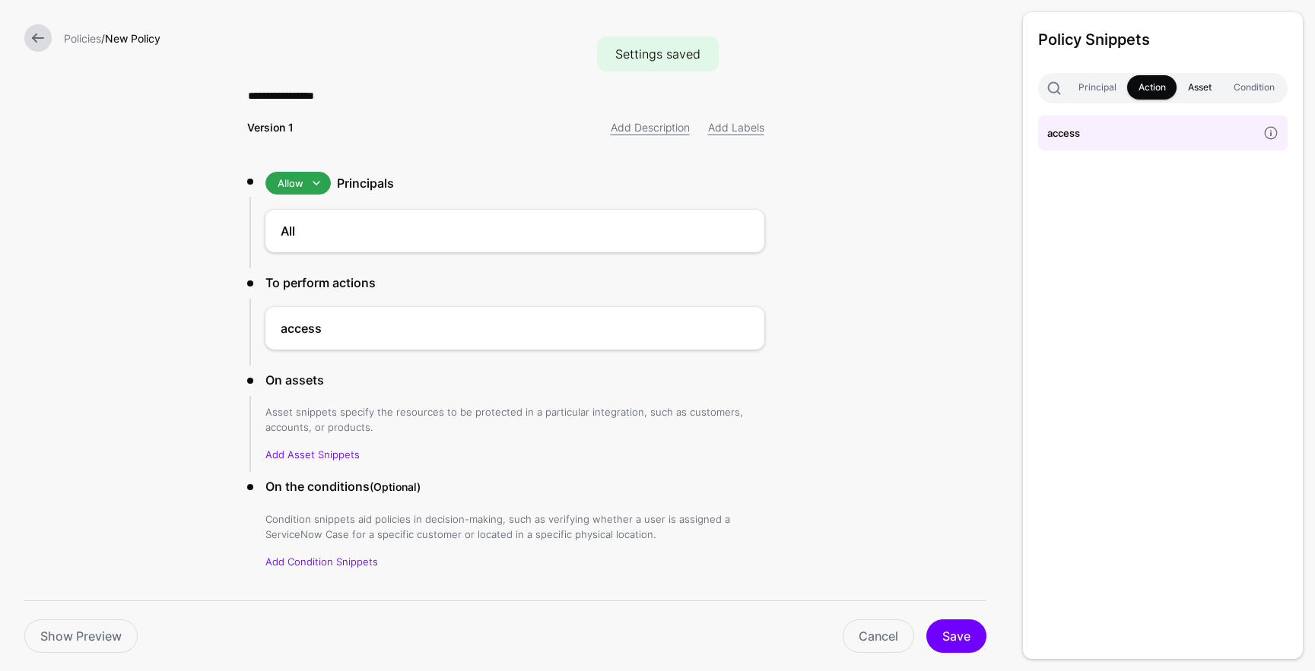
click at [1185, 96] on link "Asset" at bounding box center [1199, 87] width 46 height 24
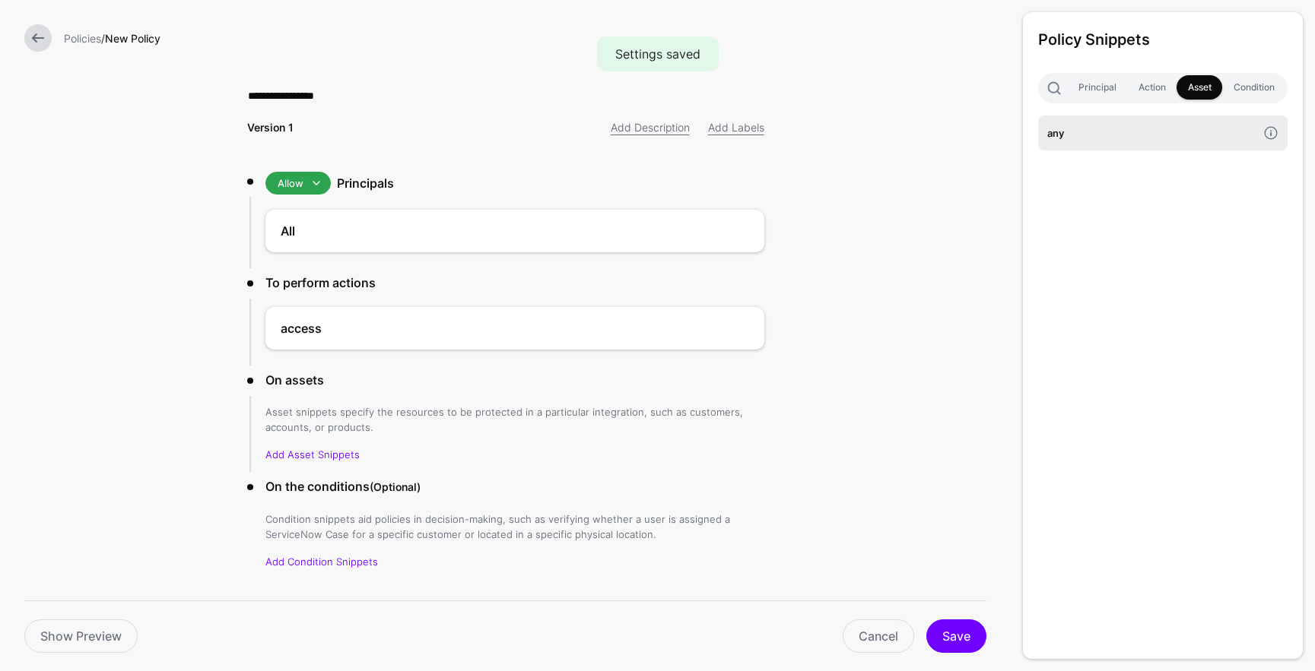
click at [1193, 129] on h4 "any" at bounding box center [1152, 133] width 210 height 17
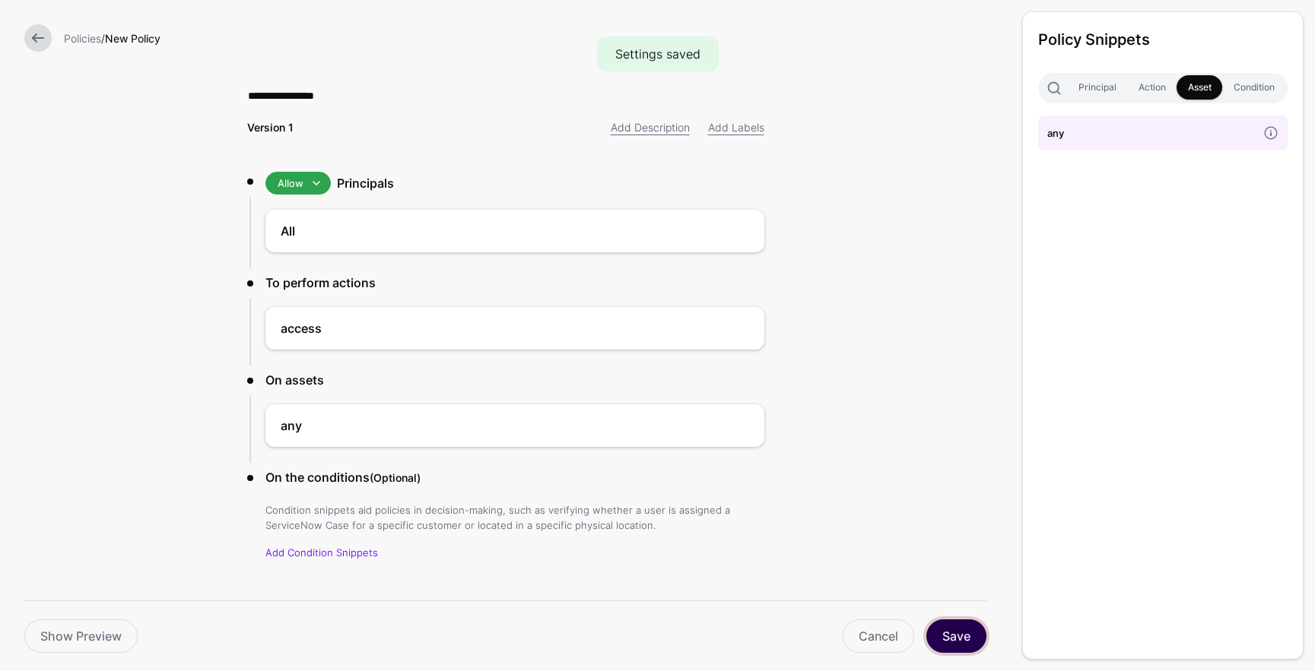
click at [951, 634] on button "Save" at bounding box center [956, 636] width 60 height 33
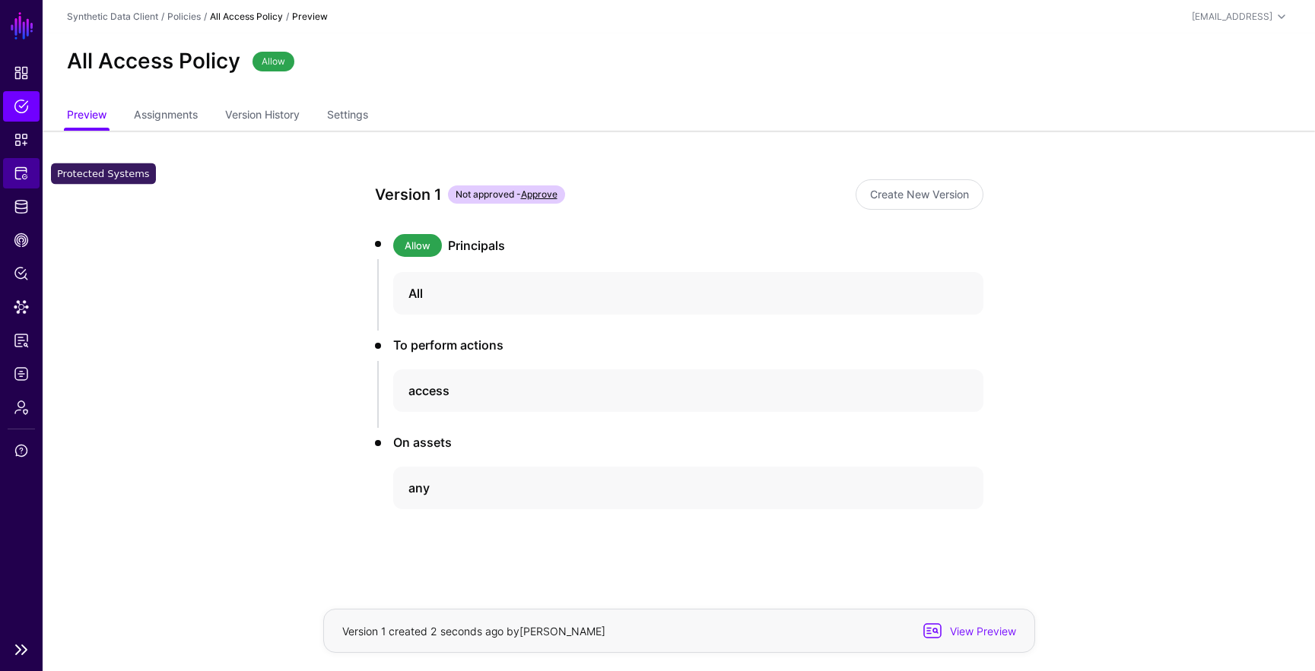
click at [14, 172] on span "Protected Systems" at bounding box center [21, 173] width 15 height 15
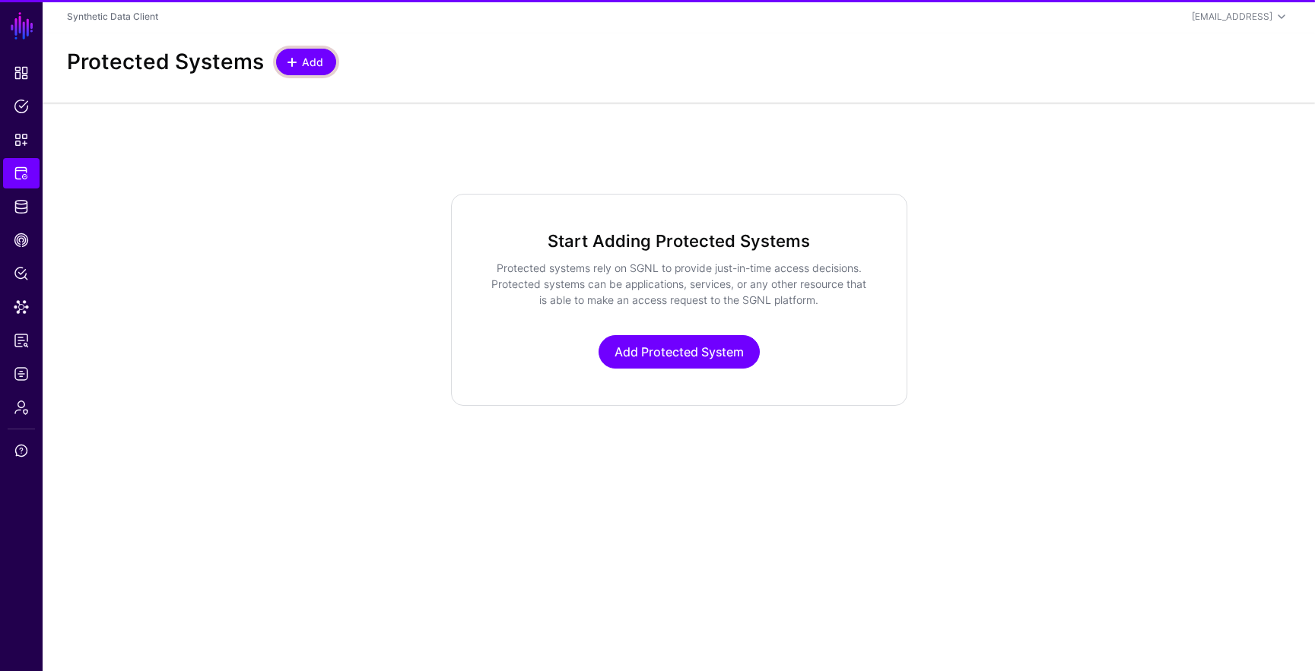
click at [295, 67] on span at bounding box center [292, 62] width 12 height 12
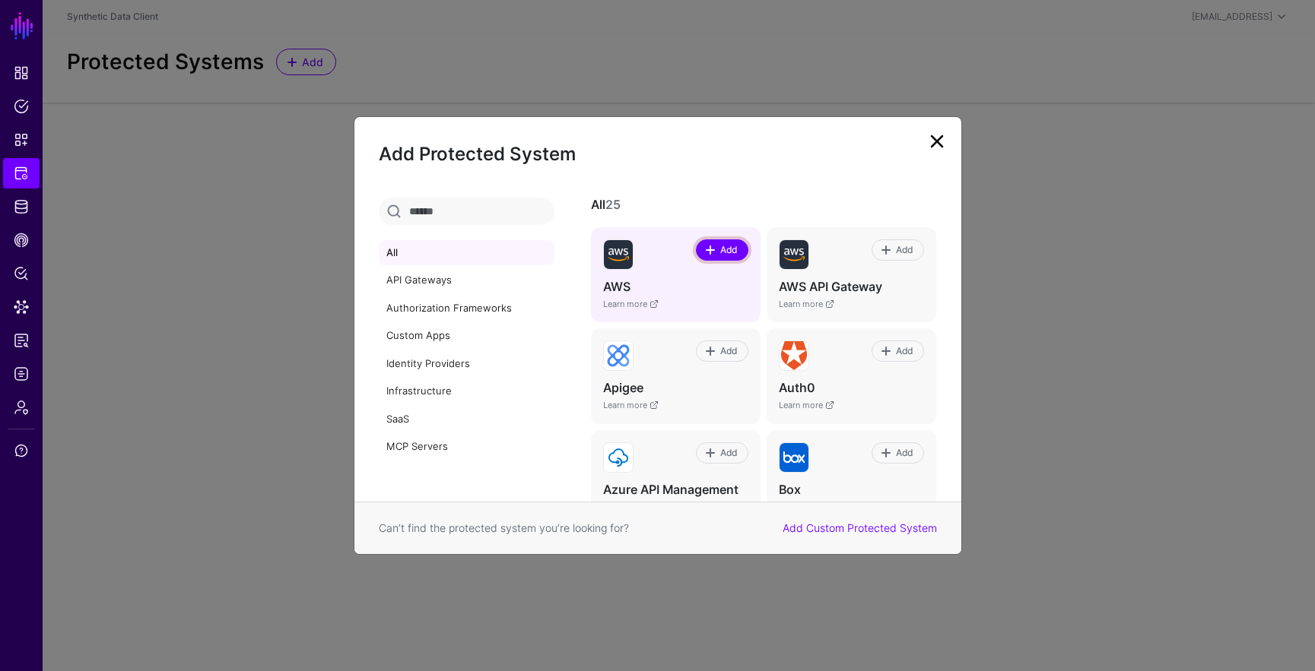
click at [704, 250] on span at bounding box center [710, 250] width 12 height 12
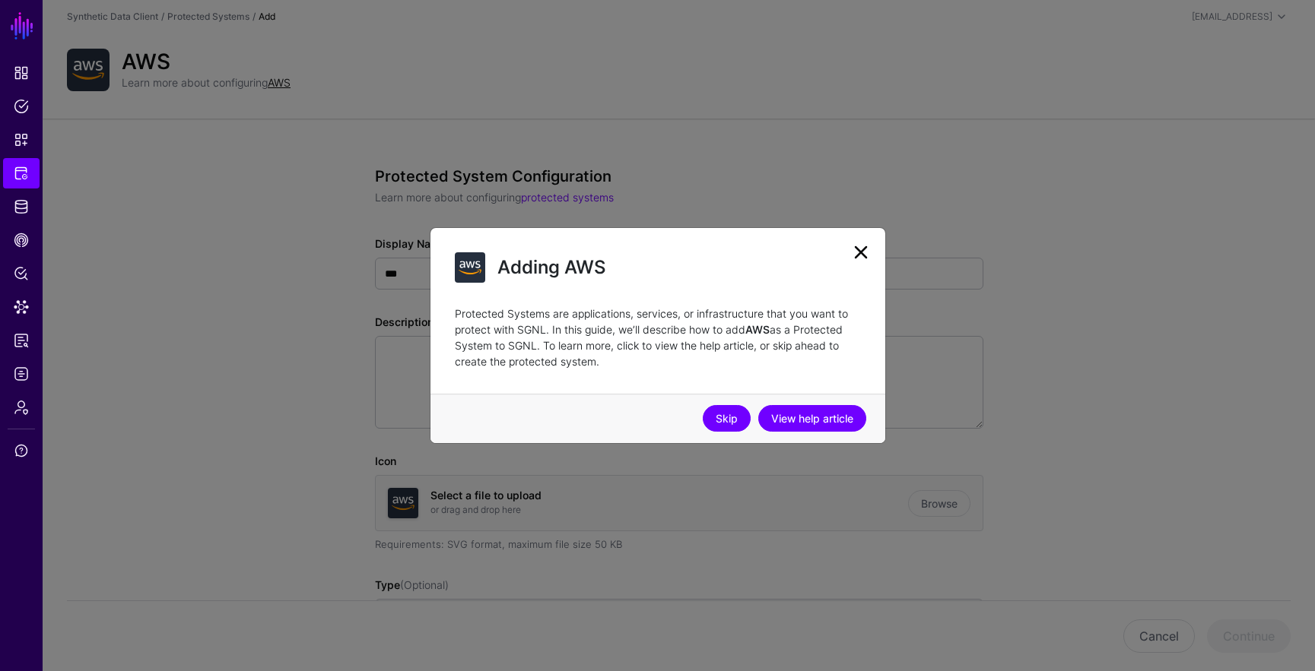
click at [712, 412] on link "Skip" at bounding box center [727, 418] width 48 height 27
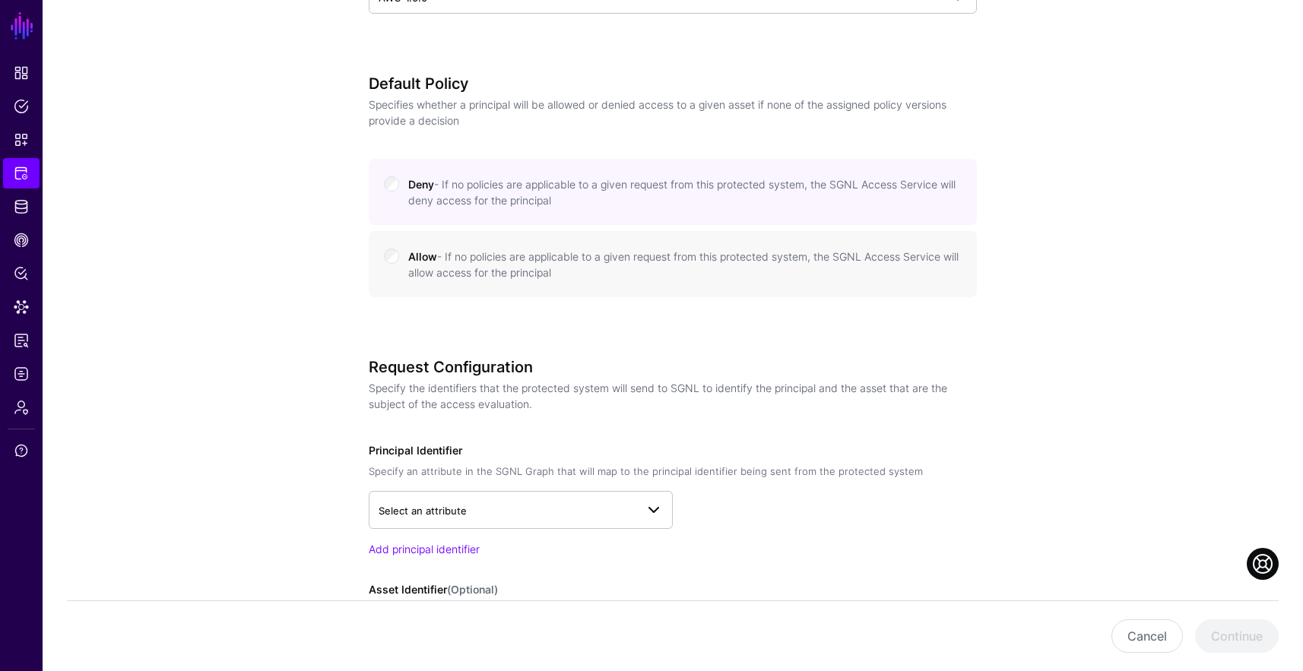
scroll to position [750, 0]
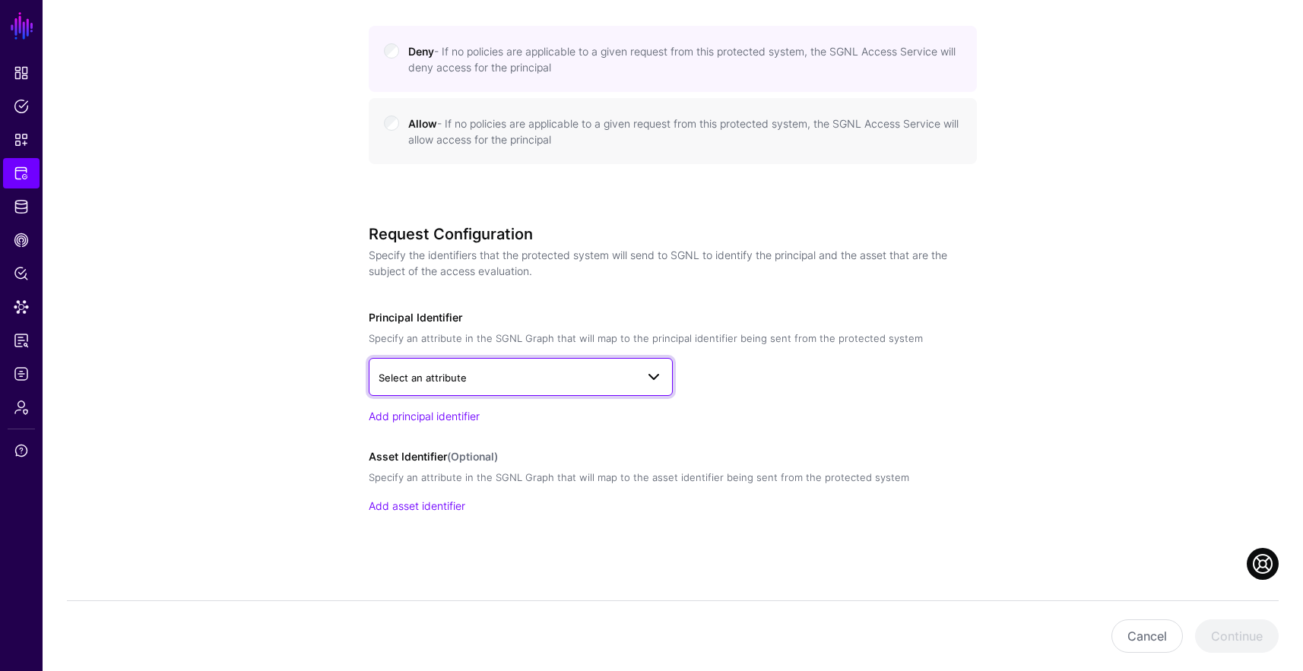
click at [420, 368] on span "Select an attribute" at bounding box center [521, 377] width 284 height 18
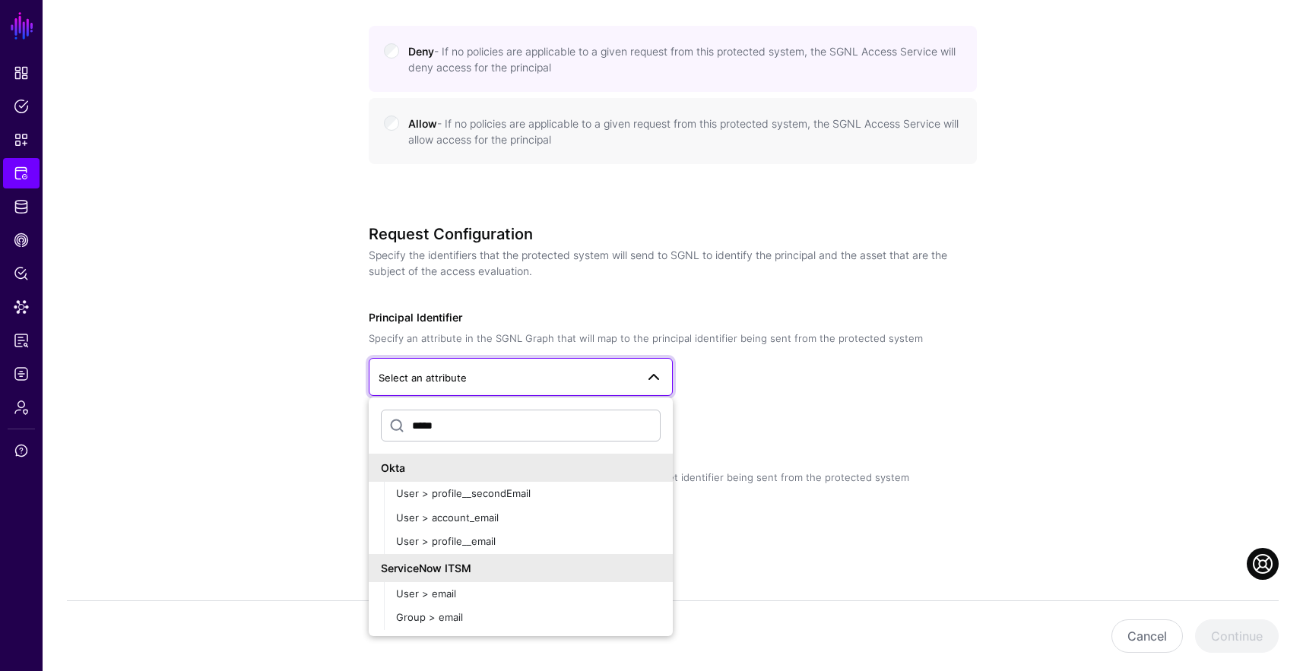
scroll to position [0, 0]
type input "*****"
click at [577, 536] on div "User > profile__email" at bounding box center [528, 542] width 265 height 15
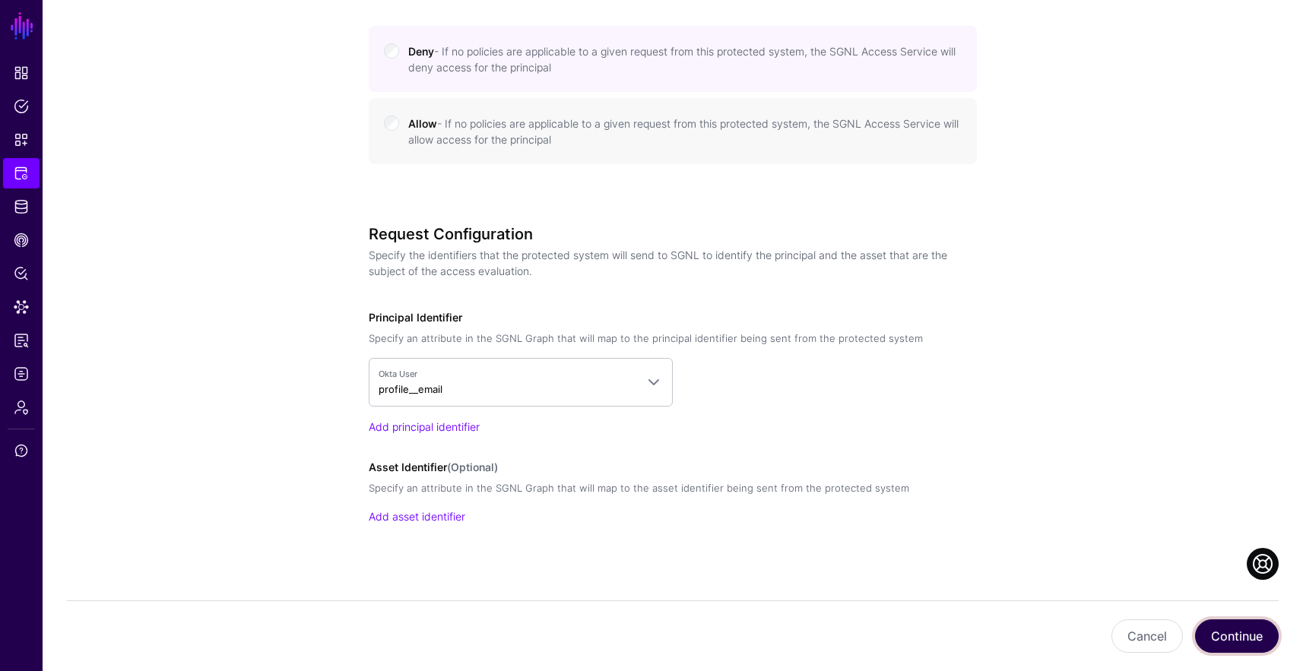
click at [1252, 624] on button "Continue" at bounding box center [1237, 636] width 84 height 33
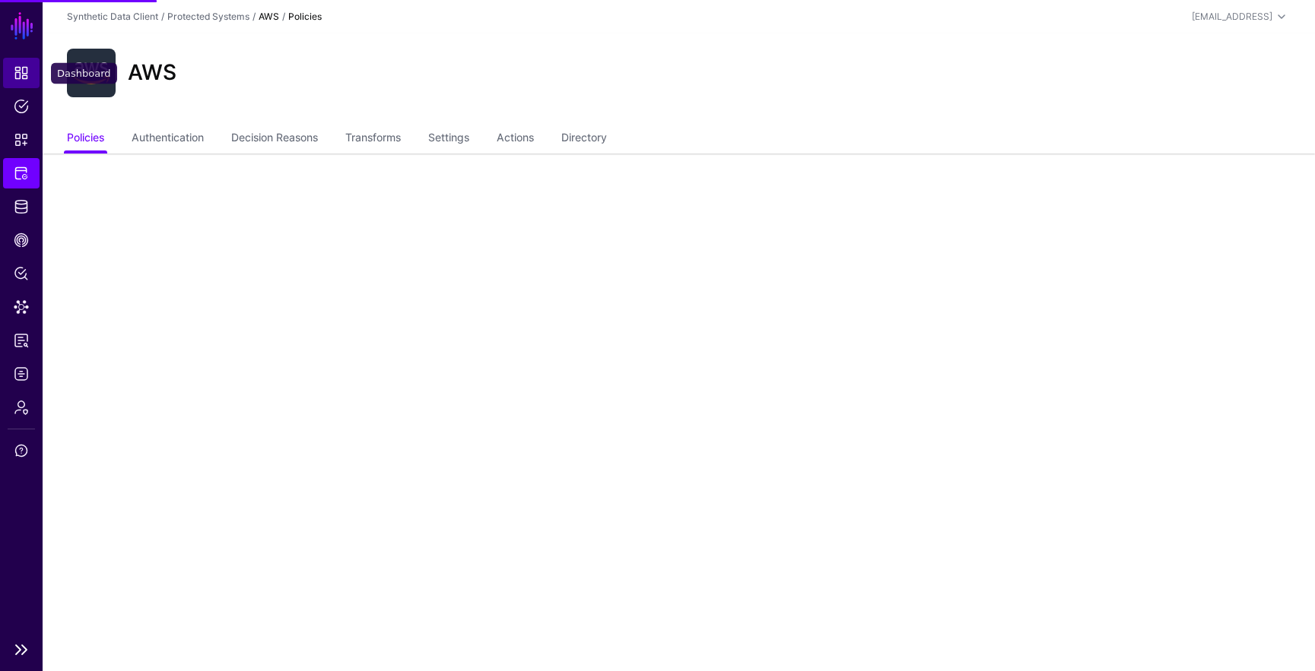
click at [31, 75] on link "Dashboard" at bounding box center [21, 73] width 36 height 30
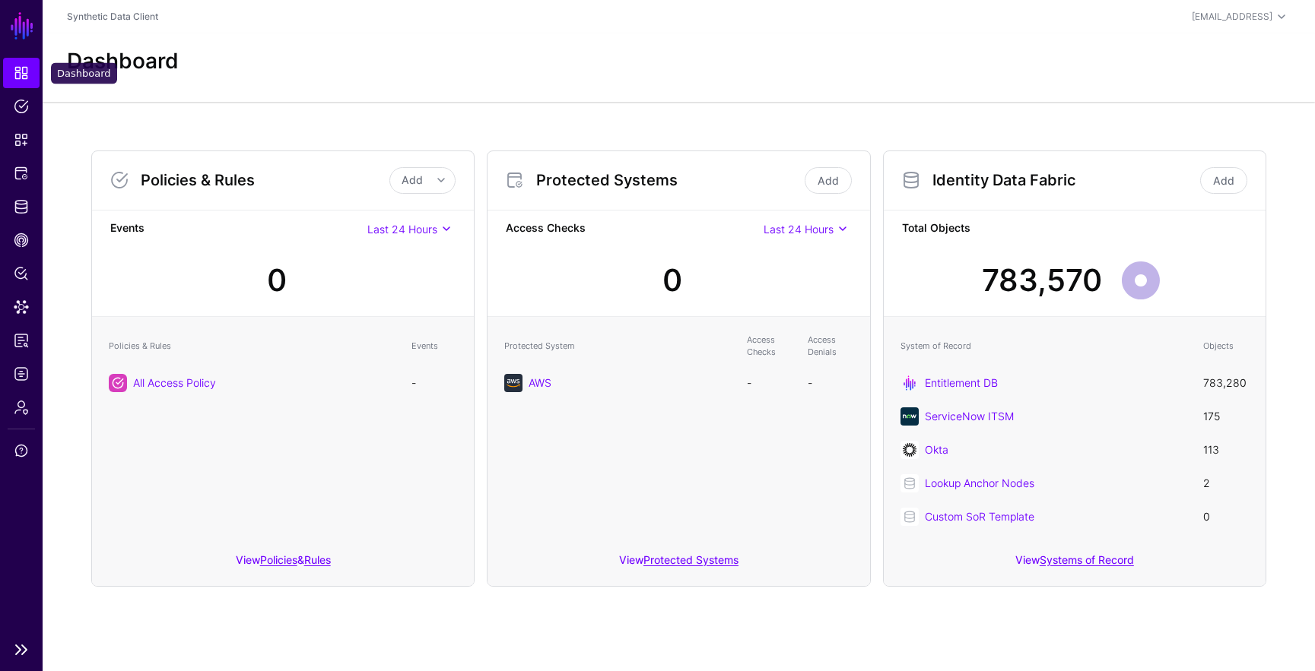
click at [23, 80] on span "Dashboard" at bounding box center [21, 72] width 15 height 15
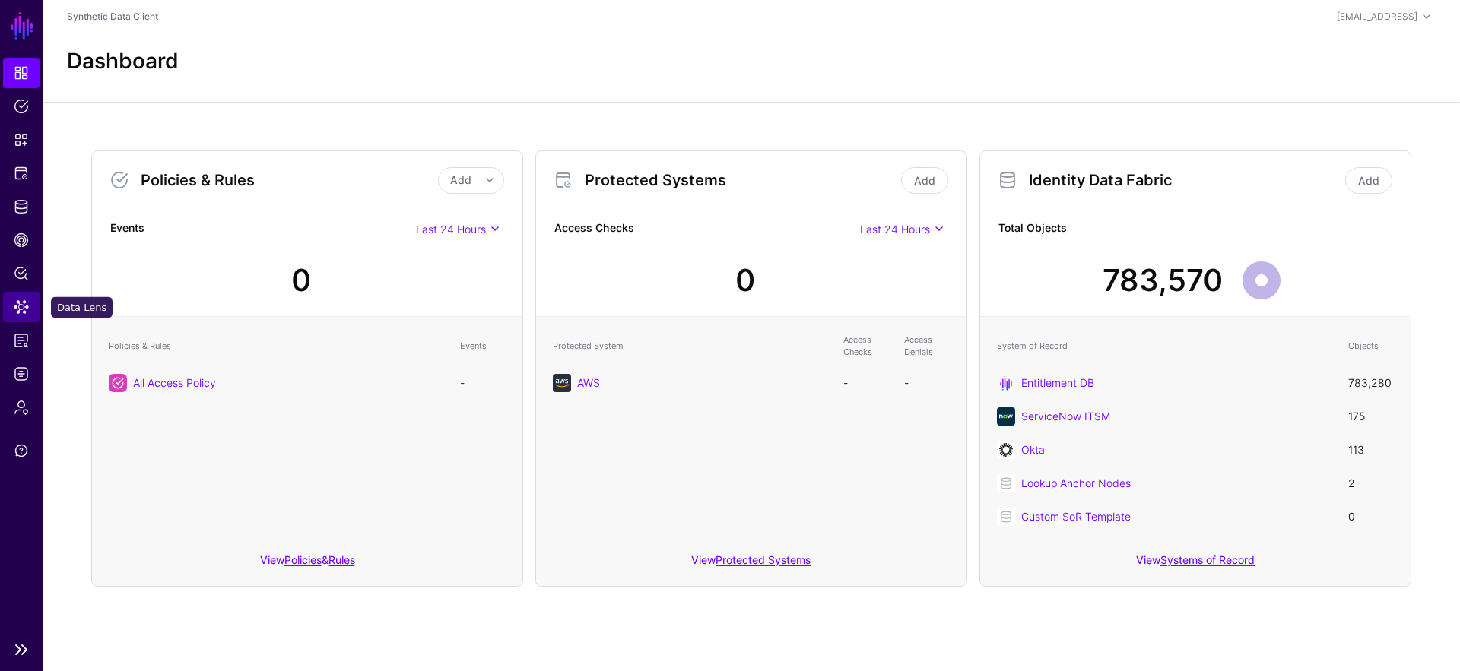
click at [22, 306] on span "Data Lens" at bounding box center [21, 307] width 15 height 15
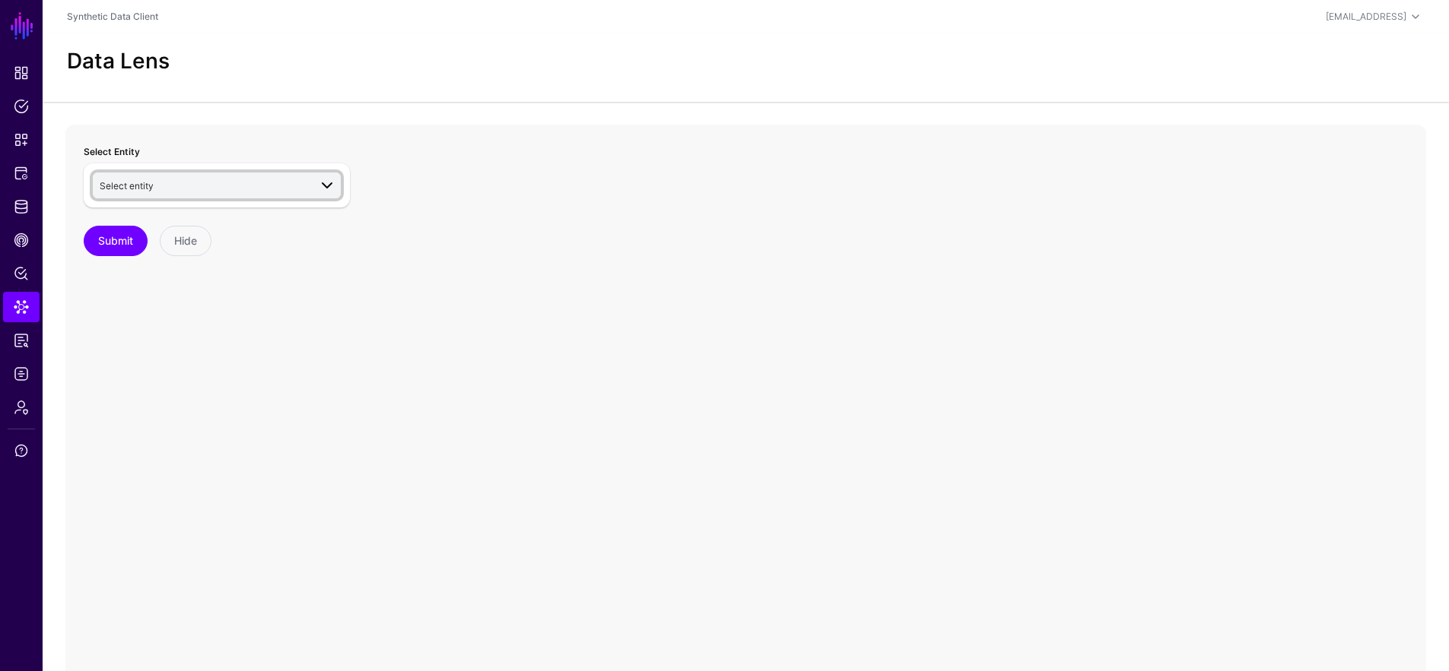
click at [263, 182] on span "Select entity" at bounding box center [204, 185] width 209 height 17
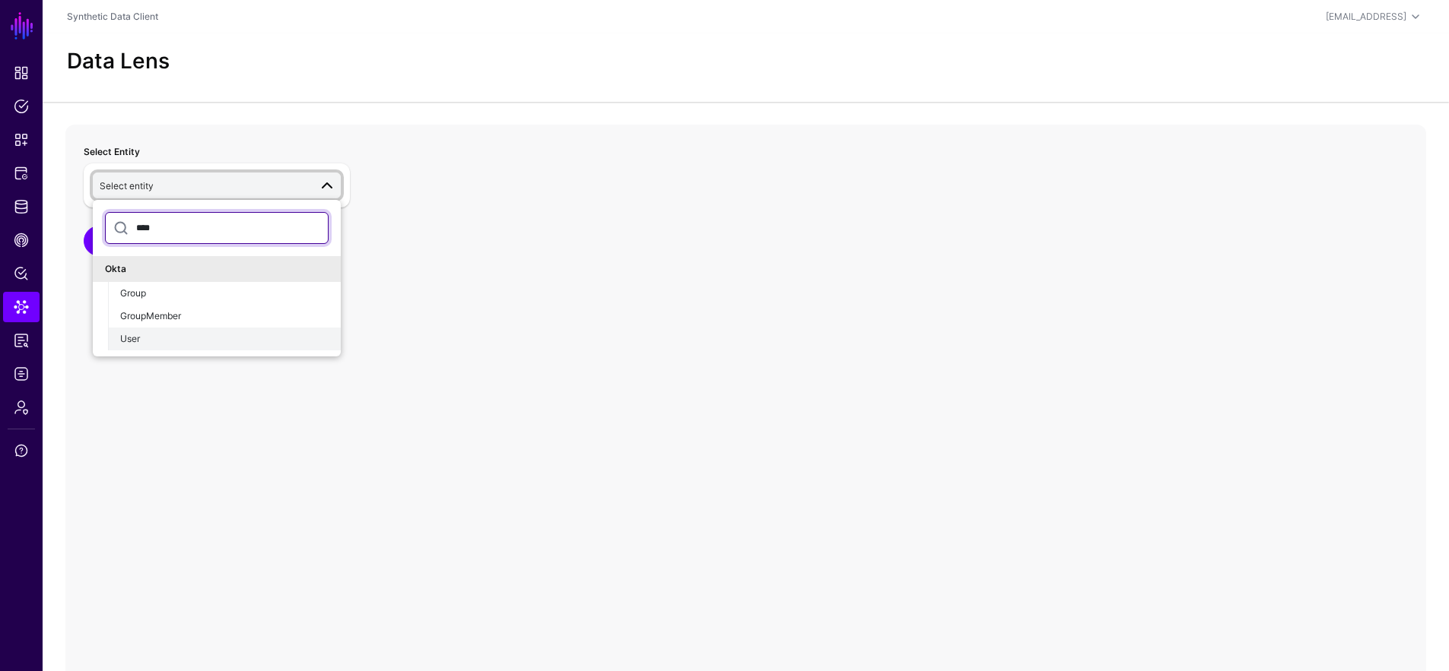
type input "****"
click at [145, 341] on div "User" at bounding box center [224, 339] width 208 height 14
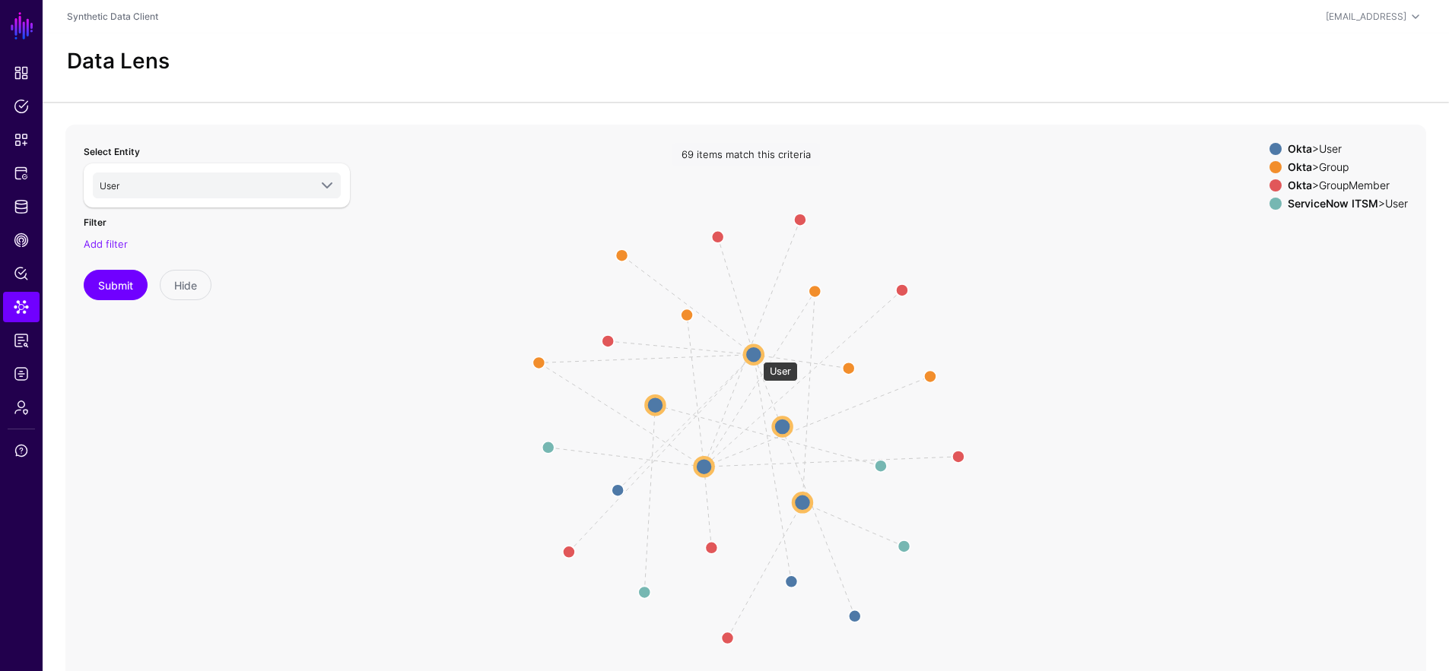
click at [755, 354] on circle at bounding box center [753, 354] width 18 height 18
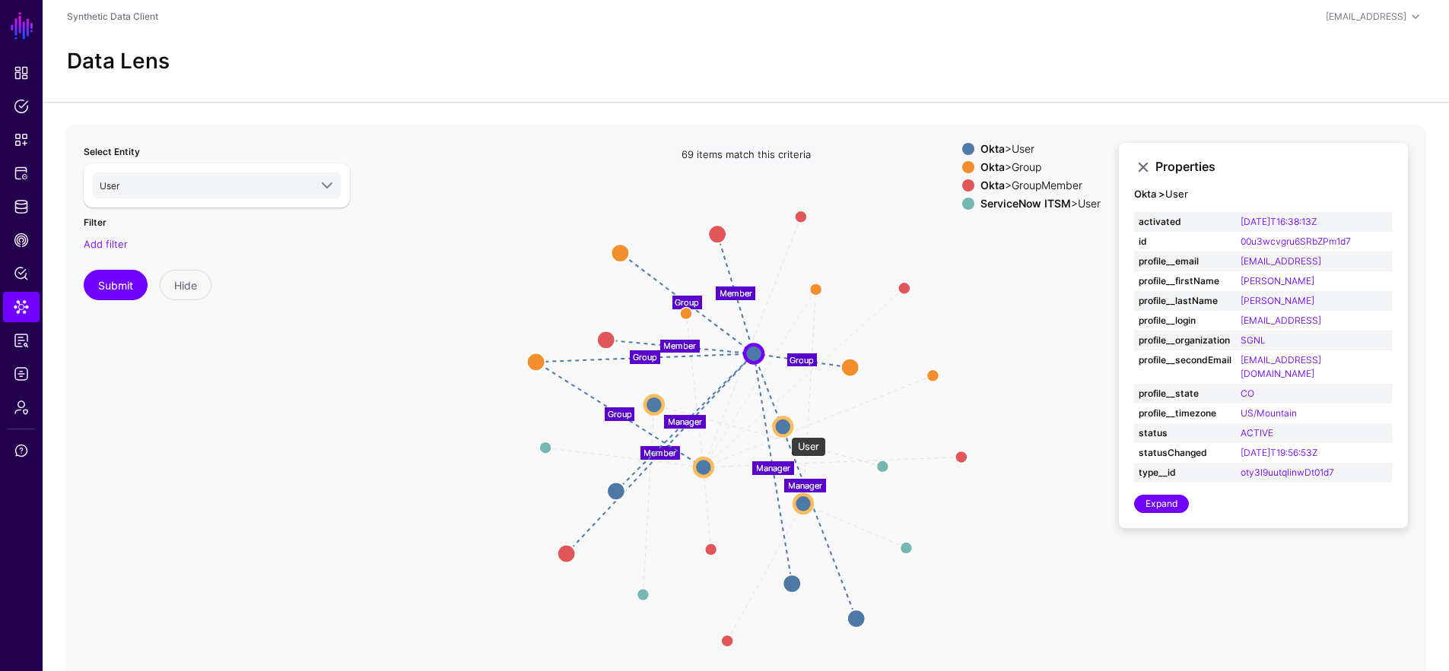
click at [783, 430] on circle at bounding box center [782, 426] width 18 height 18
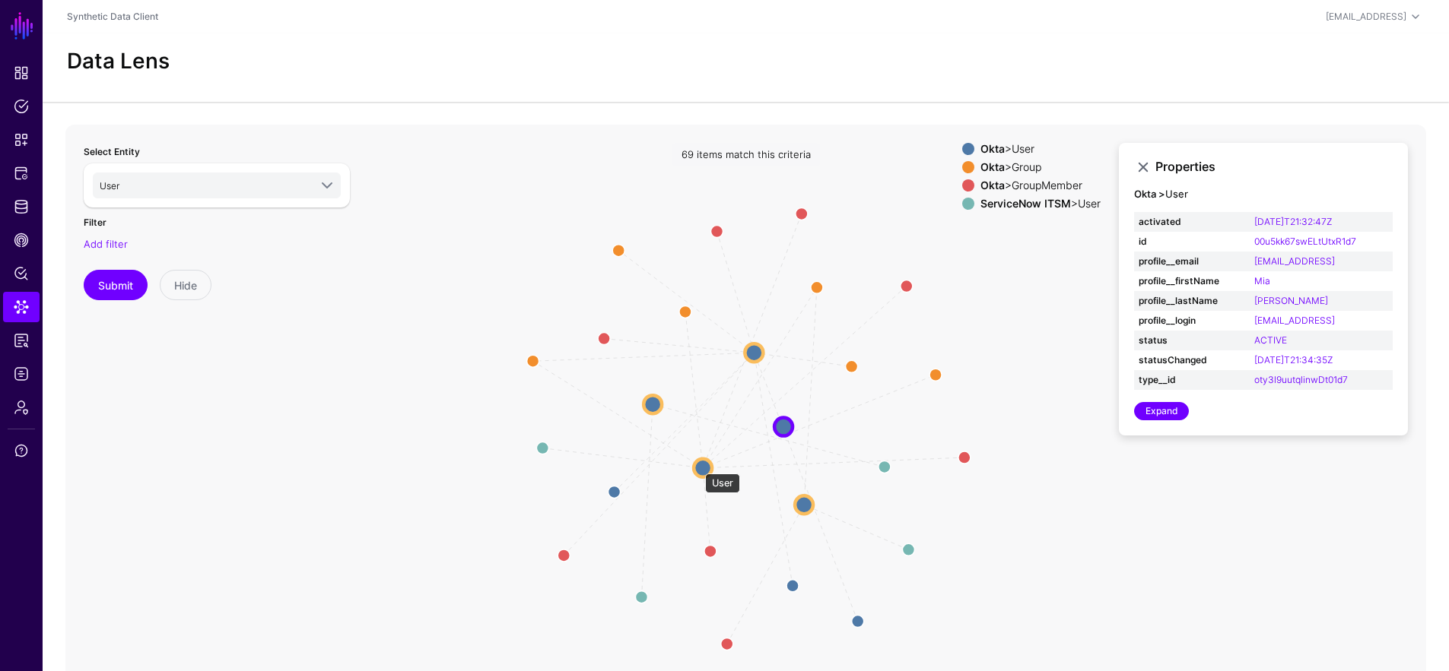
click at [697, 466] on circle at bounding box center [702, 468] width 18 height 18
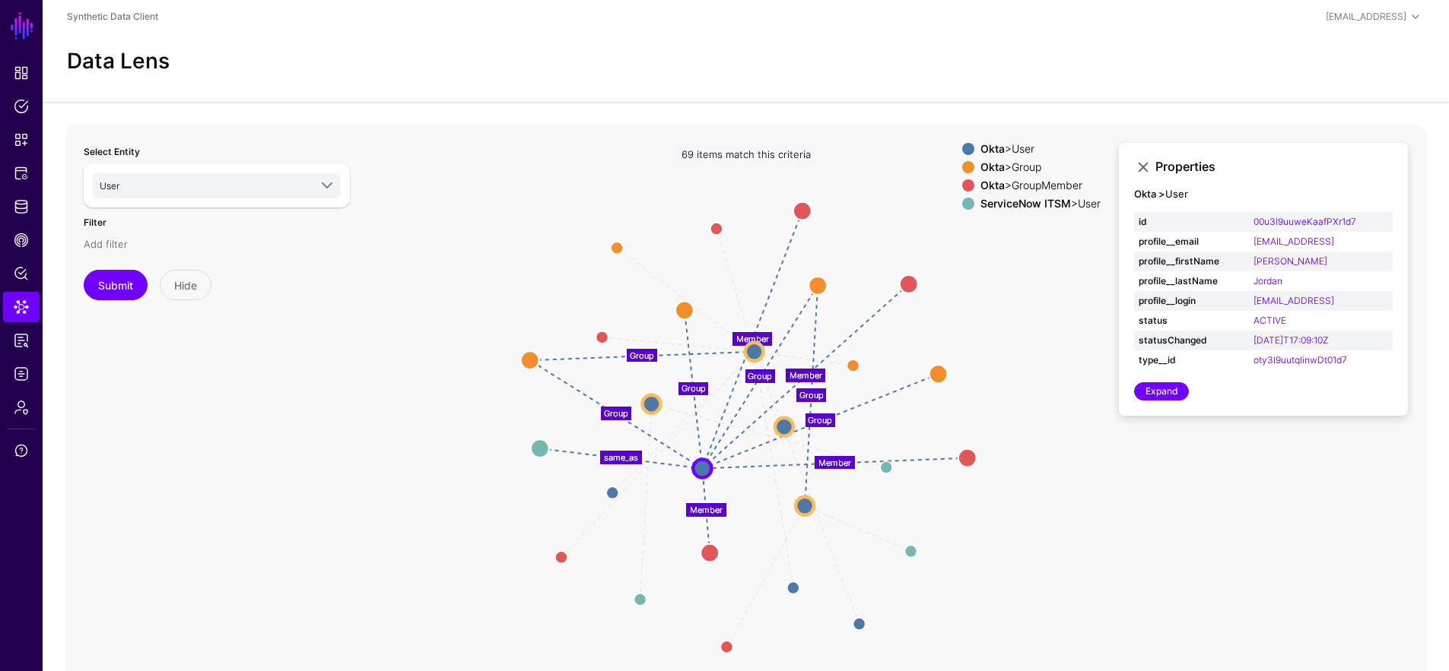
click at [110, 242] on link "Add filter" at bounding box center [106, 244] width 44 height 12
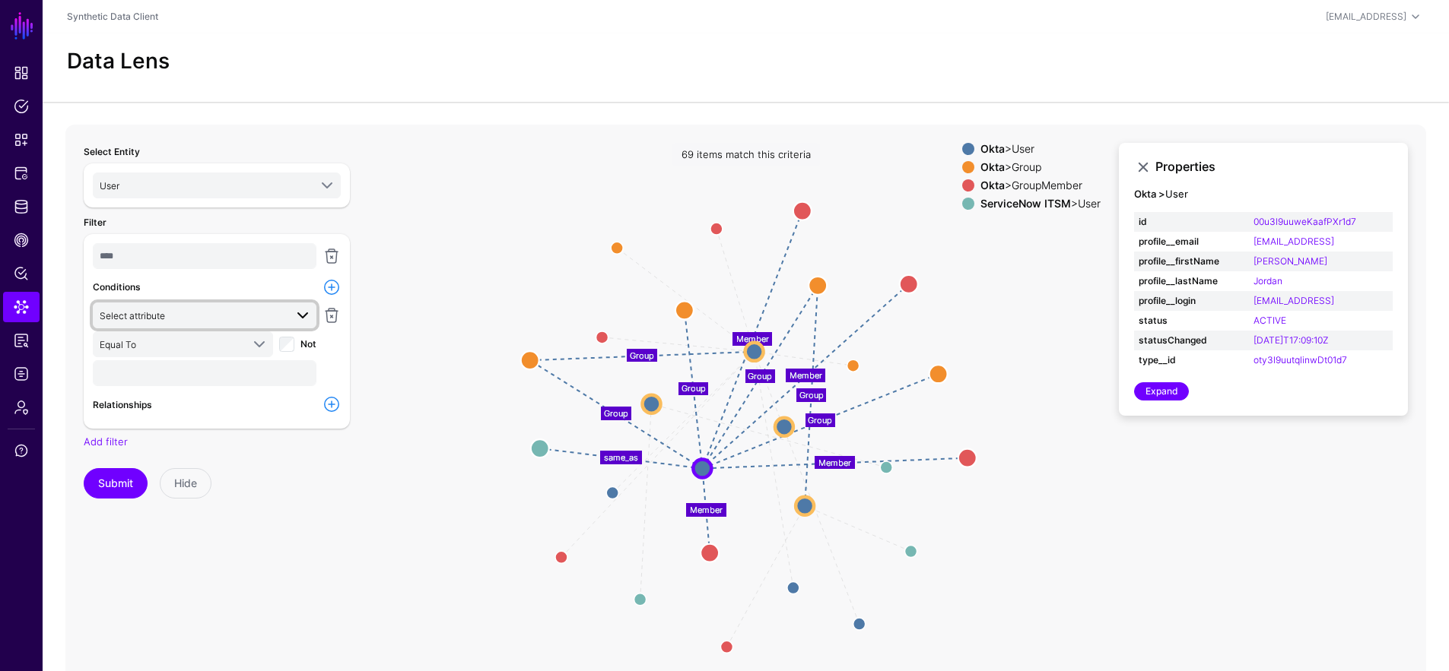
click at [141, 312] on span "Select attribute" at bounding box center [132, 315] width 65 height 11
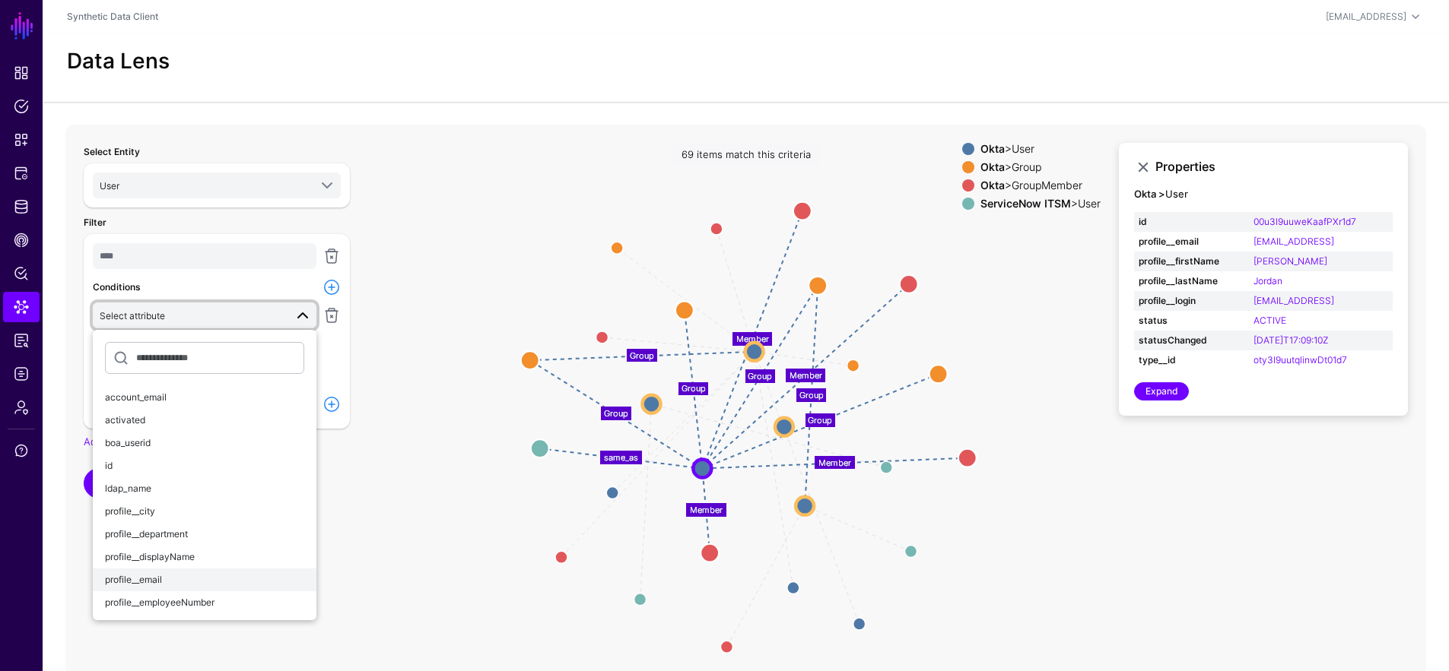
click at [151, 582] on span "profile__email" at bounding box center [133, 579] width 57 height 11
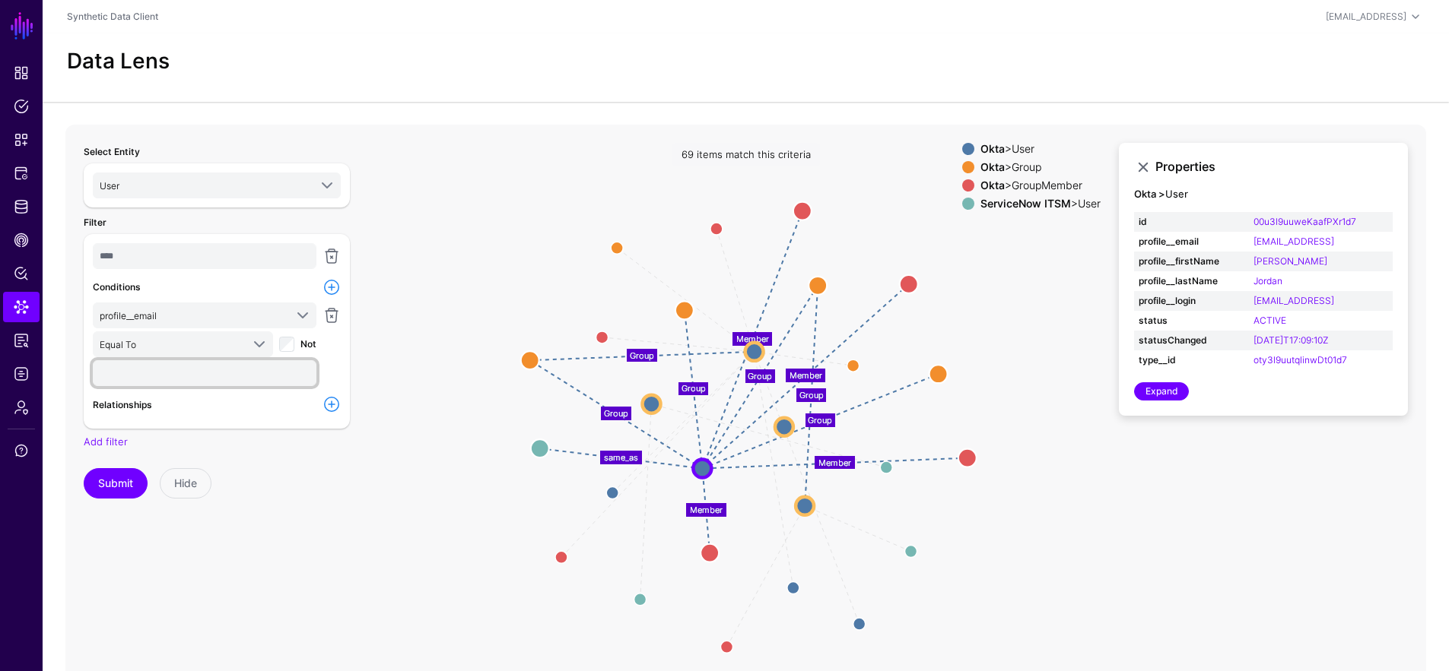
click at [147, 374] on input "text" at bounding box center [205, 373] width 224 height 26
type input "**********"
click at [94, 490] on button "Submit" at bounding box center [116, 483] width 64 height 30
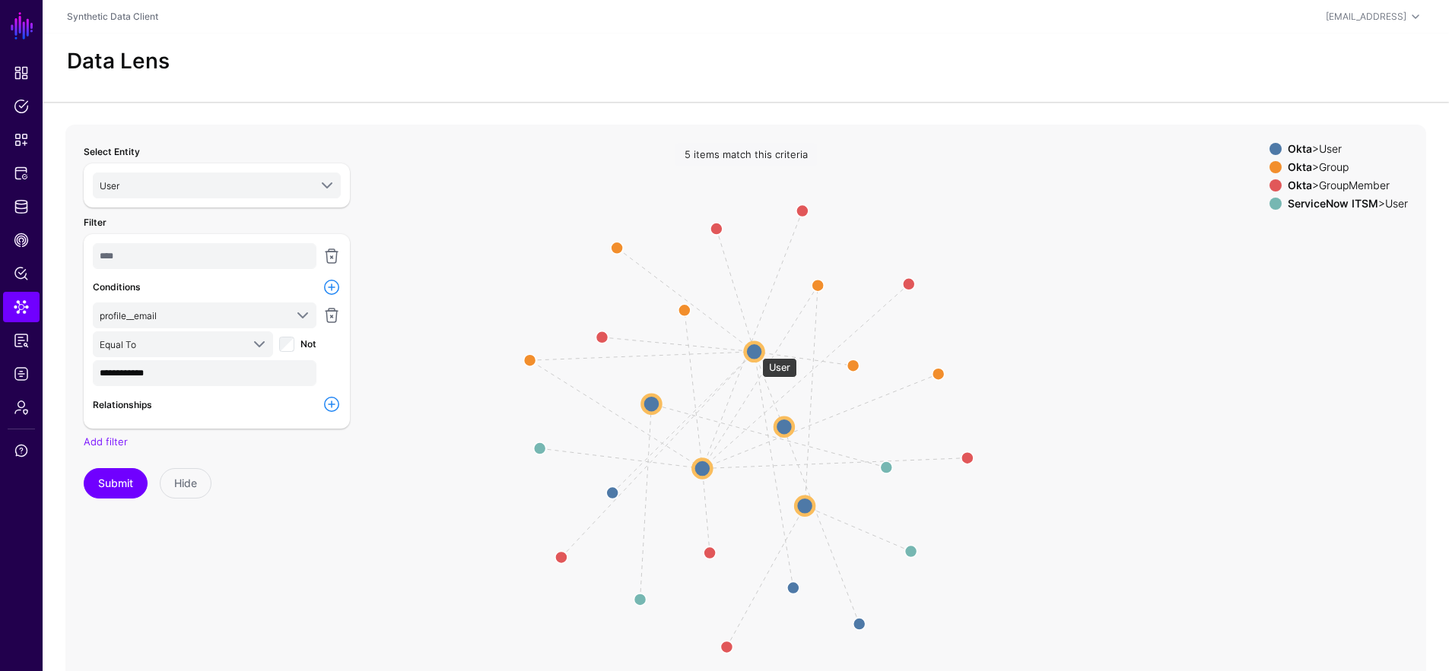
click at [754, 351] on circle at bounding box center [754, 351] width 18 height 18
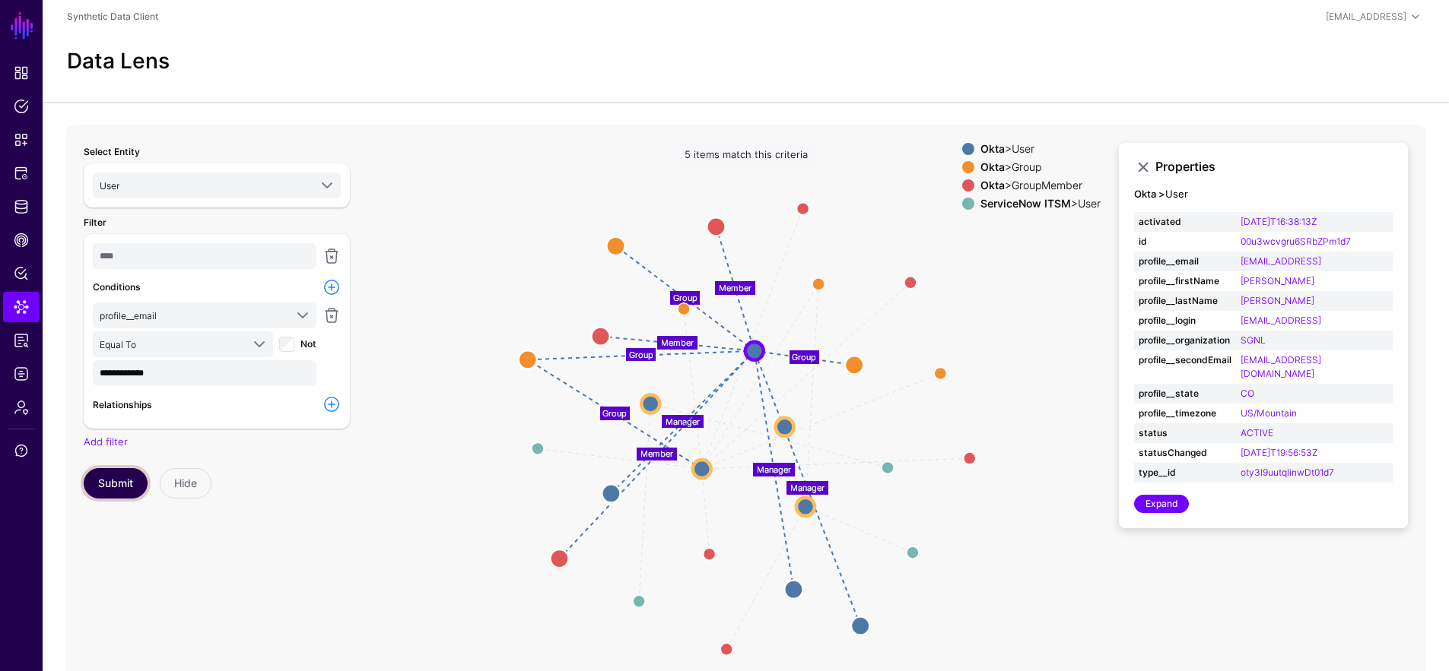
click at [109, 479] on button "Submit" at bounding box center [116, 483] width 64 height 30
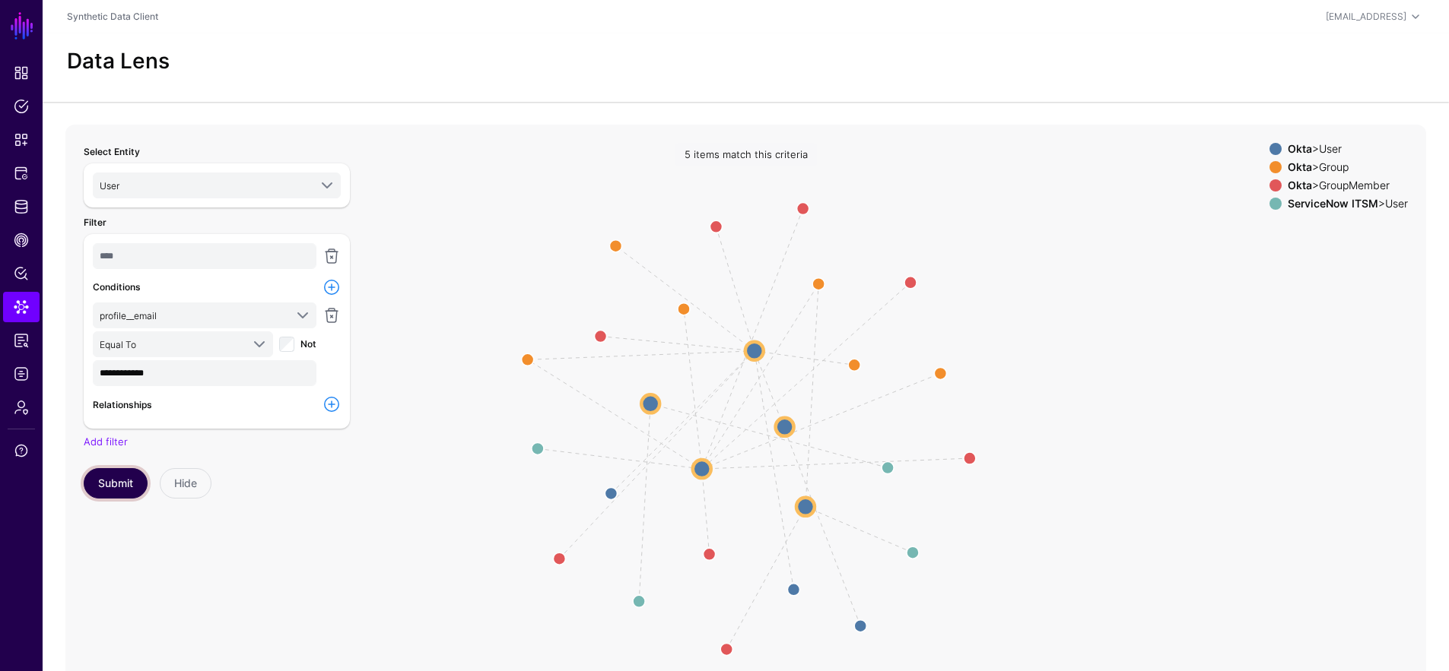
click at [89, 480] on button "Submit" at bounding box center [116, 483] width 64 height 30
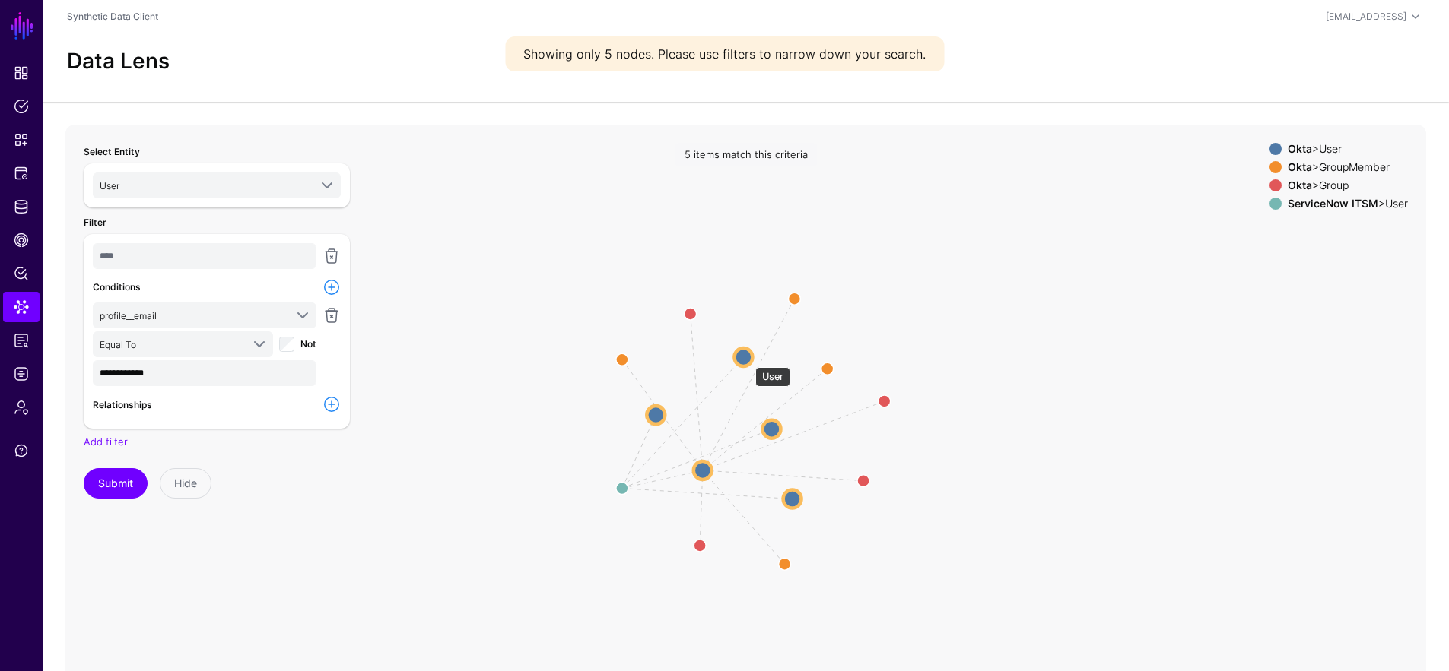
click at [747, 358] on circle at bounding box center [743, 357] width 18 height 18
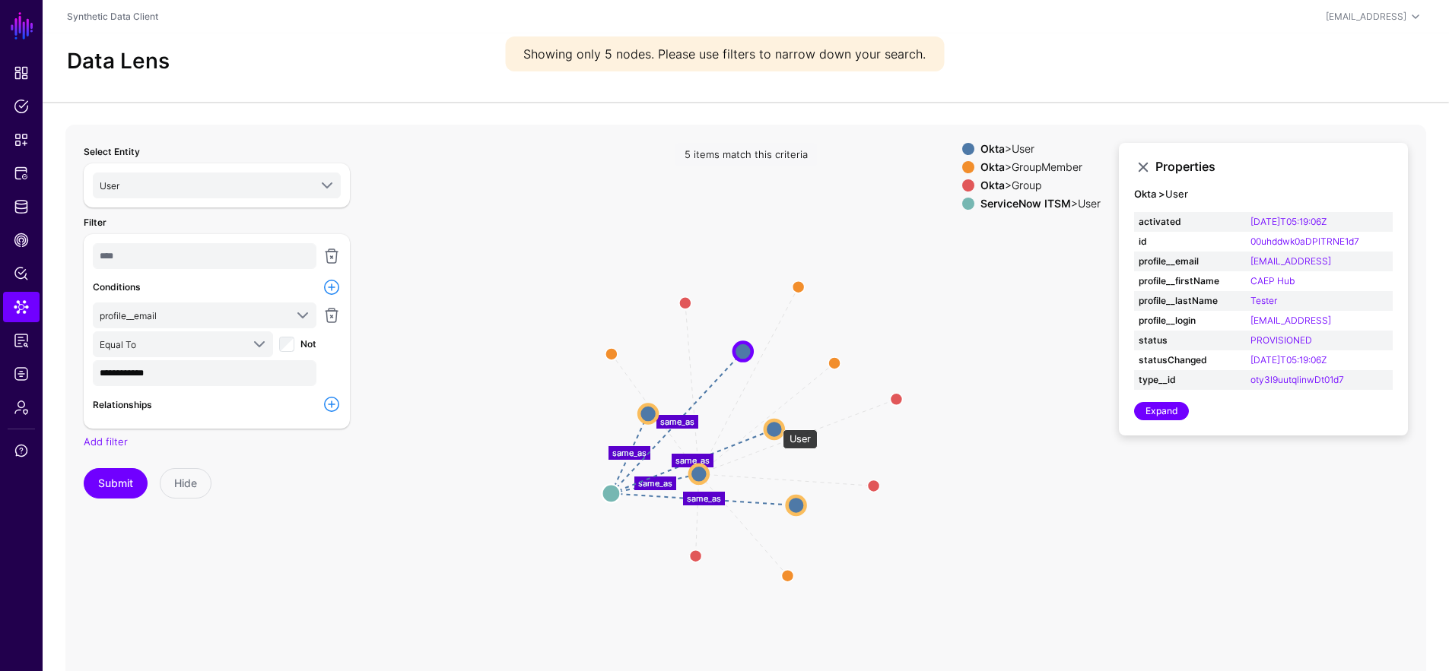
click at [775, 423] on circle at bounding box center [774, 429] width 18 height 18
click at [613, 489] on circle at bounding box center [610, 494] width 18 height 18
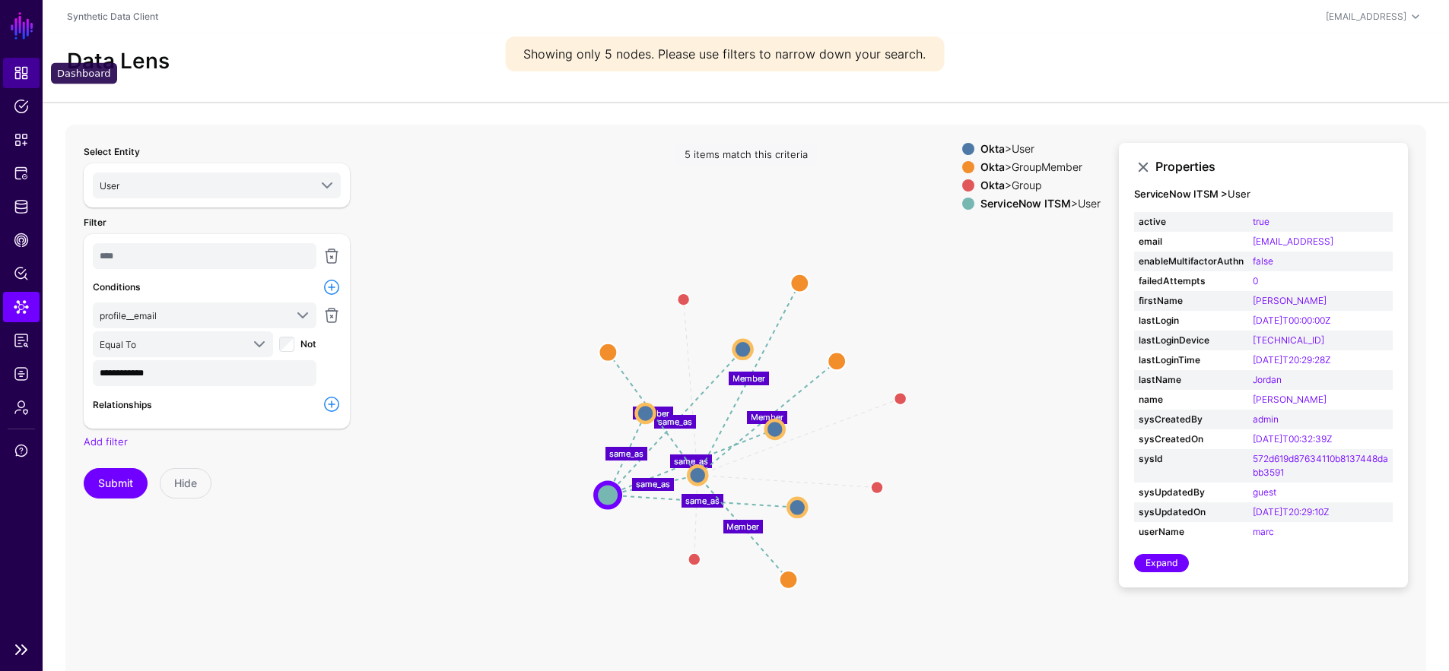
click at [22, 78] on span "Dashboard" at bounding box center [21, 72] width 15 height 15
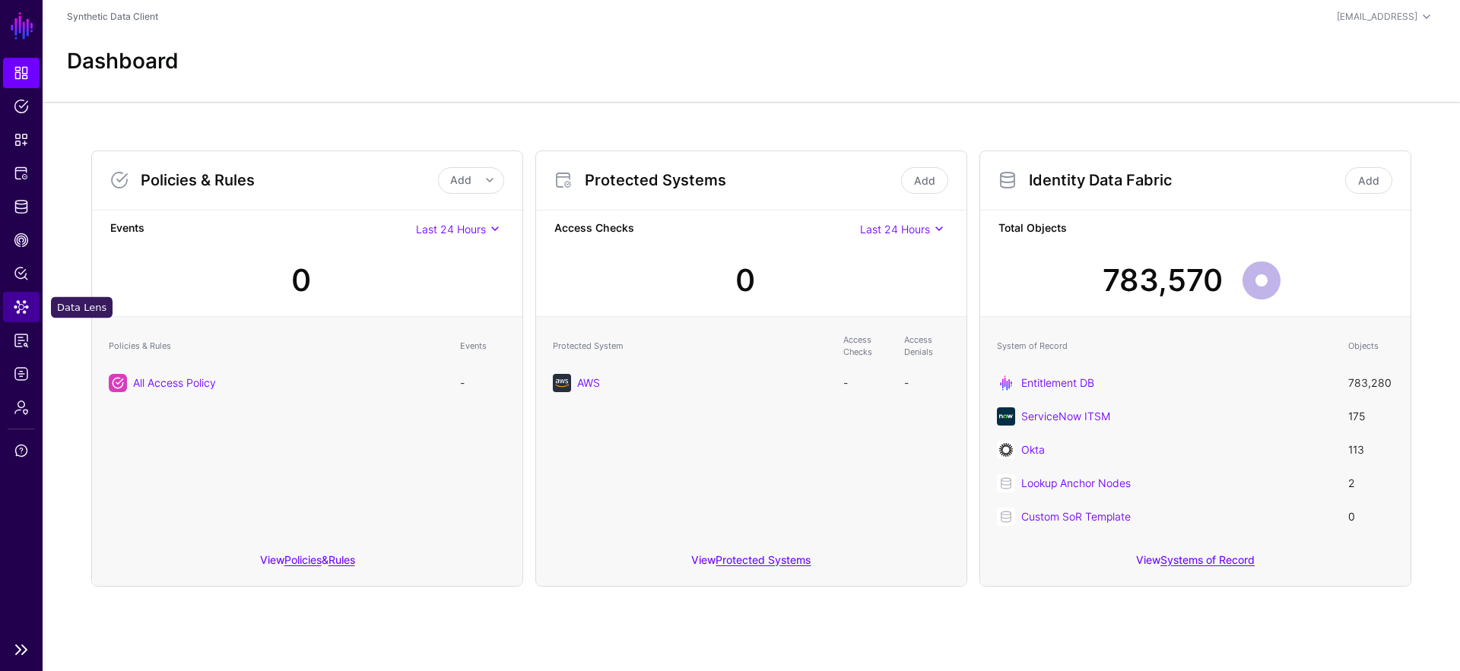
click at [18, 306] on span "Data Lens" at bounding box center [21, 307] width 15 height 15
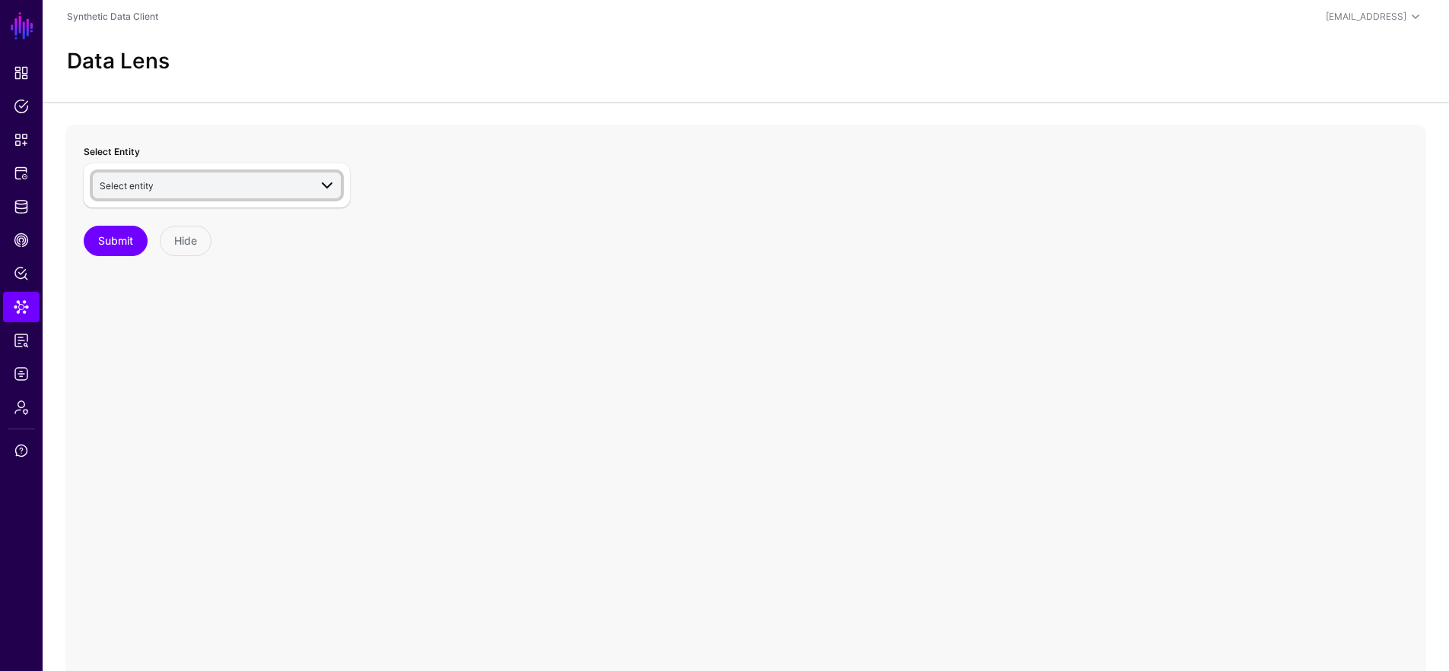
click at [233, 189] on span "Select entity" at bounding box center [204, 185] width 209 height 17
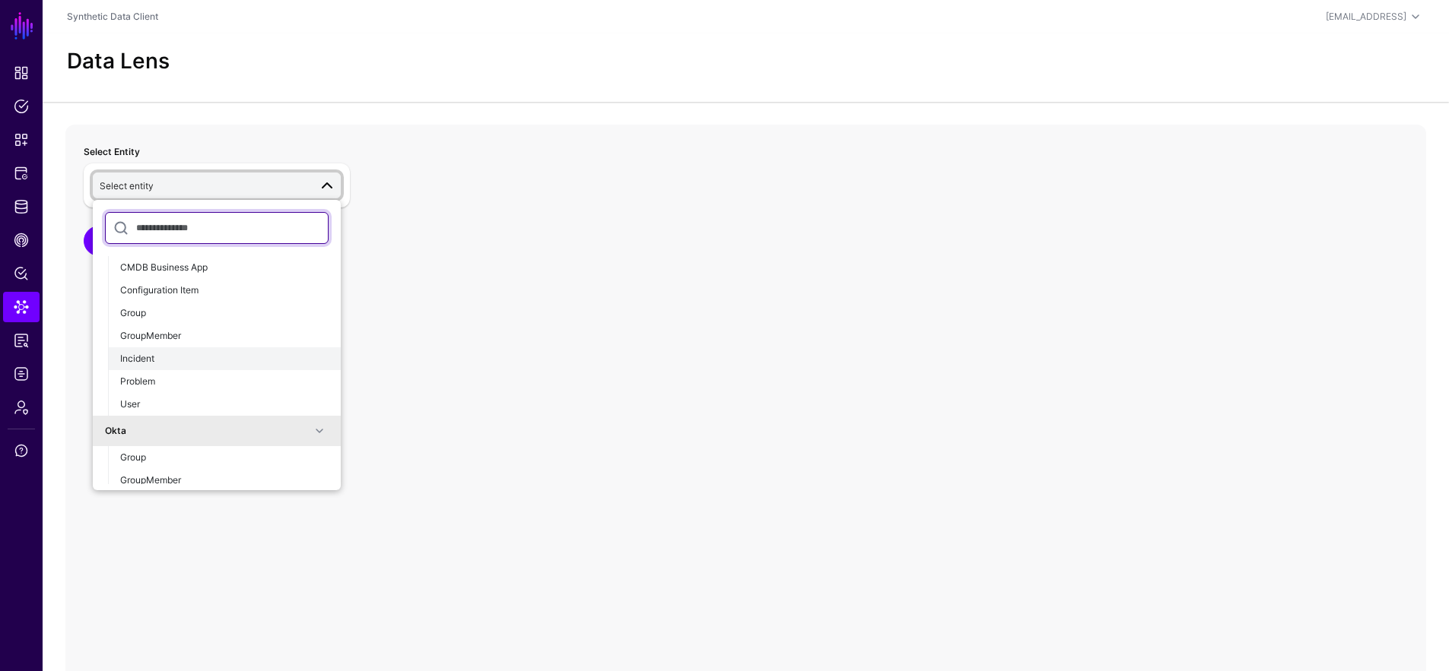
scroll to position [136, 0]
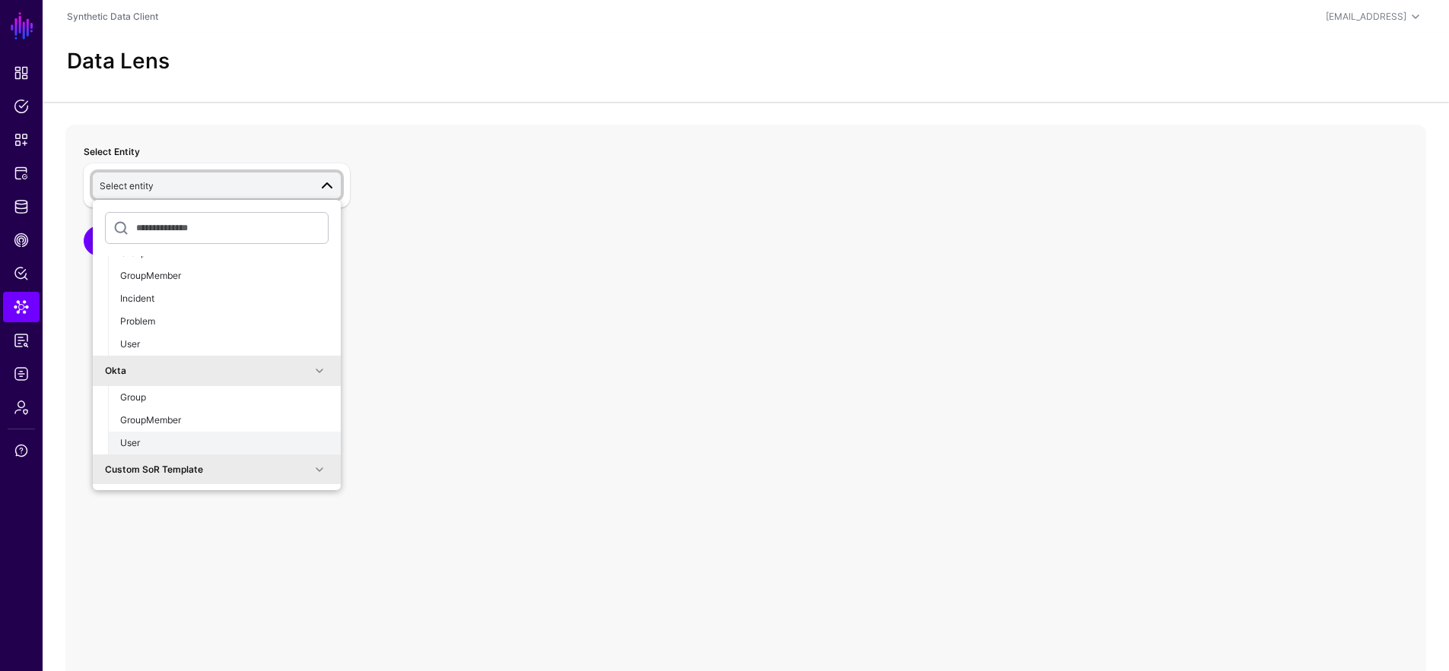
click at [186, 437] on div "User" at bounding box center [224, 443] width 208 height 14
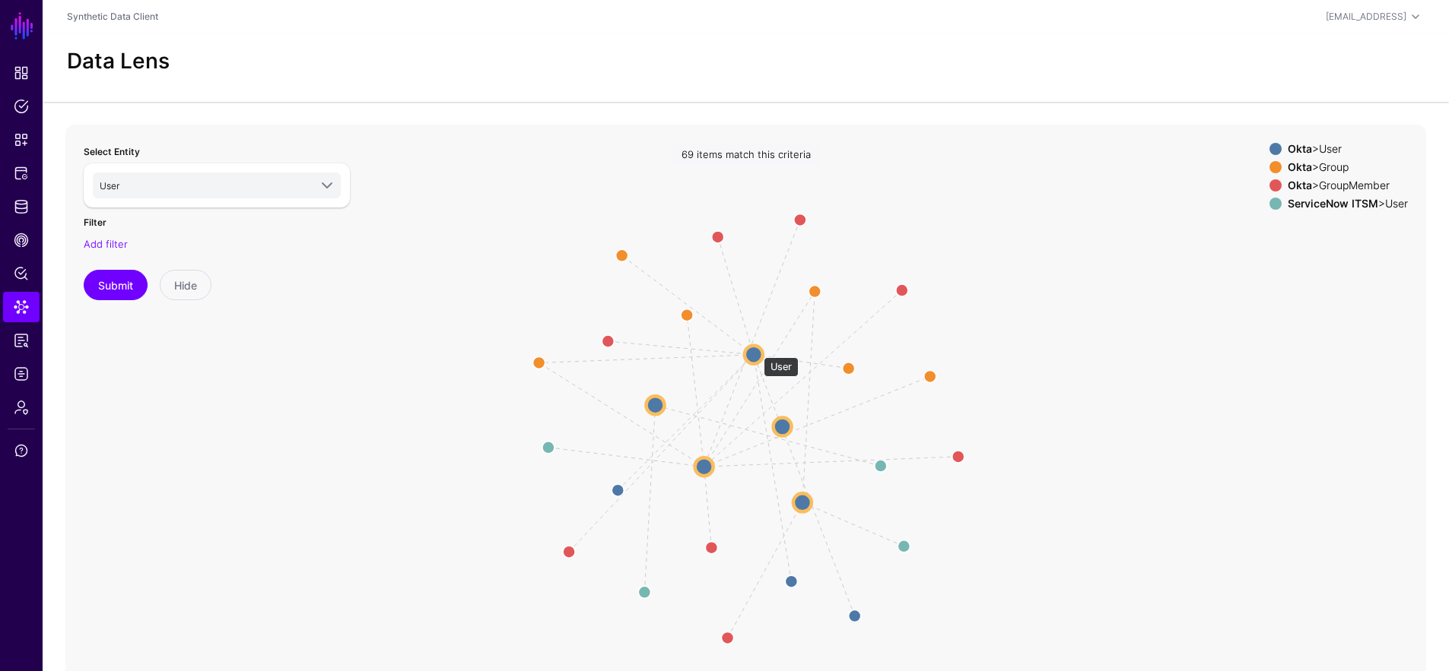
click at [756, 351] on circle at bounding box center [753, 354] width 18 height 18
click at [755, 358] on circle at bounding box center [753, 355] width 18 height 18
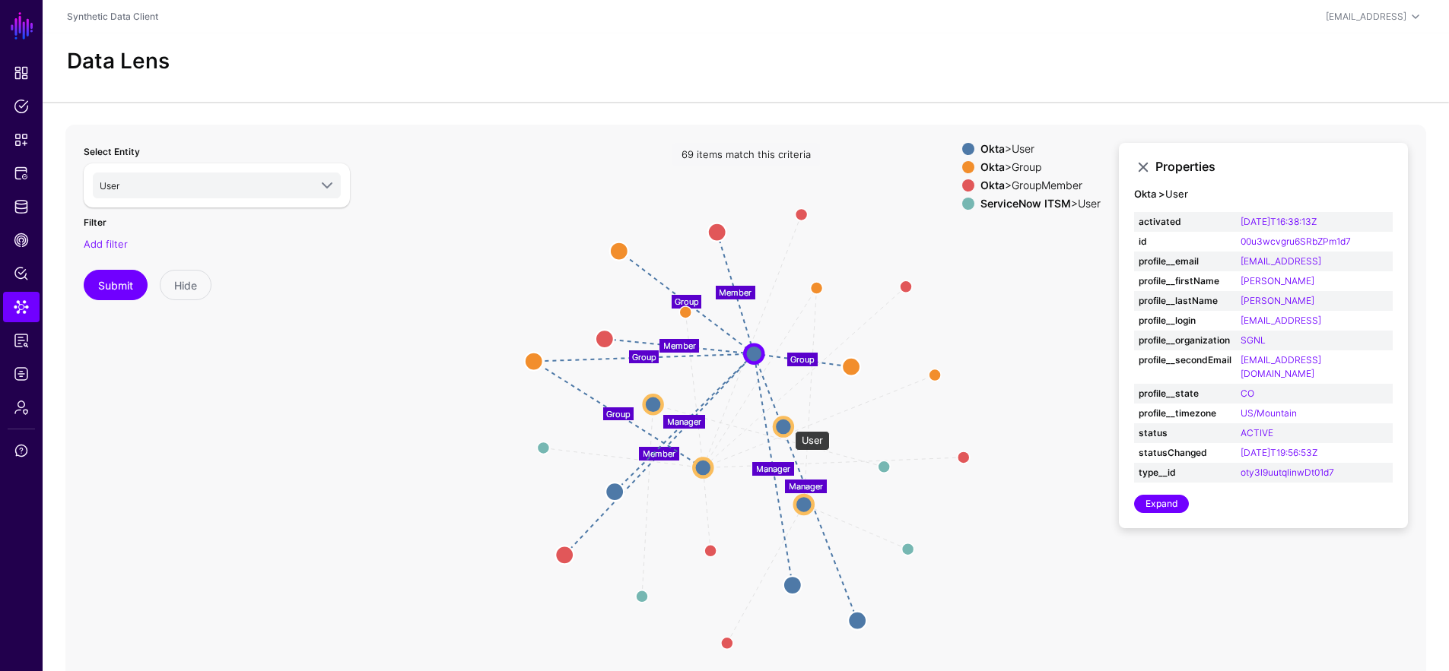
click at [787, 424] on circle at bounding box center [783, 426] width 18 height 18
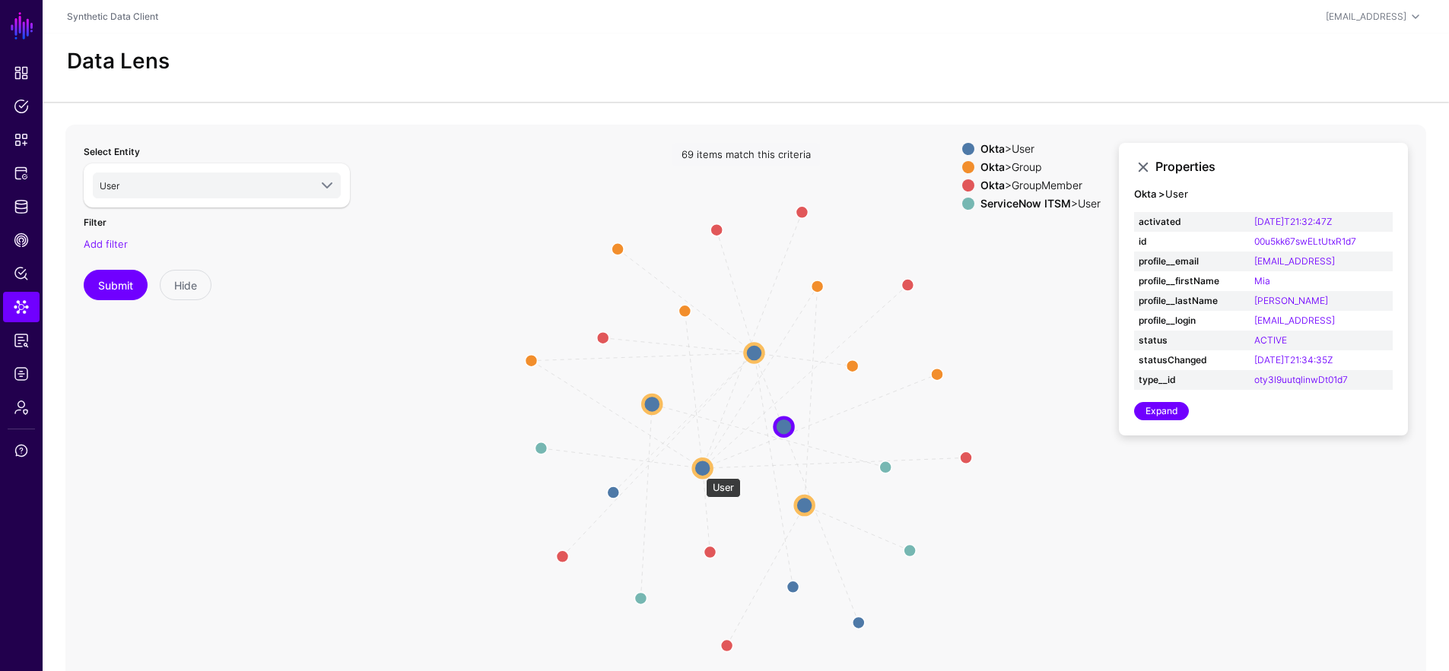
click at [697, 471] on circle at bounding box center [702, 468] width 18 height 18
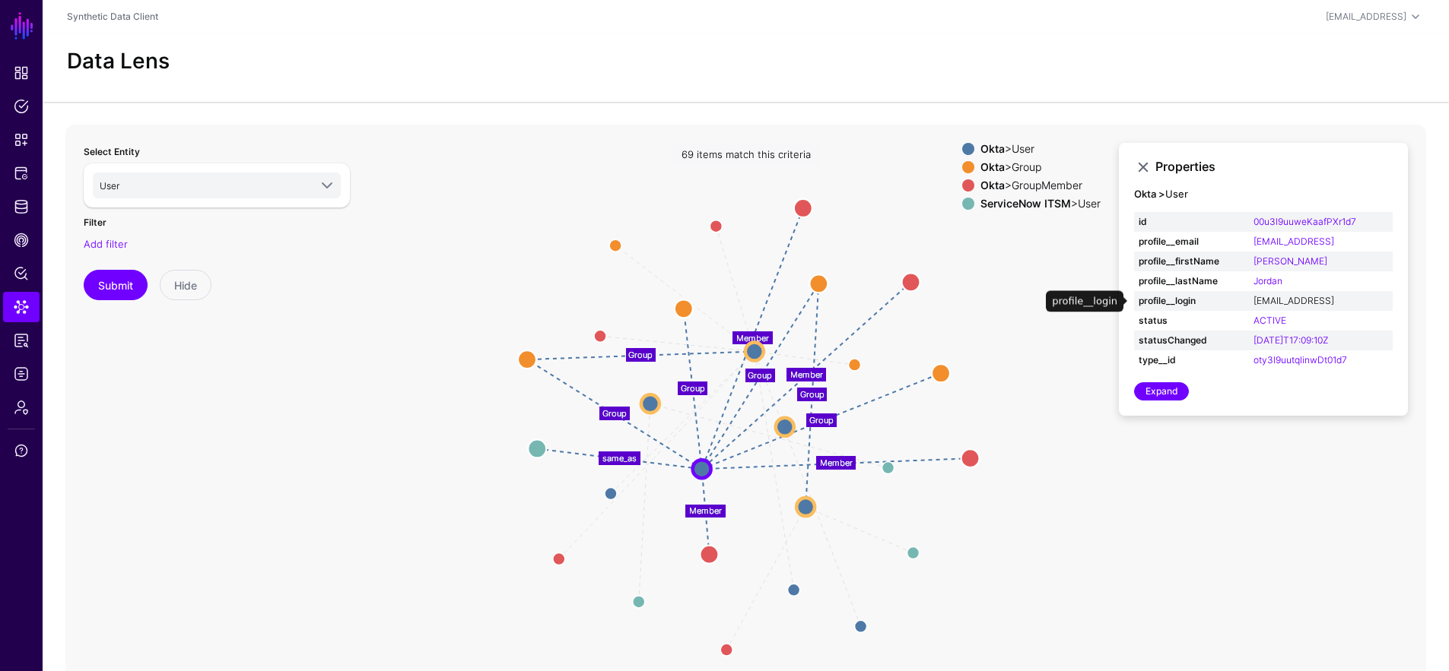
click at [1288, 299] on link "[EMAIL_ADDRESS]" at bounding box center [1293, 300] width 81 height 11
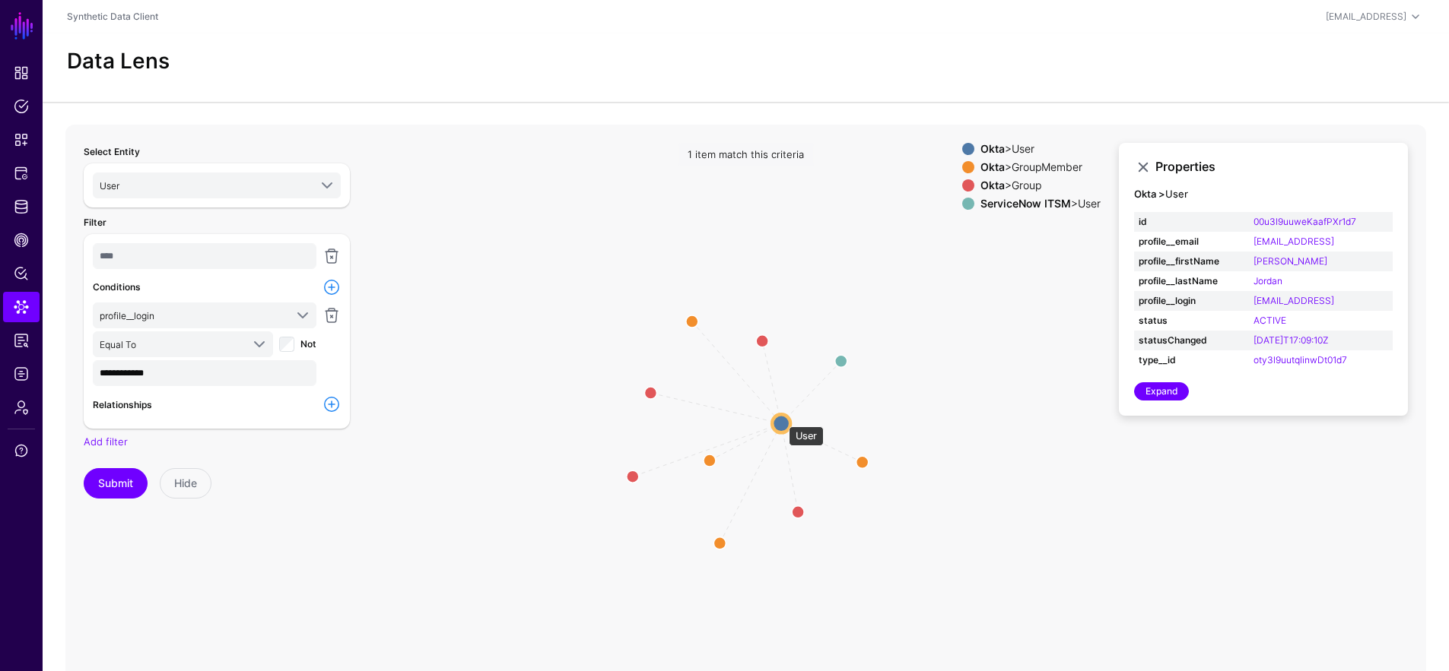
click at [781, 419] on circle at bounding box center [781, 423] width 18 height 18
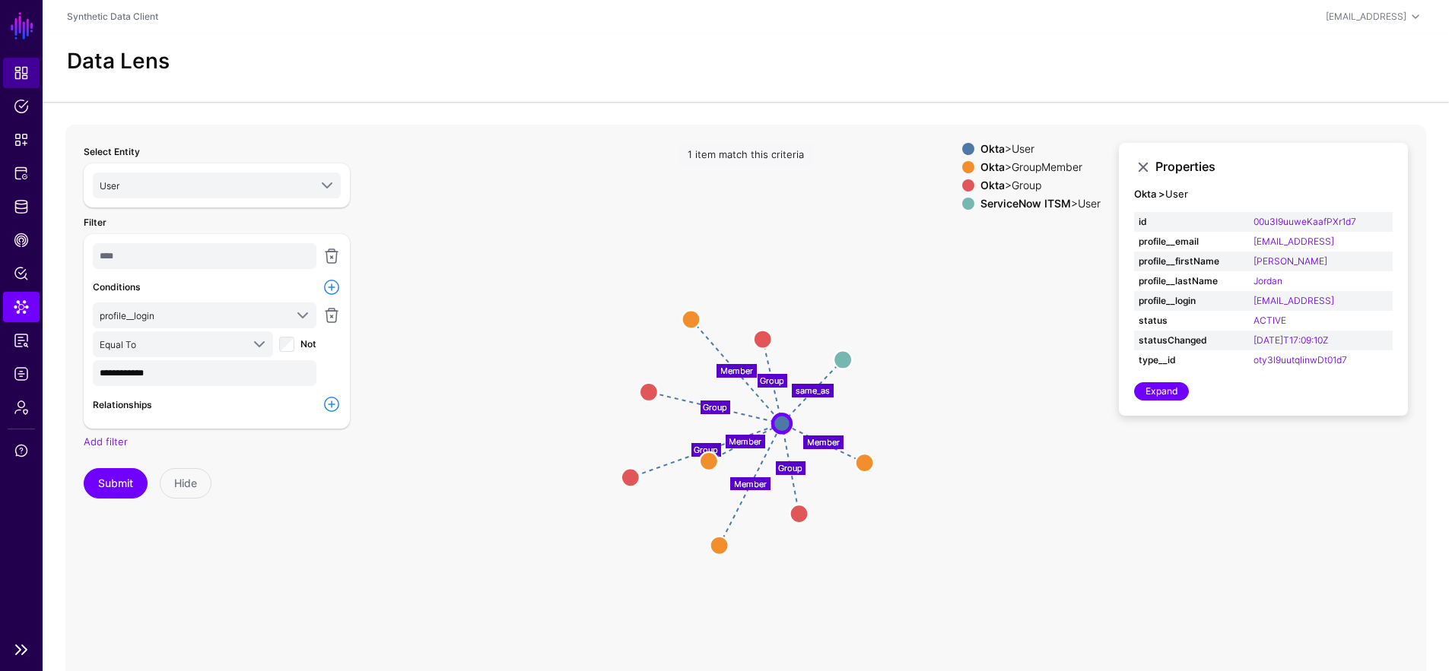
click at [32, 71] on link "Dashboard" at bounding box center [21, 73] width 36 height 30
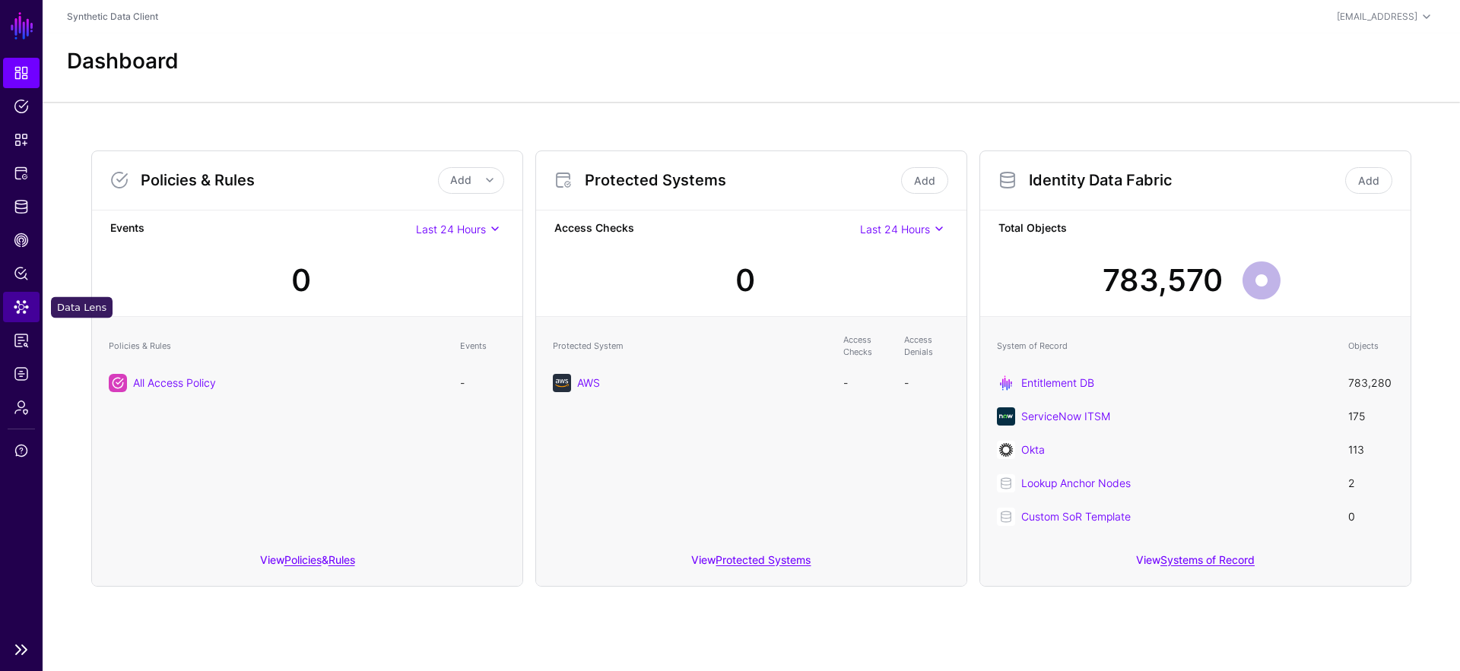
click at [27, 306] on span "Data Lens" at bounding box center [21, 307] width 15 height 15
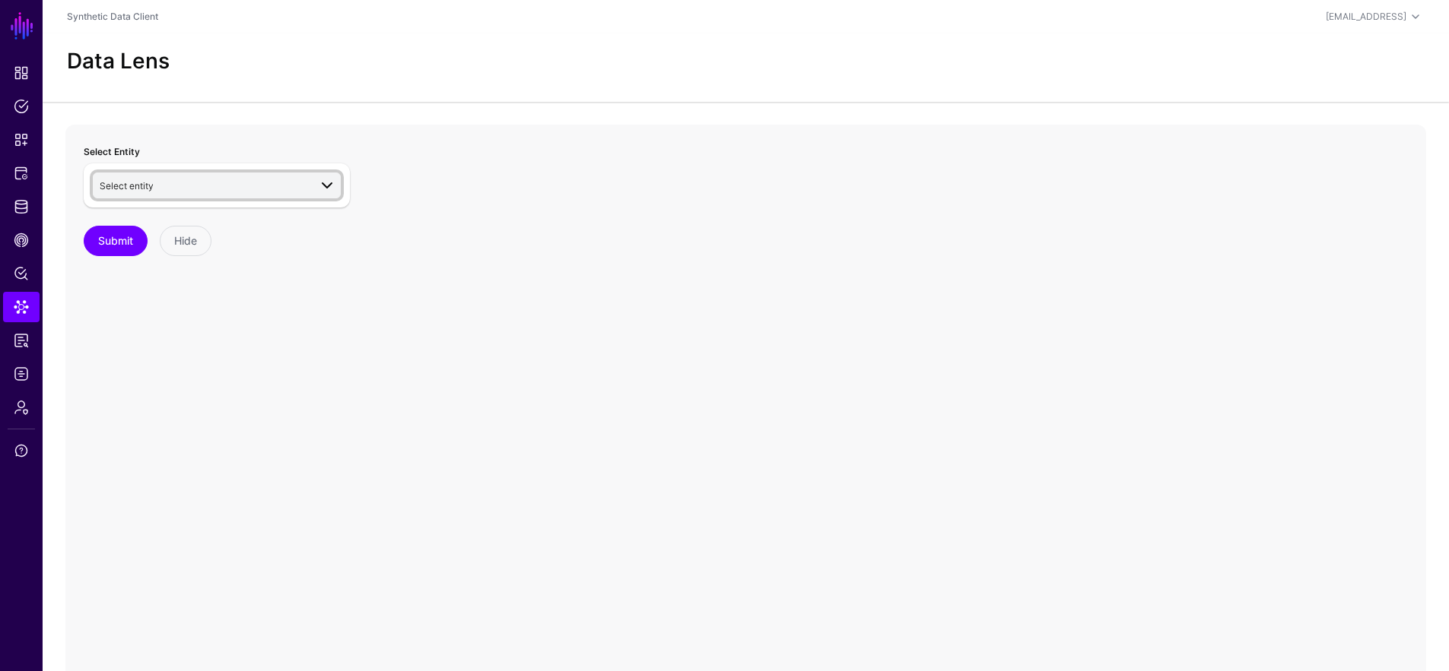
click at [233, 179] on span "Select entity" at bounding box center [204, 185] width 209 height 17
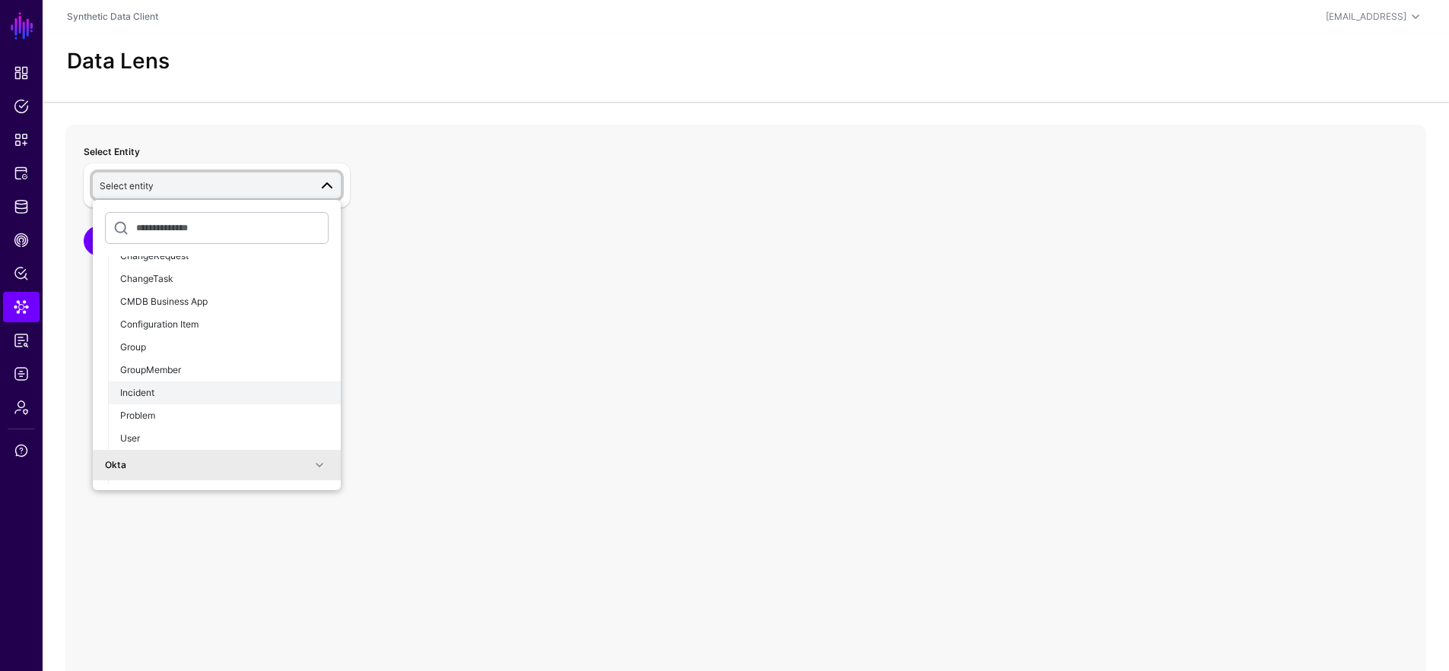
scroll to position [160, 0]
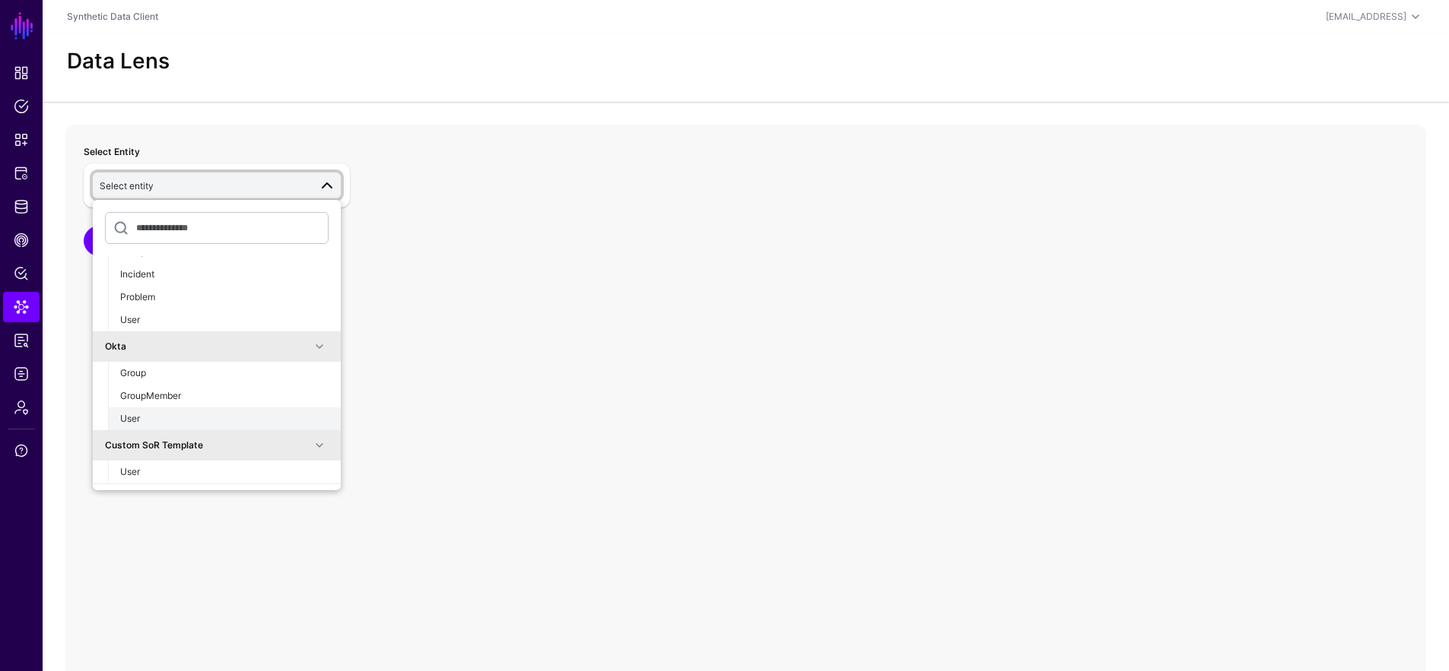
click at [146, 412] on div "User" at bounding box center [224, 419] width 208 height 14
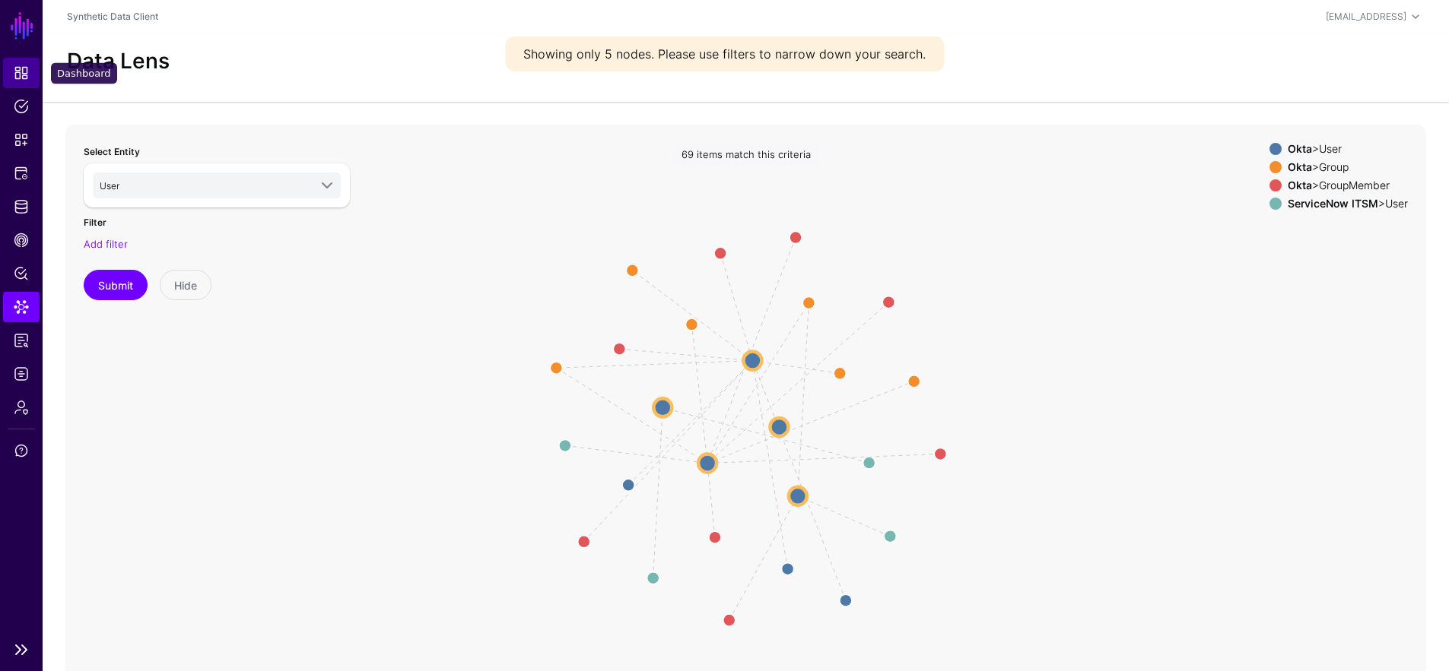
click at [25, 77] on span "Dashboard" at bounding box center [21, 72] width 15 height 15
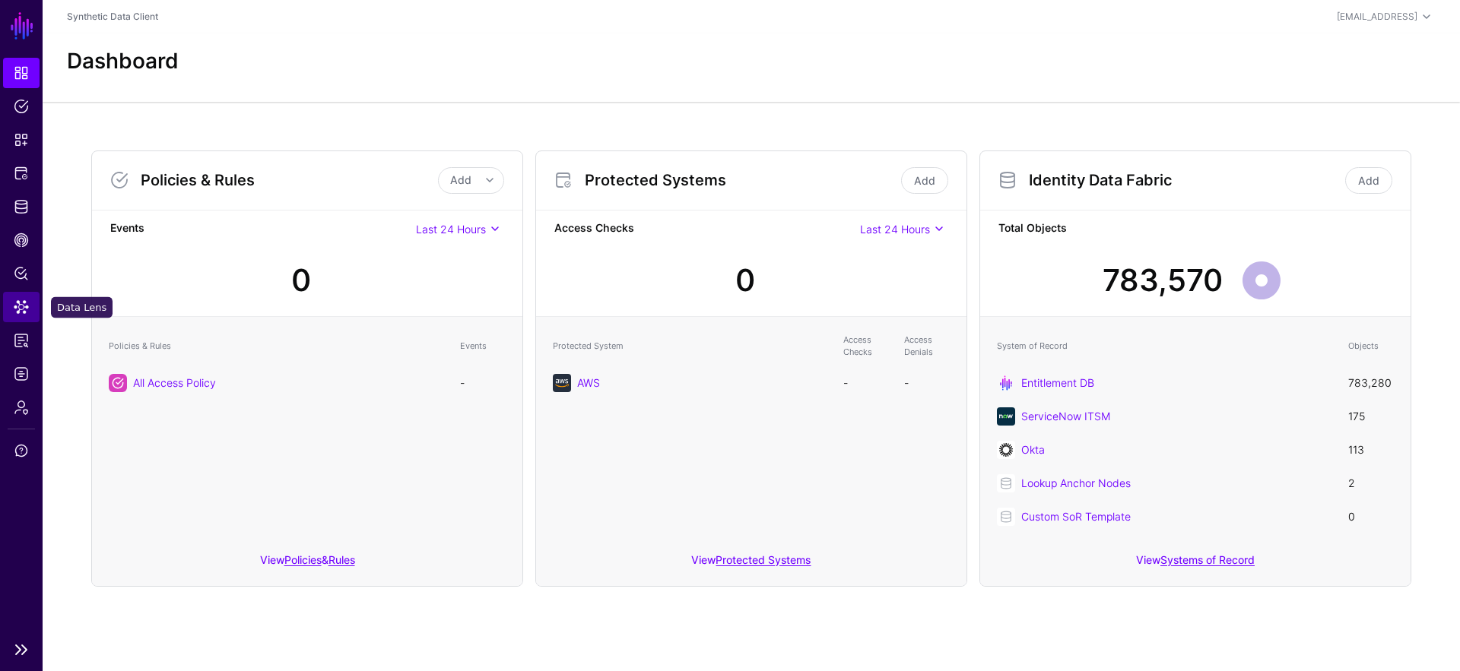
click at [25, 309] on span "Data Lens" at bounding box center [21, 307] width 15 height 15
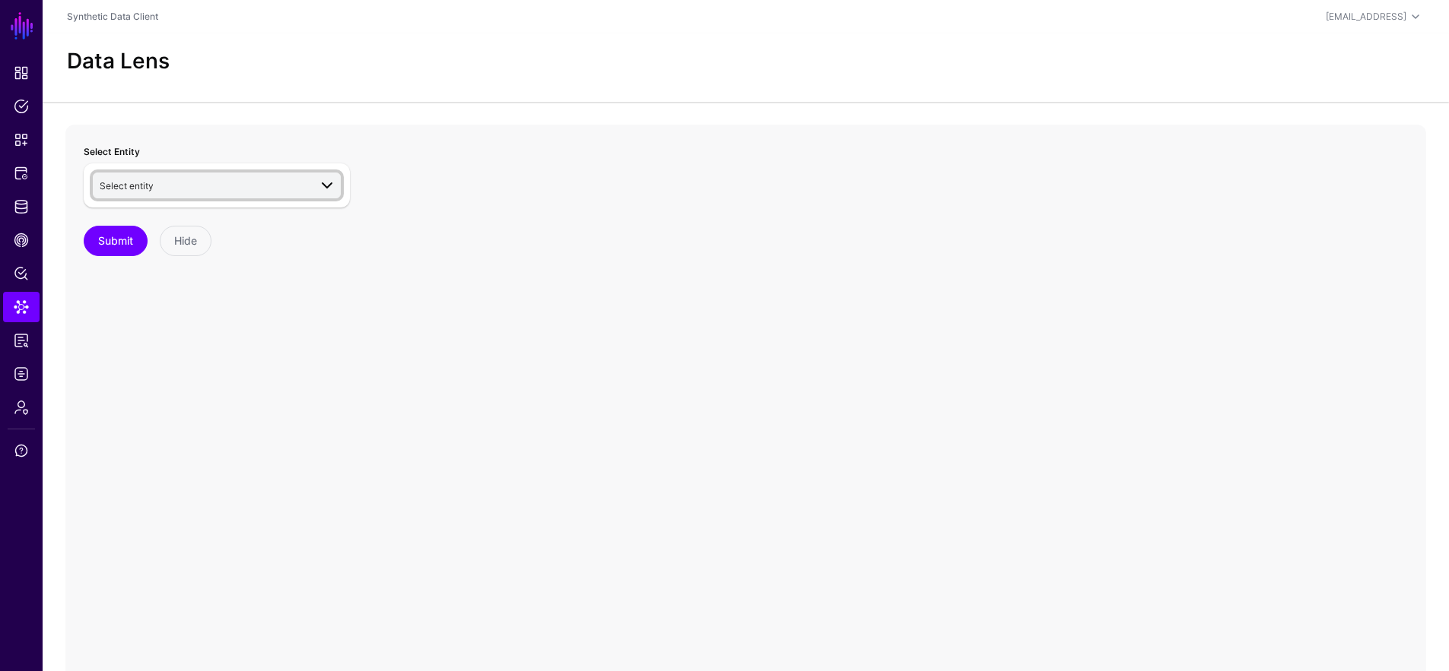
click at [203, 190] on span "Select entity" at bounding box center [204, 185] width 209 height 17
click at [224, 184] on span "Select entity" at bounding box center [204, 185] width 209 height 17
click at [248, 186] on span "Select entity" at bounding box center [204, 185] width 209 height 17
click at [225, 186] on span "Select entity" at bounding box center [204, 185] width 209 height 17
click at [236, 188] on span "Select entity" at bounding box center [204, 185] width 209 height 17
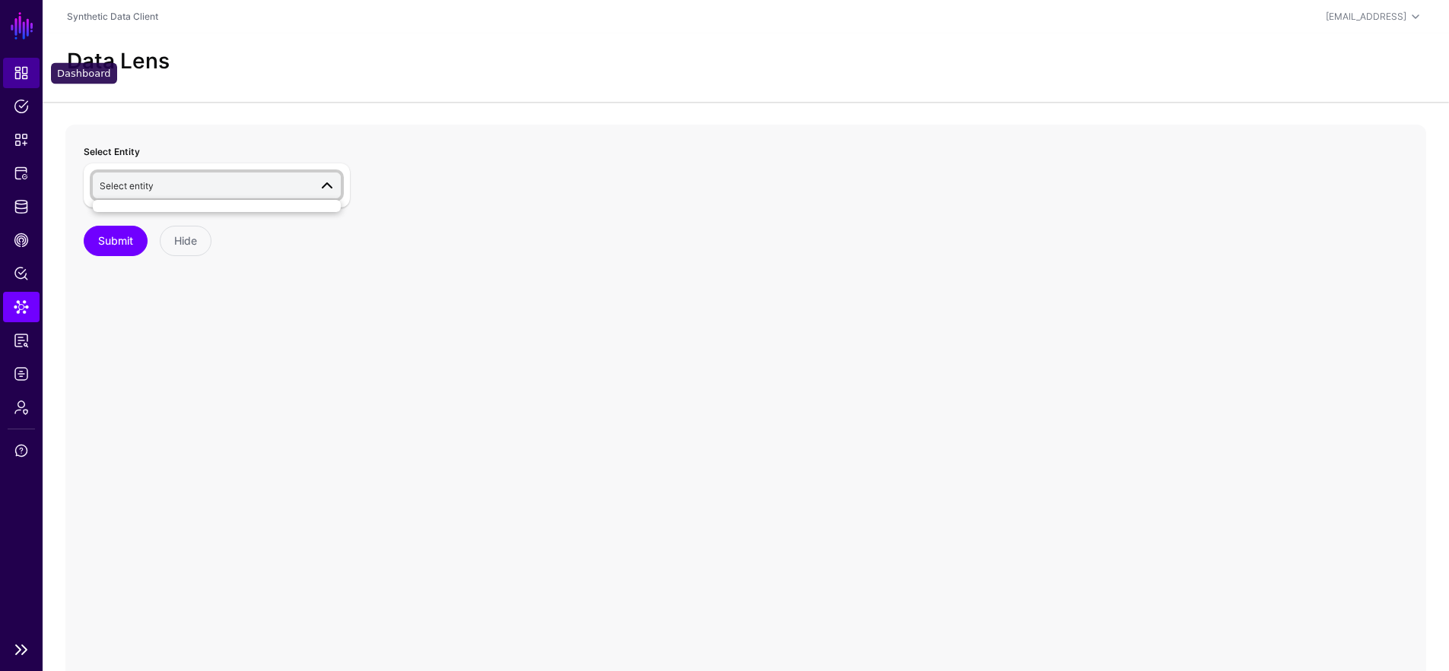
click at [32, 71] on link "Dashboard" at bounding box center [21, 73] width 36 height 30
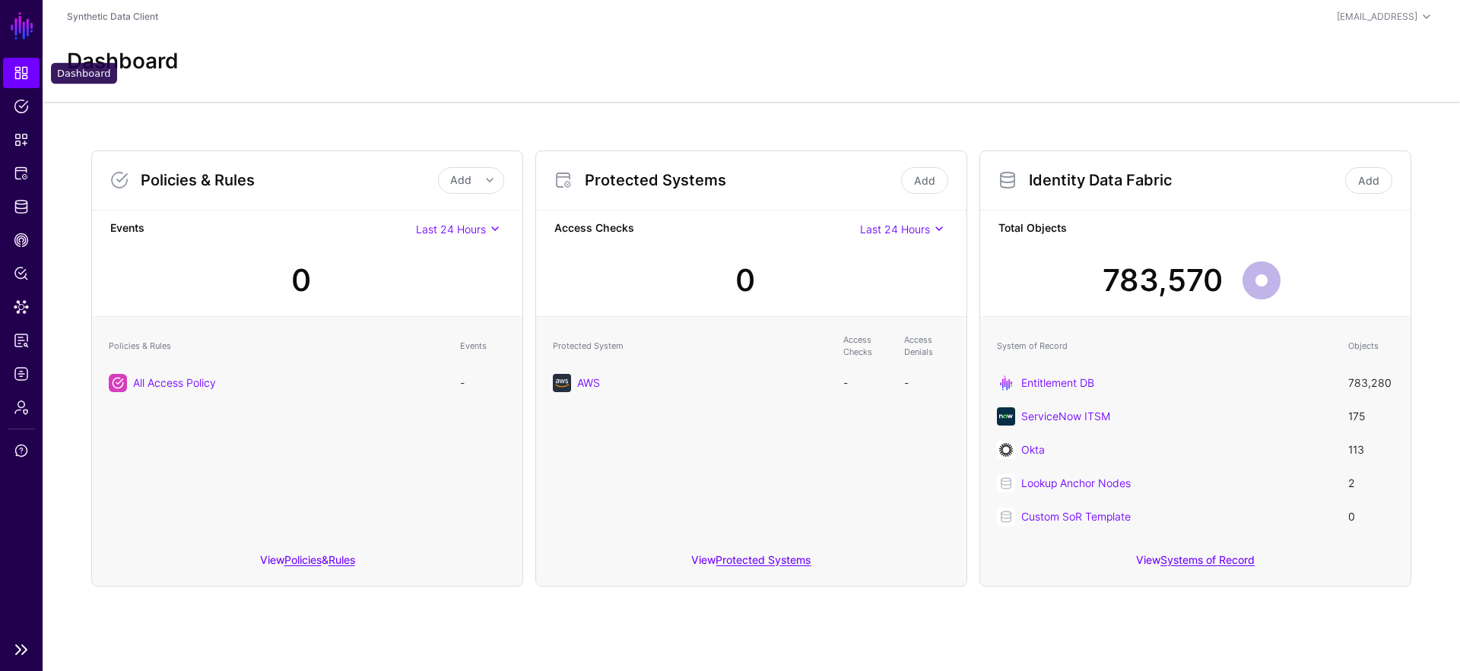
click at [27, 79] on span "Dashboard" at bounding box center [21, 72] width 15 height 15
click at [26, 76] on span "Dashboard" at bounding box center [21, 72] width 15 height 15
click at [17, 305] on span "Data Lens" at bounding box center [21, 307] width 15 height 15
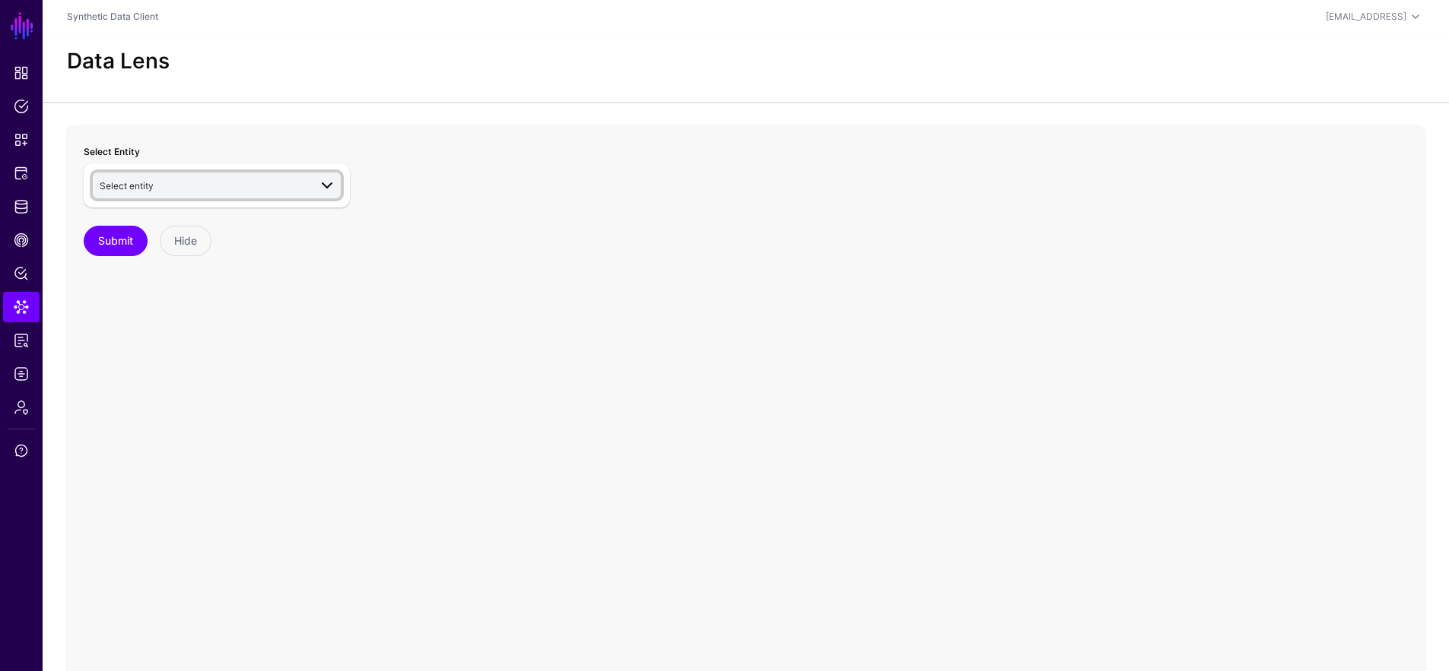
click at [179, 181] on span "Select entity" at bounding box center [204, 185] width 209 height 17
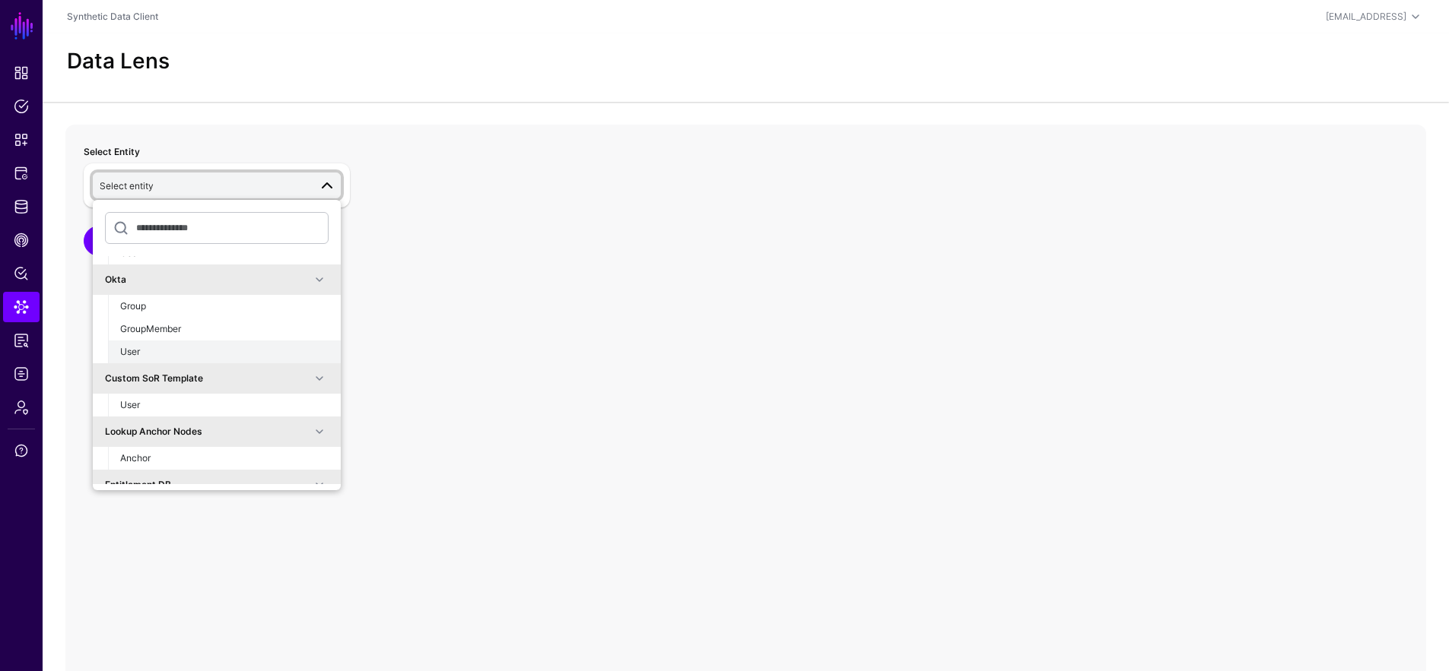
scroll to position [227, 0]
click at [134, 353] on span "User" at bounding box center [130, 351] width 20 height 11
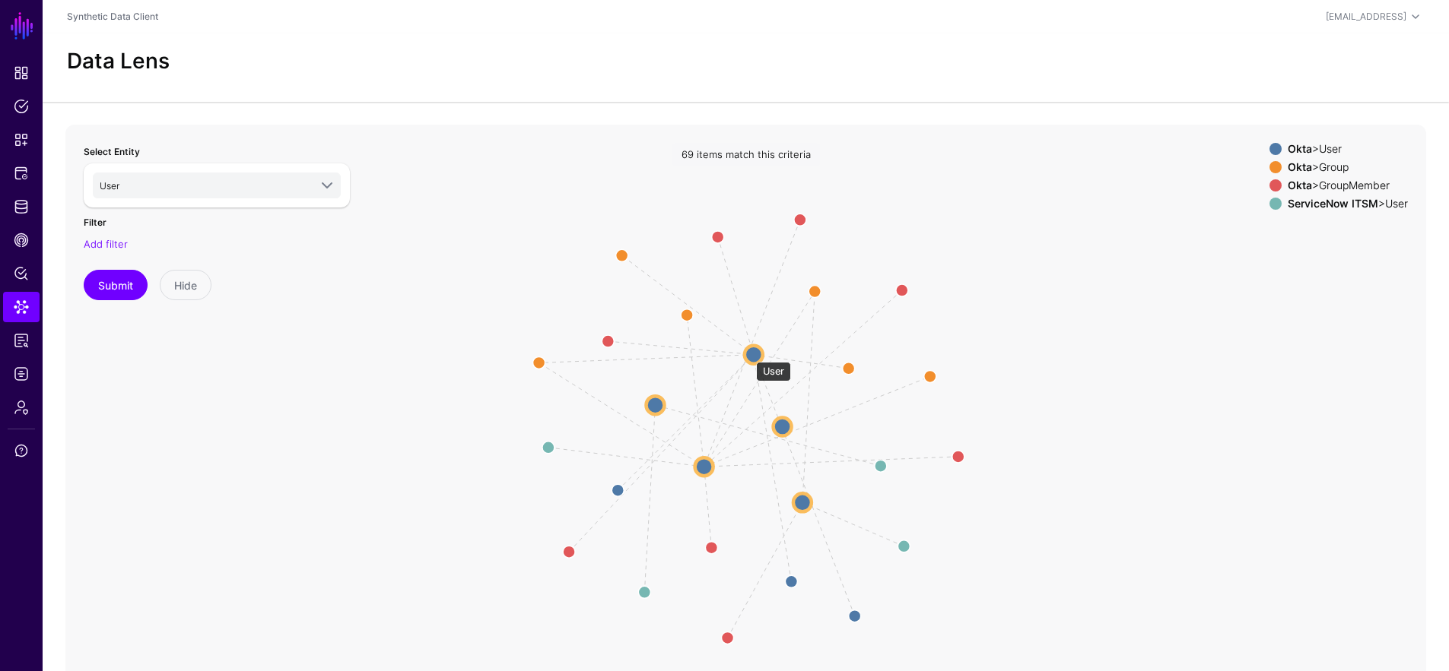
click at [748, 354] on circle at bounding box center [753, 354] width 18 height 18
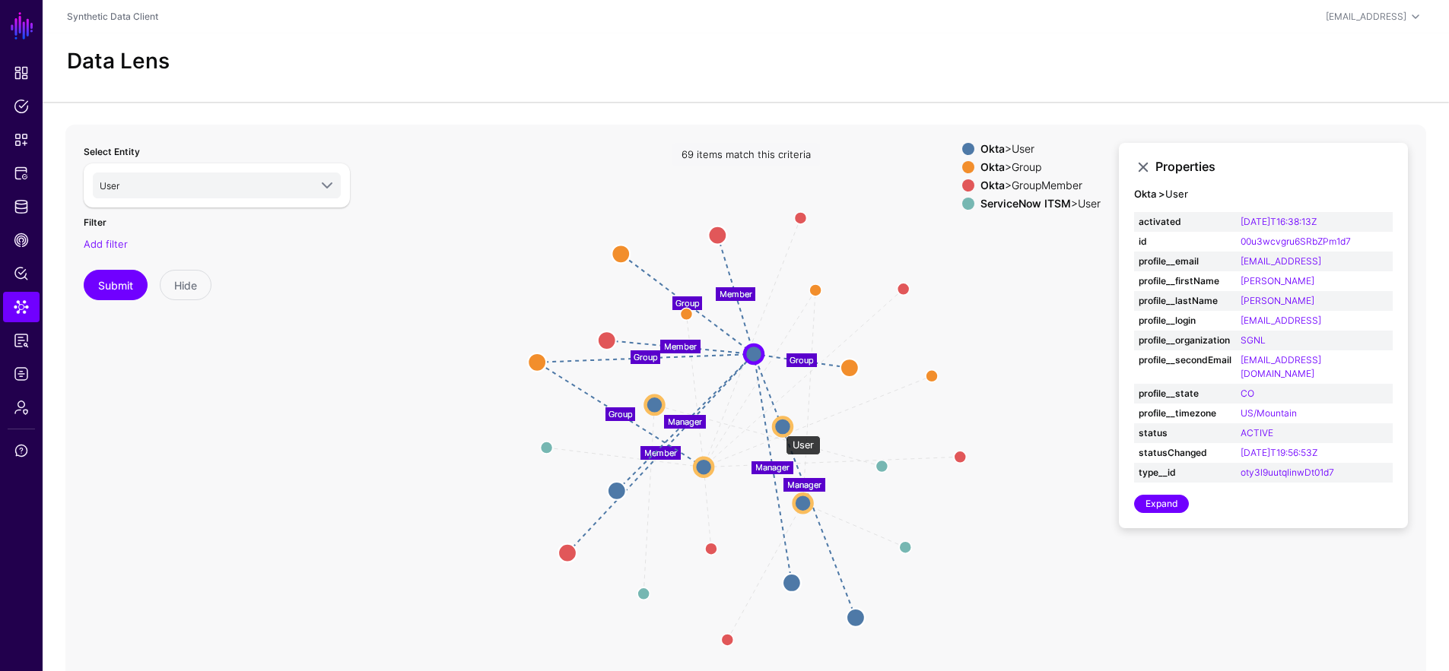
click at [778, 428] on circle at bounding box center [782, 426] width 18 height 18
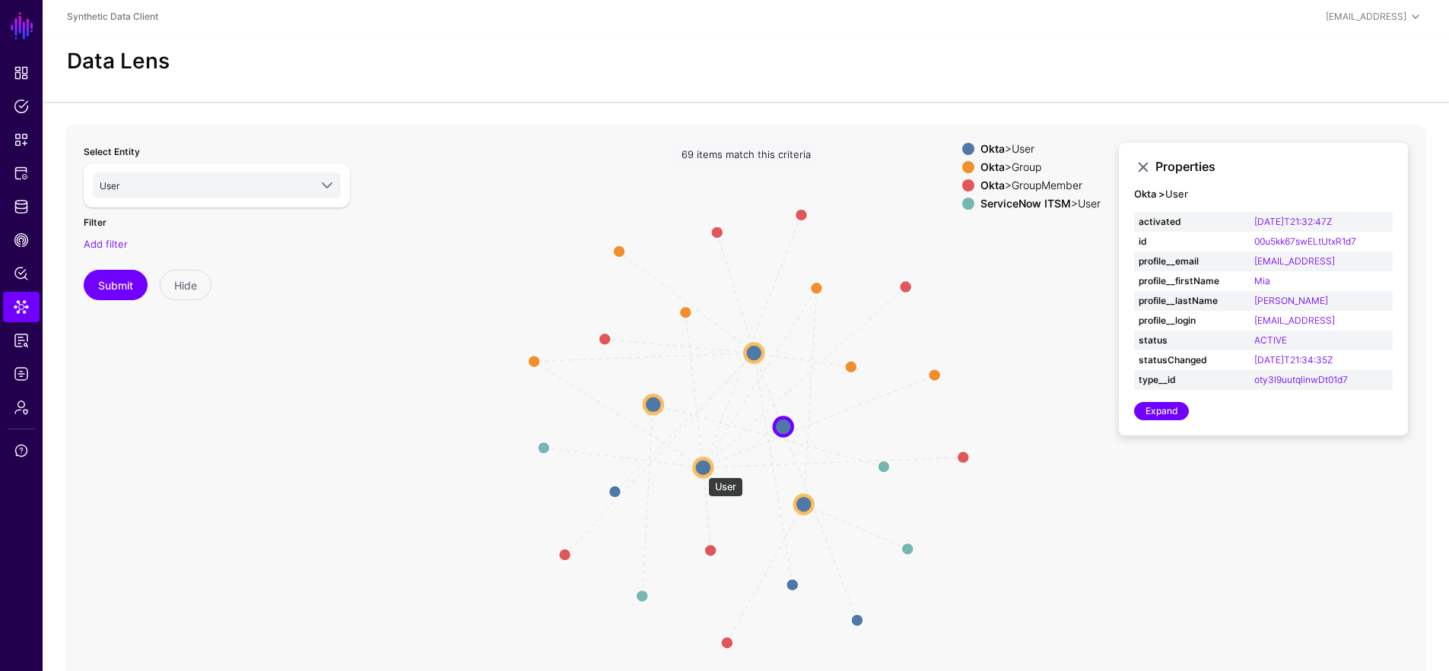
click at [699, 469] on circle at bounding box center [702, 468] width 18 height 18
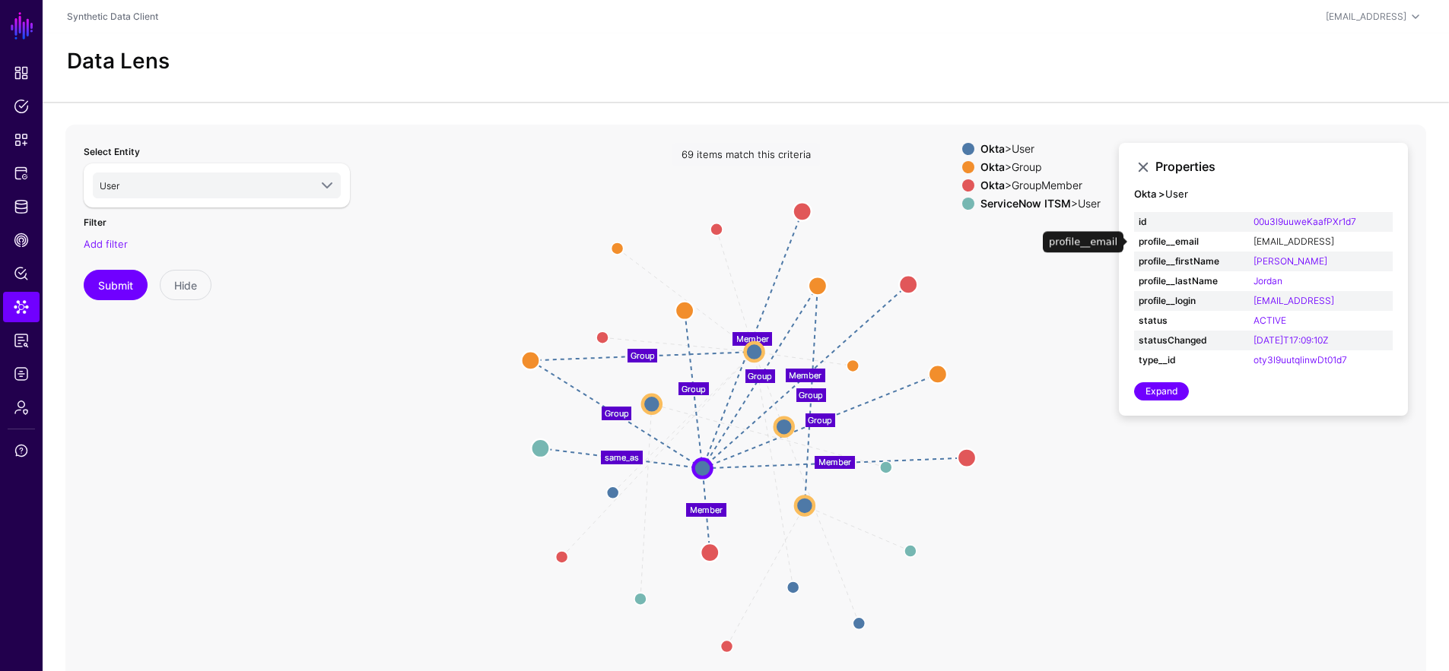
click at [1281, 244] on link "[EMAIL_ADDRESS]" at bounding box center [1293, 241] width 81 height 11
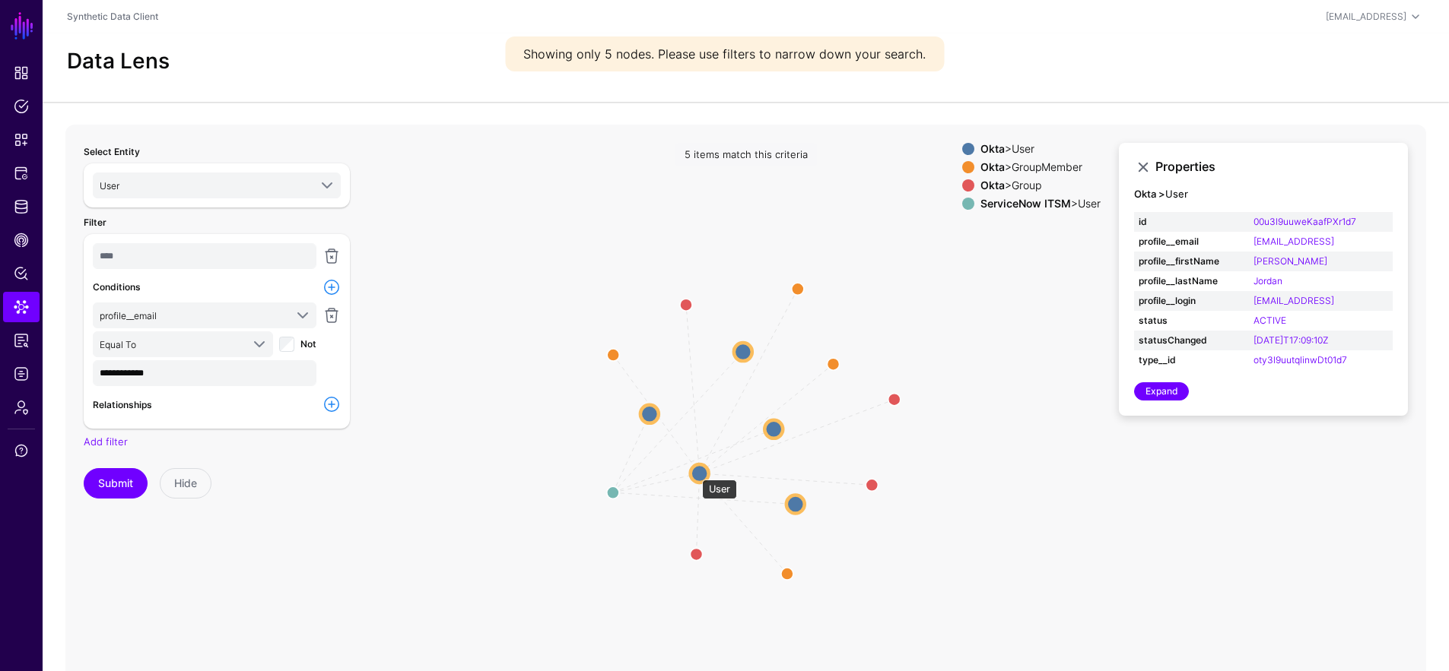
click at [694, 472] on circle at bounding box center [699, 474] width 18 height 18
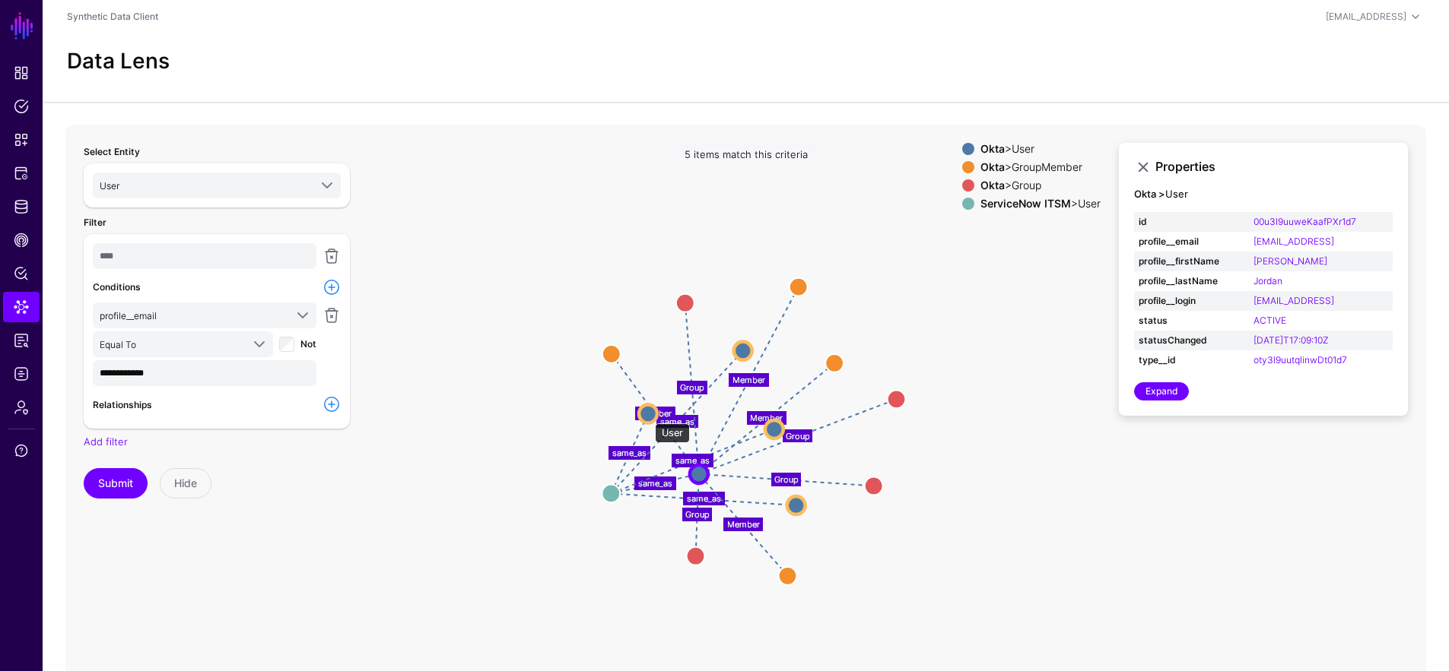
click at [647, 416] on circle at bounding box center [648, 414] width 18 height 18
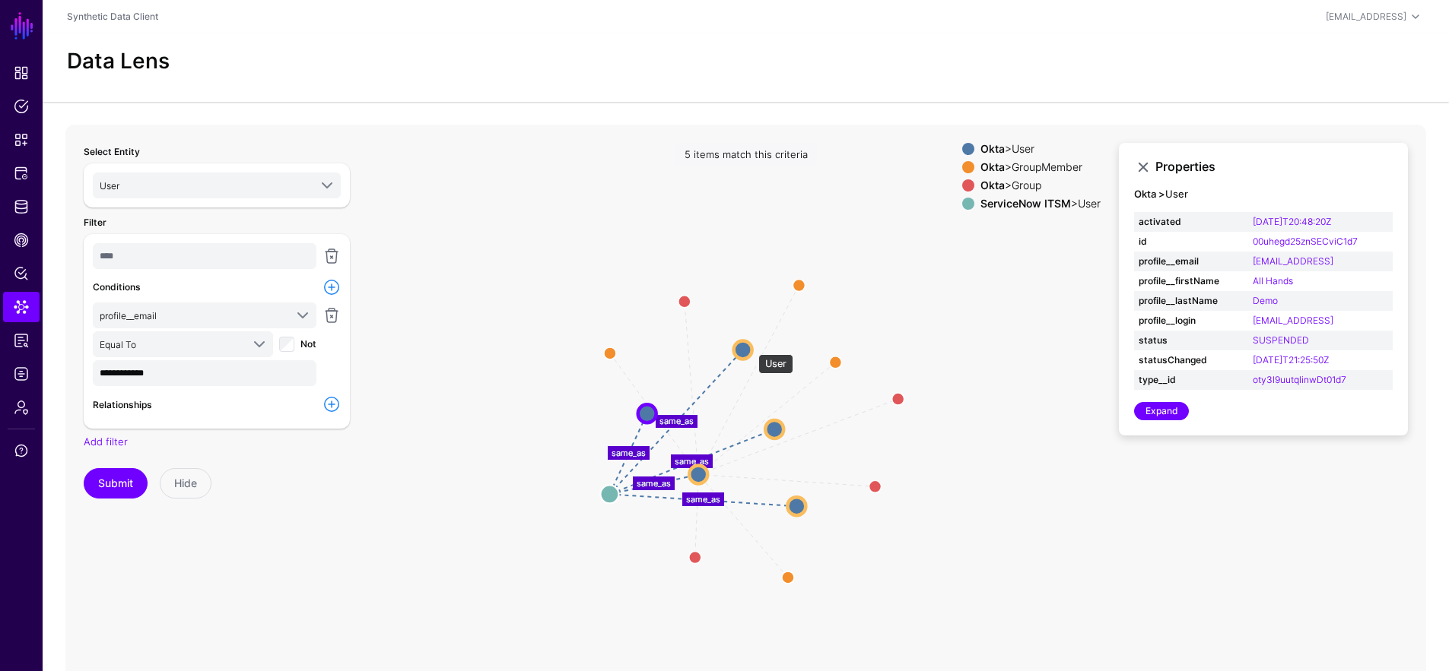
click at [750, 347] on circle at bounding box center [743, 350] width 18 height 18
click at [232, 347] on span "Equal To" at bounding box center [170, 344] width 141 height 17
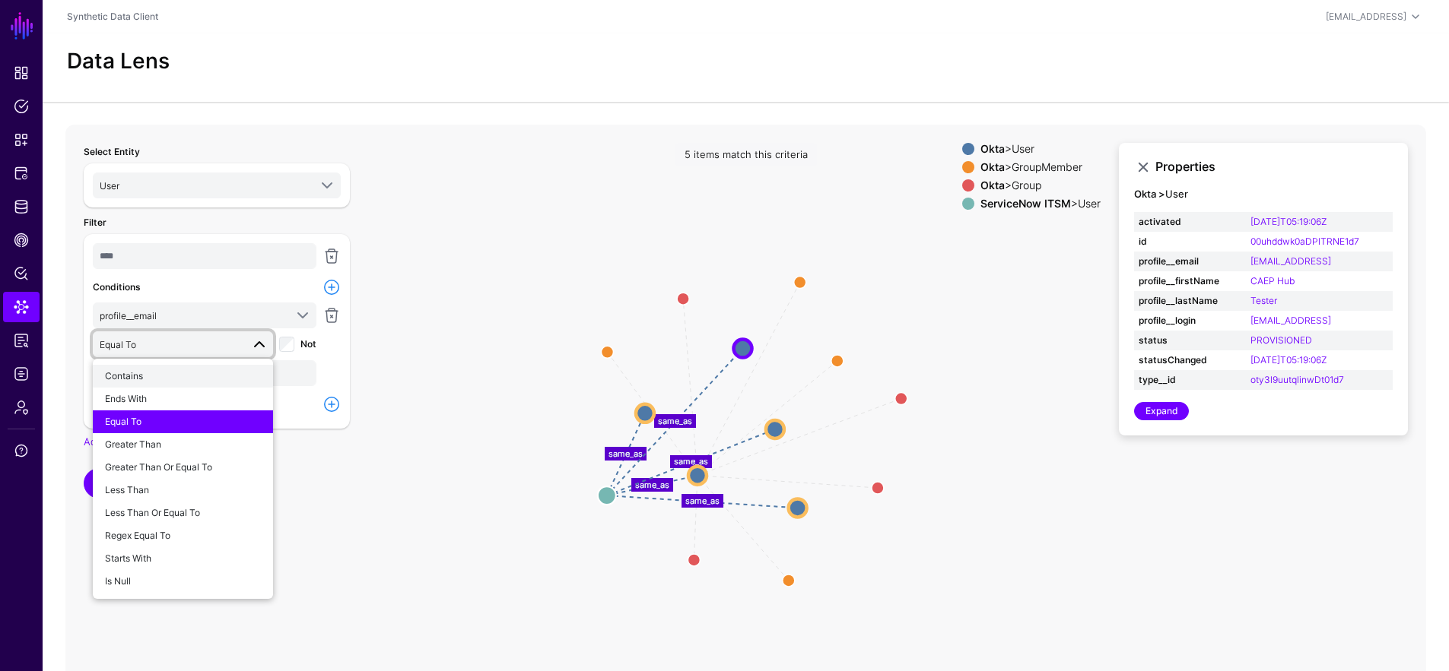
click at [196, 373] on div "Contains" at bounding box center [183, 377] width 156 height 14
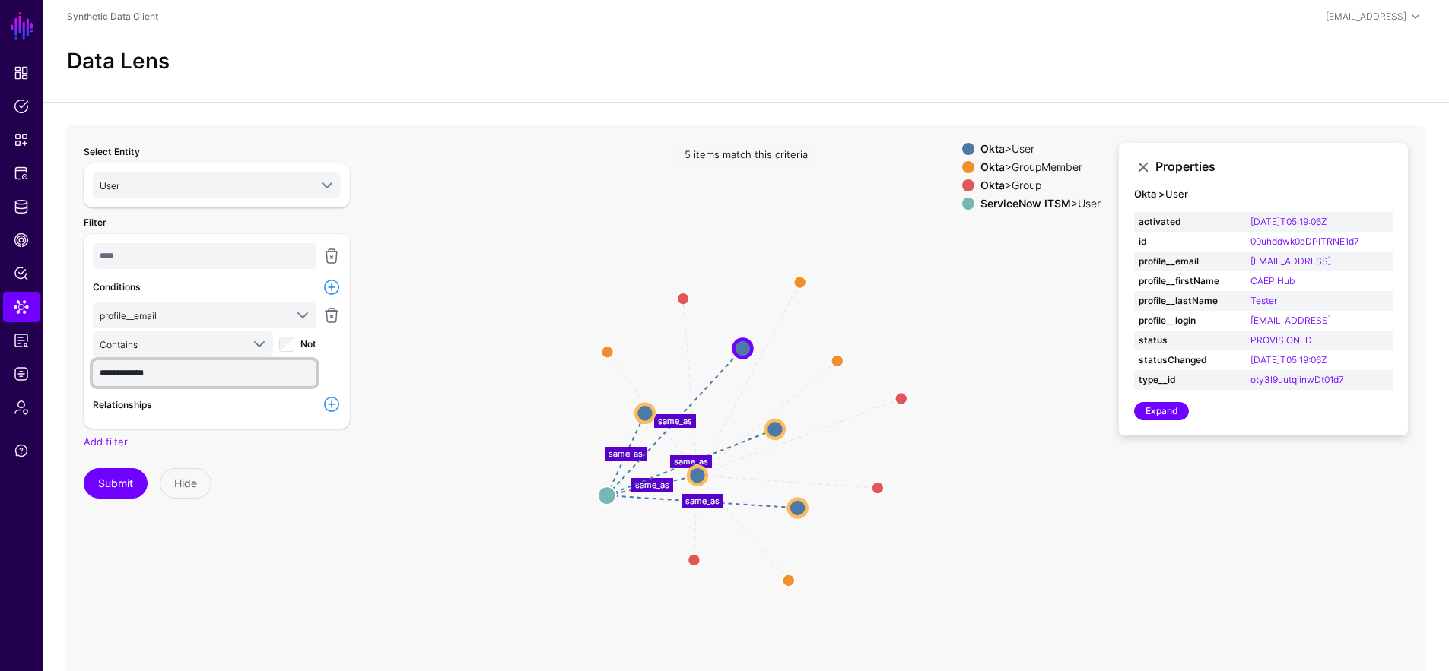
drag, startPoint x: 121, startPoint y: 374, endPoint x: 190, endPoint y: 370, distance: 69.3
click at [188, 371] on input "**********" at bounding box center [205, 373] width 224 height 26
type input "****"
click at [230, 347] on span "Contains" at bounding box center [170, 344] width 141 height 17
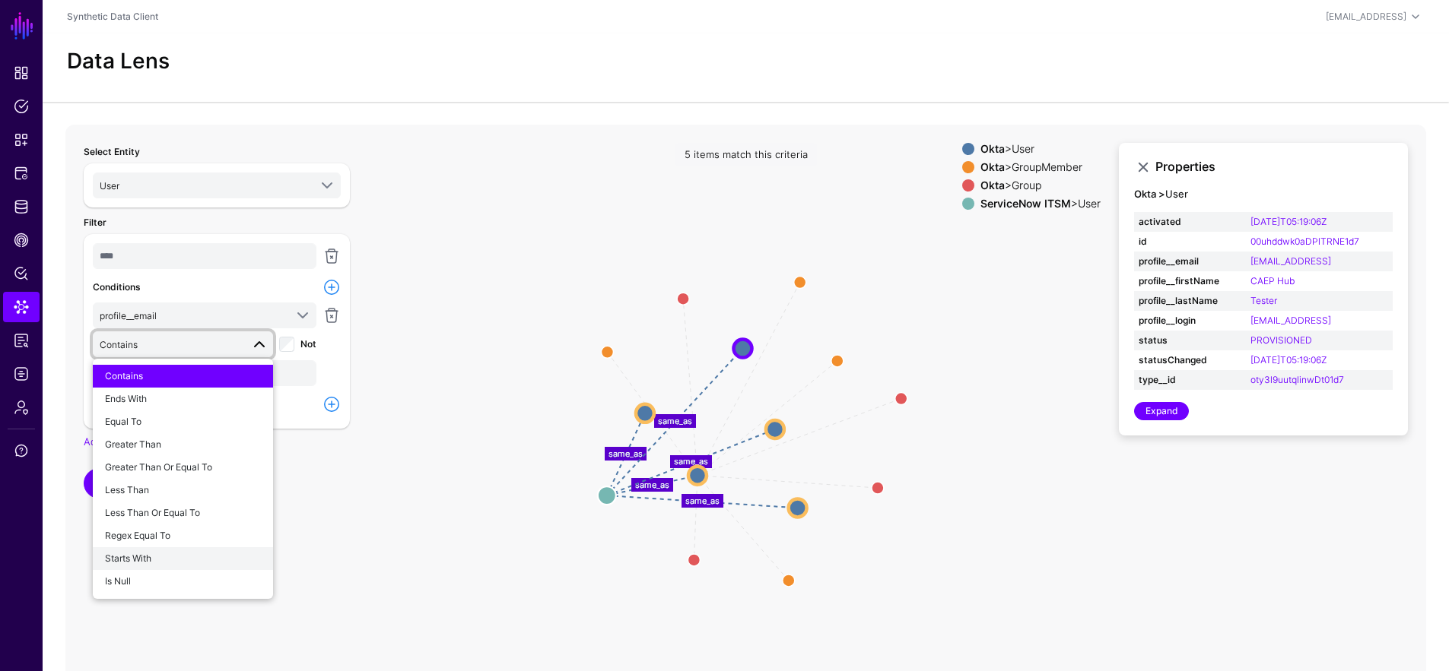
click at [162, 552] on div "Starts With" at bounding box center [183, 559] width 156 height 14
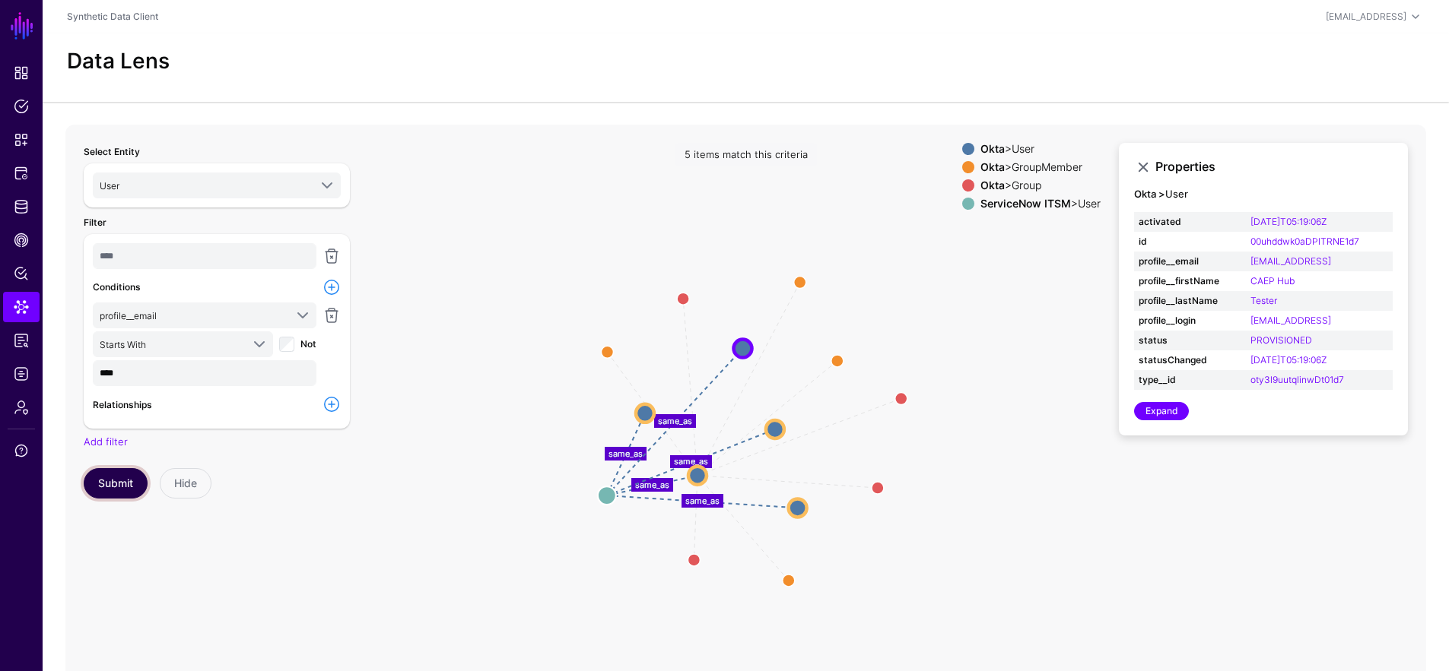
click at [119, 479] on button "Submit" at bounding box center [116, 483] width 64 height 30
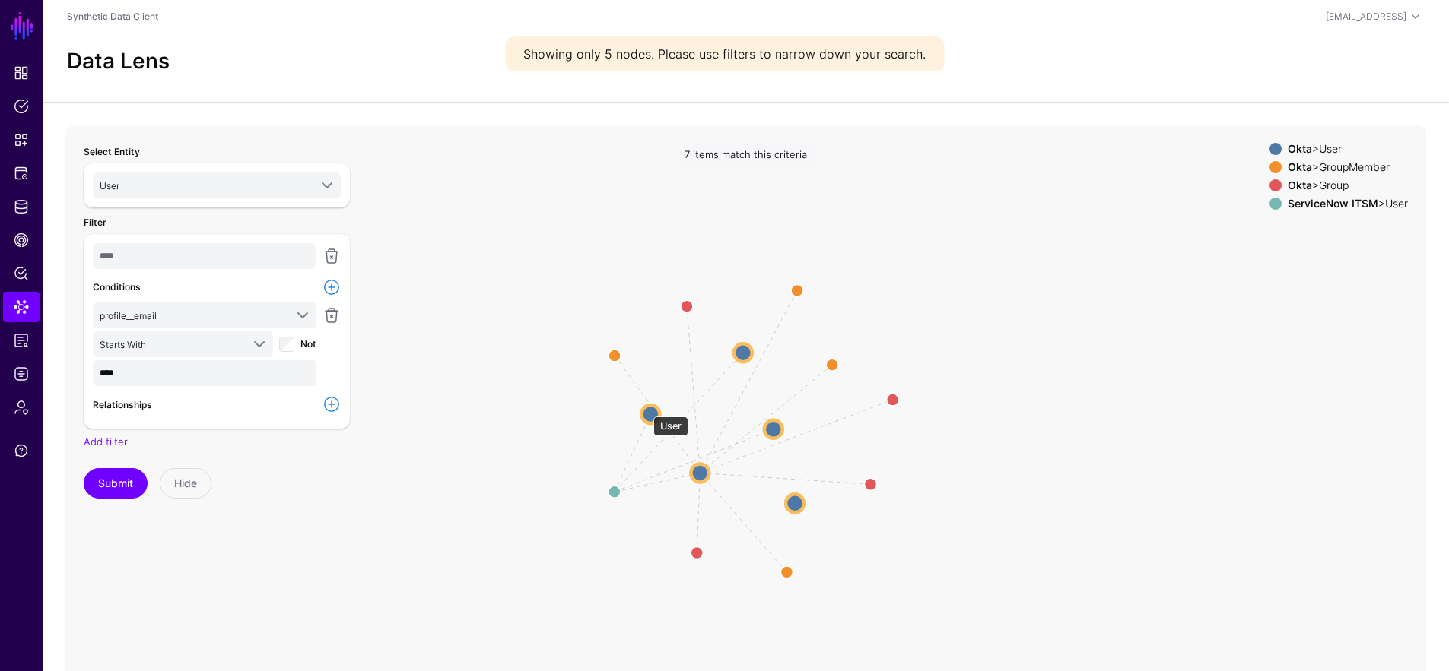
click at [646, 409] on circle at bounding box center [650, 414] width 18 height 18
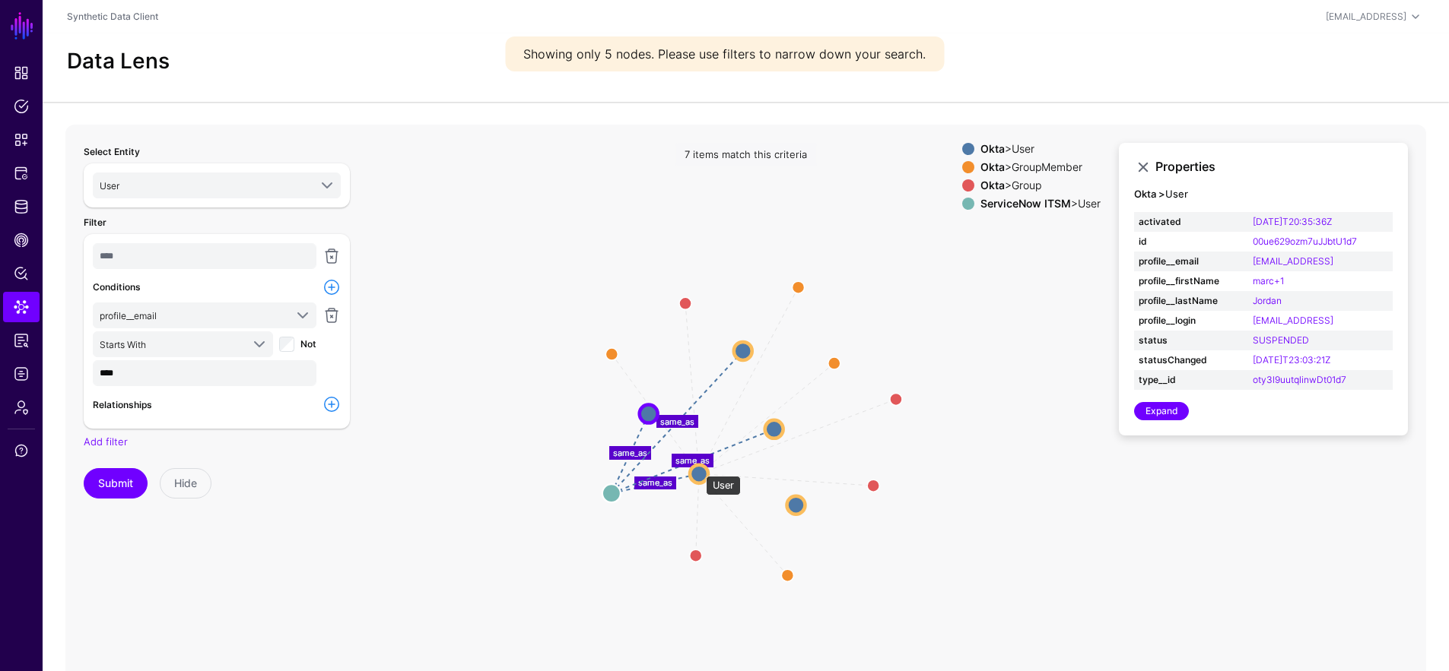
click at [694, 469] on circle at bounding box center [699, 474] width 18 height 18
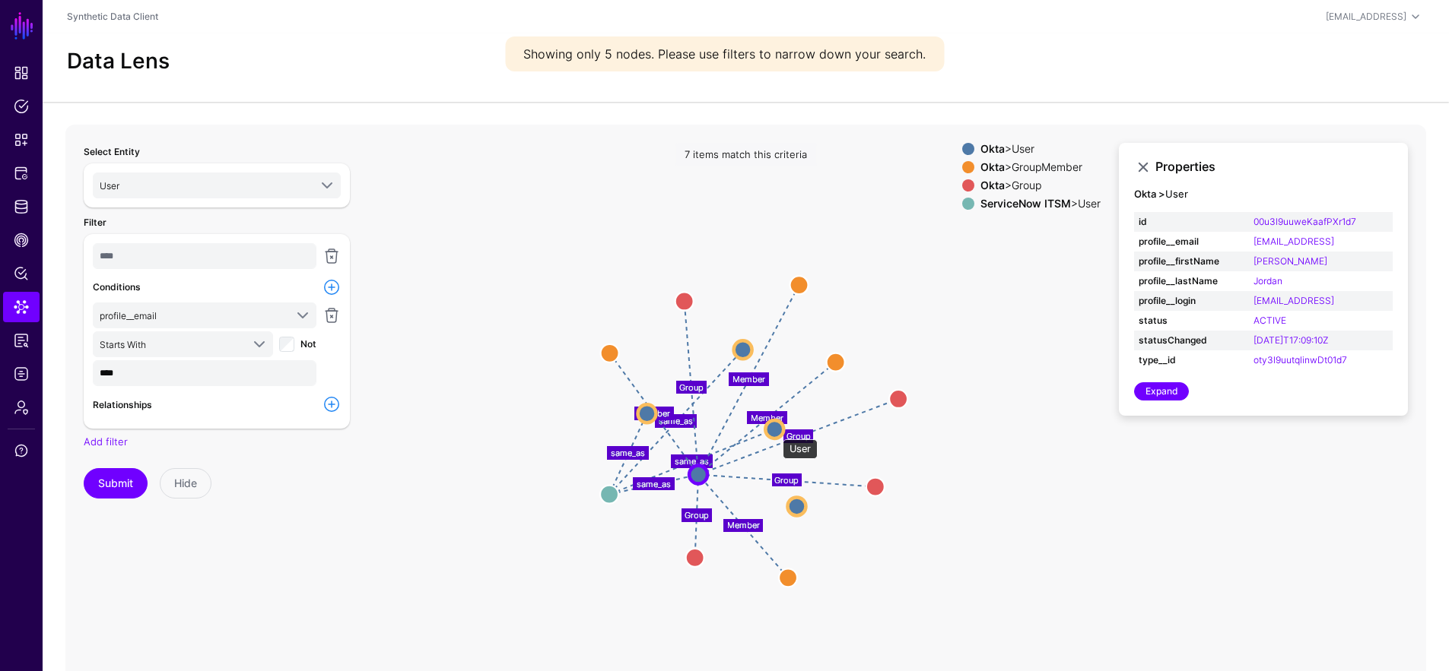
click at [774, 430] on circle at bounding box center [774, 429] width 18 height 18
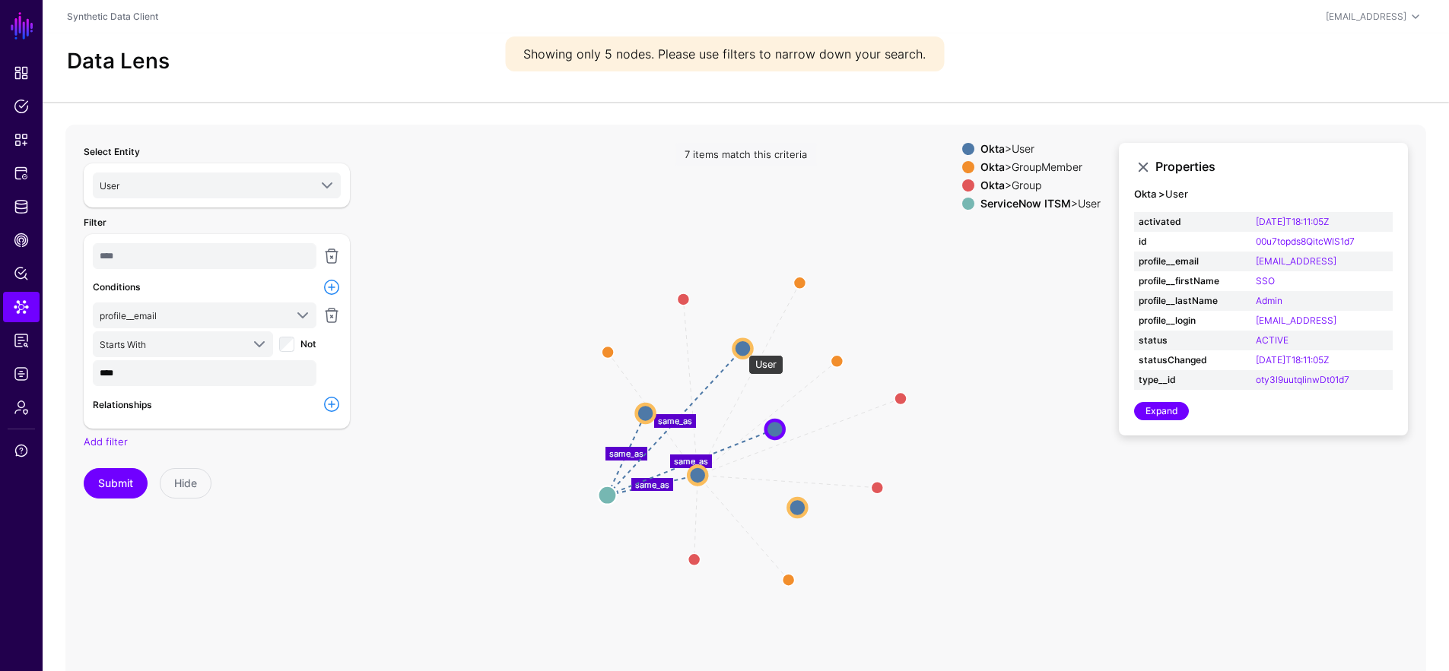
click at [741, 348] on circle at bounding box center [743, 348] width 18 height 18
click at [241, 338] on span at bounding box center [254, 344] width 27 height 18
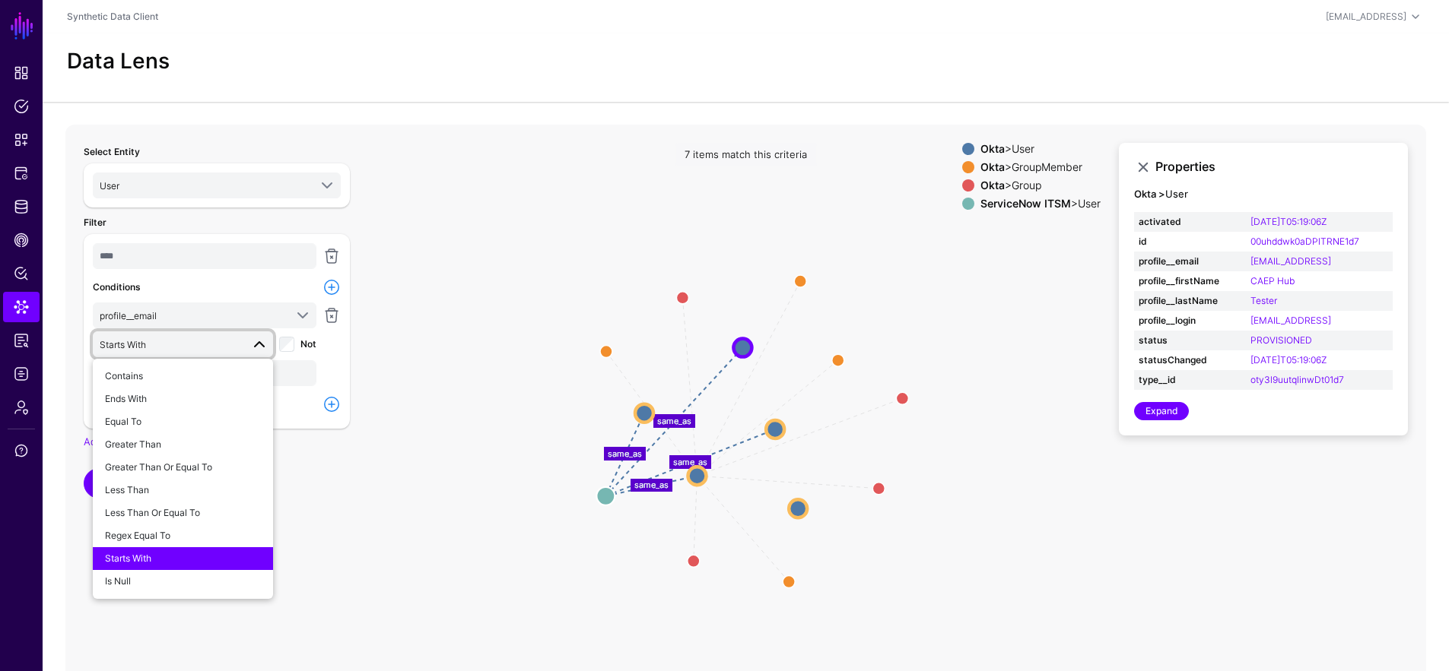
click at [207, 338] on span "Starts With" at bounding box center [170, 344] width 141 height 17
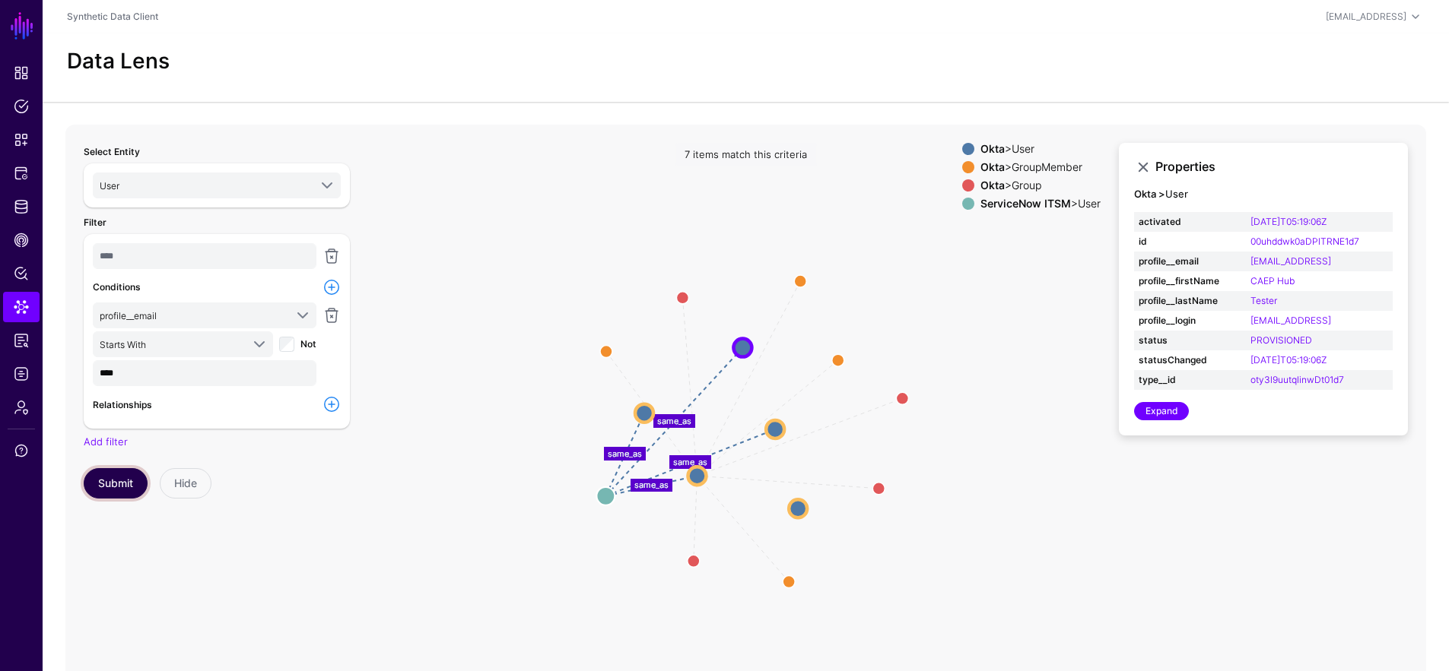
click at [129, 471] on button "Submit" at bounding box center [116, 483] width 64 height 30
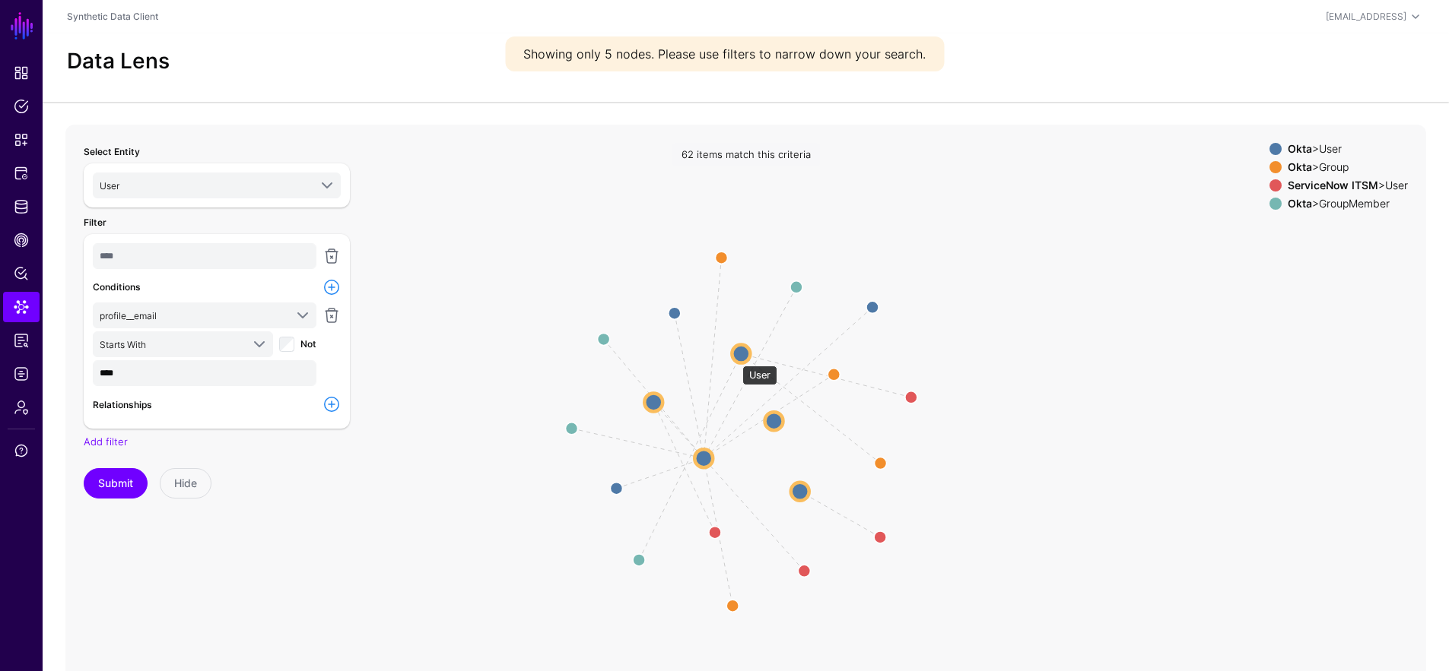
click at [736, 357] on circle at bounding box center [740, 353] width 18 height 18
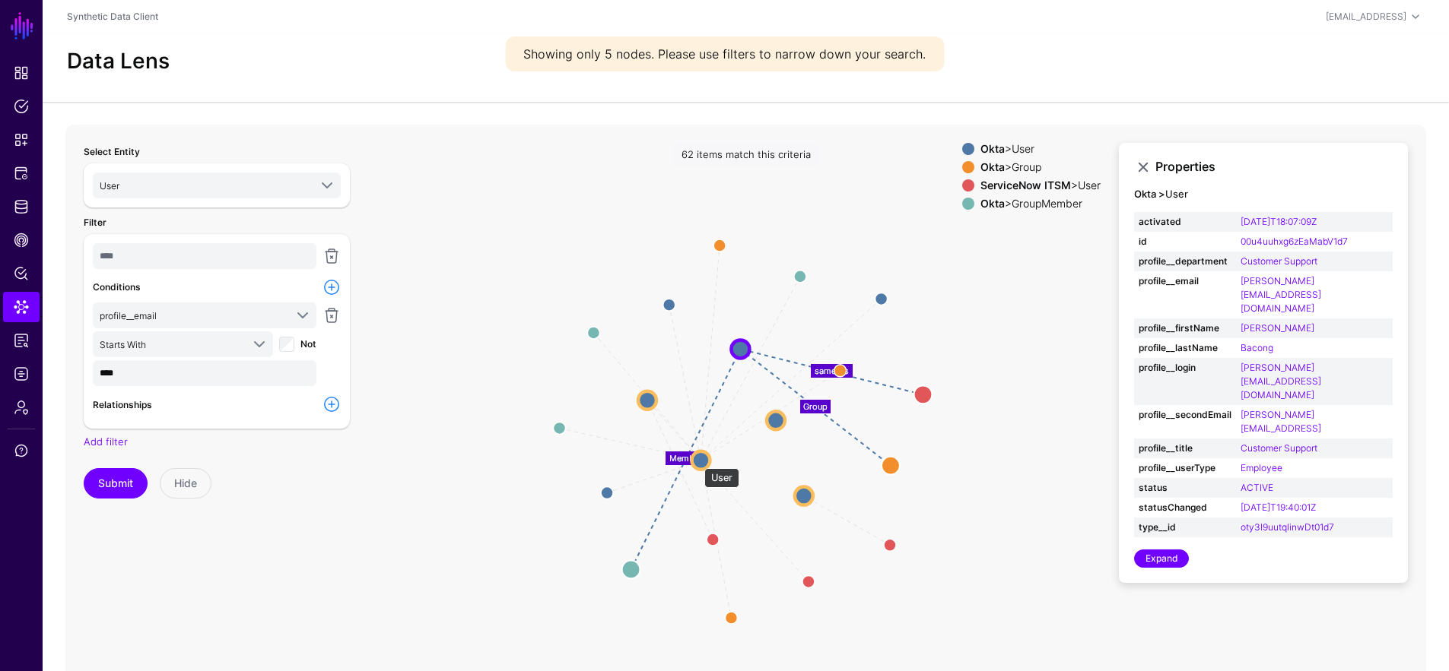
click at [697, 461] on circle at bounding box center [700, 460] width 18 height 18
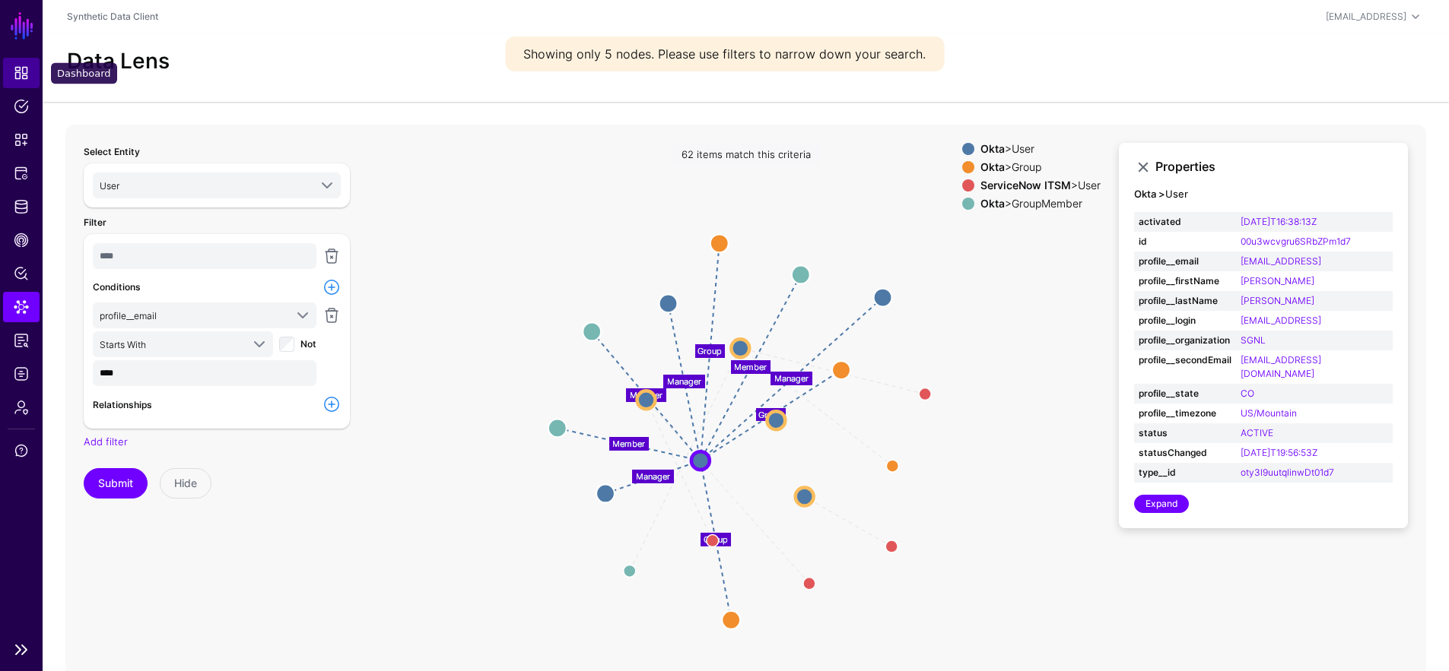
click at [24, 72] on span "Dashboard" at bounding box center [21, 72] width 15 height 15
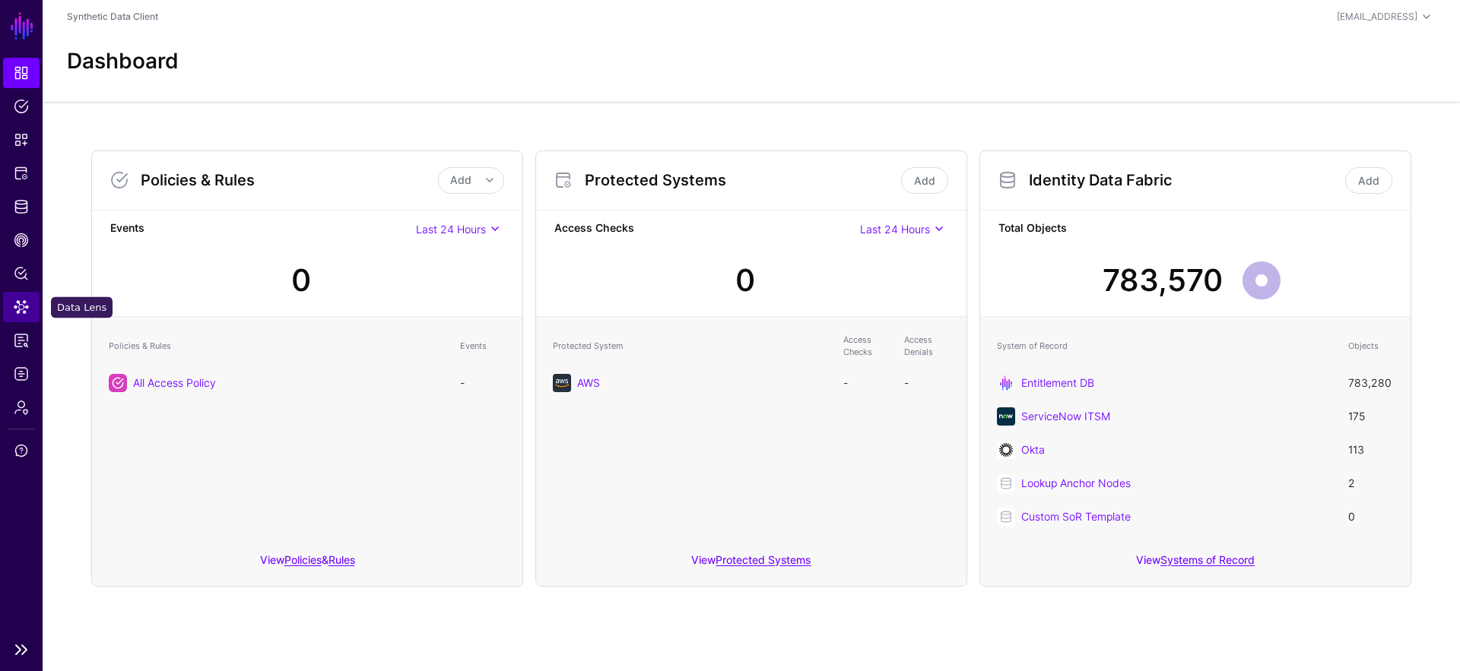
click at [27, 303] on span "Data Lens" at bounding box center [21, 307] width 15 height 15
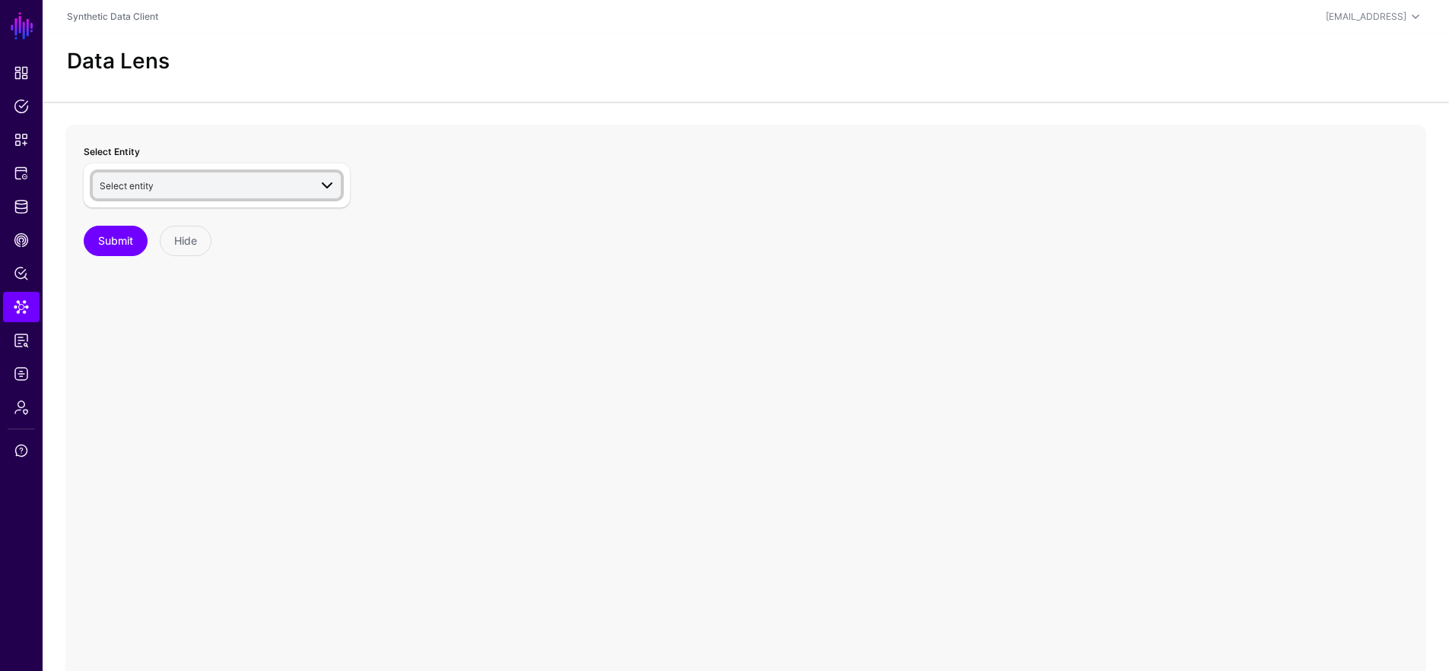
click at [203, 192] on span "Select entity" at bounding box center [218, 185] width 236 height 18
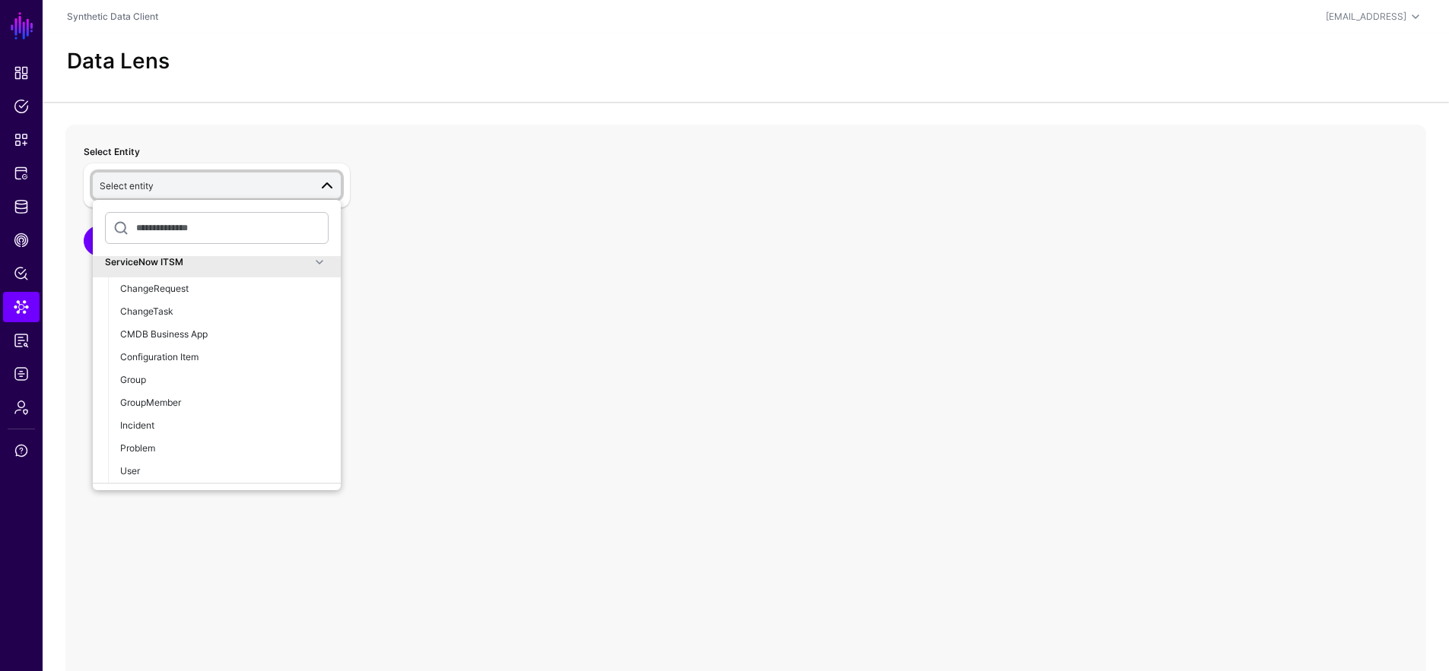
scroll to position [180, 0]
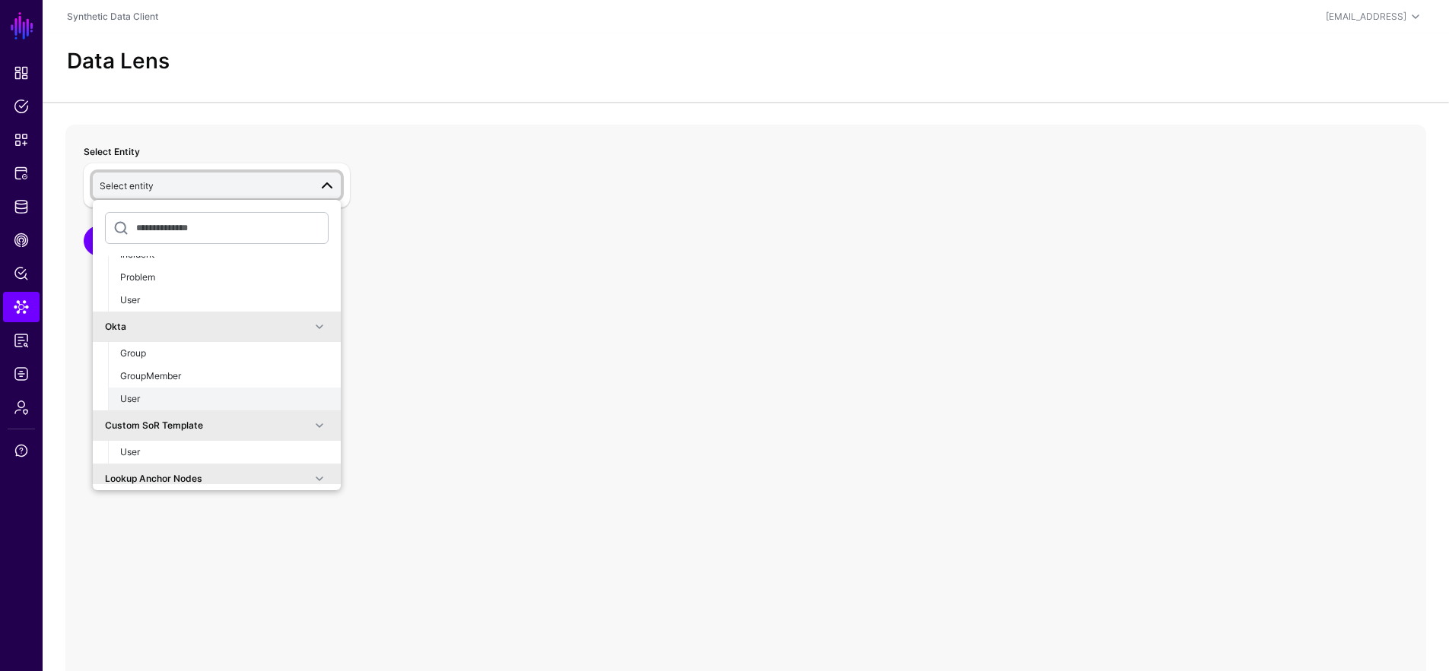
click at [156, 402] on div "User" at bounding box center [224, 399] width 208 height 14
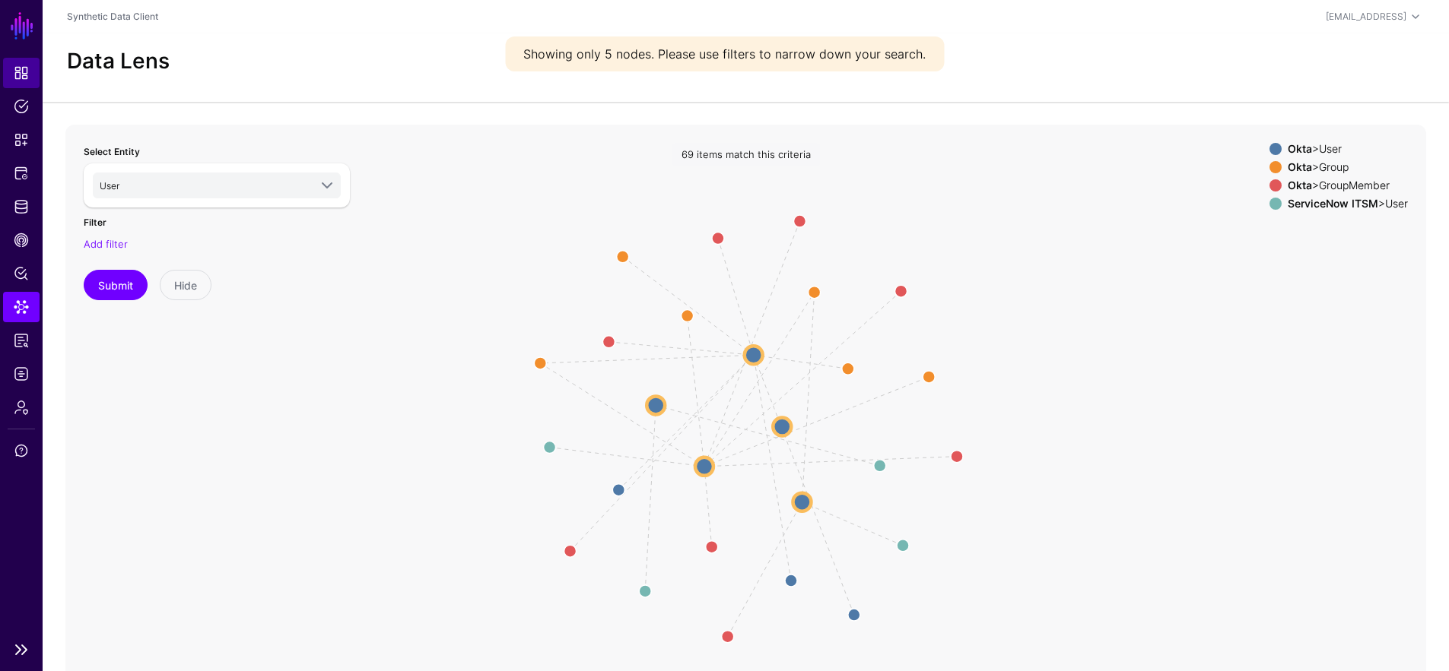
click at [23, 78] on span "Dashboard" at bounding box center [21, 72] width 15 height 15
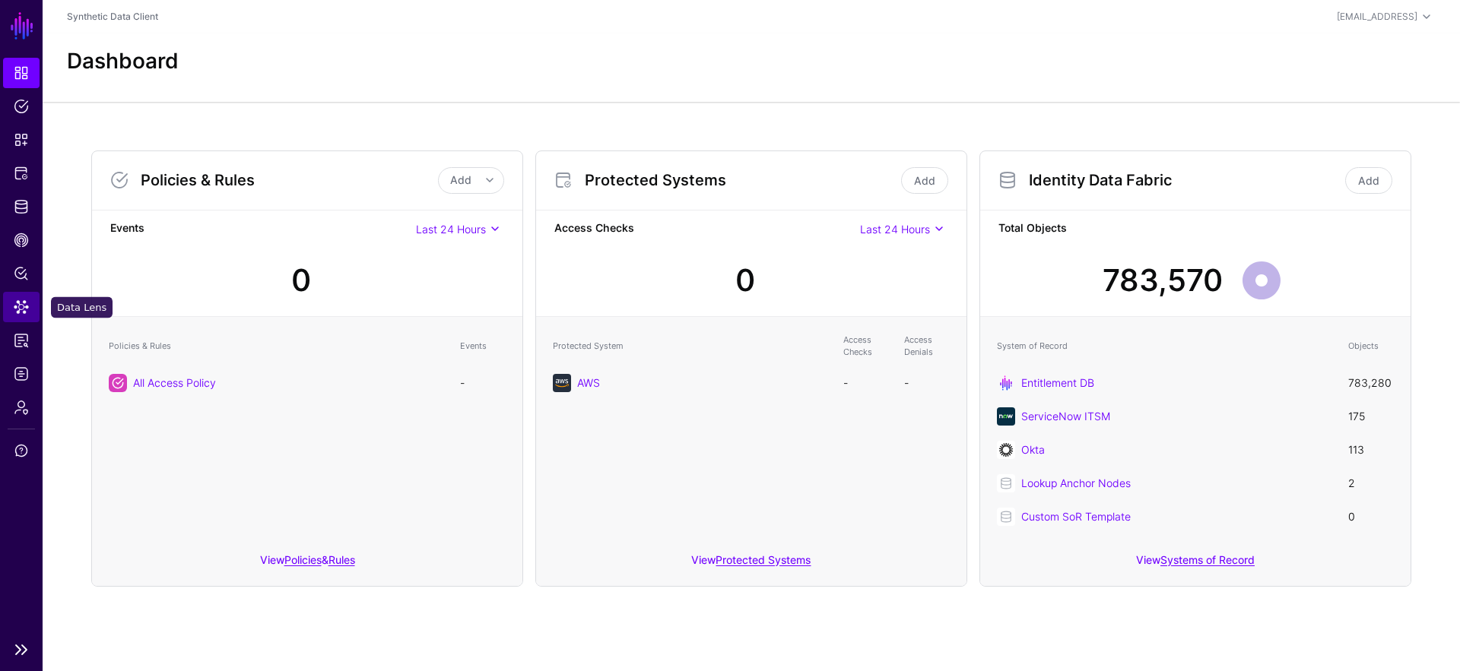
click at [22, 311] on span "Data Lens" at bounding box center [21, 307] width 15 height 15
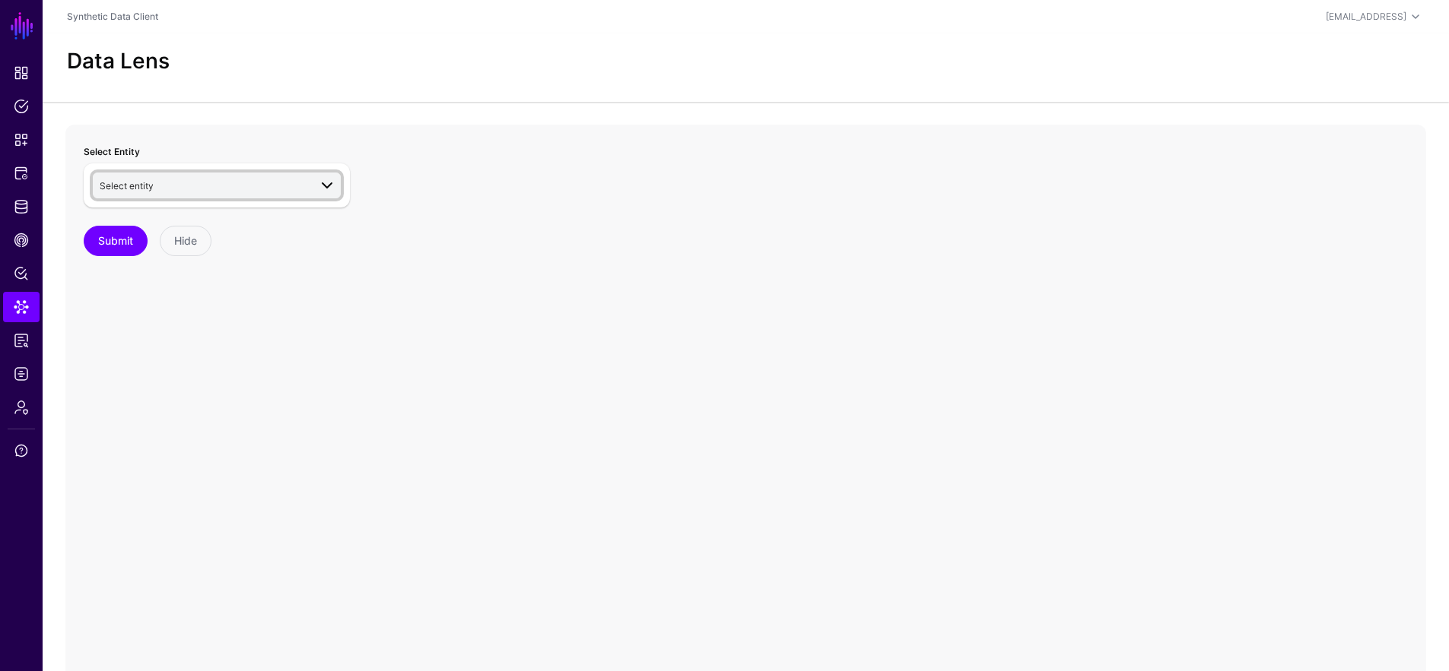
click at [262, 191] on span "Select entity" at bounding box center [204, 185] width 209 height 17
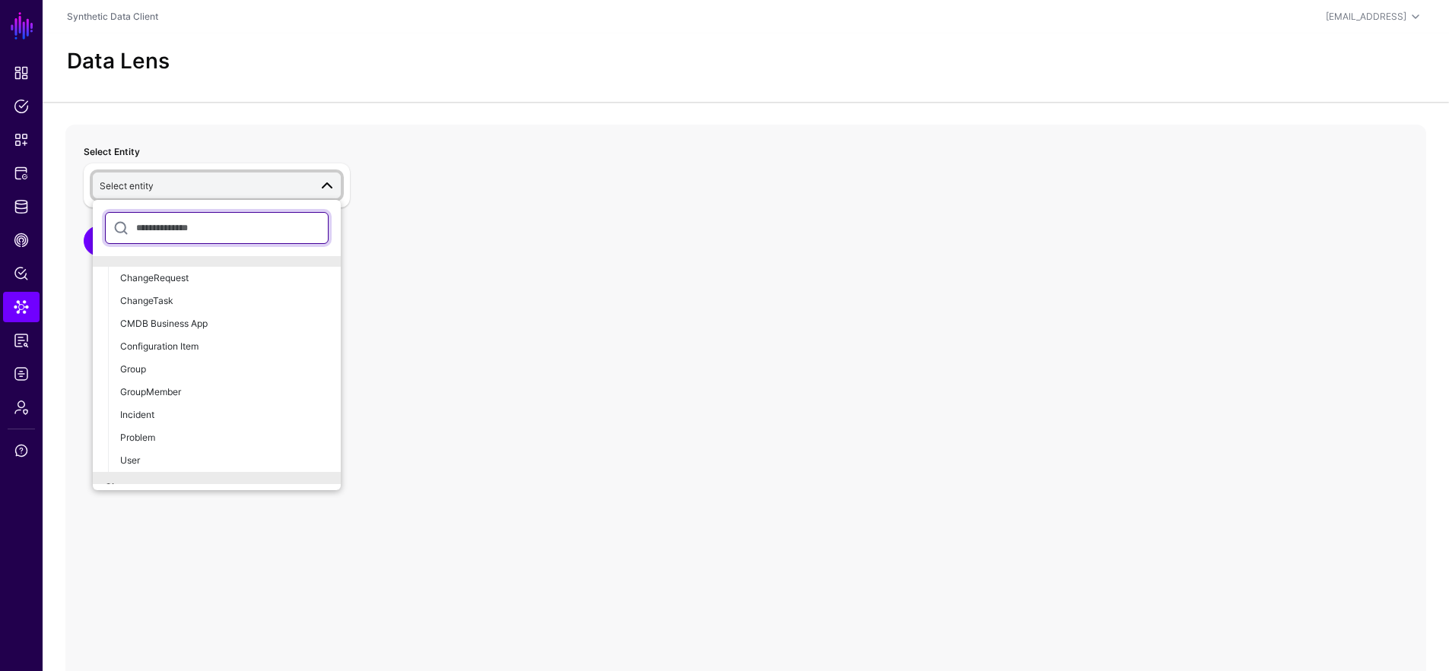
scroll to position [157, 0]
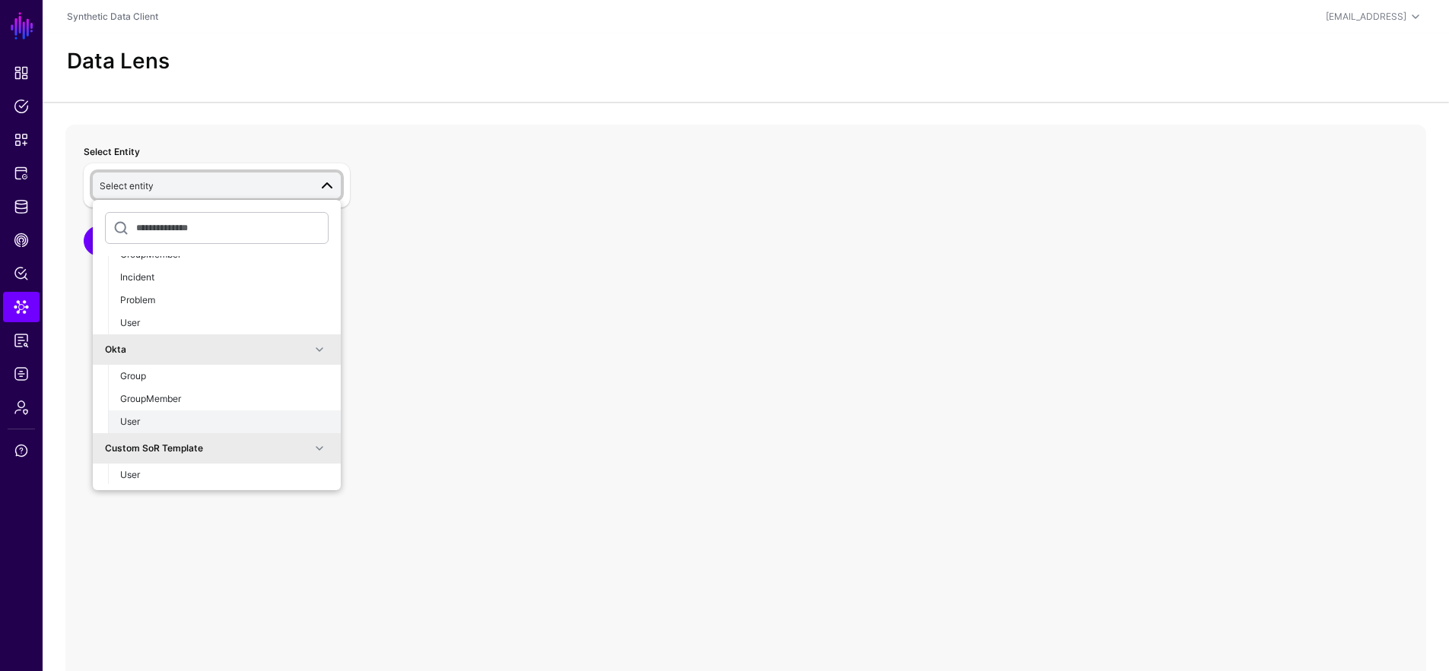
click at [197, 412] on button "User" at bounding box center [224, 422] width 233 height 23
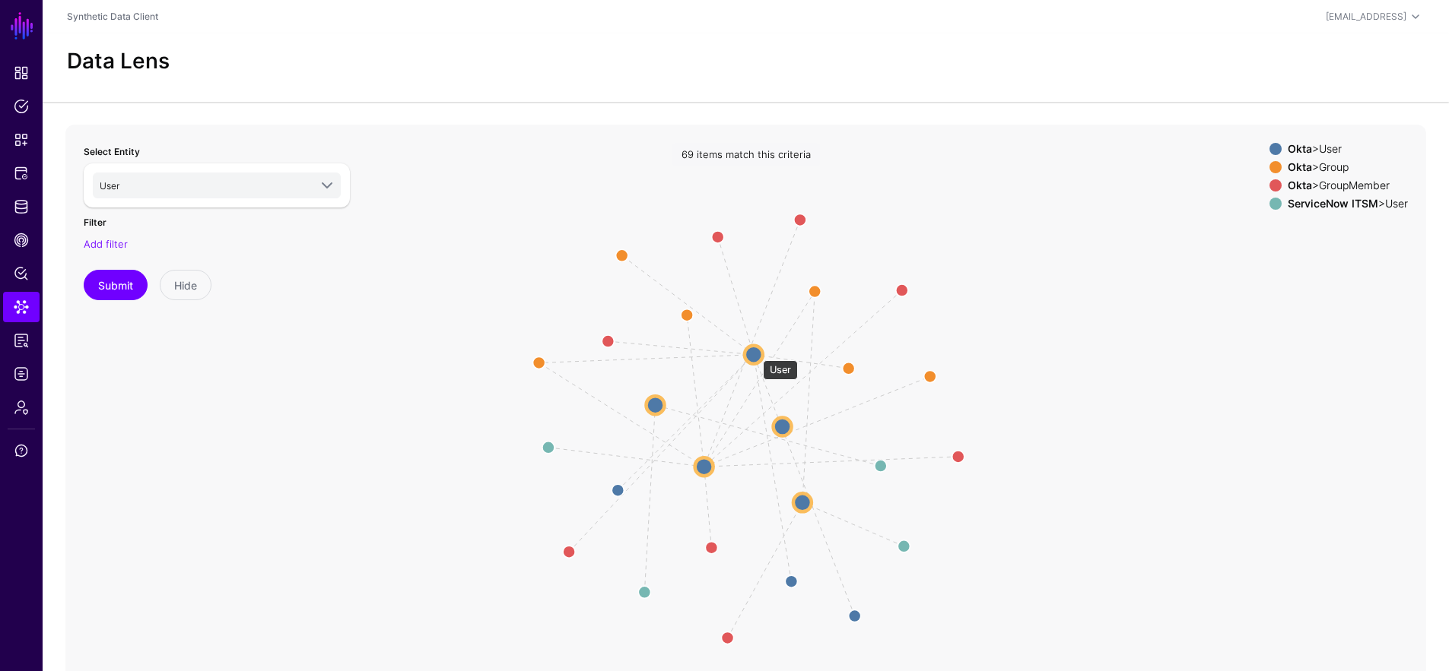
click at [755, 353] on circle at bounding box center [753, 354] width 18 height 18
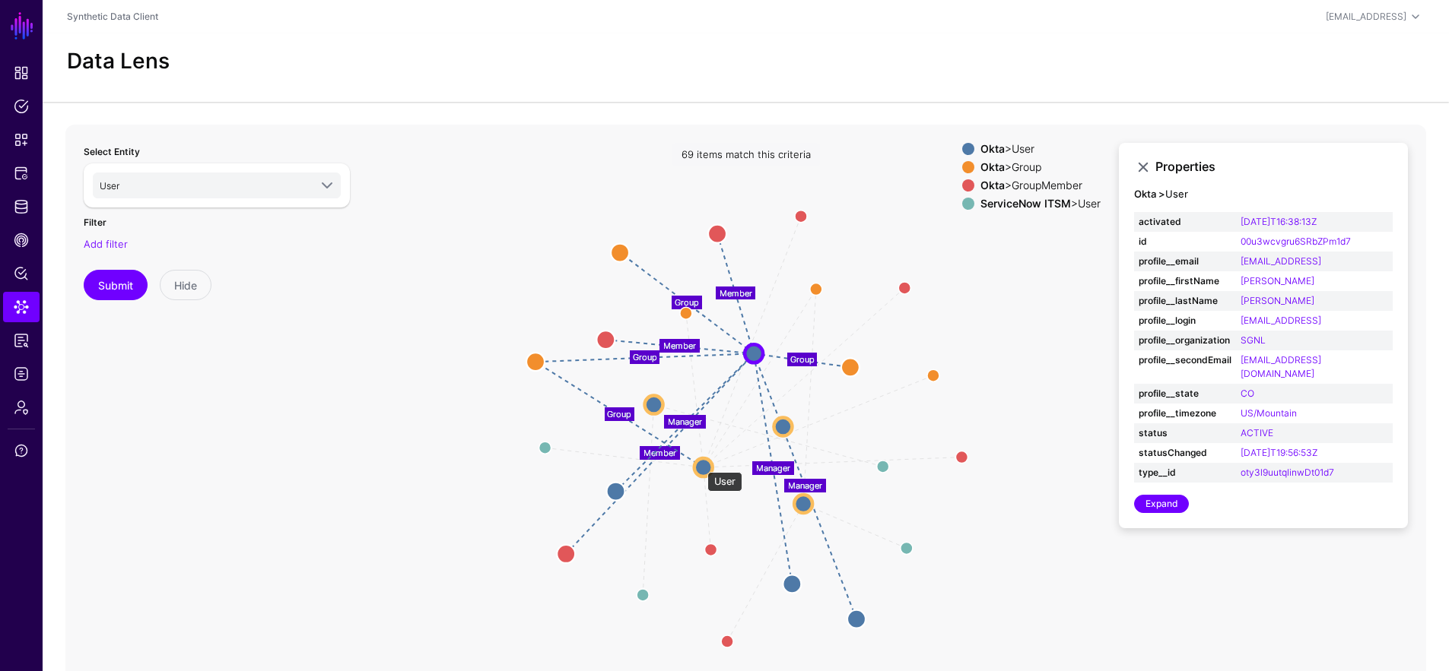
click at [700, 465] on circle at bounding box center [703, 468] width 18 height 18
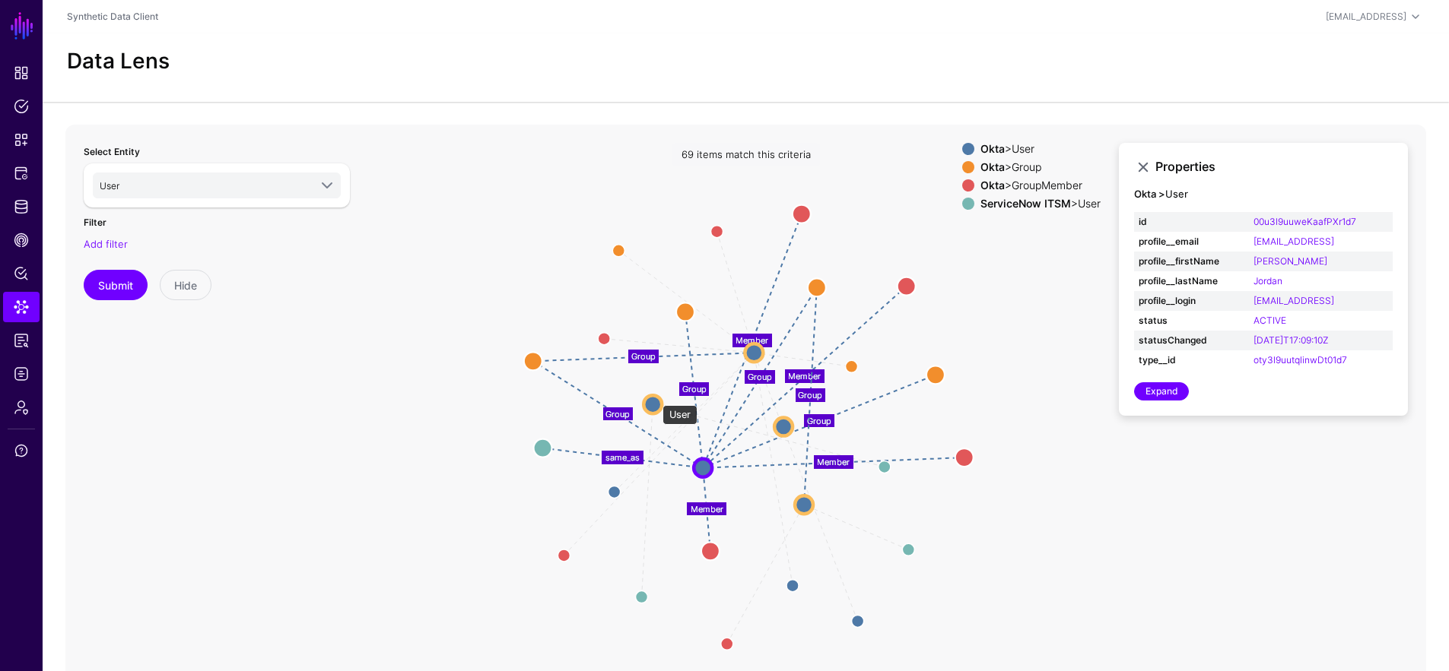
click at [654, 398] on circle at bounding box center [652, 404] width 18 height 18
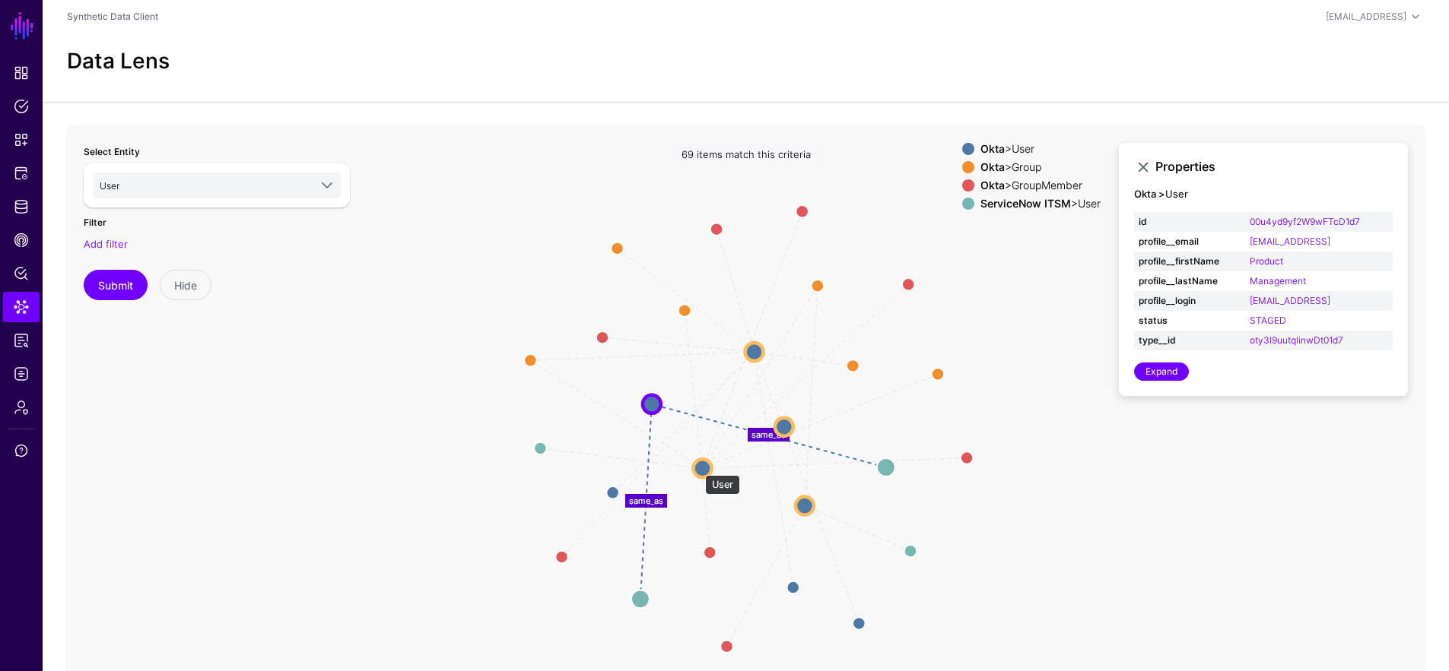
click at [697, 468] on circle at bounding box center [702, 468] width 18 height 18
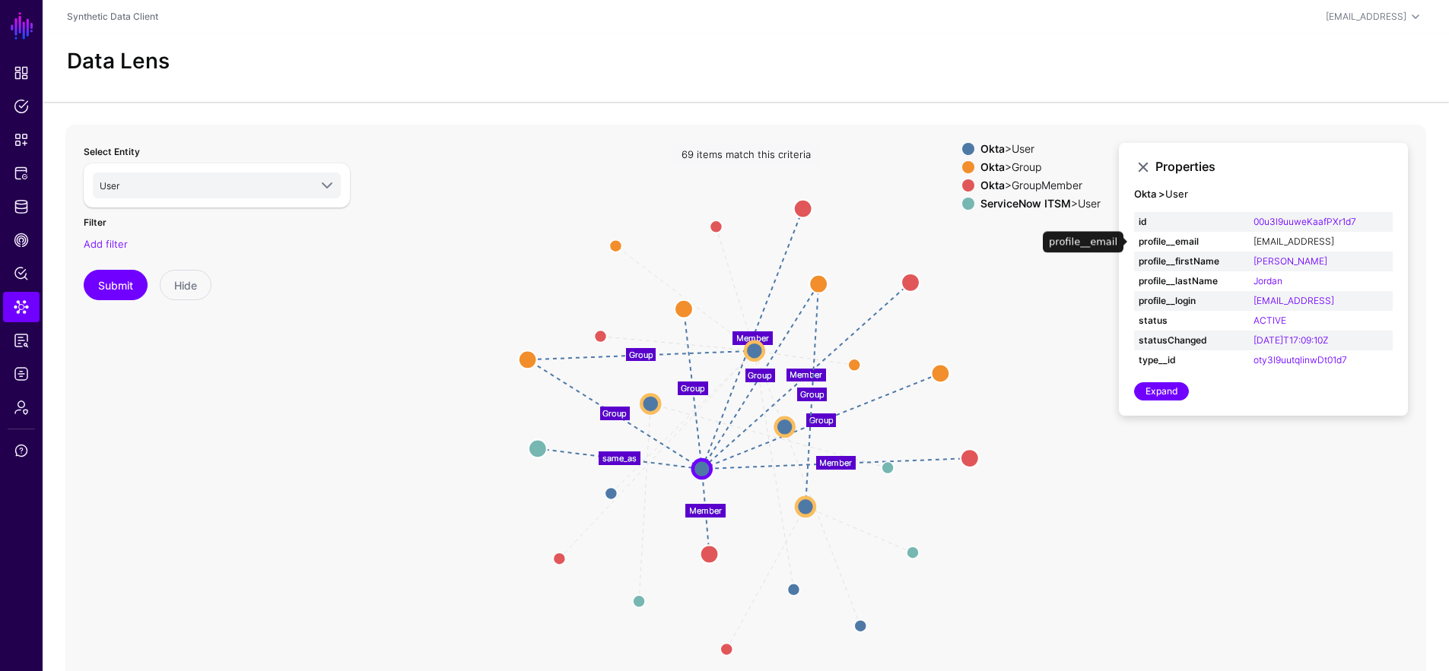
click at [1284, 239] on link "[EMAIL_ADDRESS]" at bounding box center [1293, 241] width 81 height 11
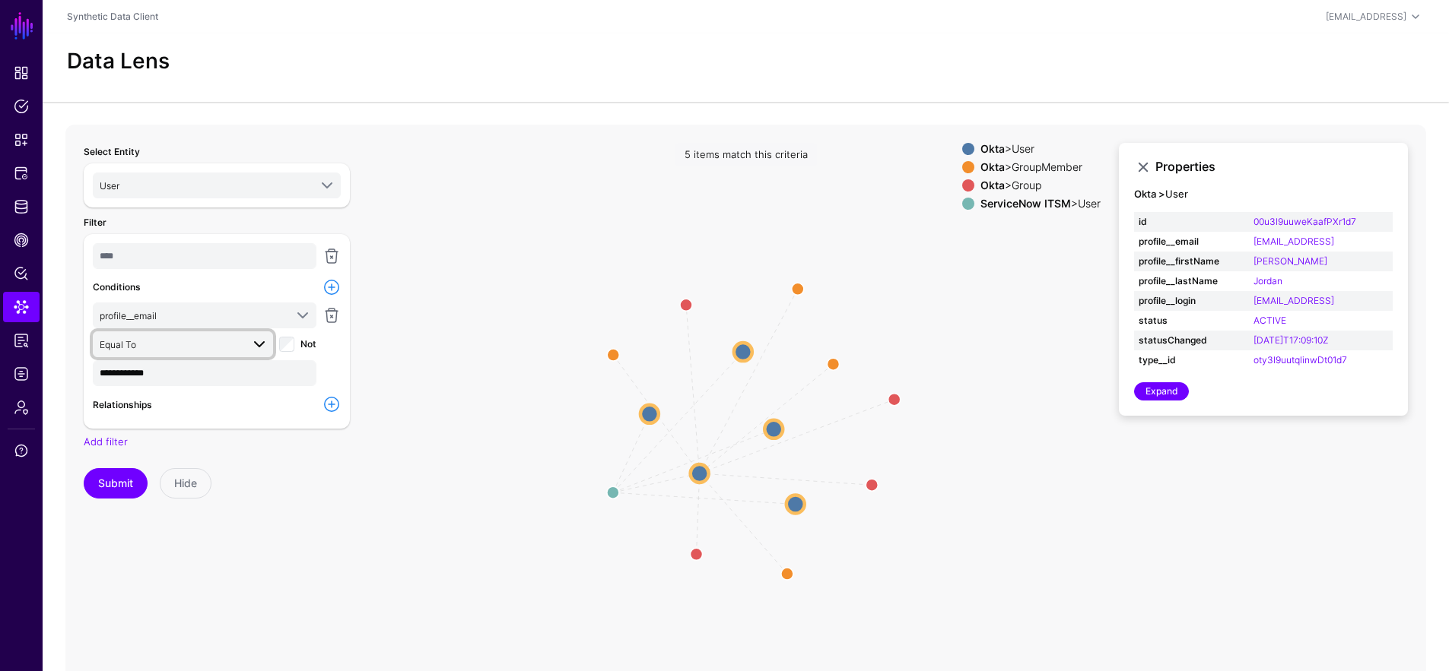
click at [203, 349] on span "Equal To" at bounding box center [170, 344] width 141 height 17
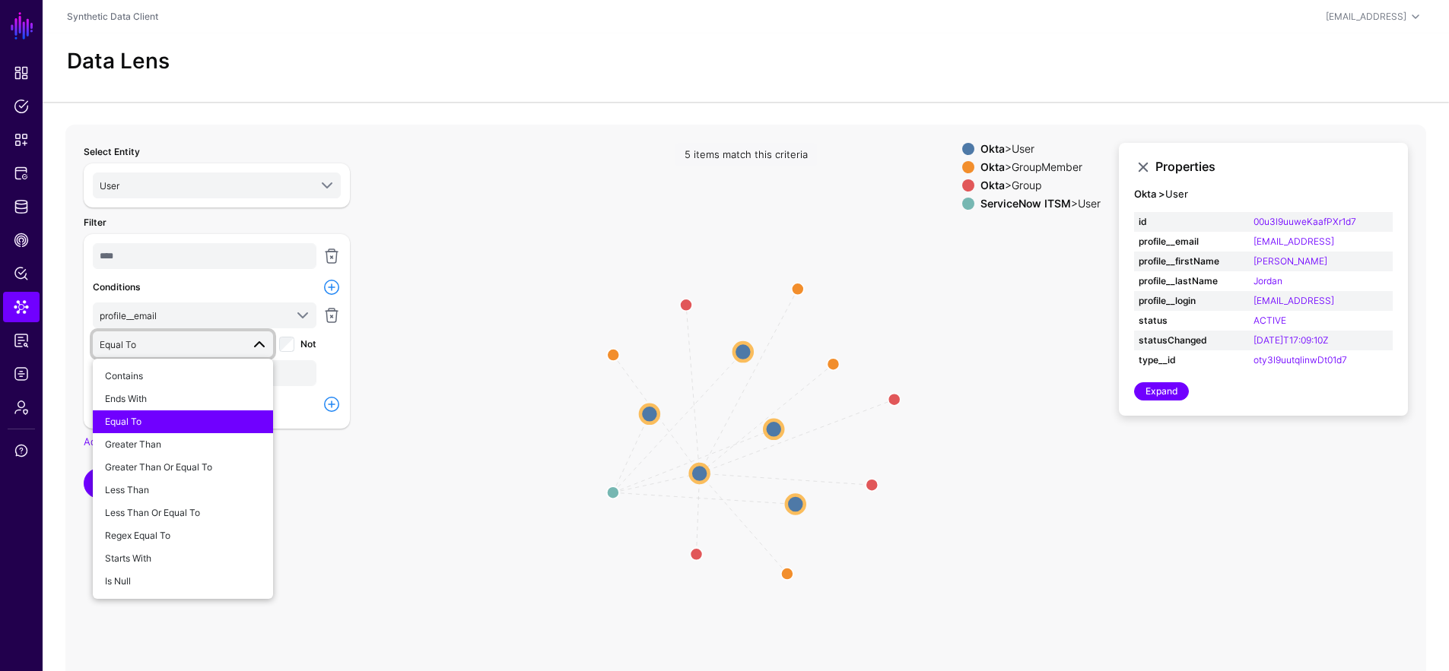
click at [321, 360] on div at bounding box center [331, 346] width 24 height 87
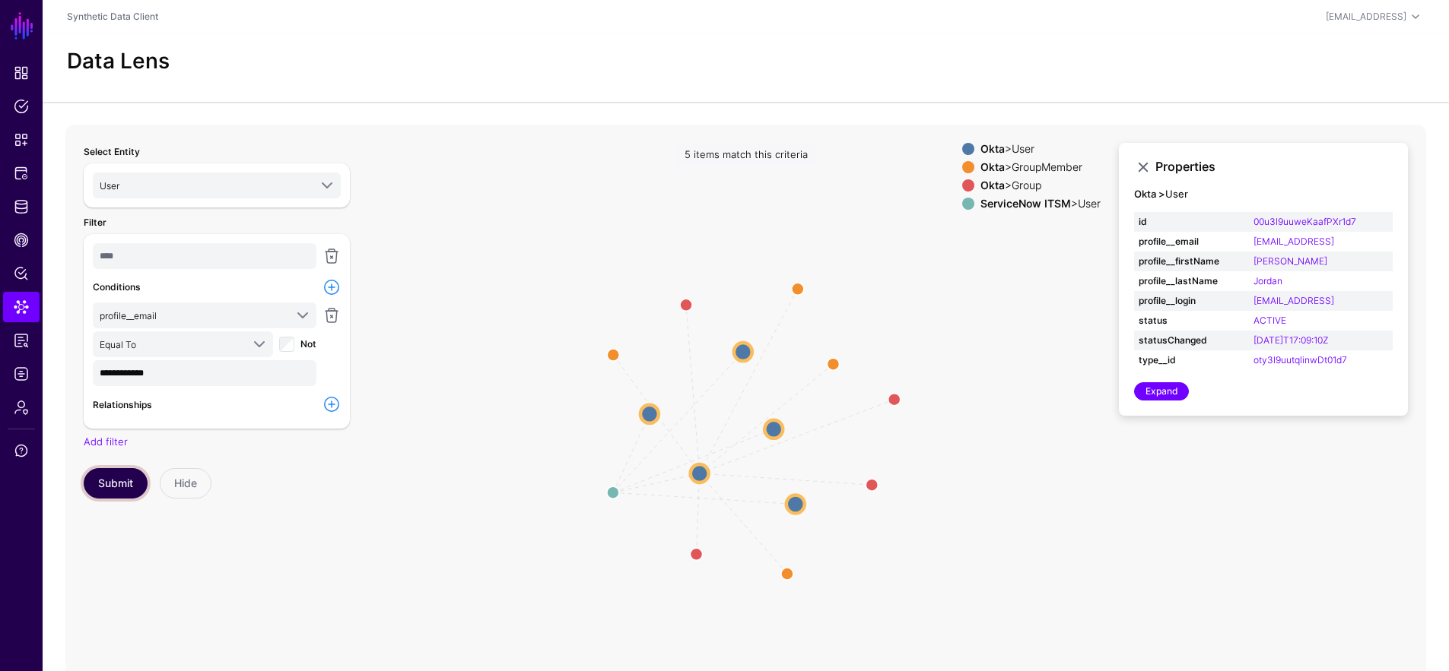
click at [126, 479] on button "Submit" at bounding box center [116, 483] width 64 height 30
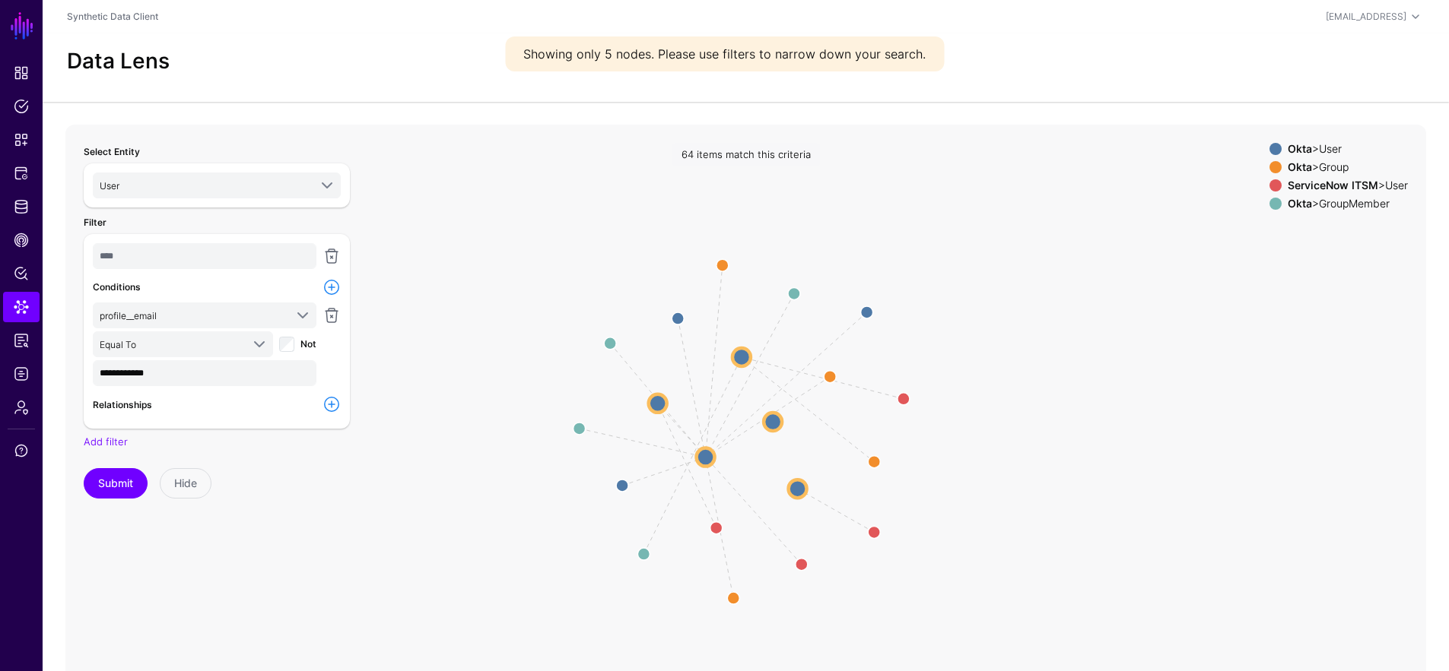
click at [662, 409] on circle at bounding box center [658, 403] width 18 height 18
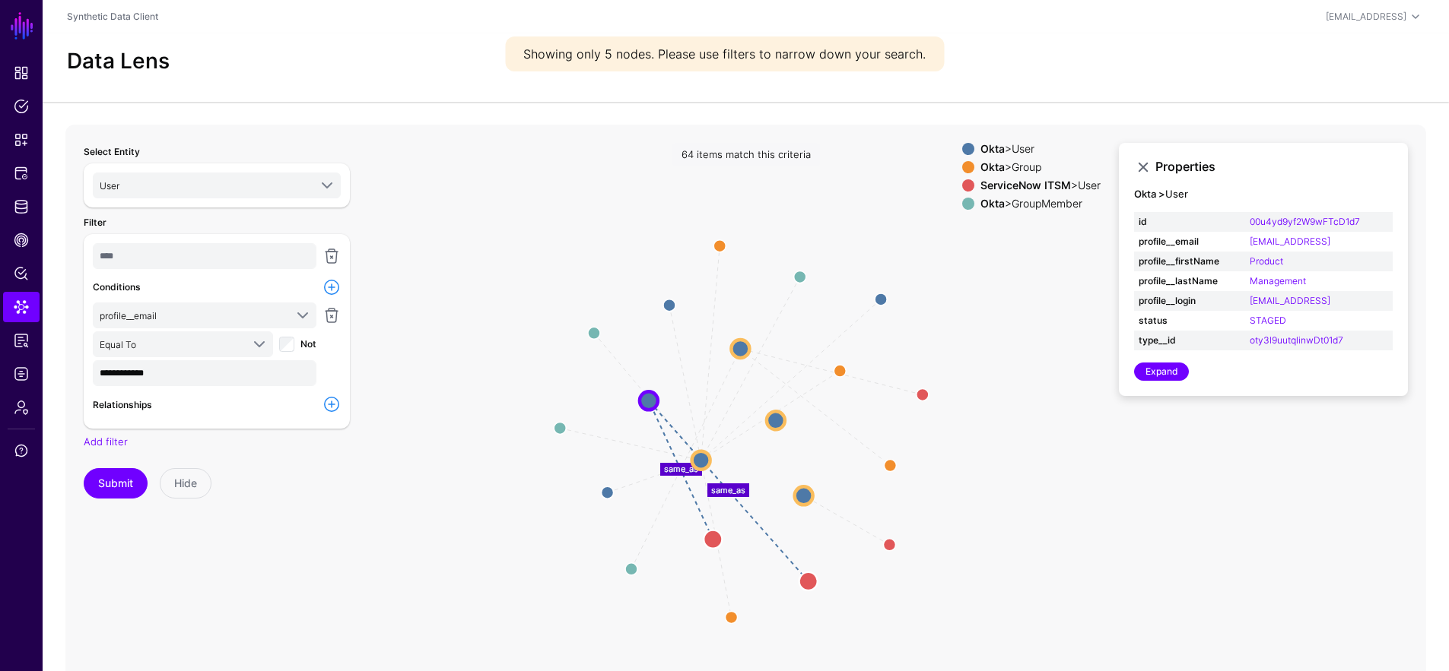
click at [330, 408] on link at bounding box center [331, 404] width 18 height 18
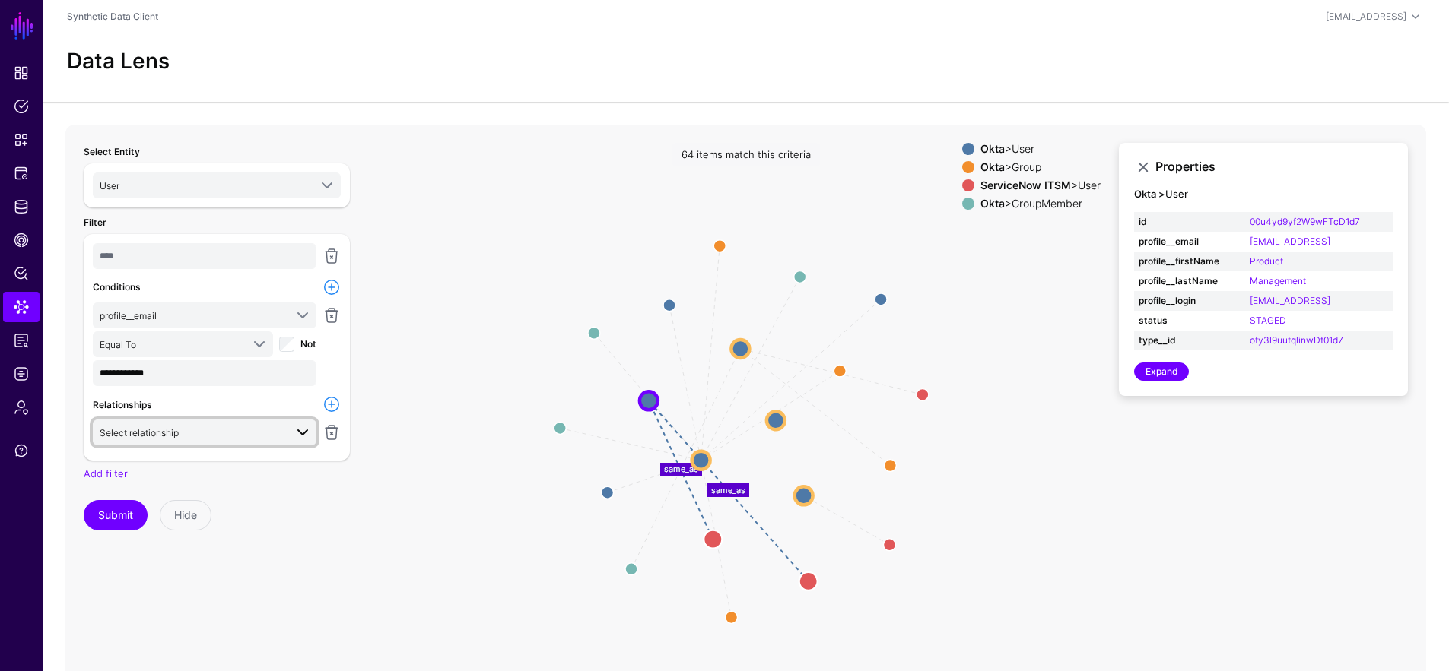
click at [208, 433] on span "Select relationship" at bounding box center [192, 432] width 185 height 17
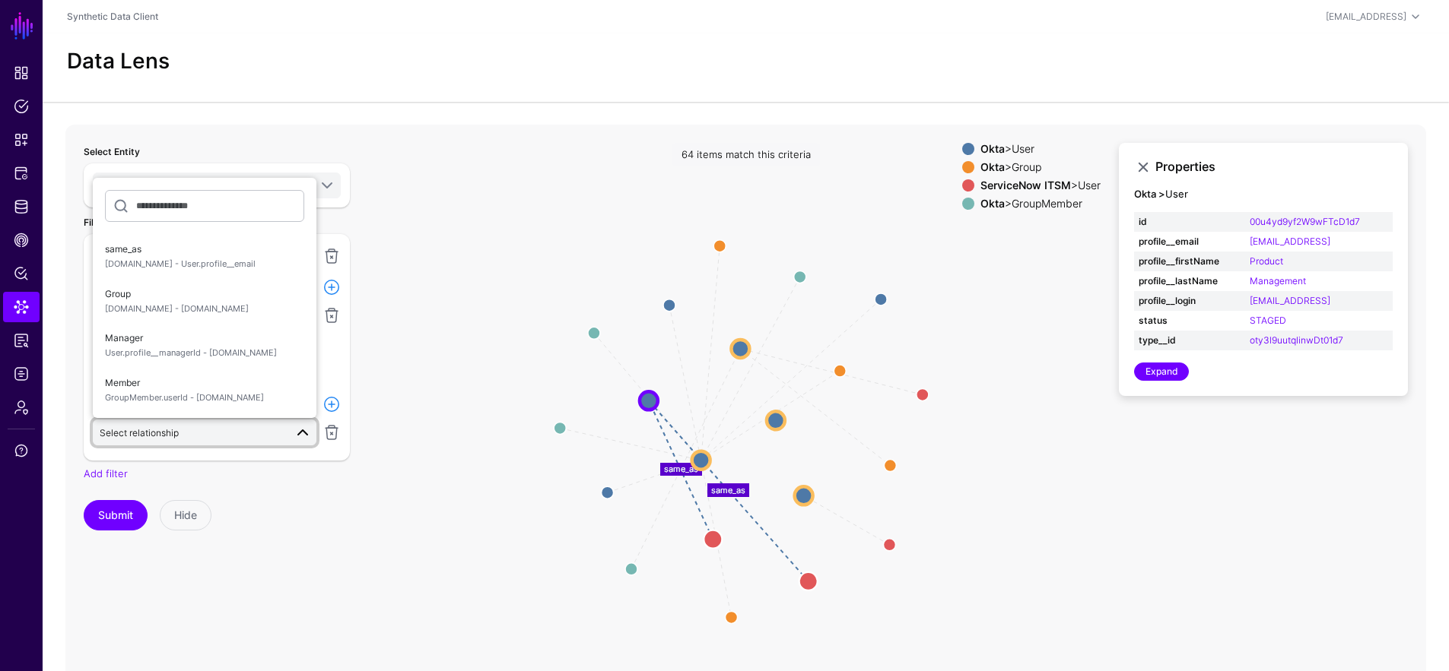
click at [335, 376] on div at bounding box center [331, 346] width 24 height 87
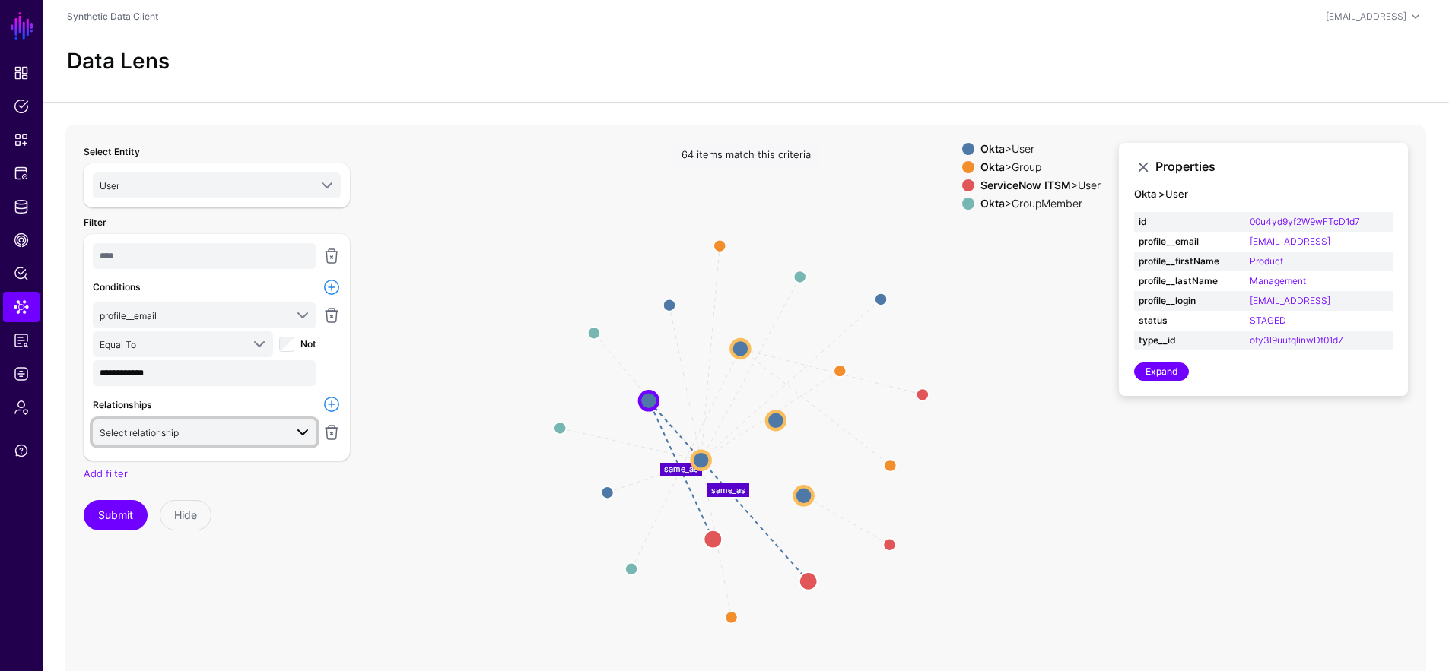
click at [214, 436] on span "Select relationship" at bounding box center [192, 432] width 185 height 17
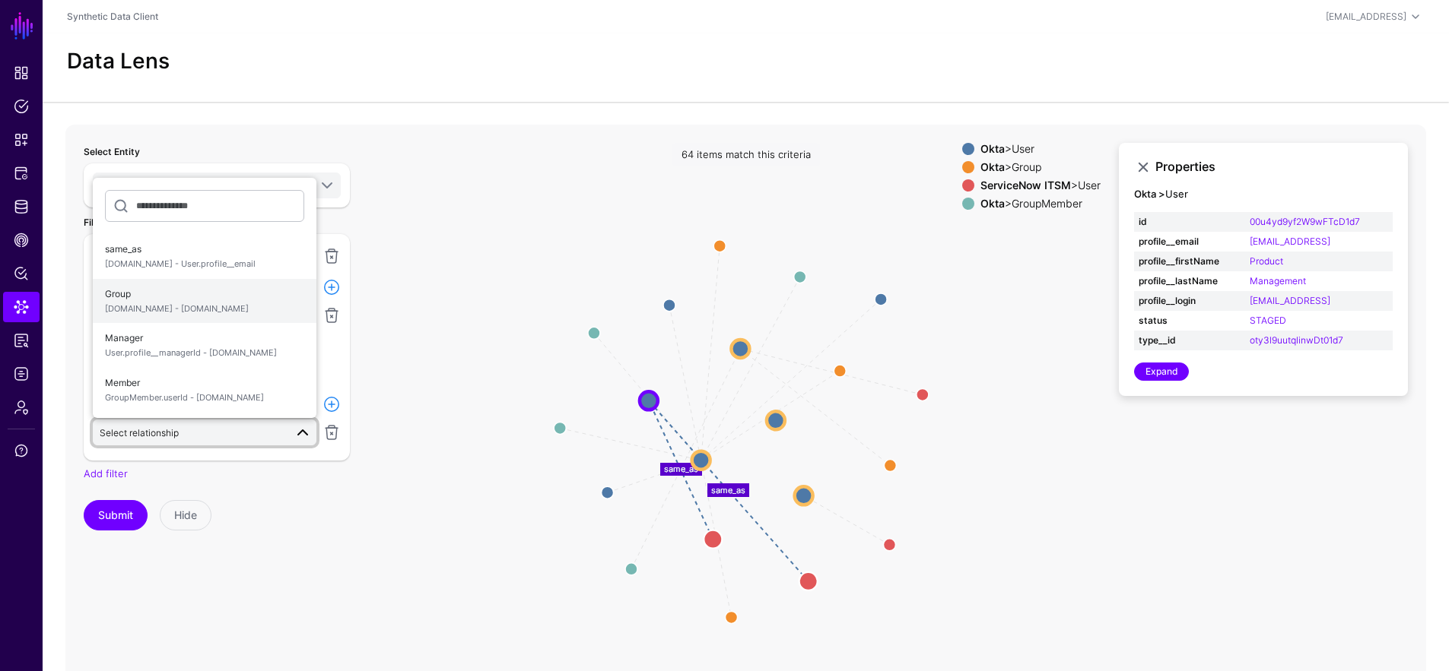
click at [231, 303] on span "User.id - Group.id" at bounding box center [204, 309] width 199 height 13
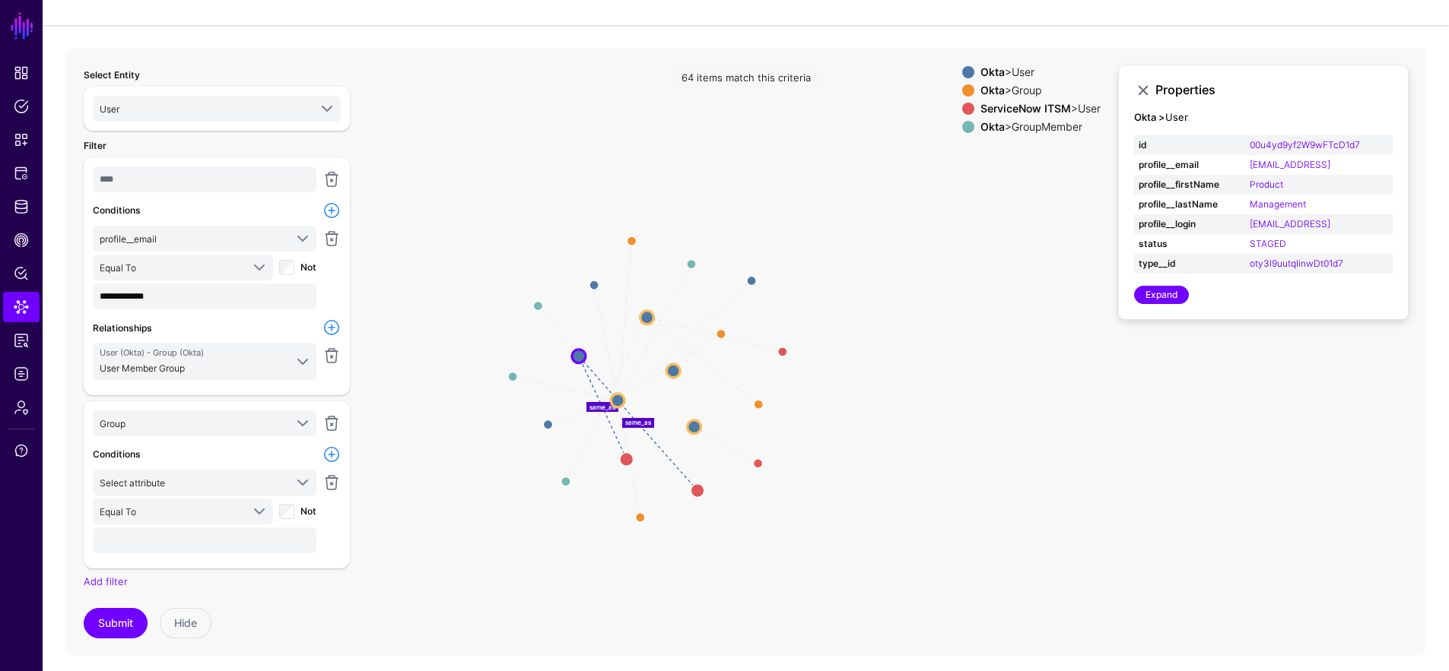
scroll to position [84, 0]
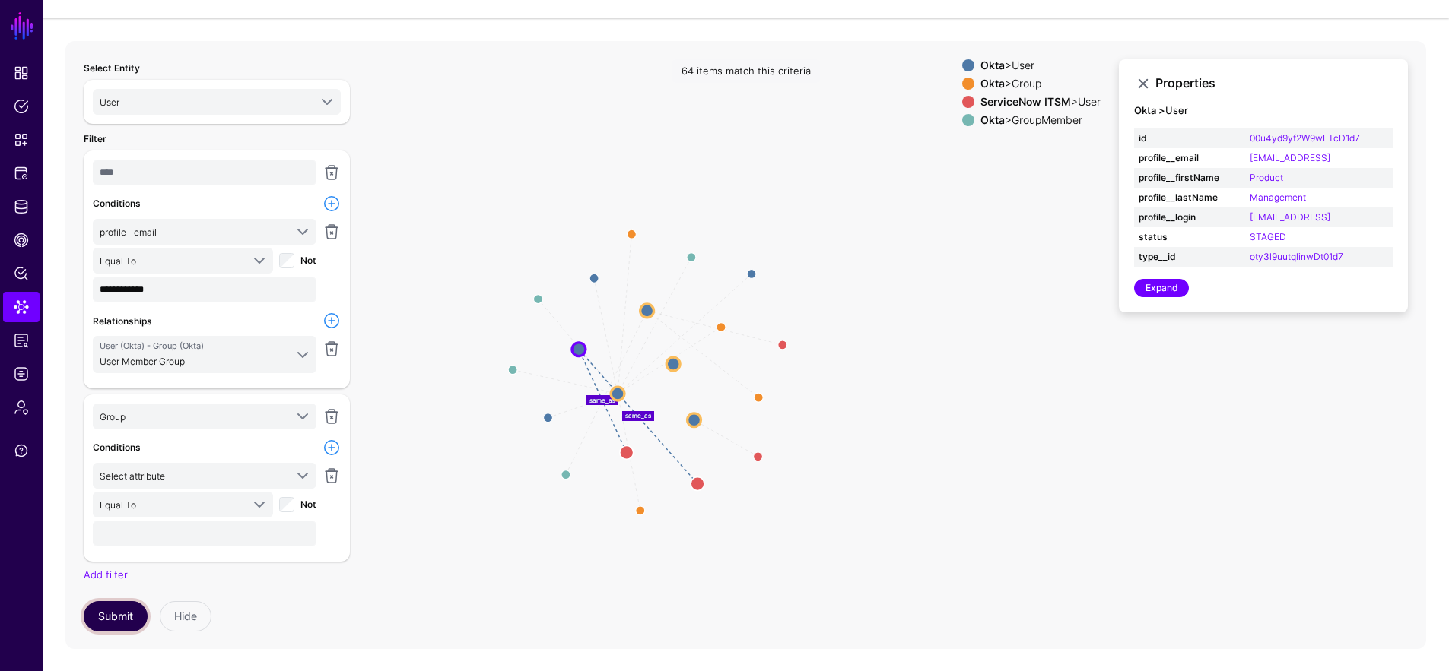
click at [119, 612] on button "Submit" at bounding box center [116, 616] width 64 height 30
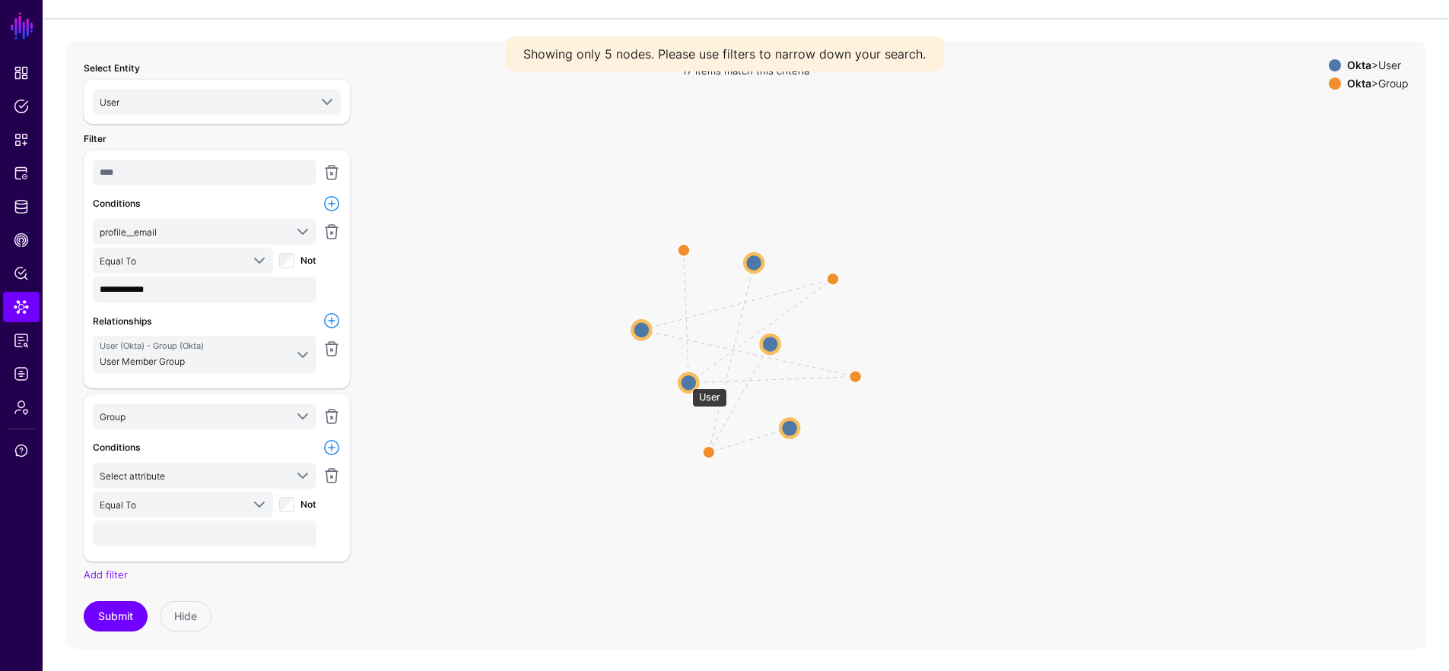
click at [684, 380] on circle at bounding box center [688, 382] width 18 height 18
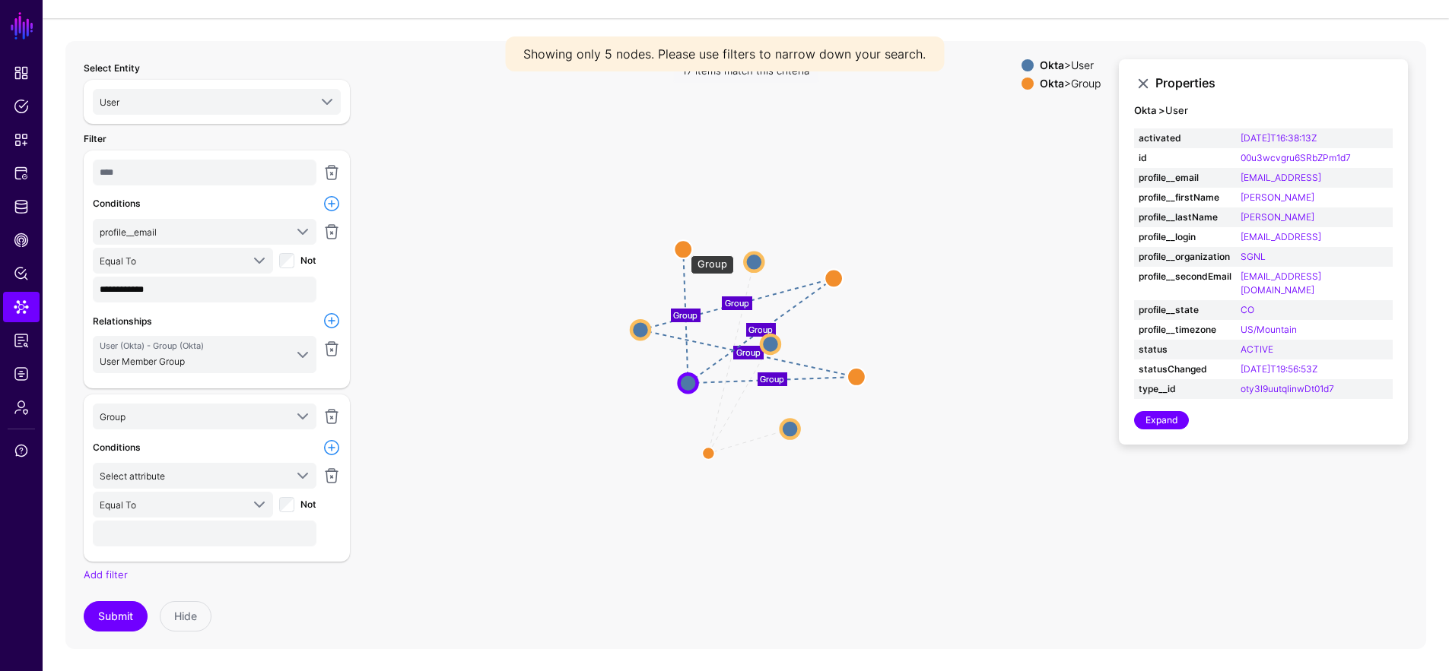
click at [683, 247] on circle at bounding box center [683, 249] width 18 height 18
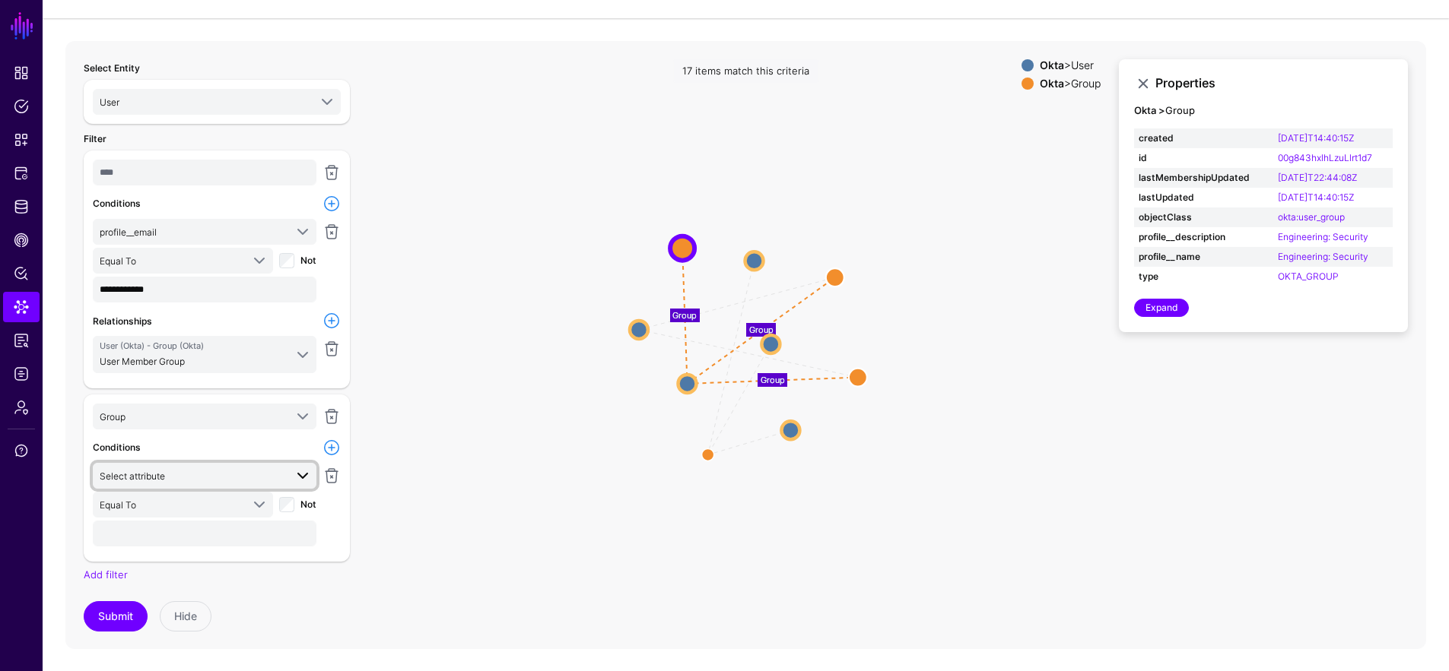
click at [180, 476] on span "Select attribute" at bounding box center [192, 476] width 185 height 17
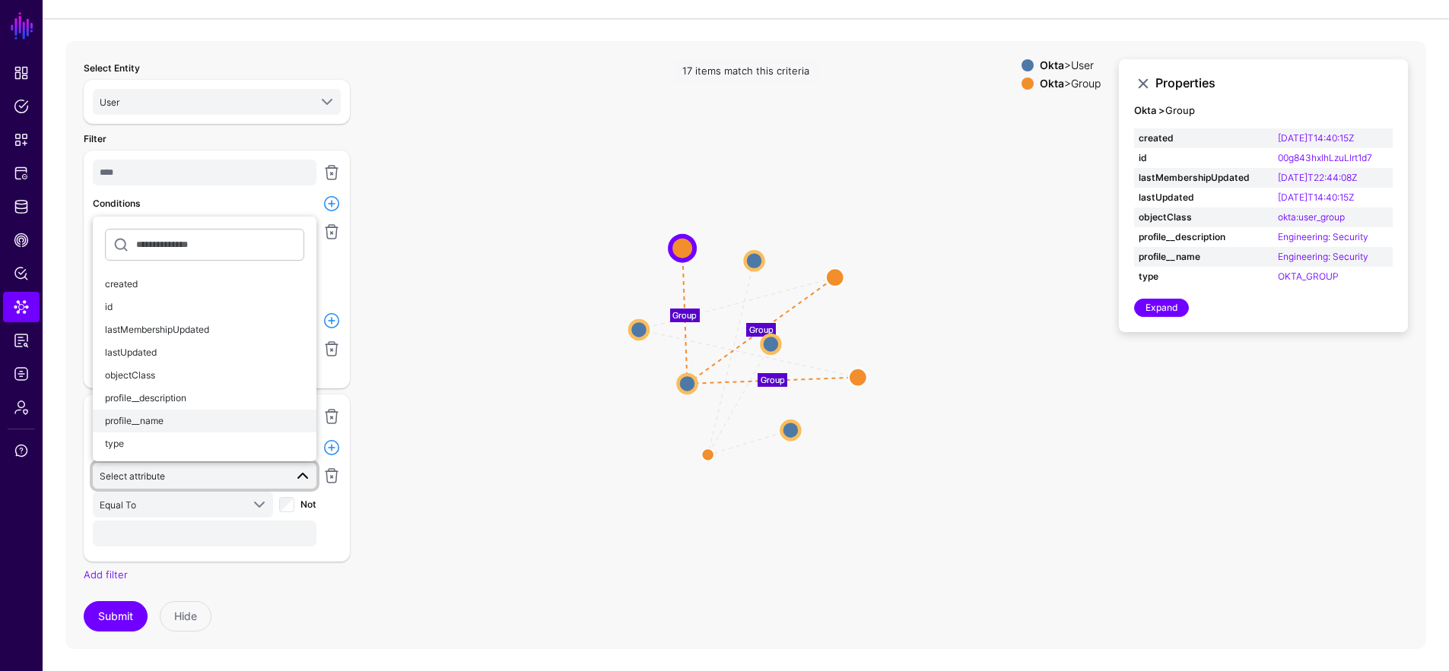
click at [189, 414] on div "profile__name" at bounding box center [204, 421] width 199 height 14
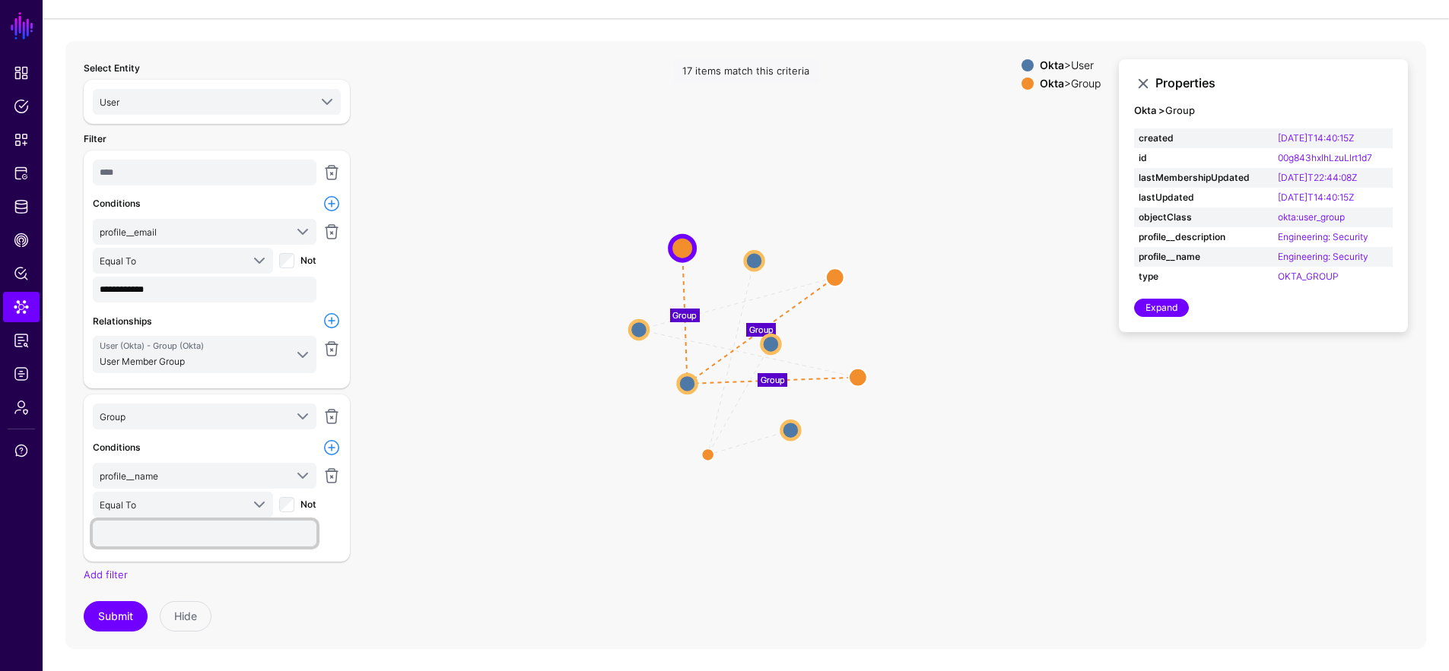
click at [121, 528] on input "text" at bounding box center [205, 534] width 224 height 26
type input "**********"
click at [103, 615] on button "Submit" at bounding box center [116, 616] width 64 height 30
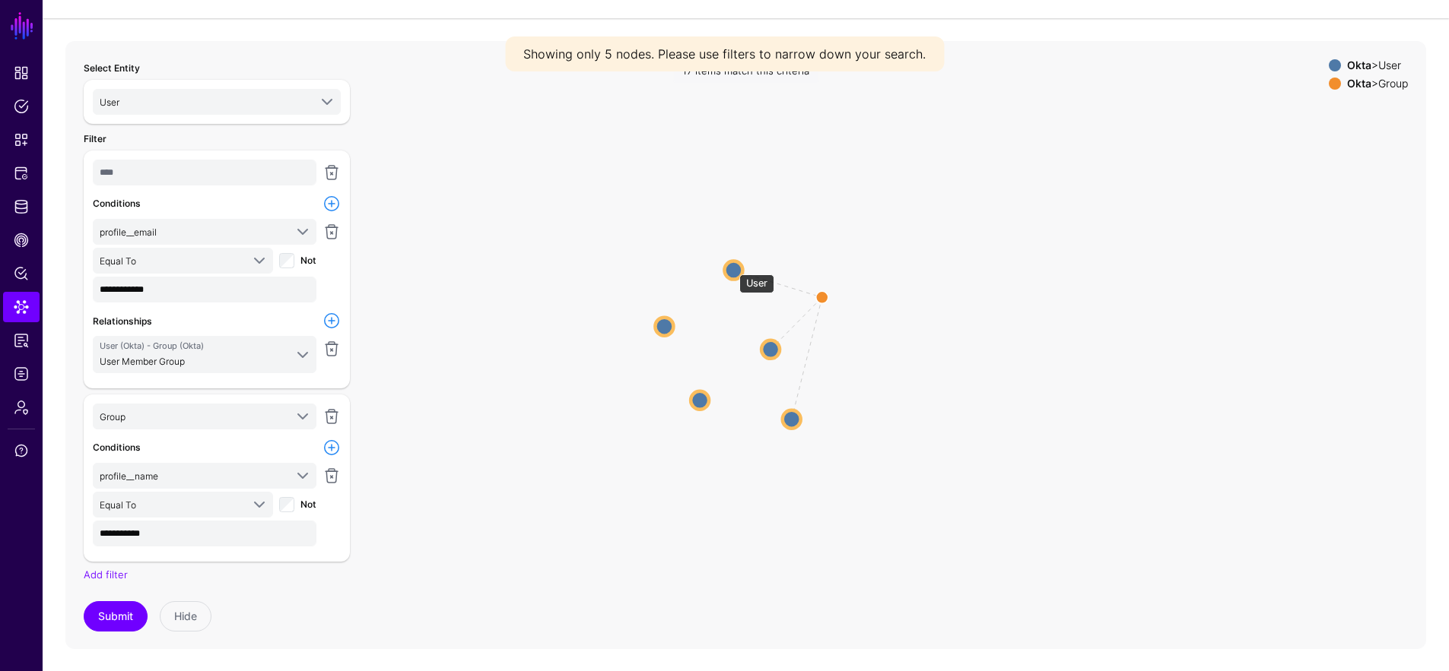
click at [731, 266] on circle at bounding box center [733, 270] width 18 height 18
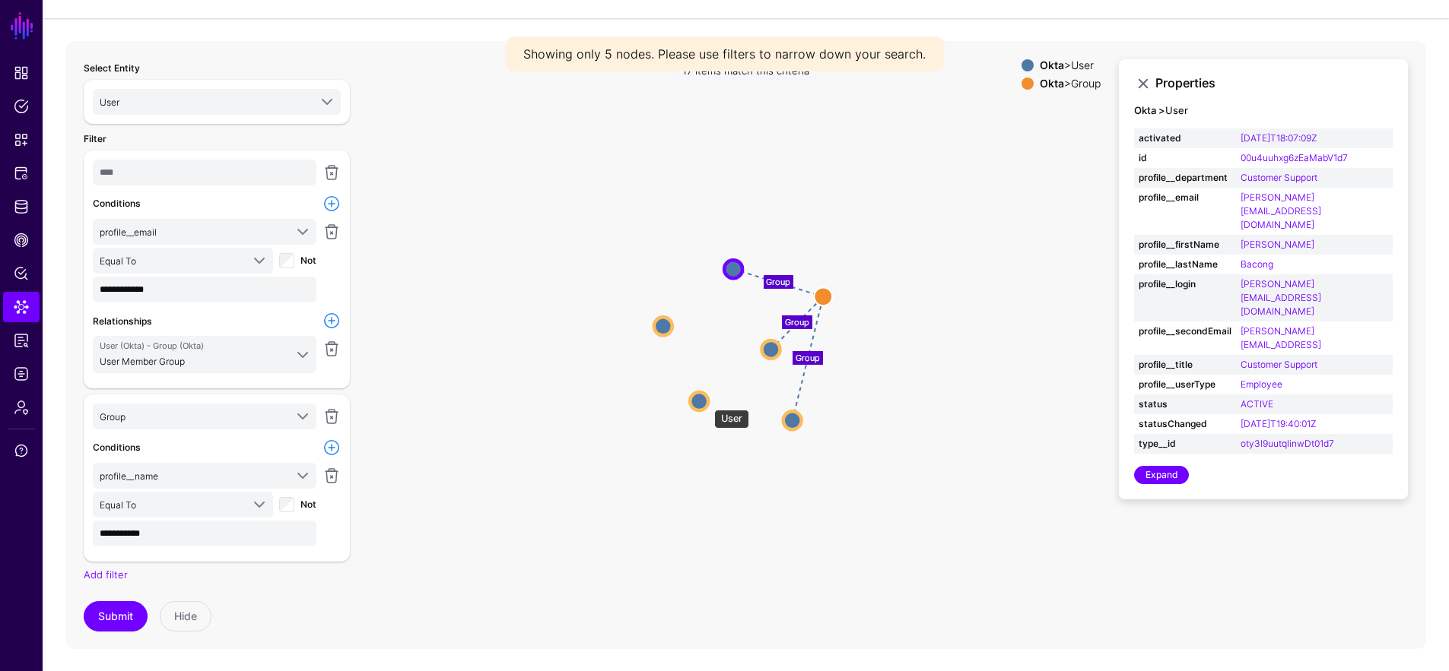
click at [703, 401] on circle at bounding box center [699, 401] width 18 height 18
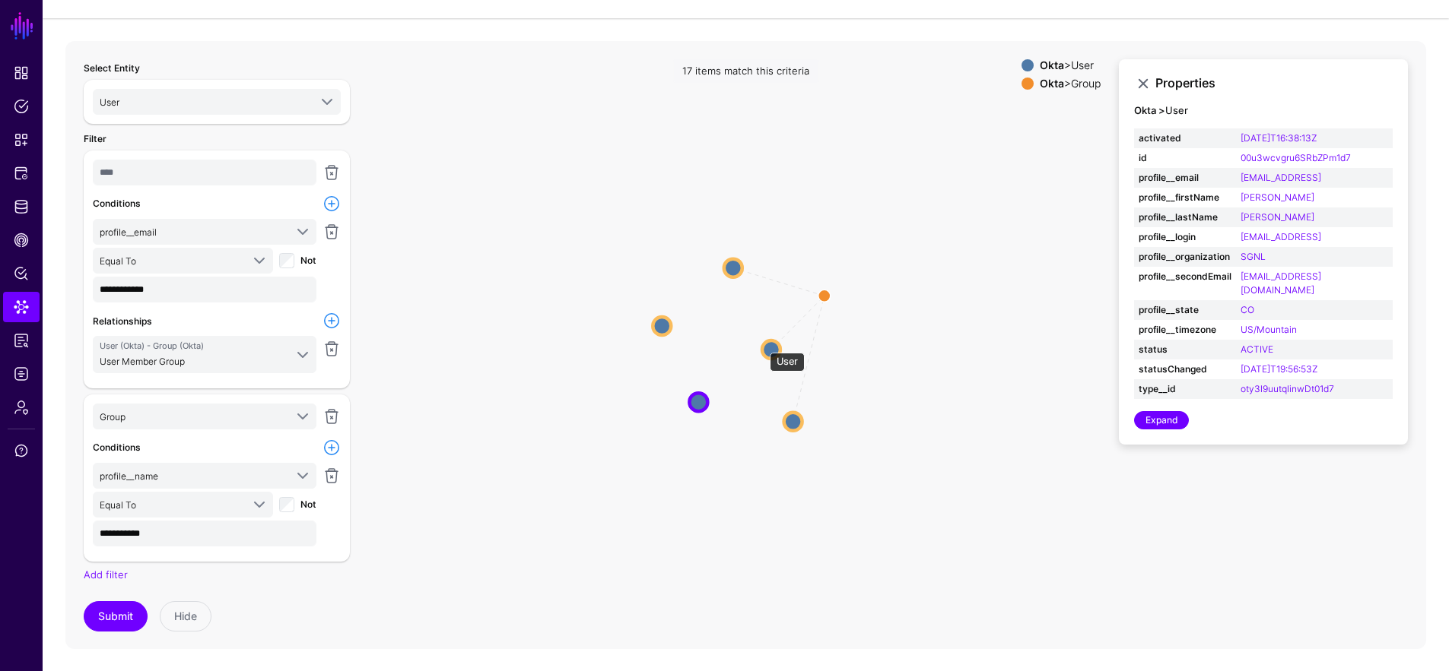
click at [763, 345] on circle at bounding box center [771, 350] width 18 height 18
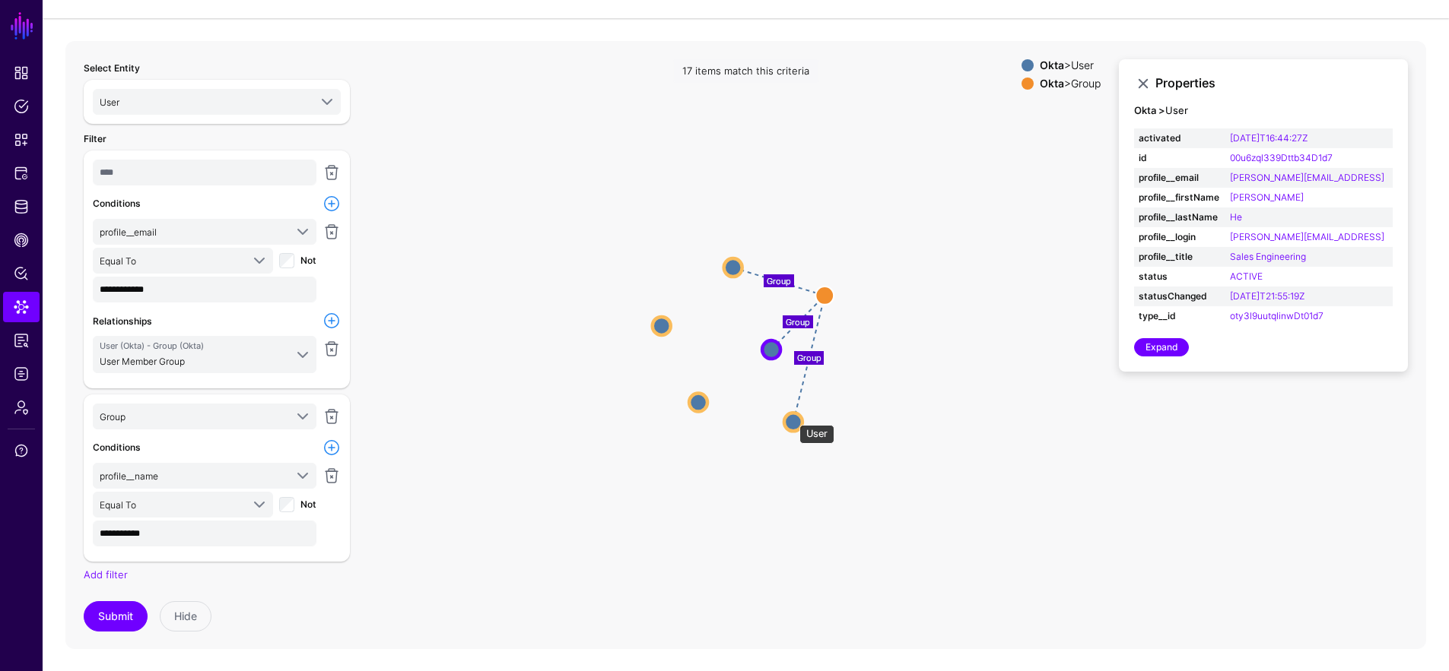
click at [792, 417] on circle at bounding box center [793, 422] width 18 height 18
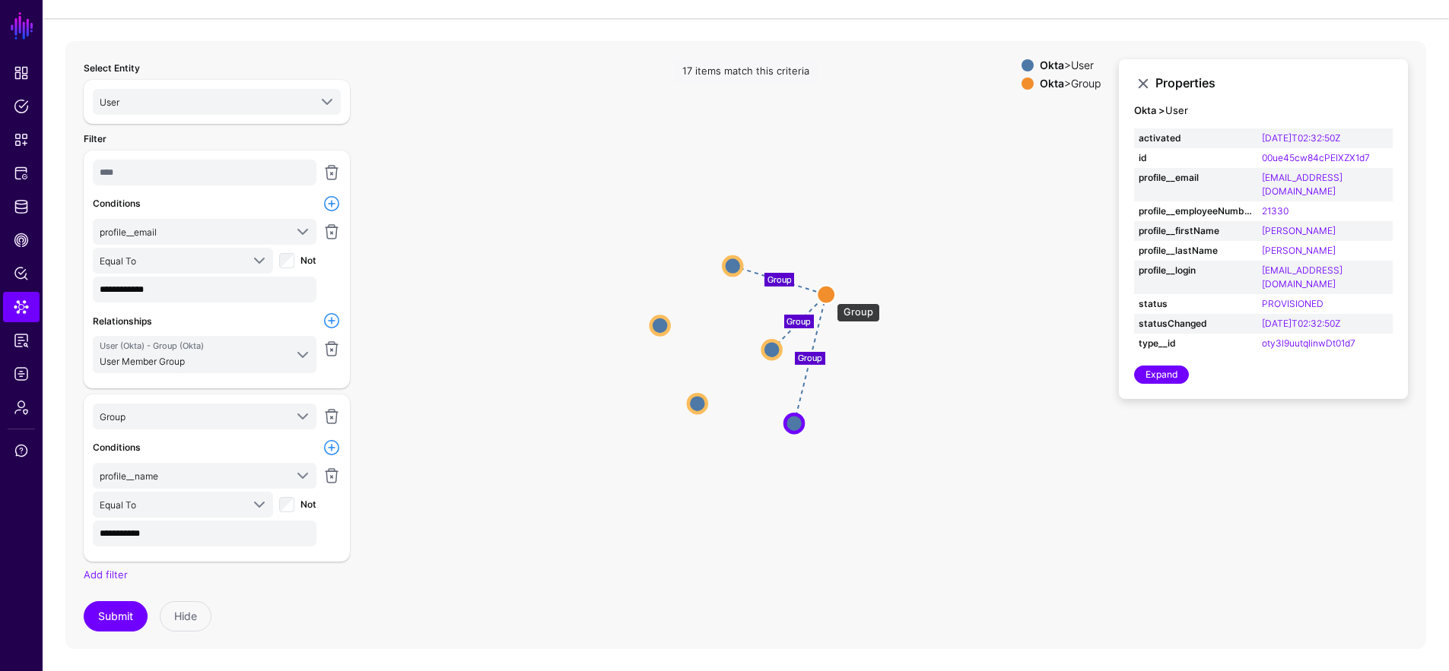
click at [829, 295] on circle at bounding box center [826, 294] width 18 height 18
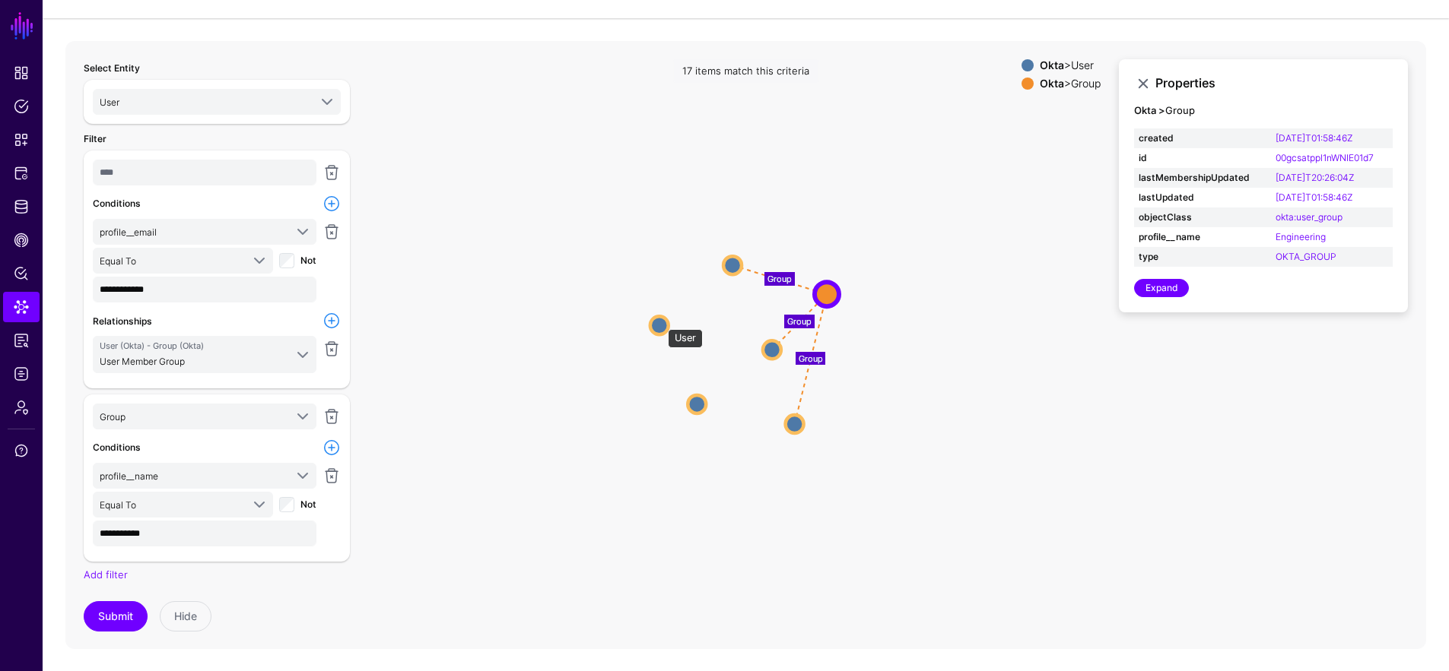
click at [658, 322] on circle at bounding box center [659, 325] width 18 height 18
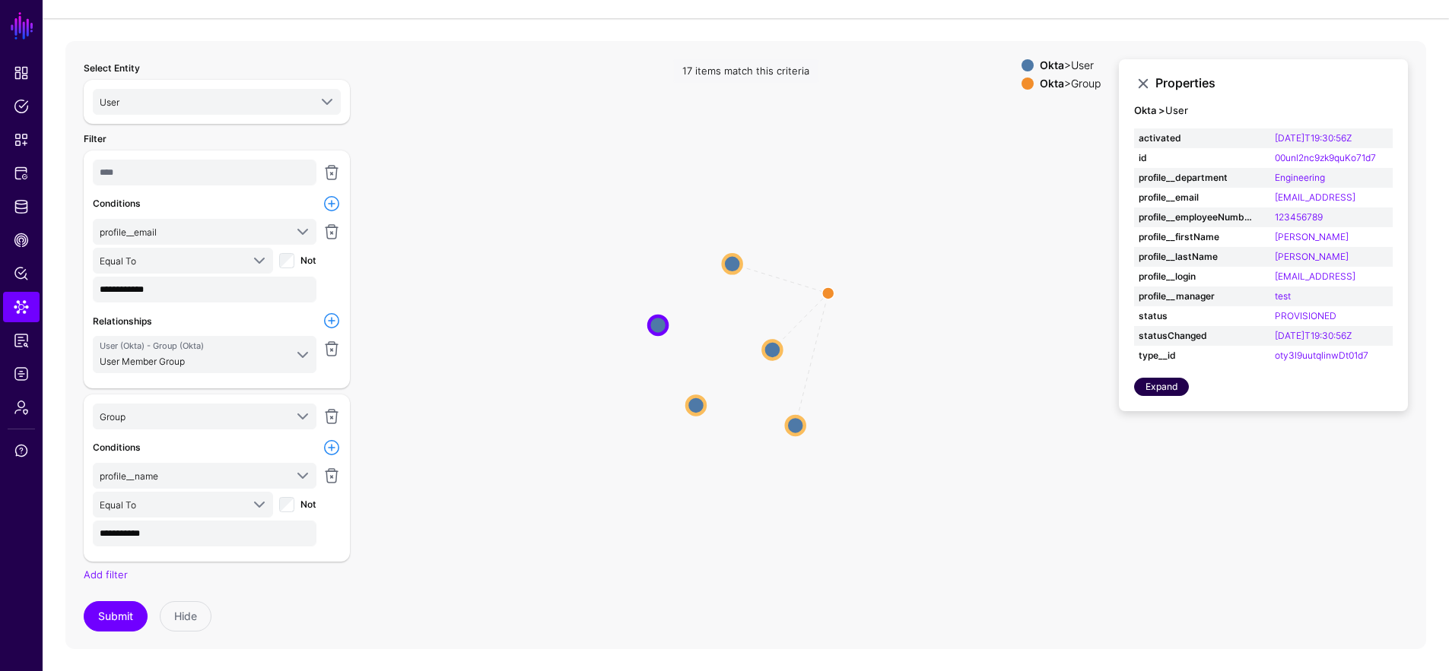
click at [1179, 384] on link "Expand" at bounding box center [1161, 387] width 55 height 18
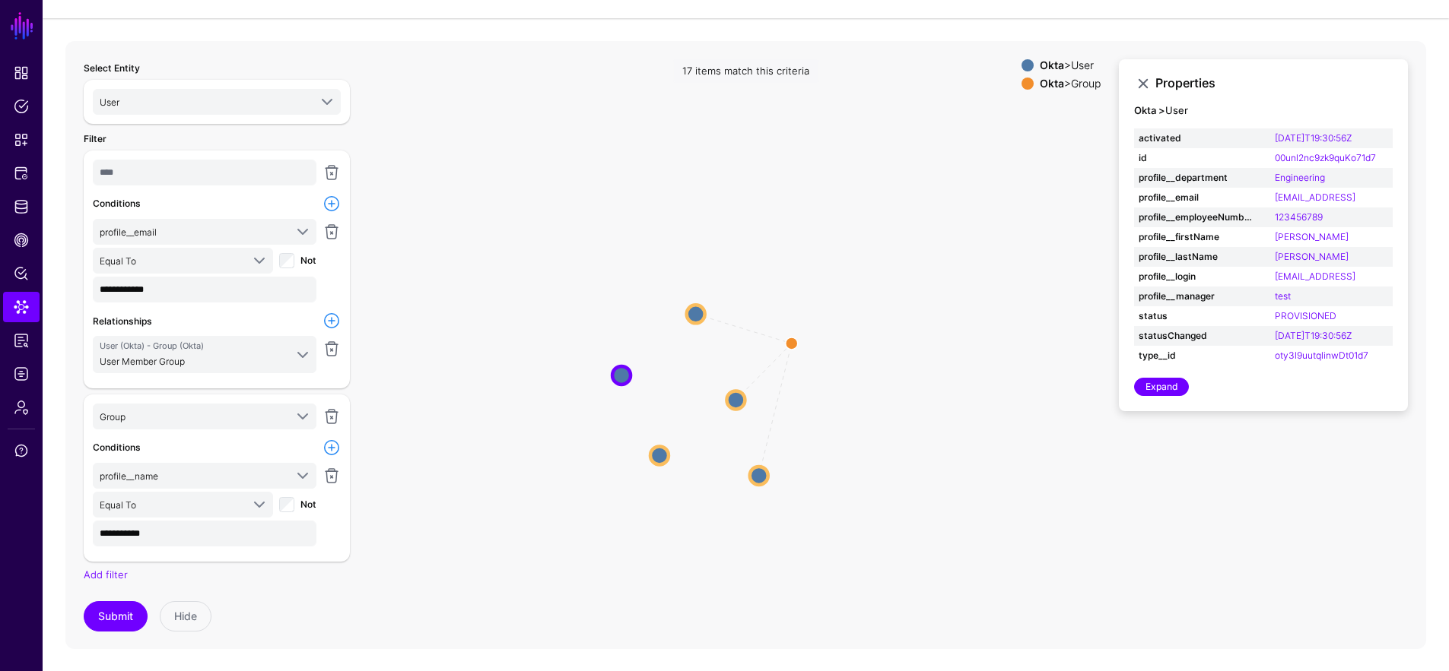
drag, startPoint x: 441, startPoint y: 369, endPoint x: 405, endPoint y: 419, distance: 62.1
click at [405, 419] on icon "Group Group Group User User User User User User Group Group User User User User" at bounding box center [745, 345] width 1360 height 608
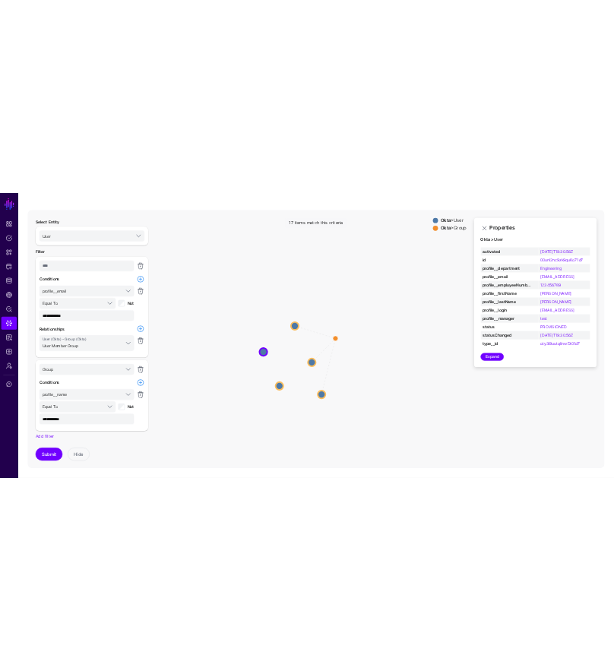
scroll to position [68, 0]
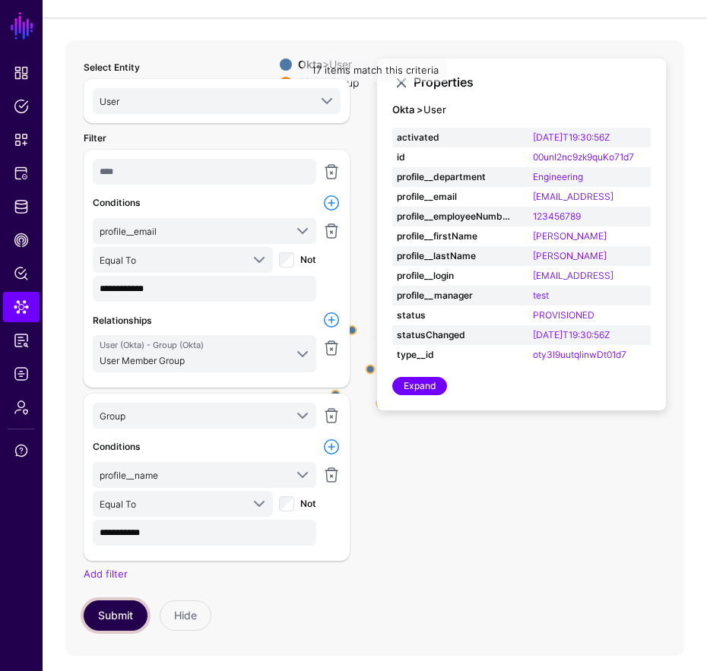
click at [121, 621] on button "Submit" at bounding box center [116, 616] width 64 height 30
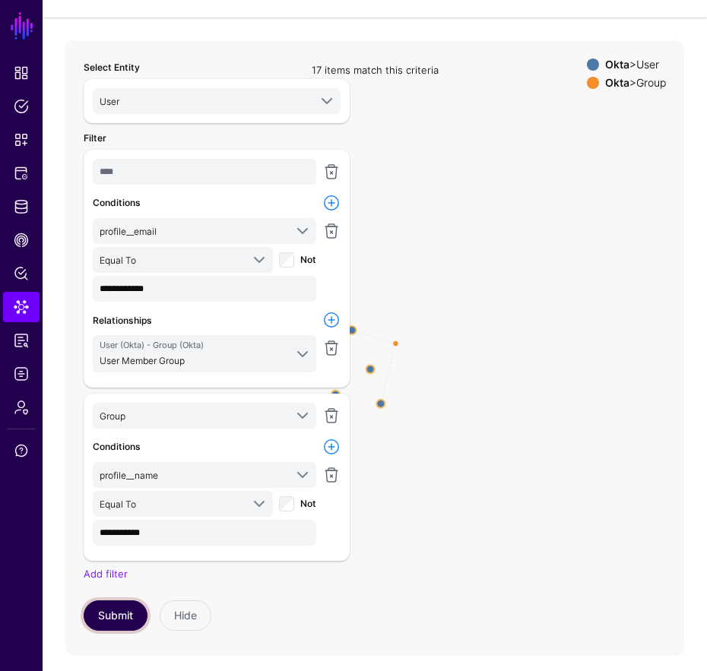
click at [124, 616] on button "Submit" at bounding box center [116, 616] width 64 height 30
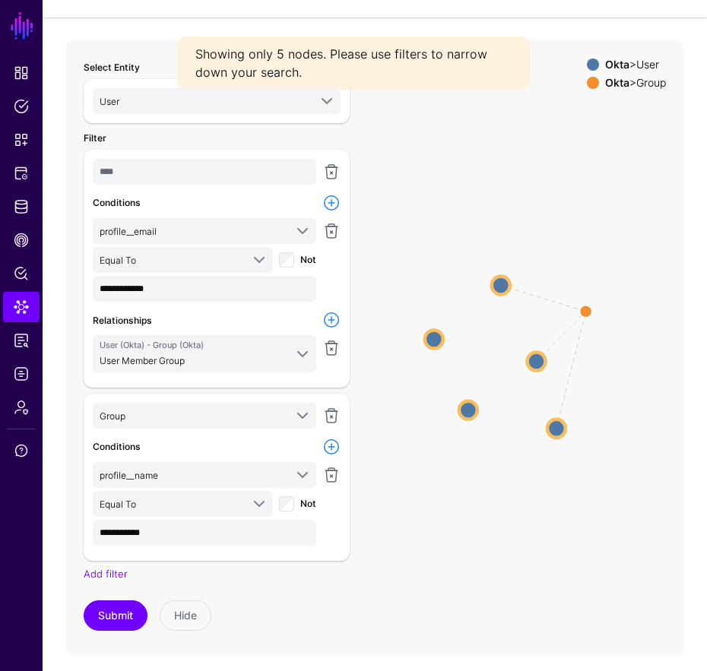
drag, startPoint x: 544, startPoint y: 373, endPoint x: 679, endPoint y: 391, distance: 136.5
click at [679, 391] on icon "Group Group Group User User User User User User User User User User Group Group" at bounding box center [374, 344] width 619 height 608
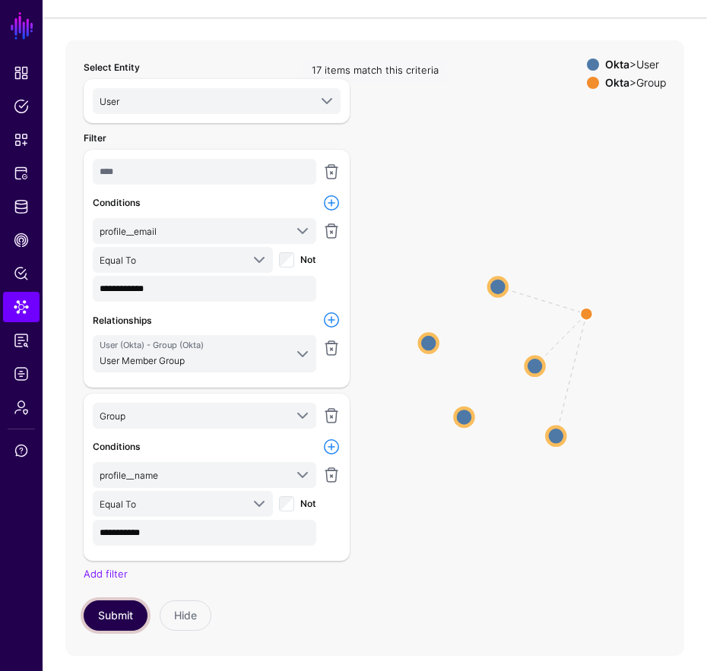
click at [113, 613] on button "Submit" at bounding box center [116, 616] width 64 height 30
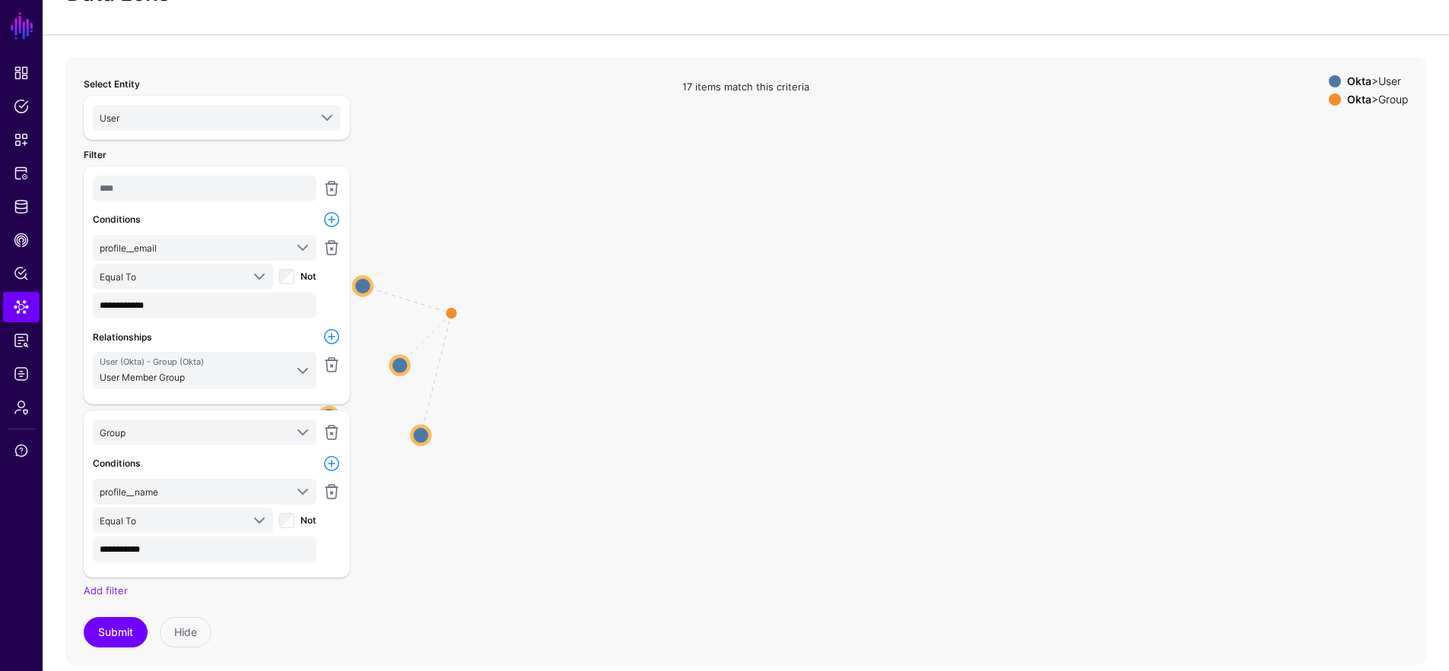
drag, startPoint x: 872, startPoint y: 328, endPoint x: 1029, endPoint y: 294, distance: 160.2
click at [1031, 294] on div "Group Group Group User User User User User User User User User User Group Group" at bounding box center [745, 361] width 1360 height 608
drag, startPoint x: 706, startPoint y: 368, endPoint x: 877, endPoint y: 336, distance: 174.0
click at [877, 336] on div "Group Group Group User User User User User User User User User User Group Group" at bounding box center [745, 361] width 1360 height 608
drag, startPoint x: 770, startPoint y: 389, endPoint x: 709, endPoint y: 419, distance: 68.0
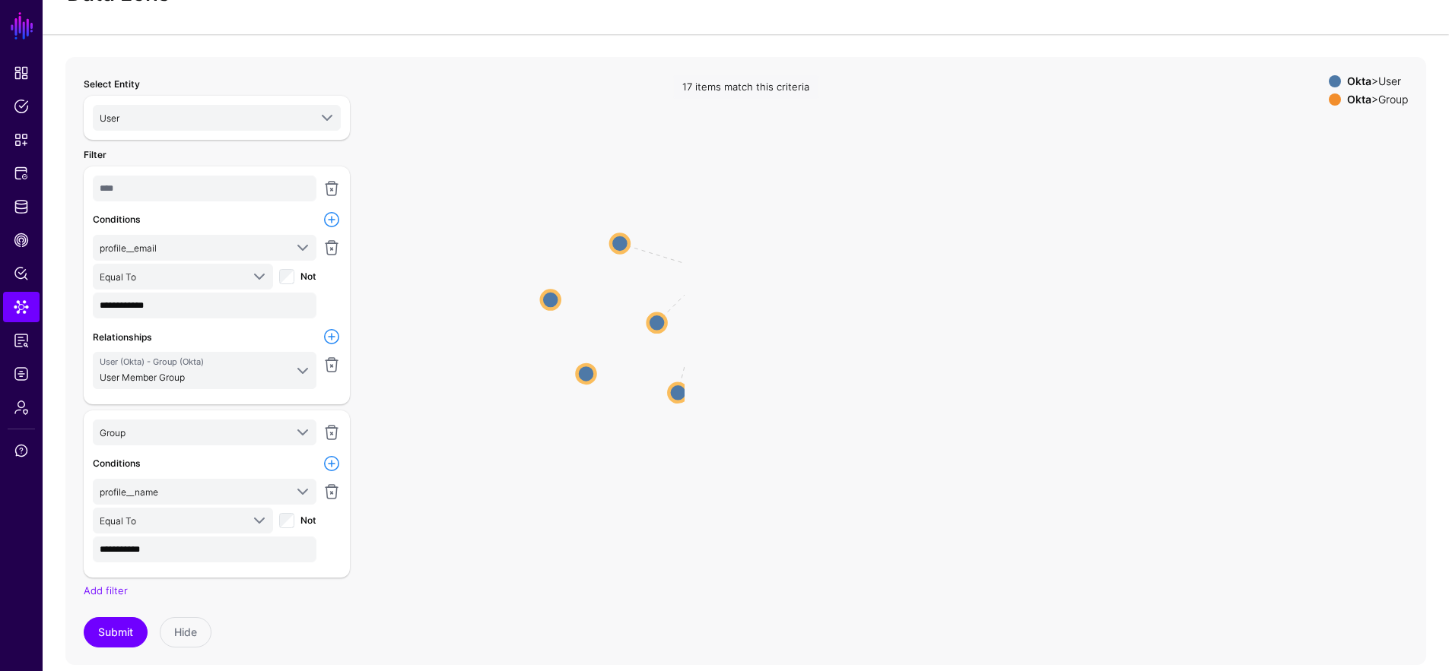
click at [709, 419] on div "Group Group Group User User User User User User User User User User Group Group" at bounding box center [745, 361] width 1360 height 608
drag, startPoint x: 637, startPoint y: 437, endPoint x: 577, endPoint y: 461, distance: 64.5
click at [577, 461] on icon "Group Group Group User User User User User User User User User User Group Group" at bounding box center [374, 361] width 619 height 608
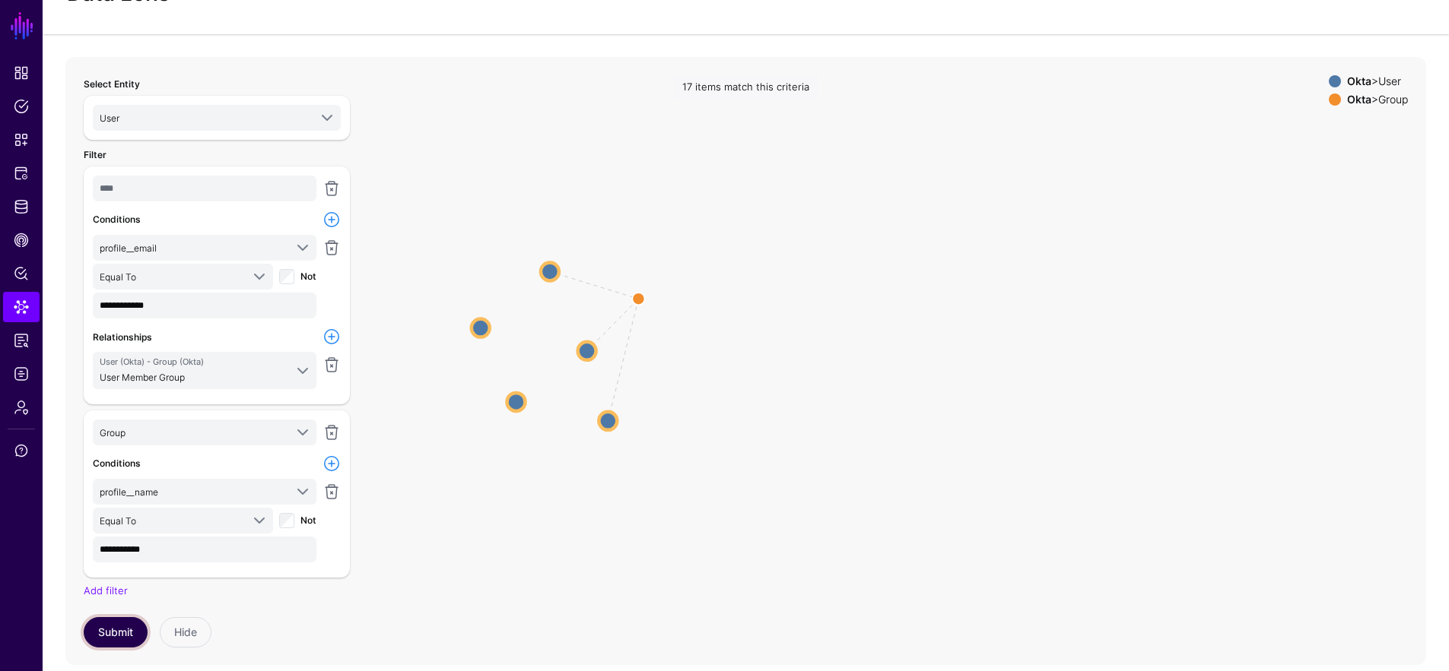
click at [117, 621] on button "Submit" at bounding box center [116, 632] width 64 height 30
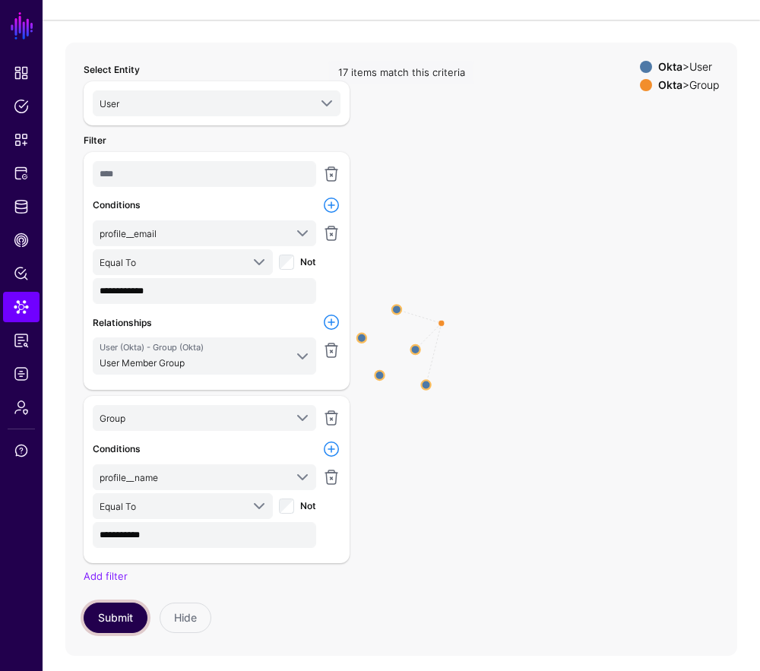
click at [132, 613] on button "Submit" at bounding box center [116, 618] width 64 height 30
